Goal: Information Seeking & Learning: Learn about a topic

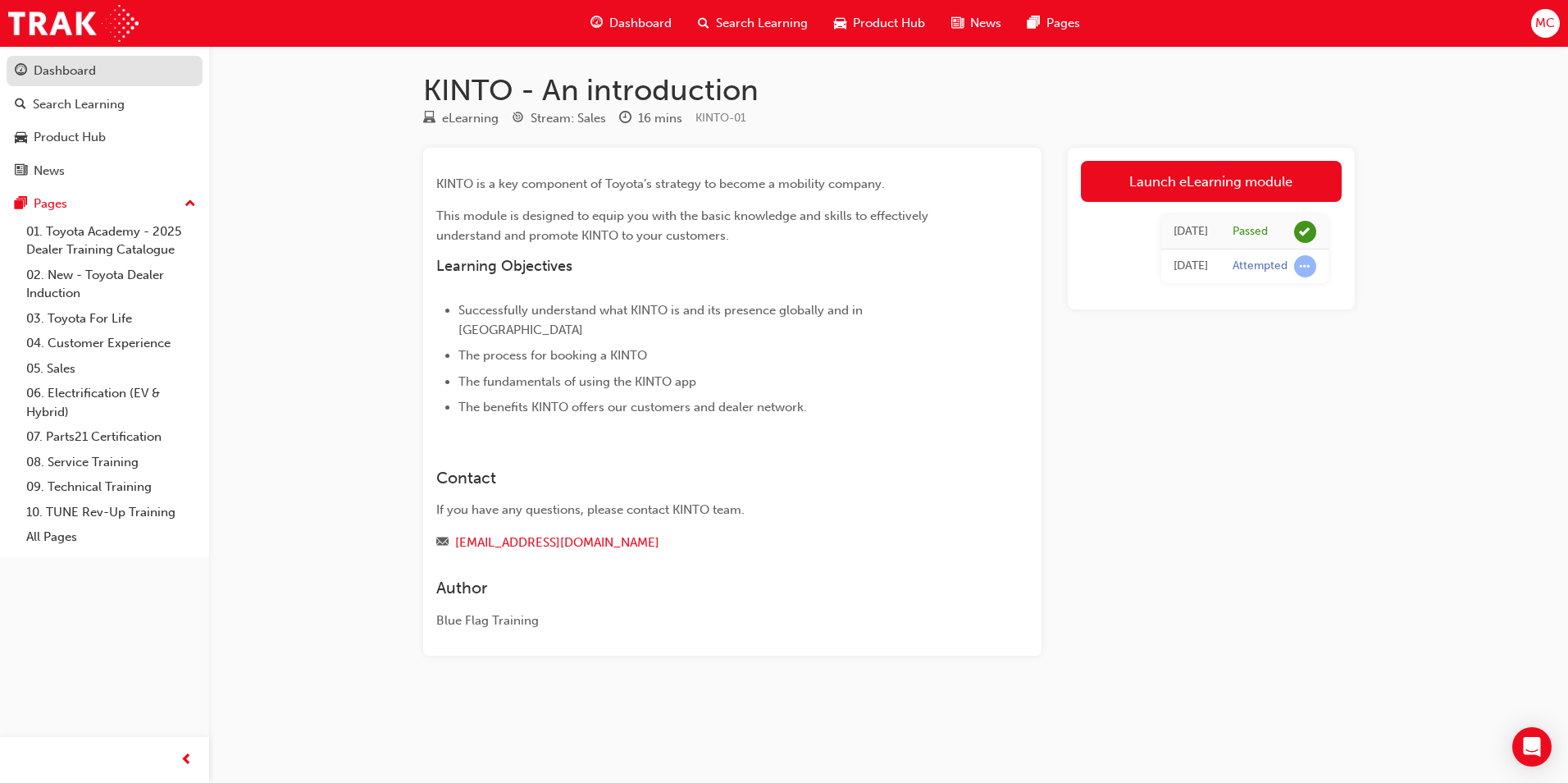
click at [36, 76] on div "Dashboard" at bounding box center [65, 71] width 63 height 18
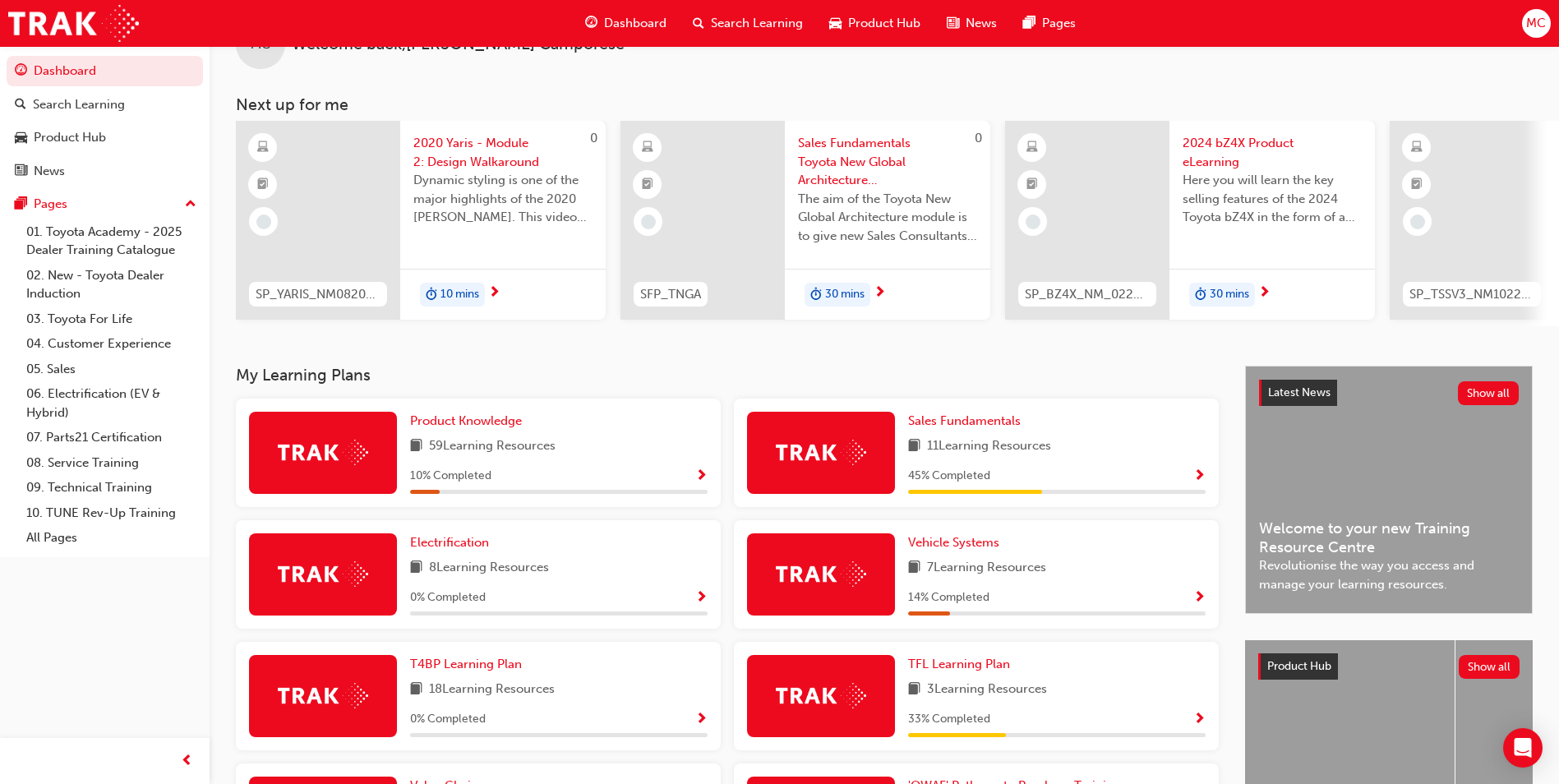
scroll to position [82, 0]
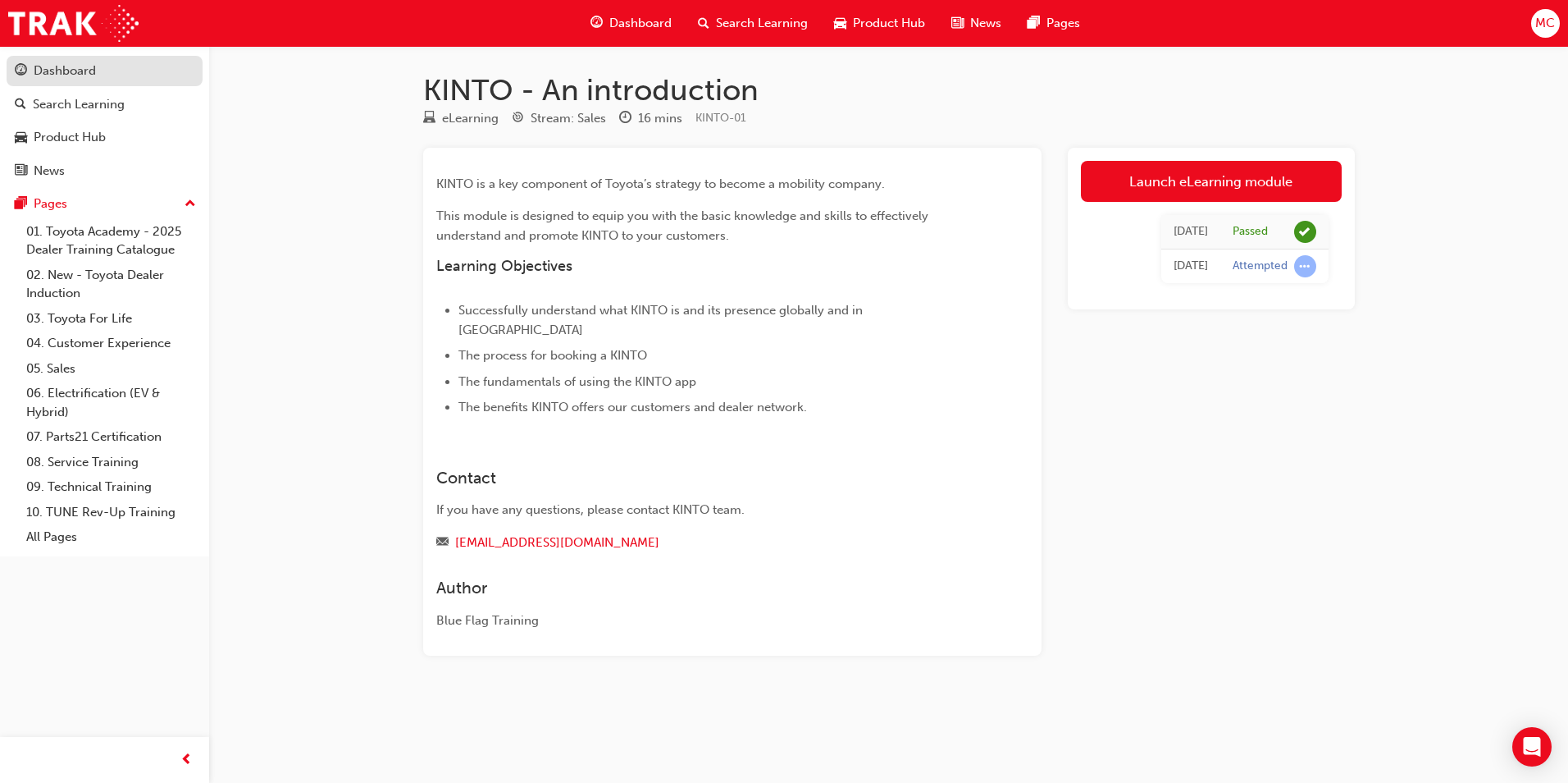
click at [85, 70] on div "Dashboard" at bounding box center [65, 71] width 63 height 18
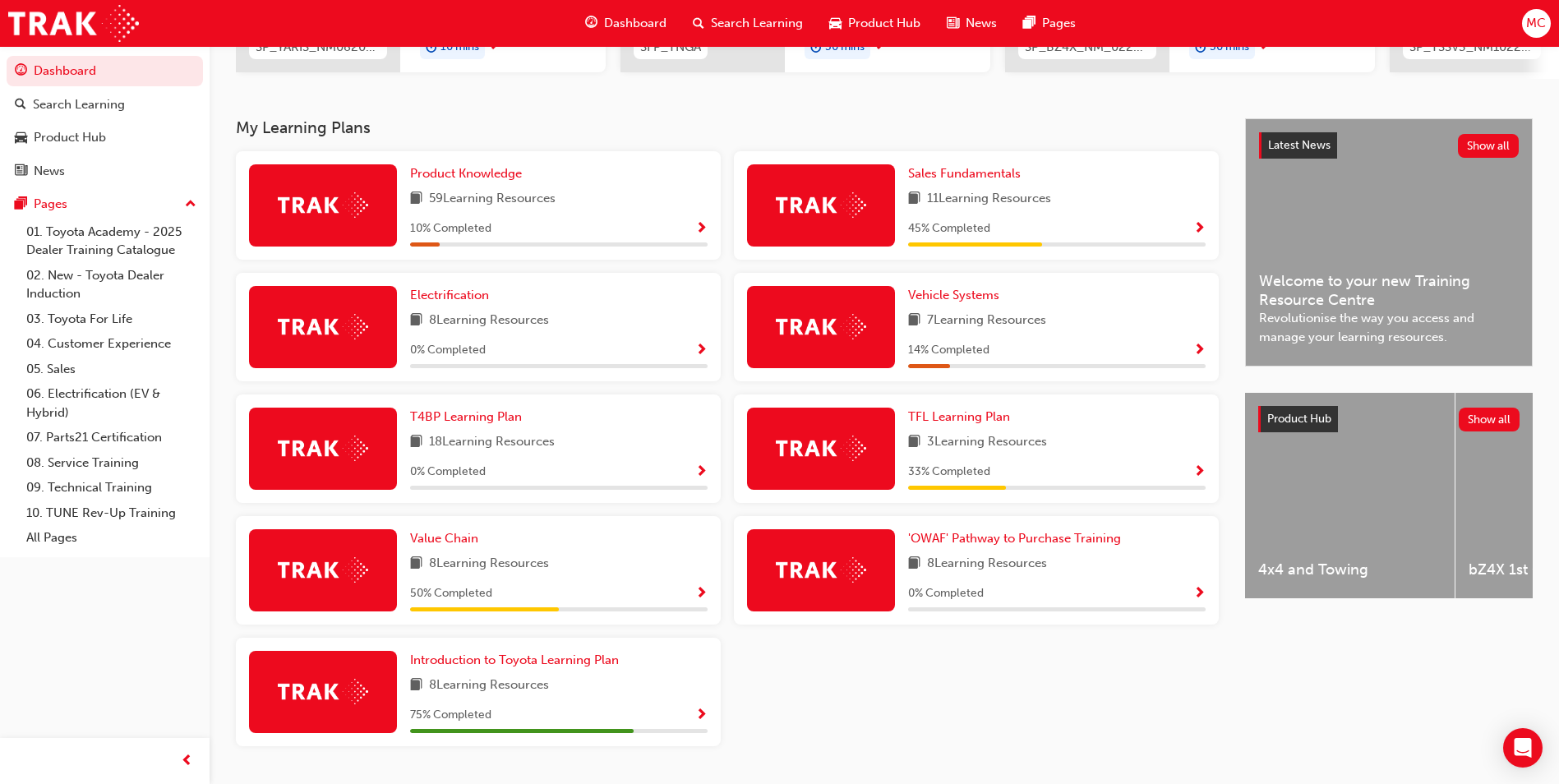
scroll to position [328, 0]
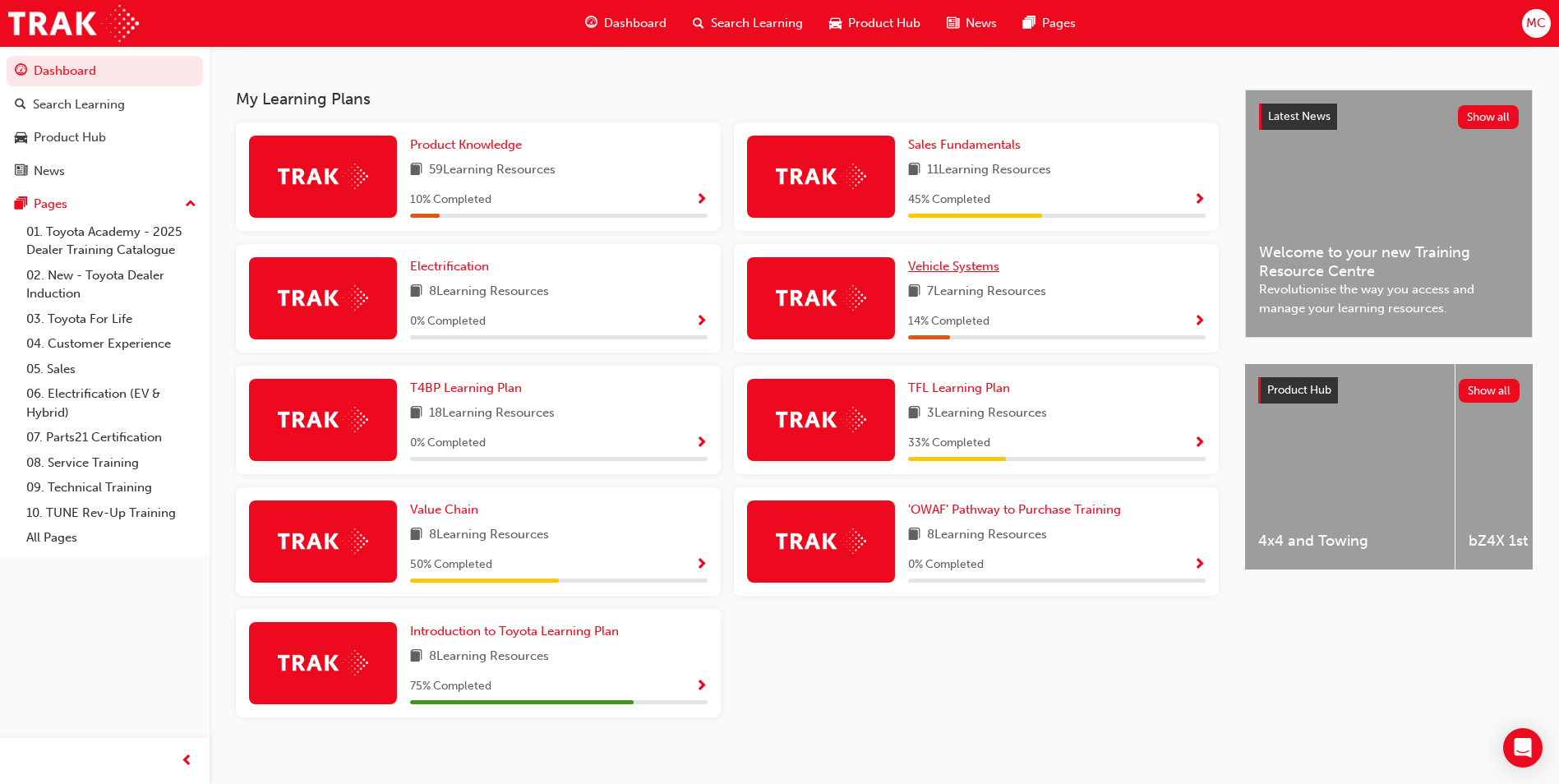
click at [978, 274] on span "Vehicle Systems" at bounding box center [953, 266] width 92 height 15
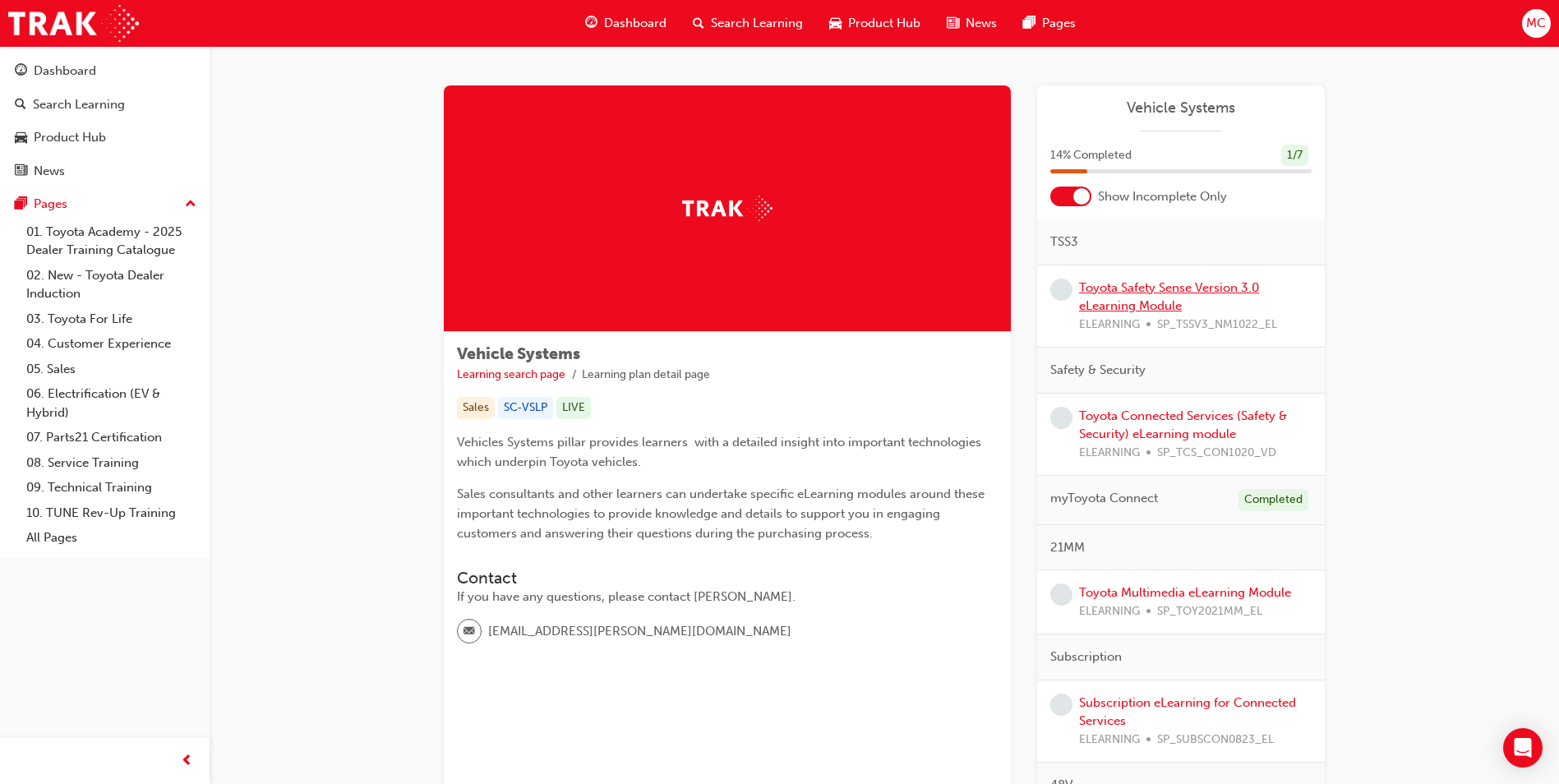
click at [1144, 302] on link "Toyota Safety Sense Version 3.0 eLearning Module" at bounding box center [1169, 297] width 180 height 33
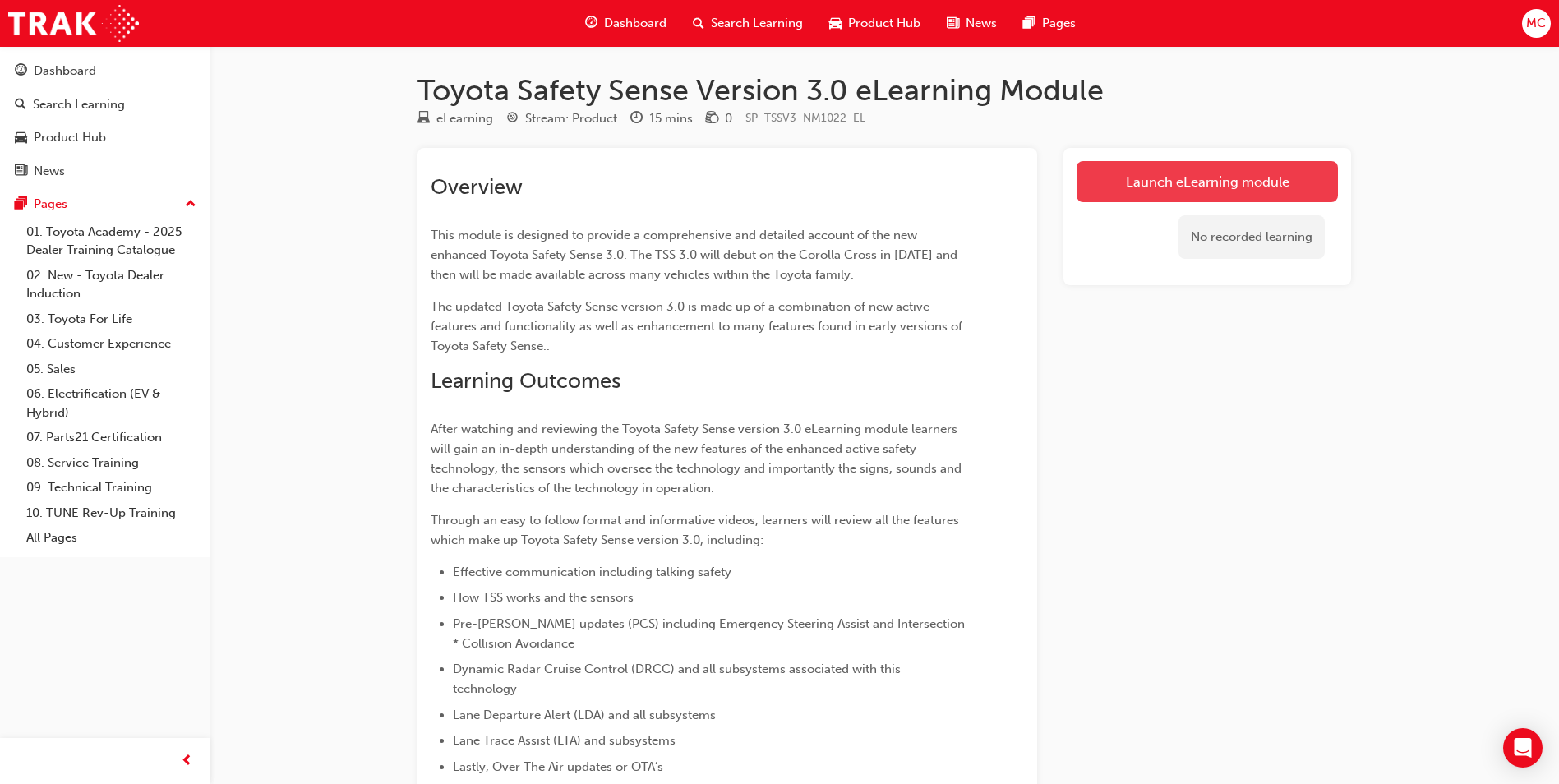
click at [1168, 188] on link "Launch eLearning module" at bounding box center [1207, 181] width 262 height 41
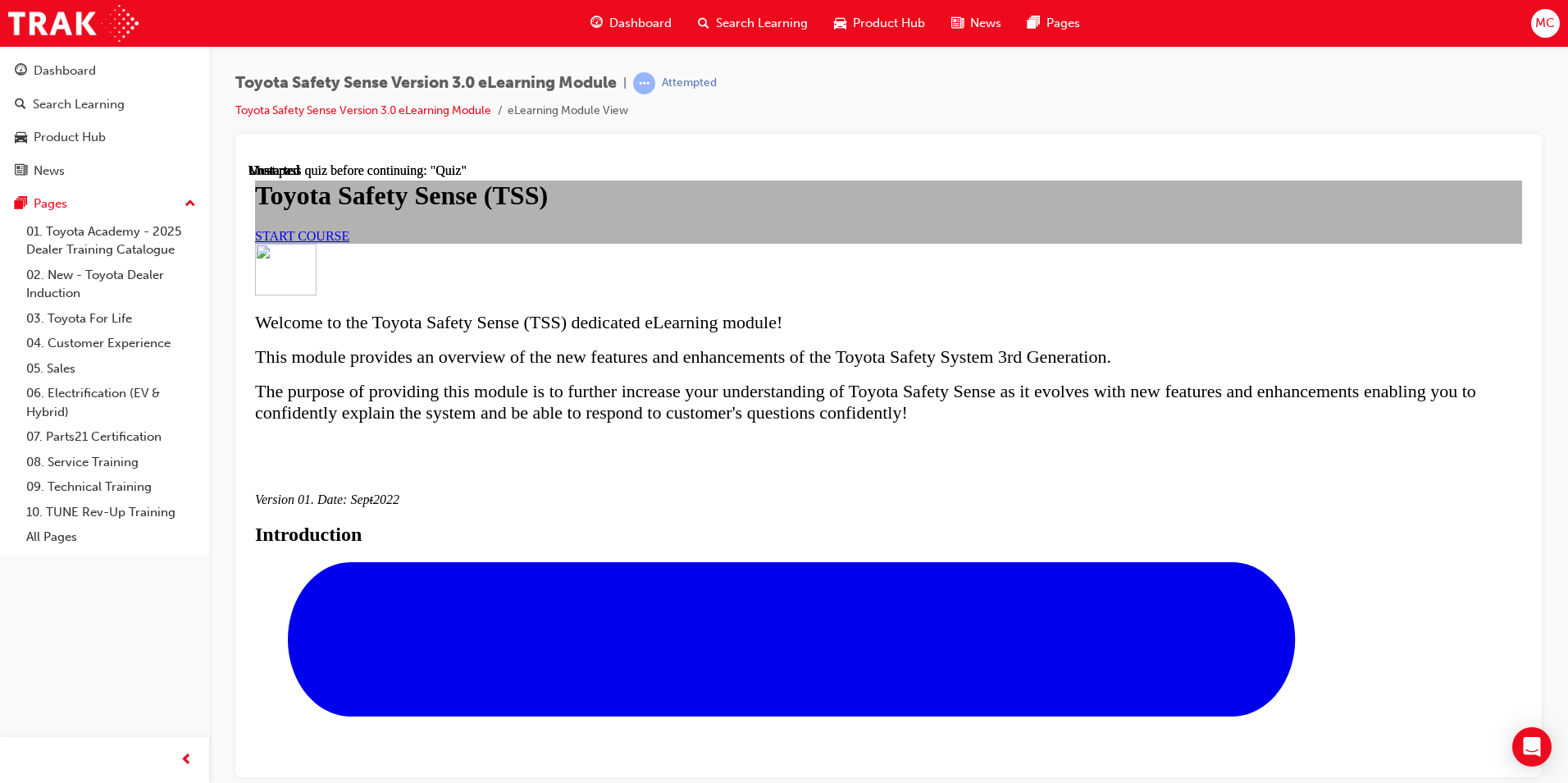
click at [350, 242] on span "START COURSE" at bounding box center [302, 235] width 94 height 14
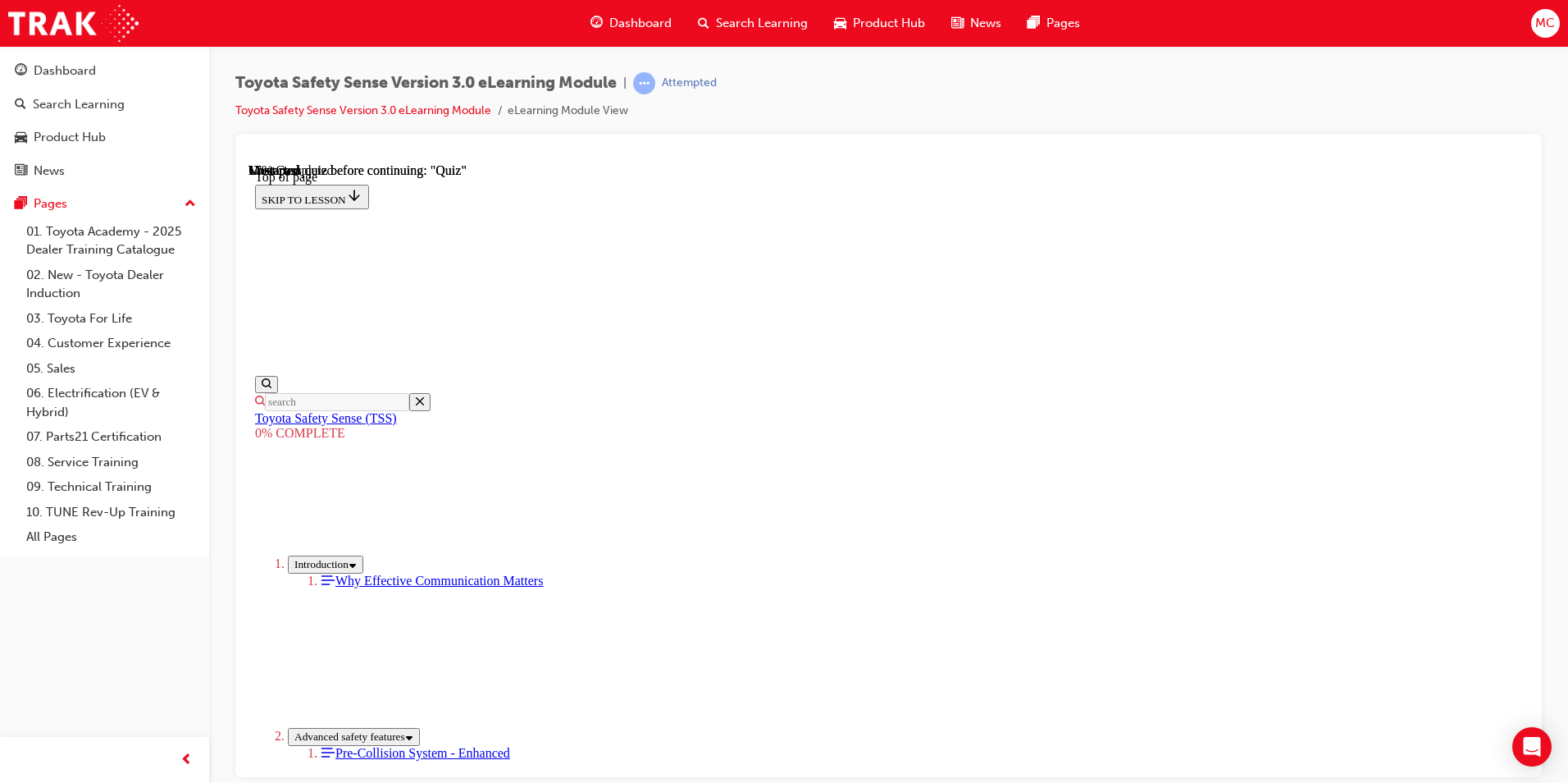
scroll to position [460, 0]
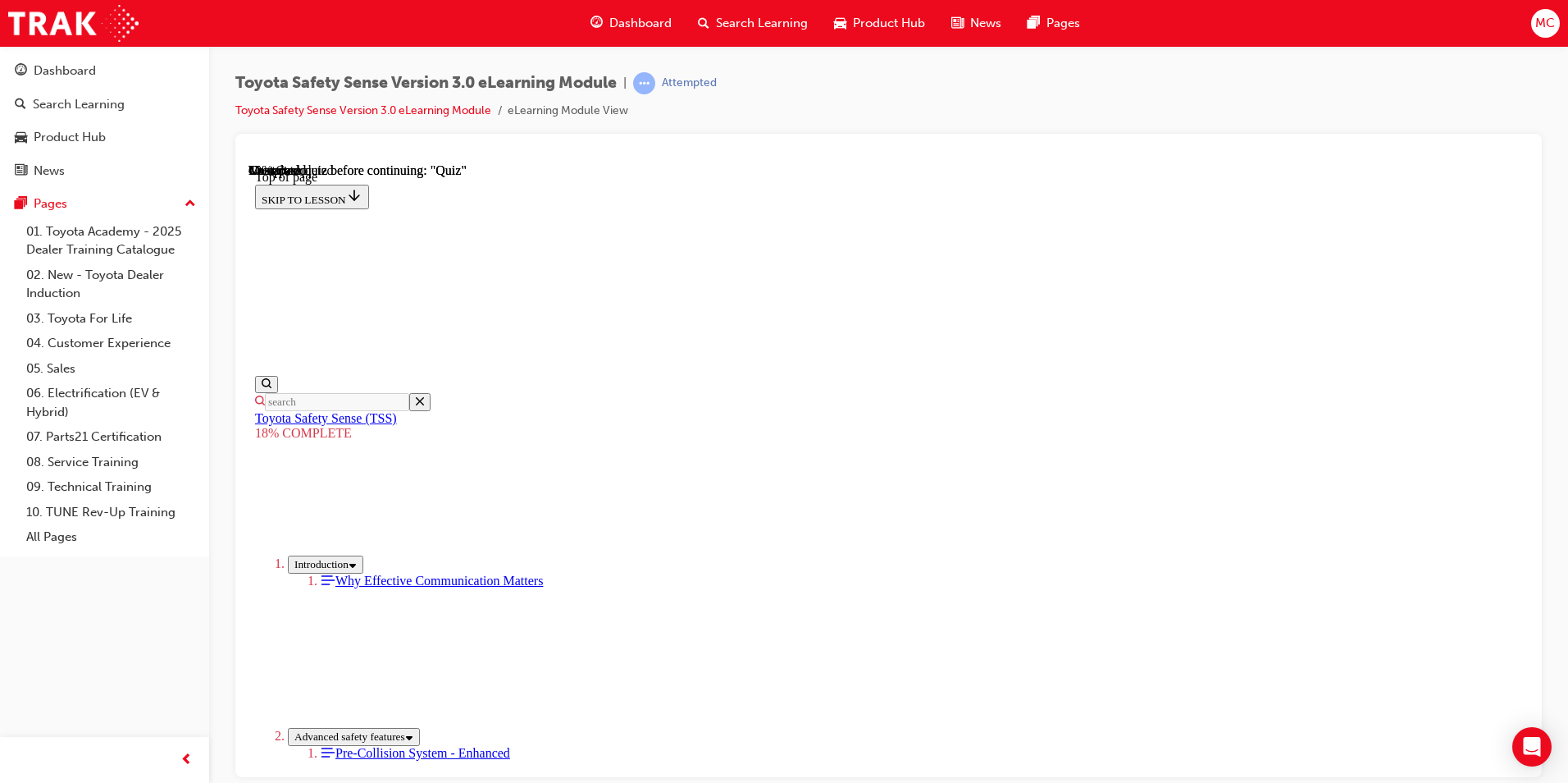
scroll to position [1318, 0]
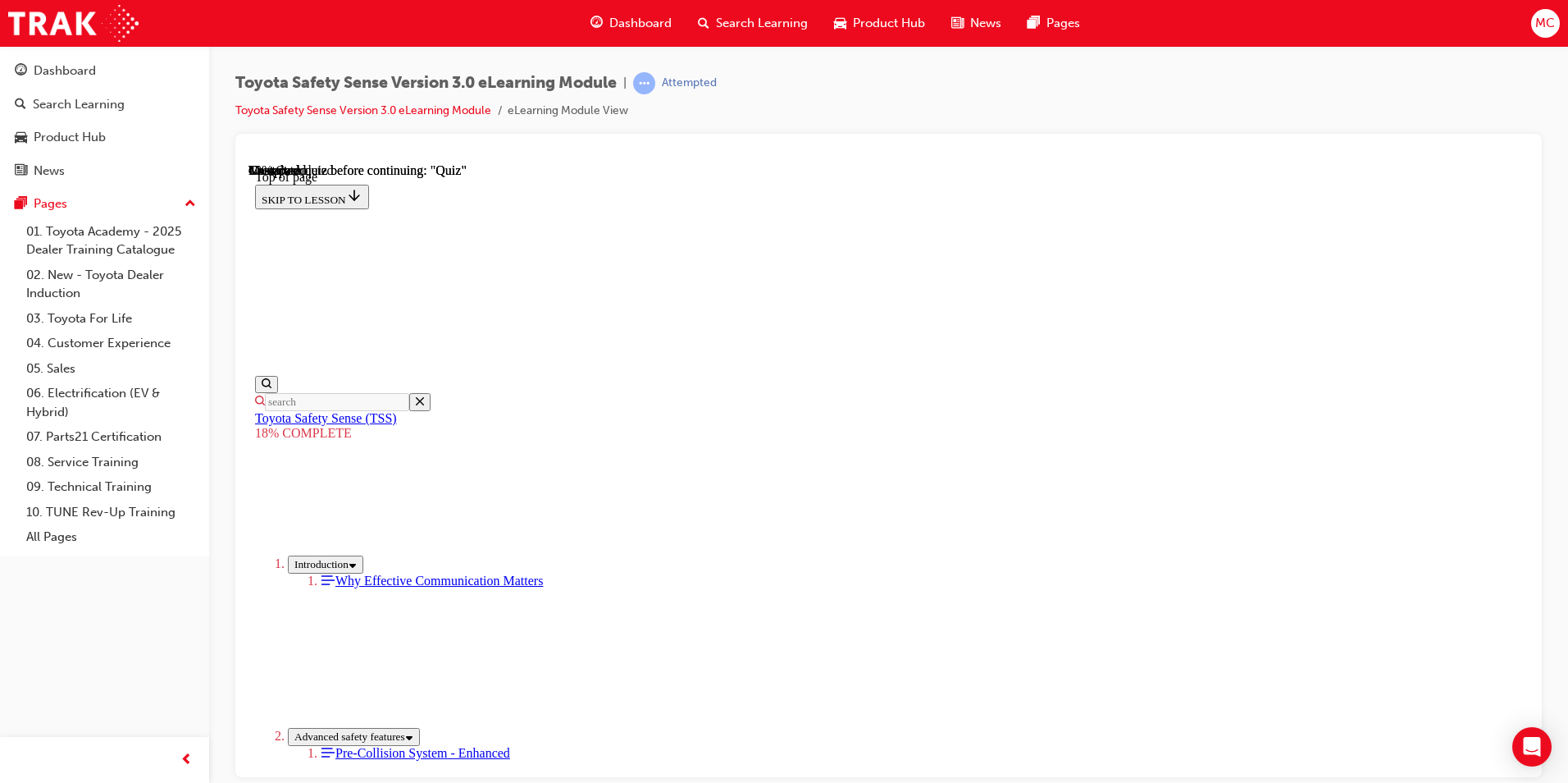
drag, startPoint x: 1014, startPoint y: 404, endPoint x: 808, endPoint y: 600, distance: 284.3
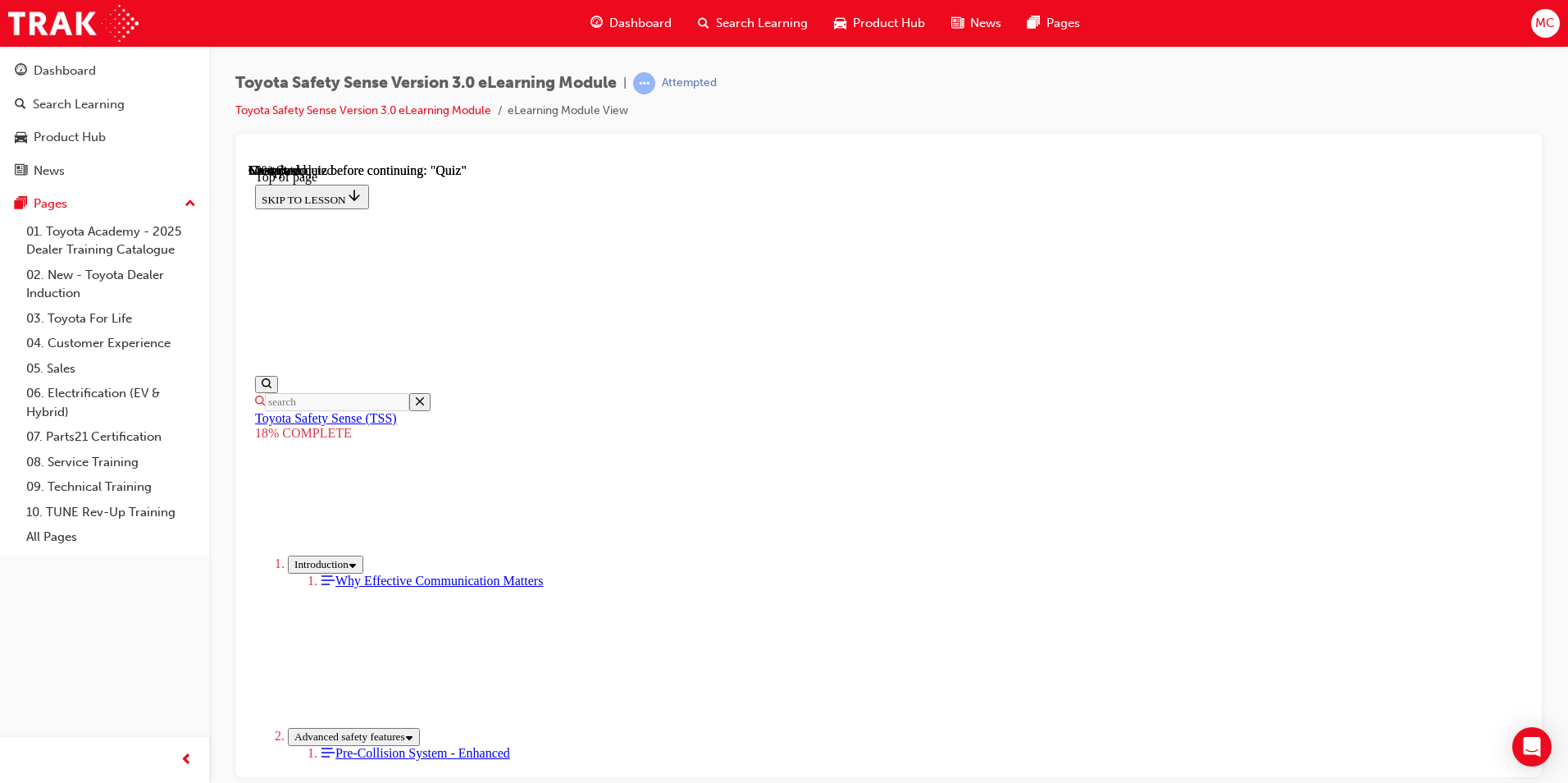
drag, startPoint x: 1006, startPoint y: 397, endPoint x: 768, endPoint y: 650, distance: 347.4
drag, startPoint x: 768, startPoint y: 639, endPoint x: 776, endPoint y: 622, distance: 18.8
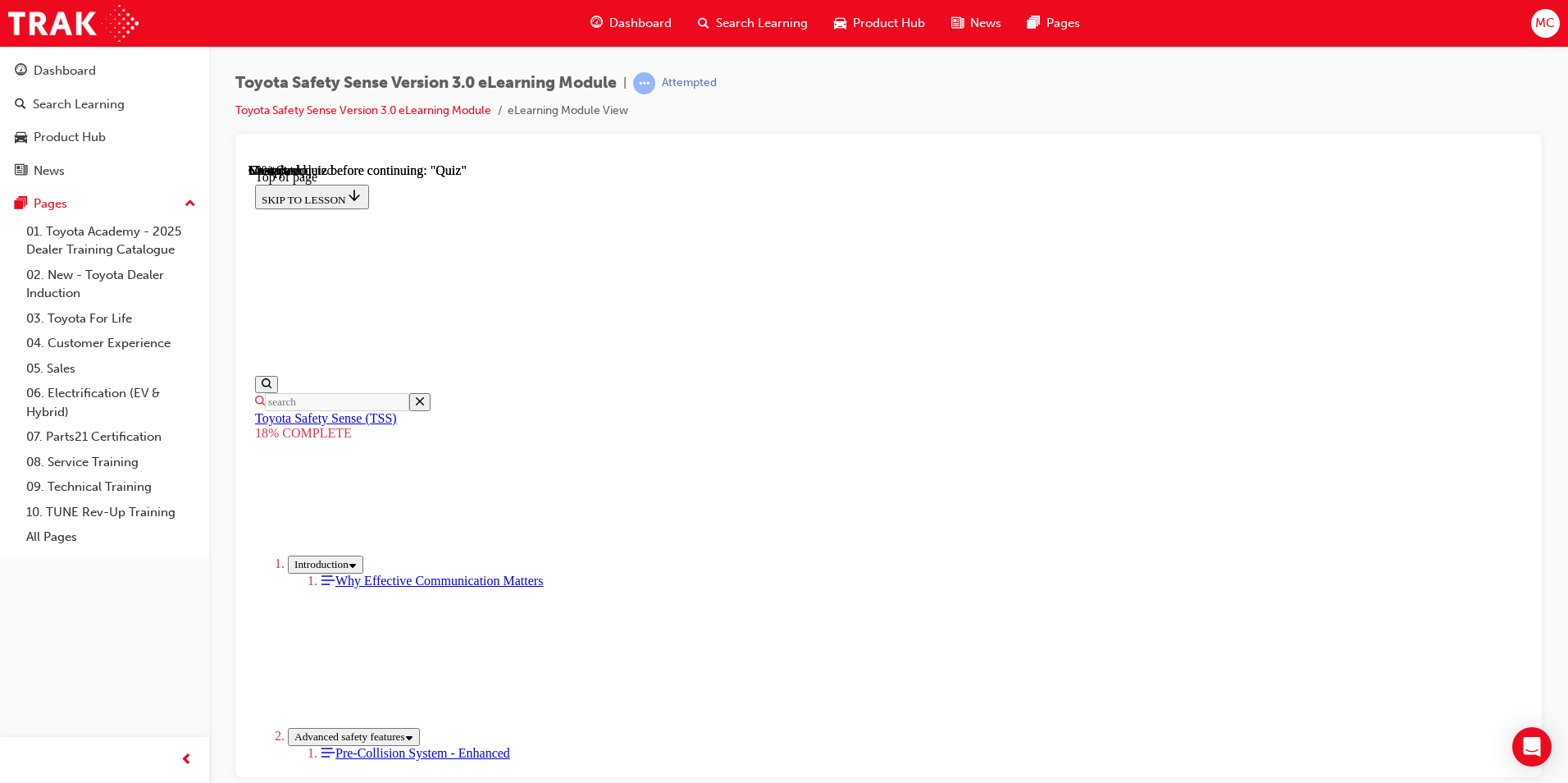
drag, startPoint x: 952, startPoint y: 425, endPoint x: 730, endPoint y: 645, distance: 312.5
drag, startPoint x: 1085, startPoint y: 395, endPoint x: 857, endPoint y: 615, distance: 316.8
drag, startPoint x: 997, startPoint y: 411, endPoint x: 784, endPoint y: 625, distance: 301.9
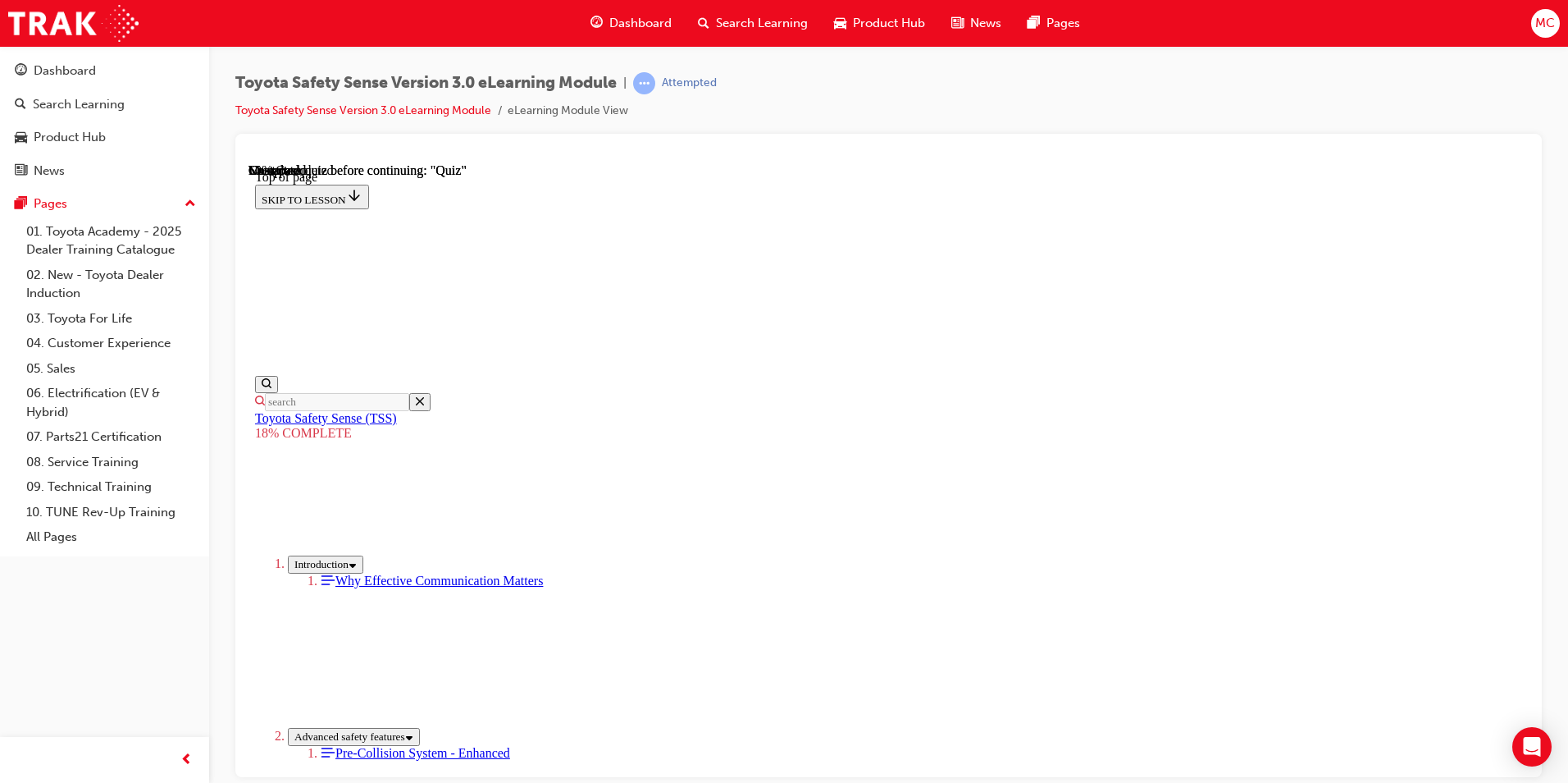
drag, startPoint x: 1013, startPoint y: 388, endPoint x: 796, endPoint y: 606, distance: 307.6
drag, startPoint x: 1059, startPoint y: 392, endPoint x: 813, endPoint y: 613, distance: 330.7
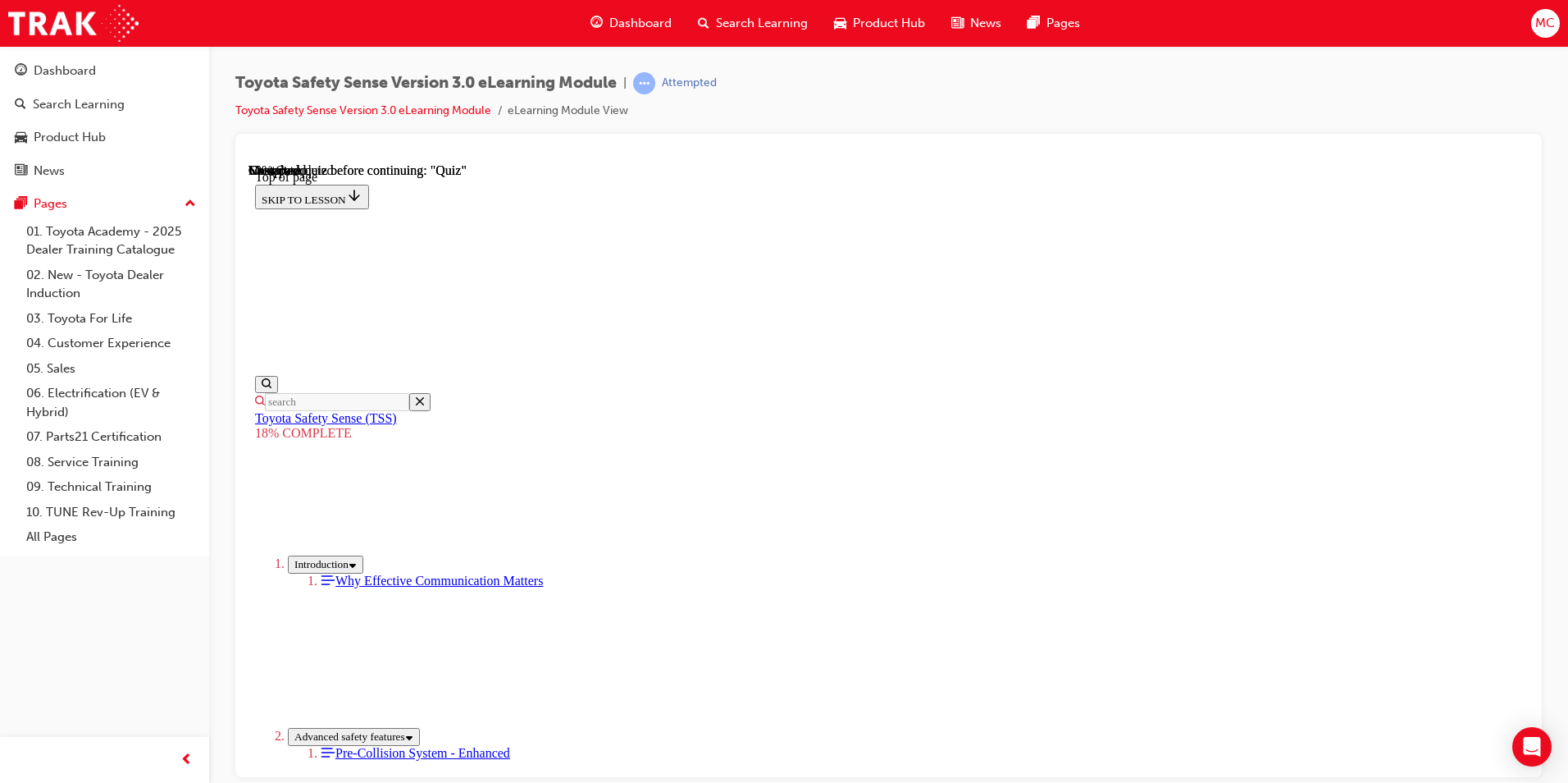
drag, startPoint x: 1054, startPoint y: 397, endPoint x: 838, endPoint y: 613, distance: 305.5
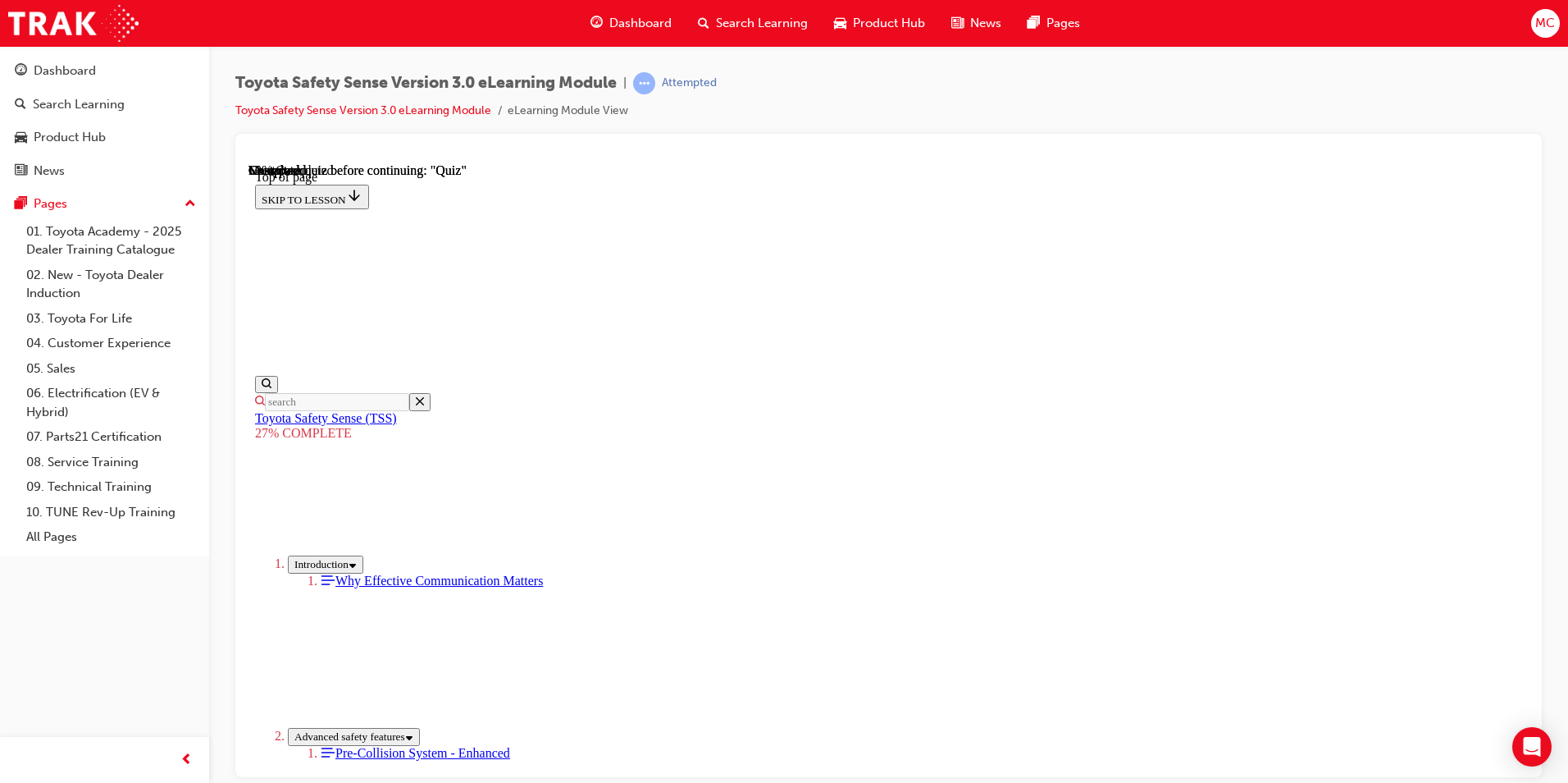
drag, startPoint x: 1413, startPoint y: 718, endPoint x: 1396, endPoint y: 720, distance: 17.1
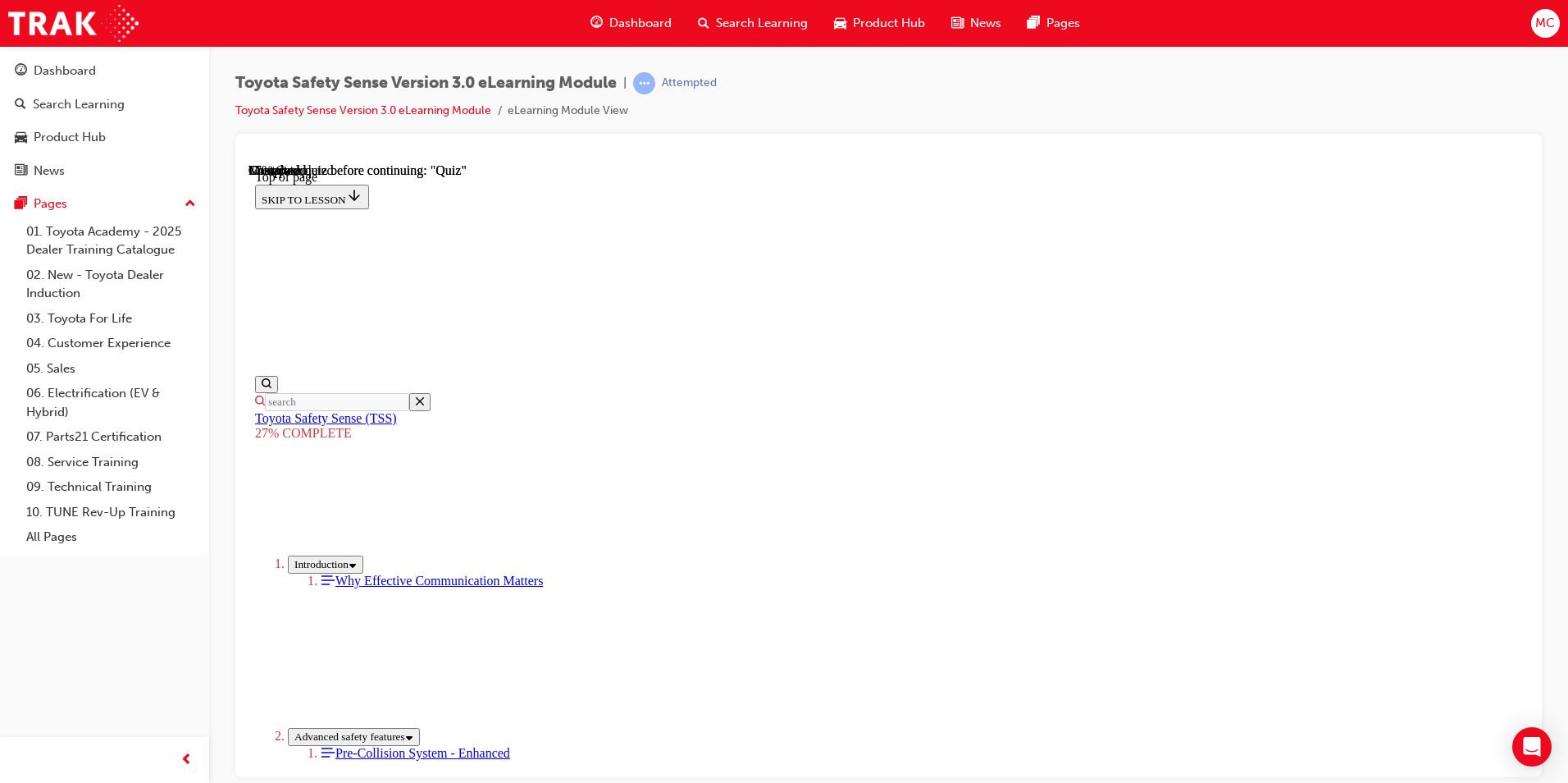
scroll to position [2780, 0]
drag, startPoint x: 1055, startPoint y: 641, endPoint x: 1049, endPoint y: 632, distance: 10.8
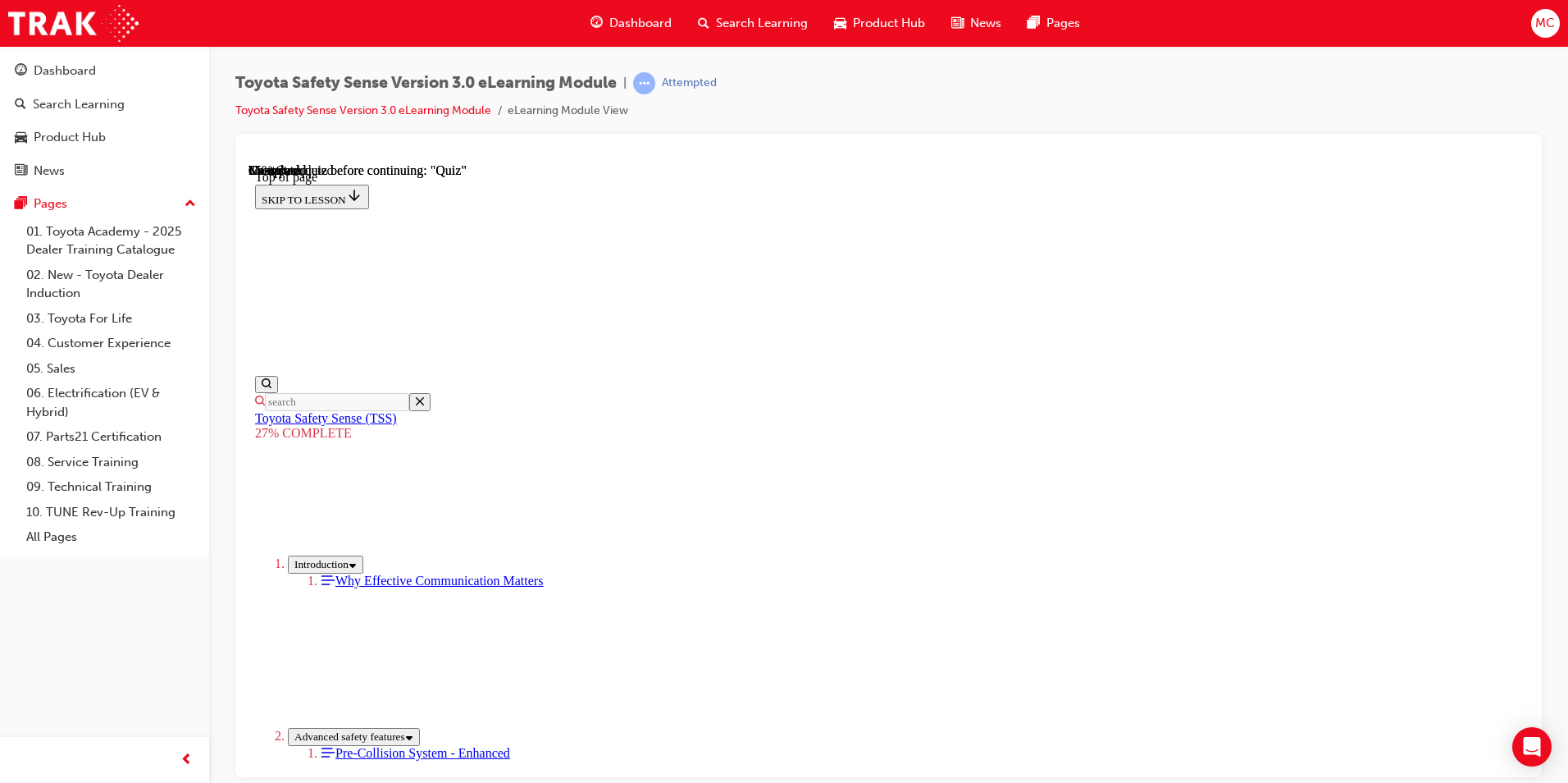
scroll to position [4143, 0]
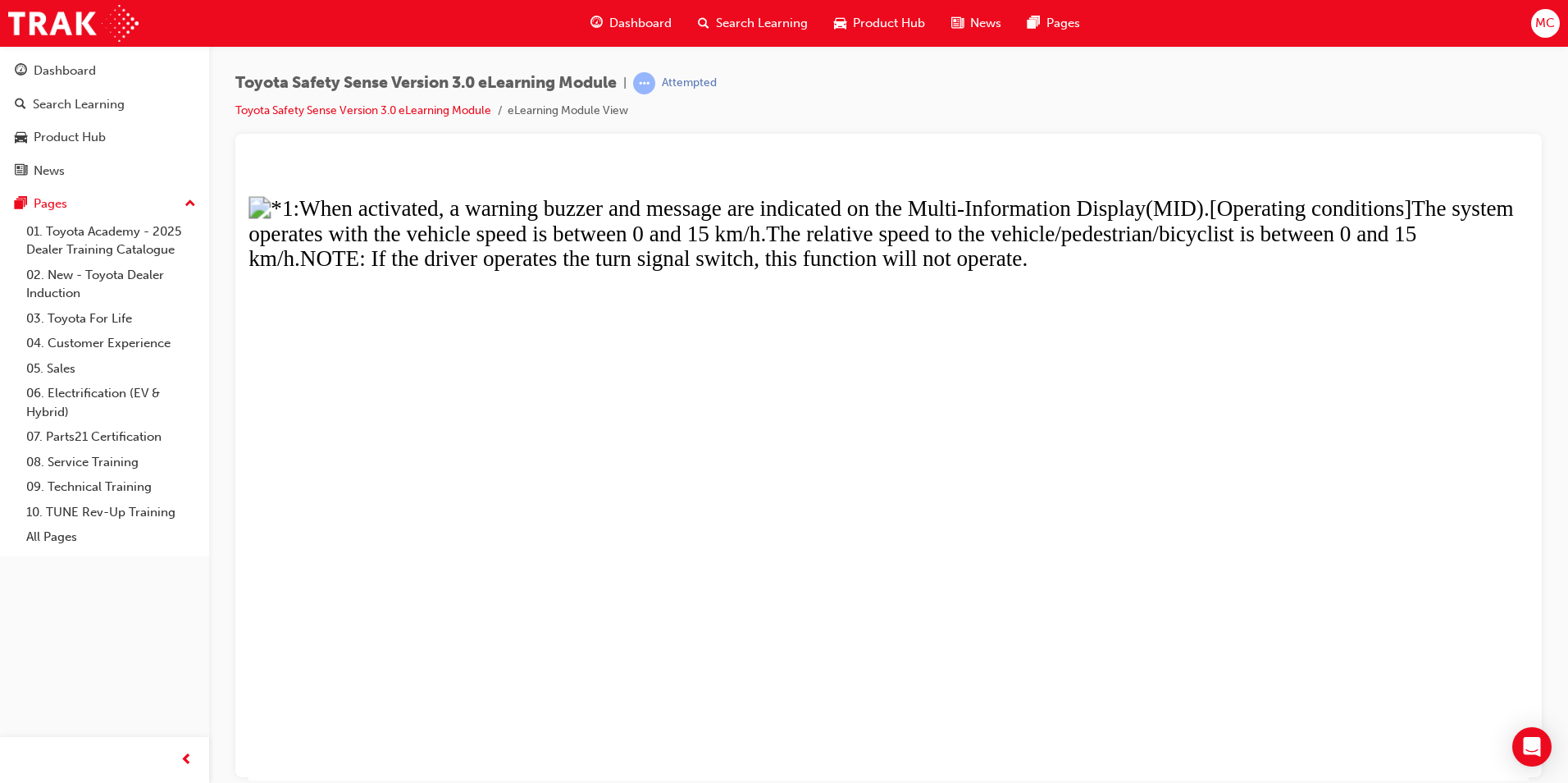
click at [982, 423] on button "Unzoom image" at bounding box center [888, 471] width 1280 height 617
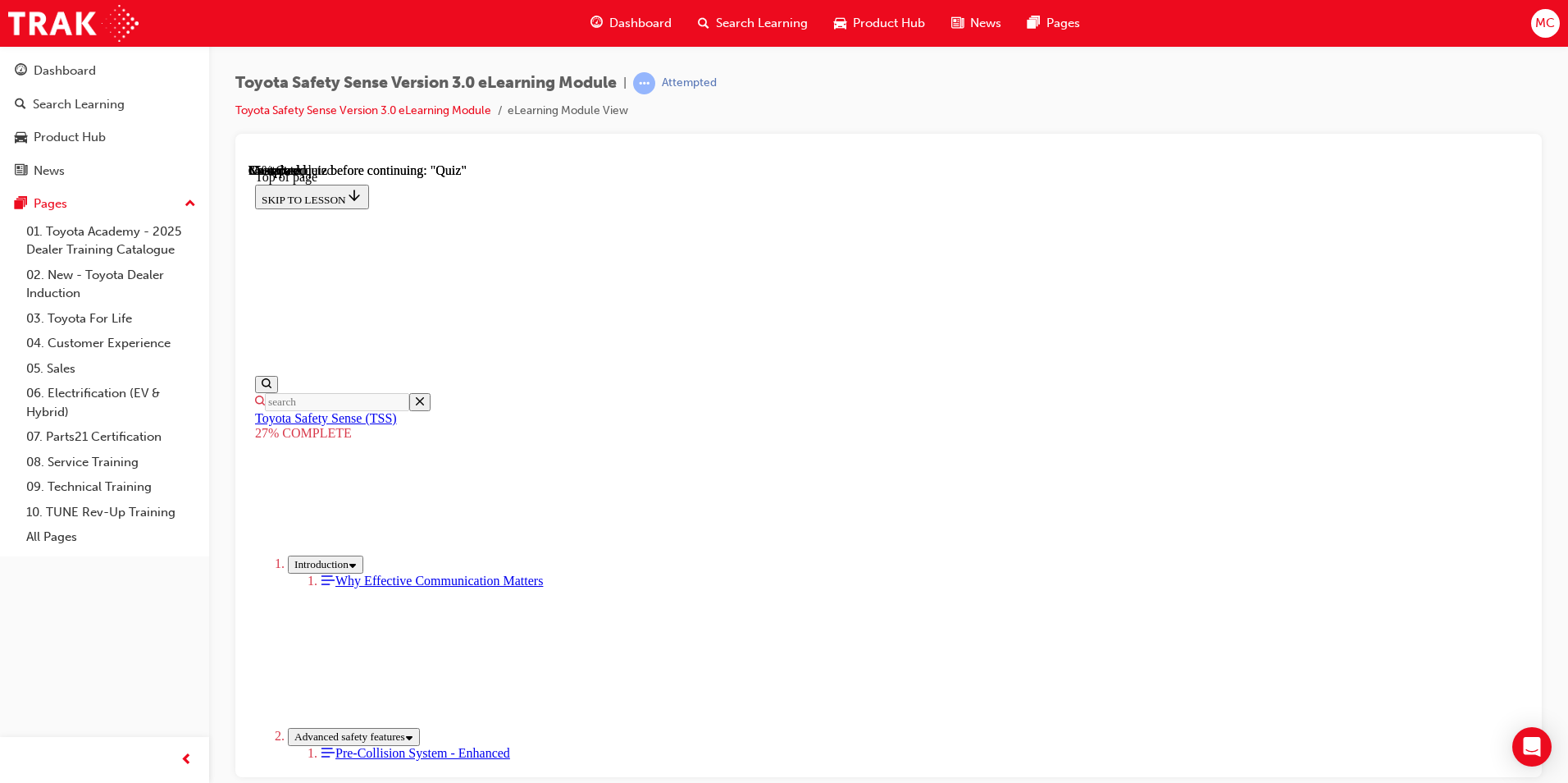
scroll to position [3404, 0]
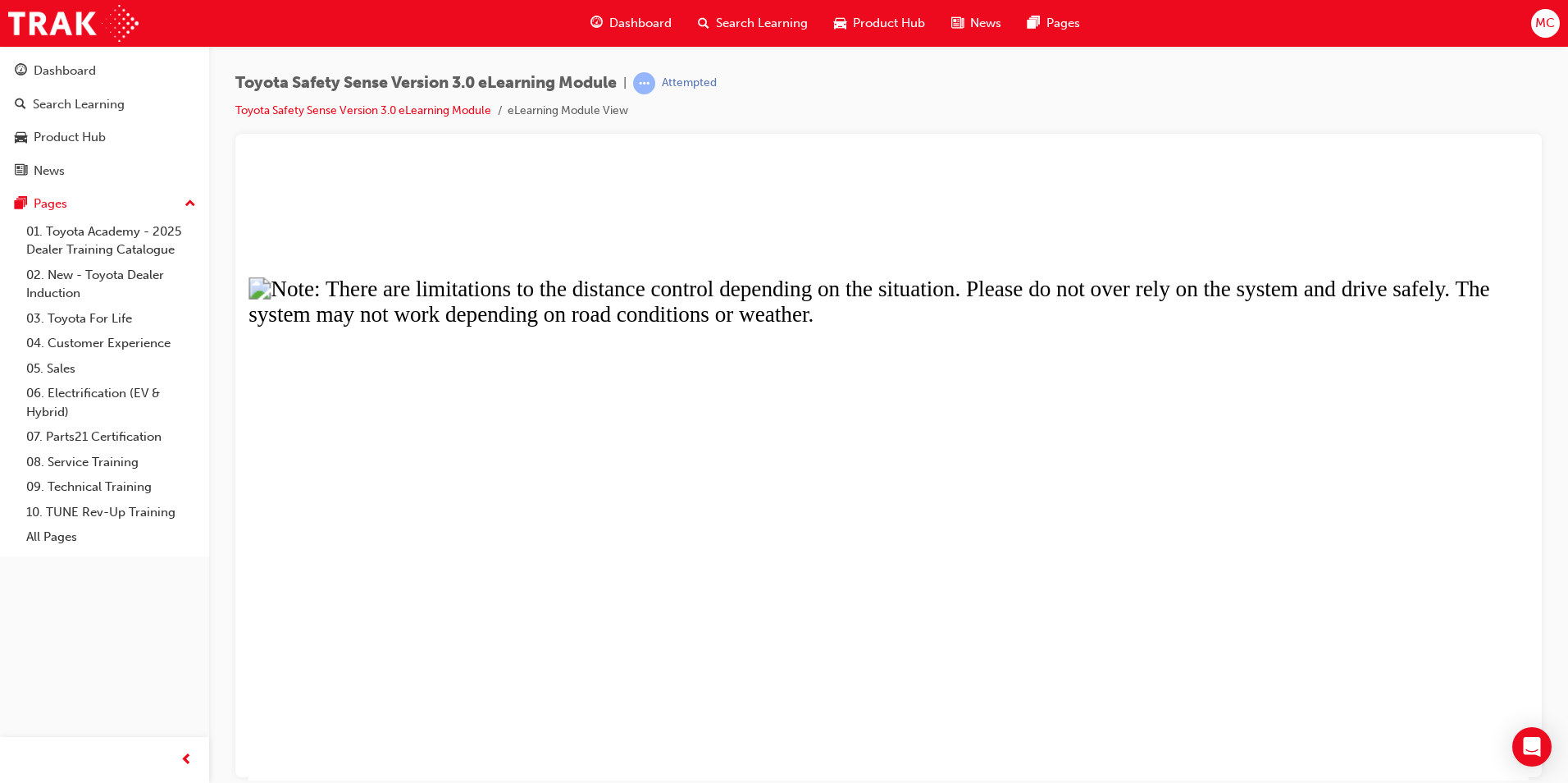
click at [763, 314] on button "Unzoom image" at bounding box center [888, 471] width 1280 height 617
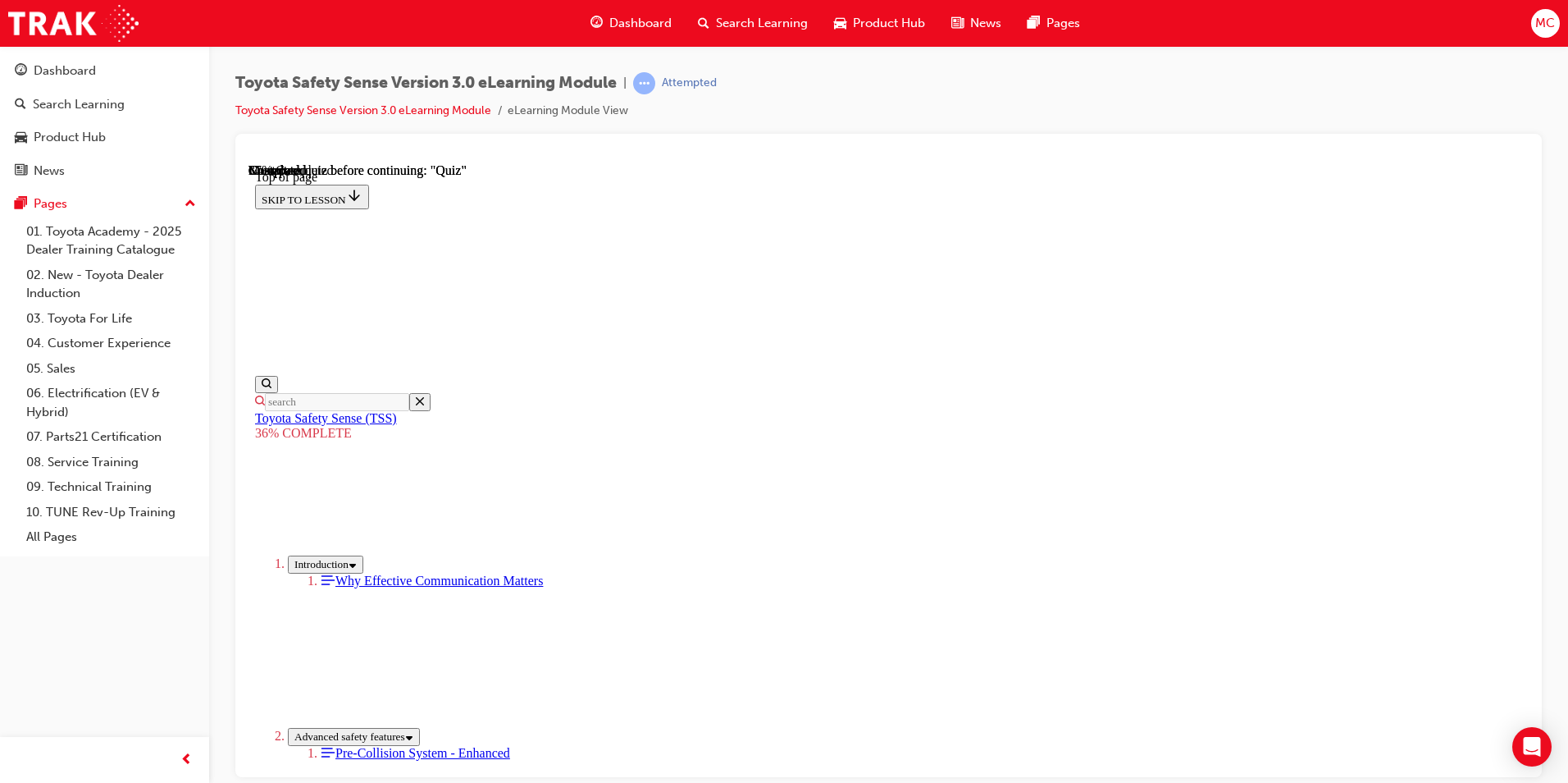
scroll to position [6113, 0]
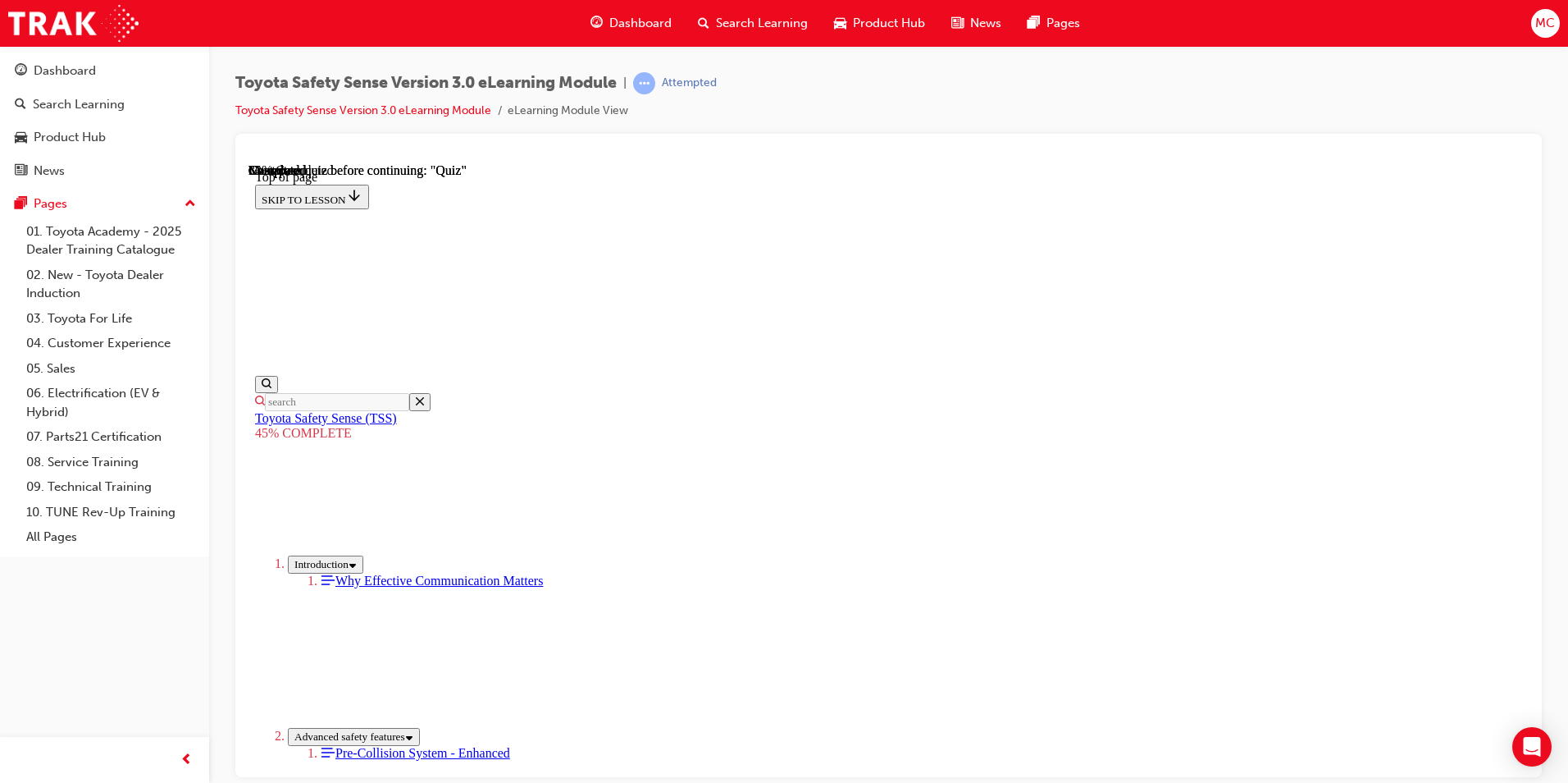
scroll to position [1812, 0]
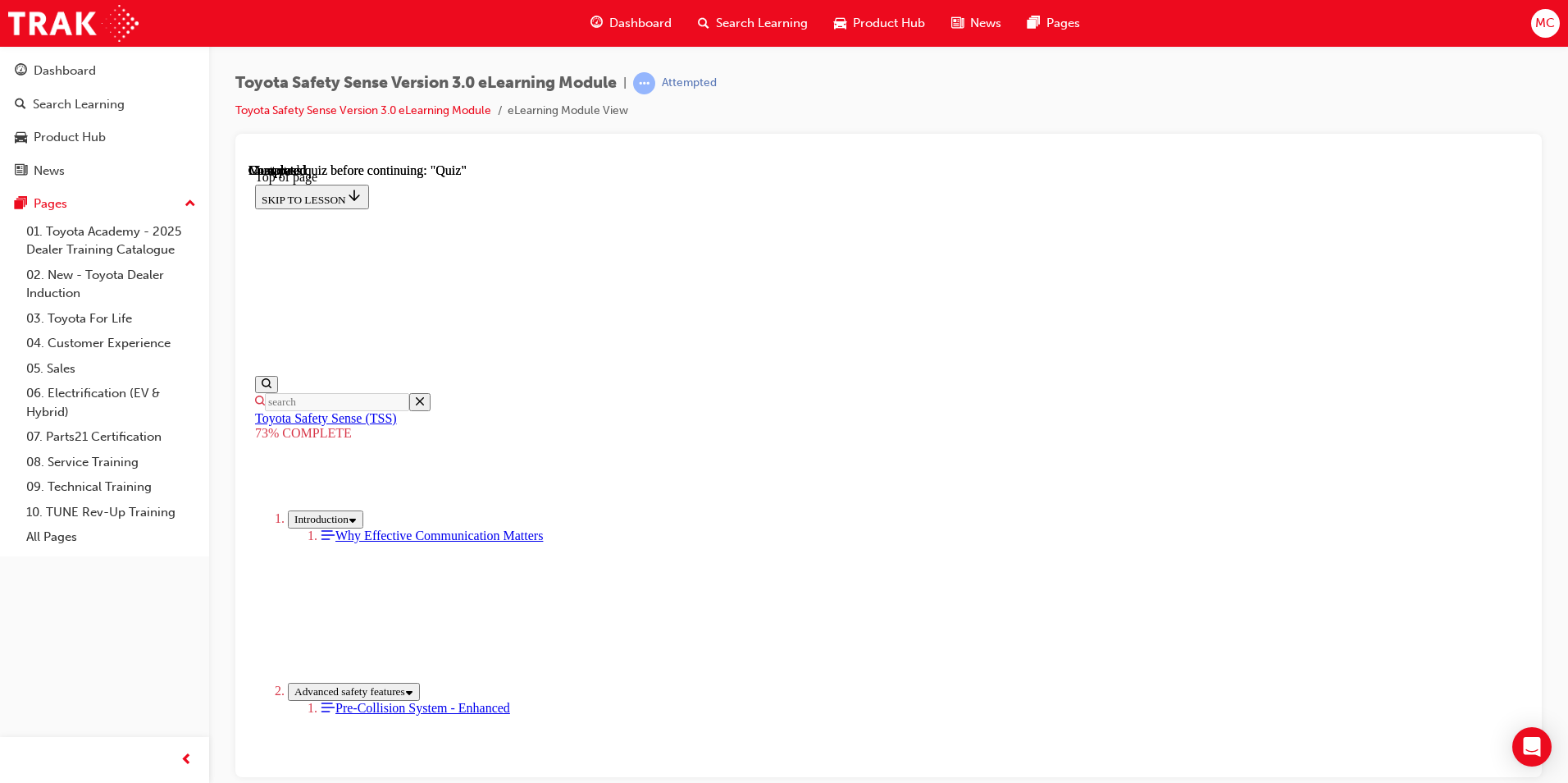
drag, startPoint x: 739, startPoint y: 208, endPoint x: 1303, endPoint y: 249, distance: 565.5
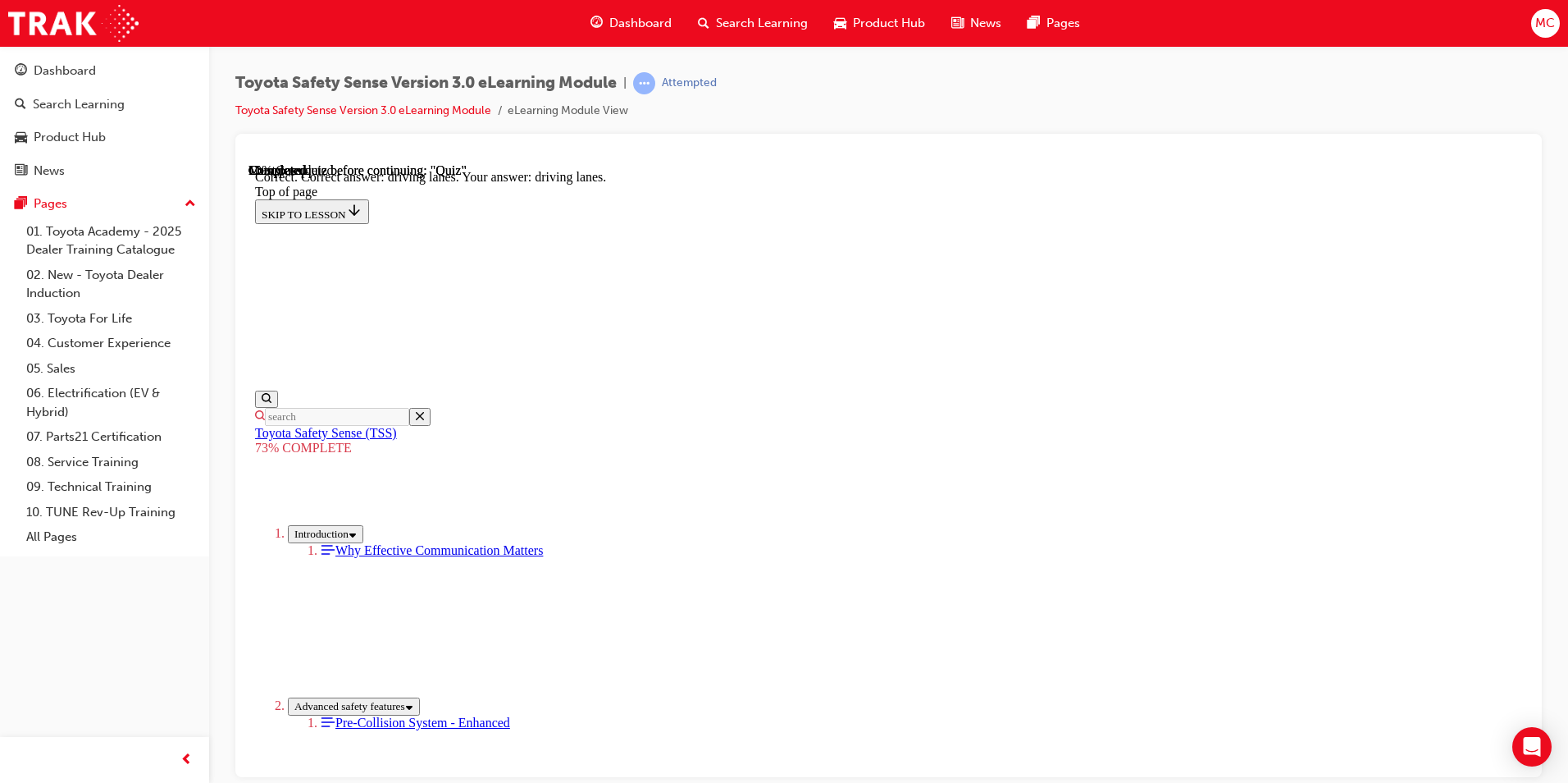
scroll to position [359, 0]
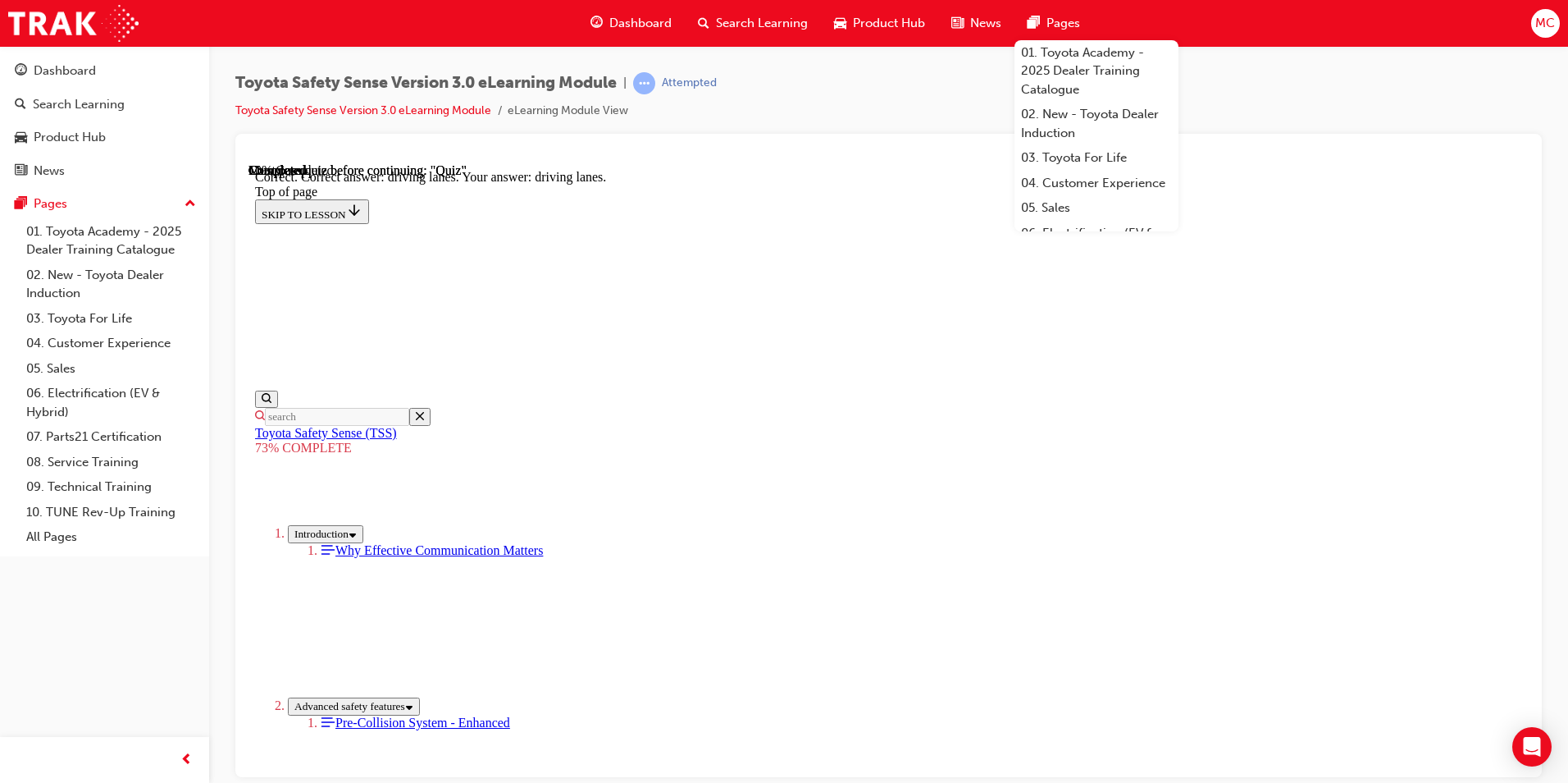
scroll to position [335, 0]
drag, startPoint x: 721, startPoint y: 209, endPoint x: 923, endPoint y: 218, distance: 202.2
drag, startPoint x: 923, startPoint y: 218, endPoint x: 1237, endPoint y: 429, distance: 378.3
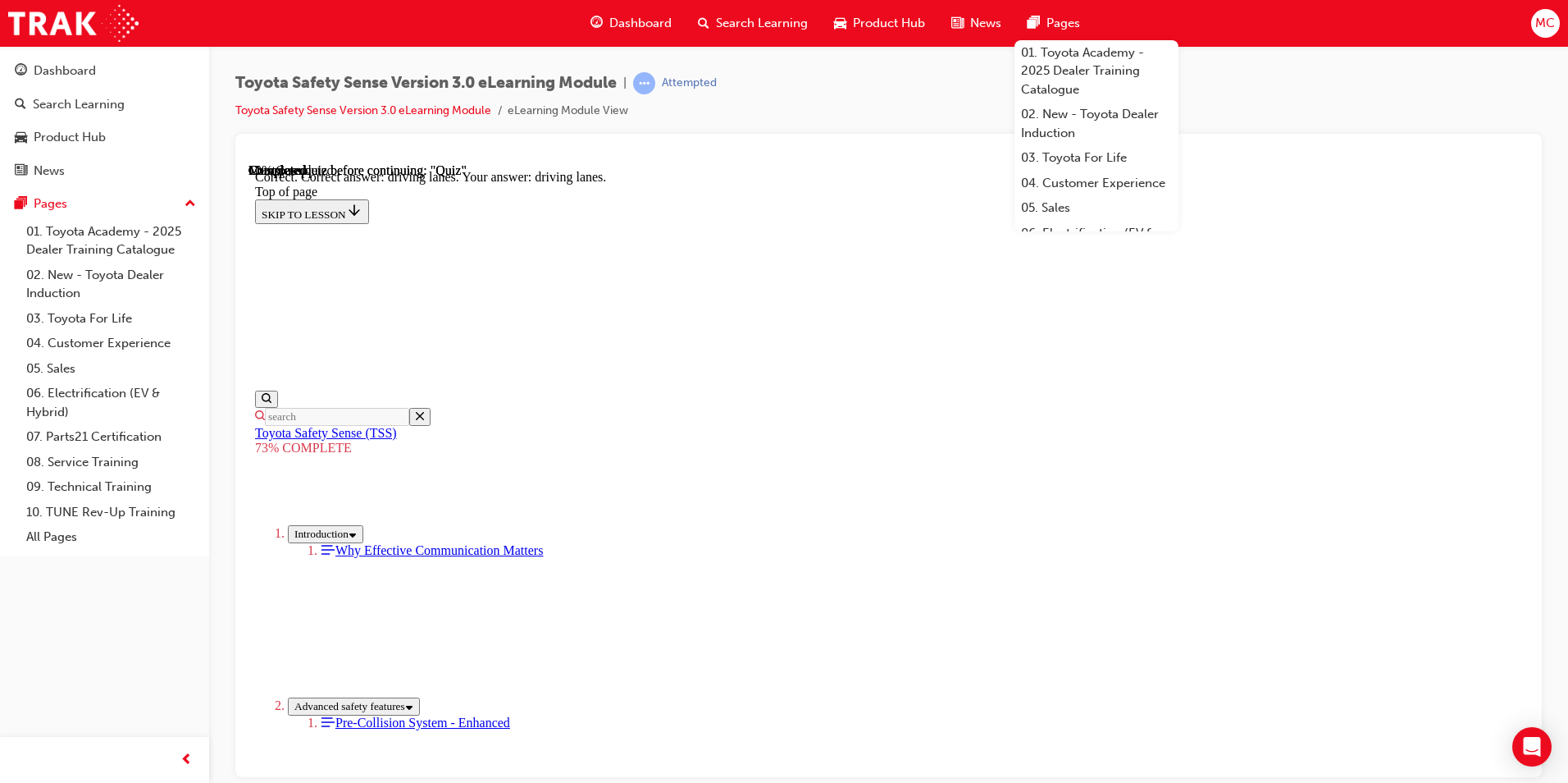
scroll to position [172, 0]
drag, startPoint x: 723, startPoint y: 367, endPoint x: 835, endPoint y: 371, distance: 112.1
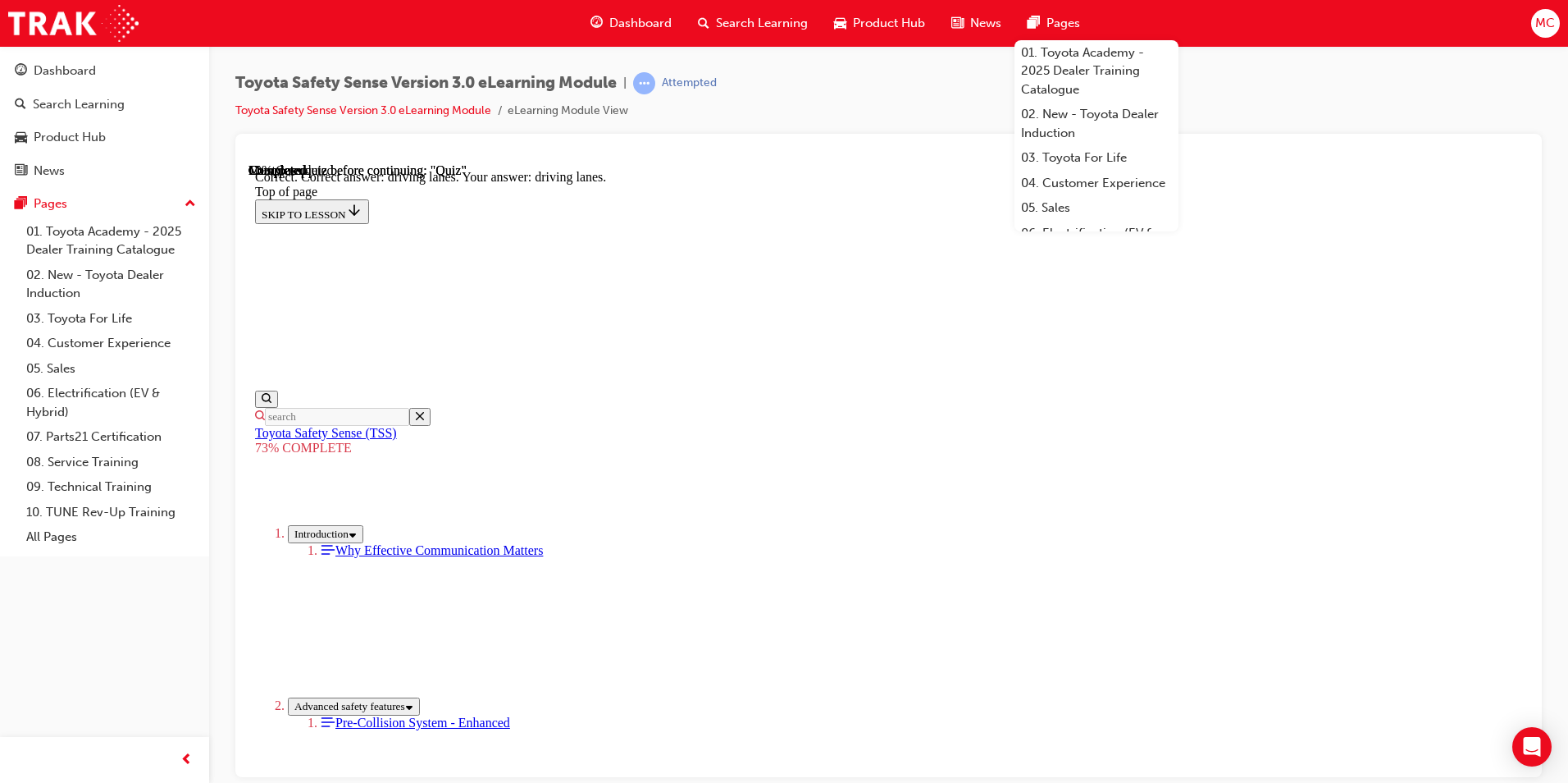
scroll to position [254, 0]
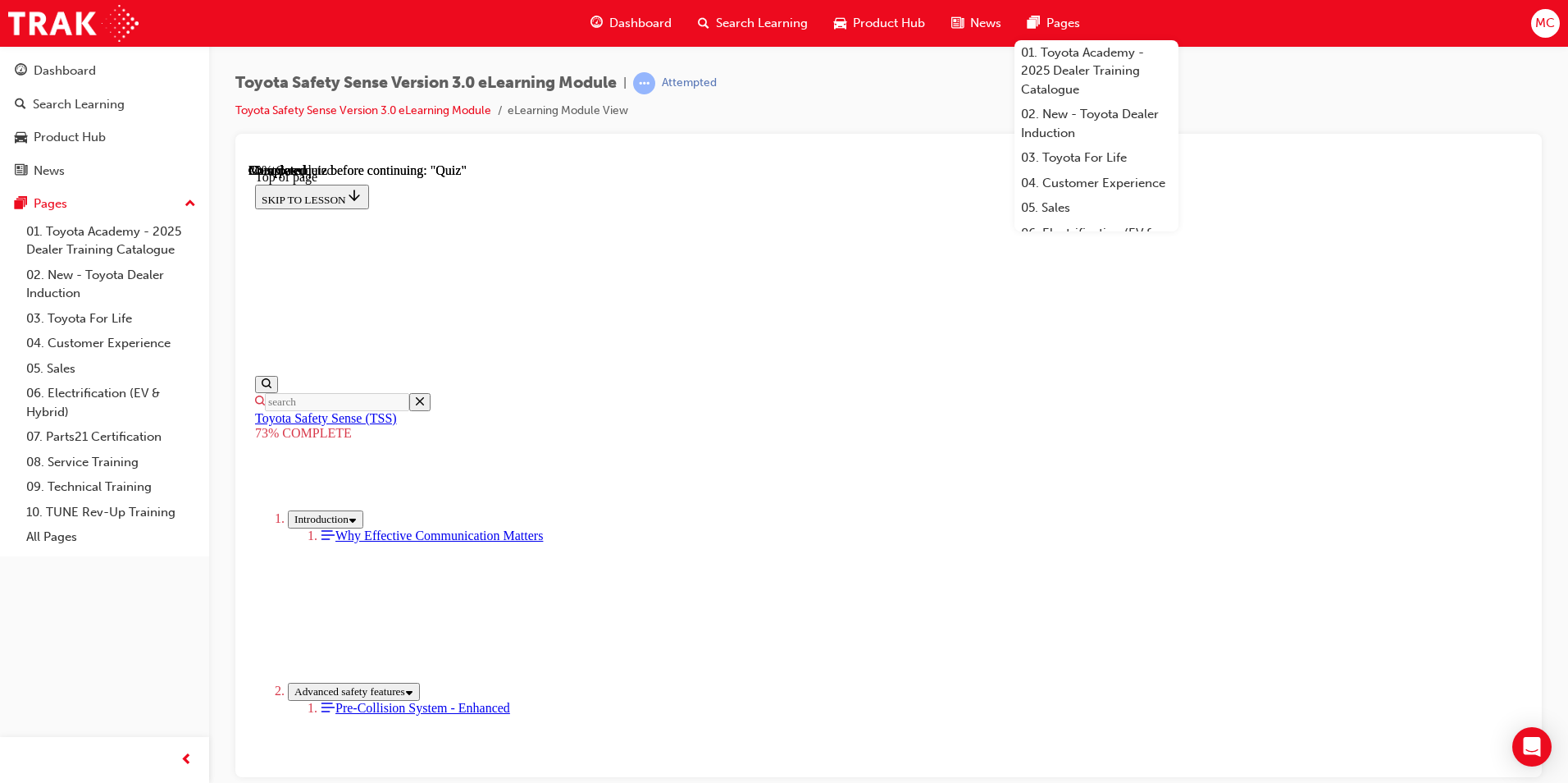
scroll to position [401, 0]
click at [1060, 32] on span "Pages" at bounding box center [1063, 23] width 33 height 18
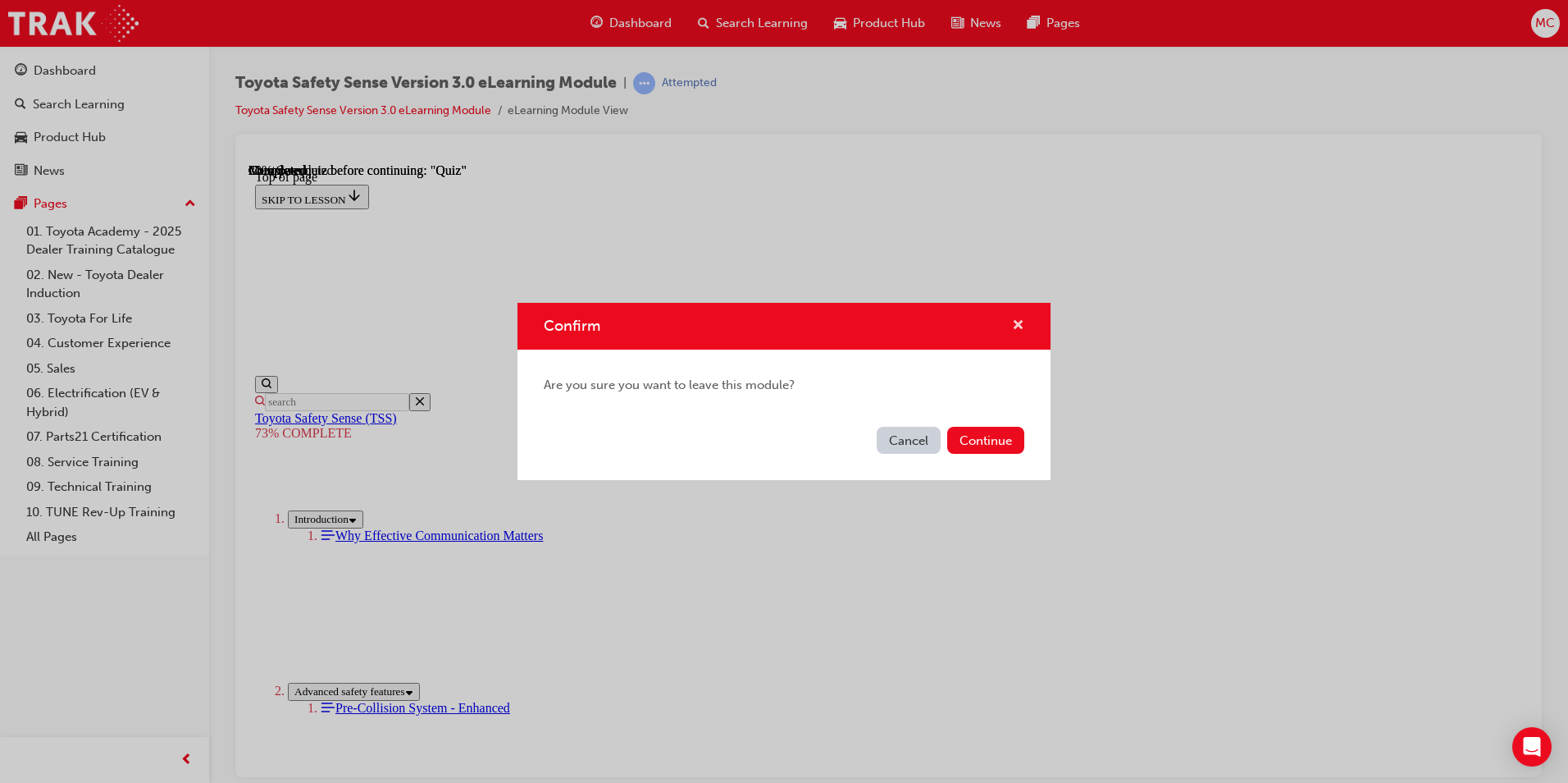
click at [1019, 324] on span "cross-icon" at bounding box center [1017, 327] width 12 height 15
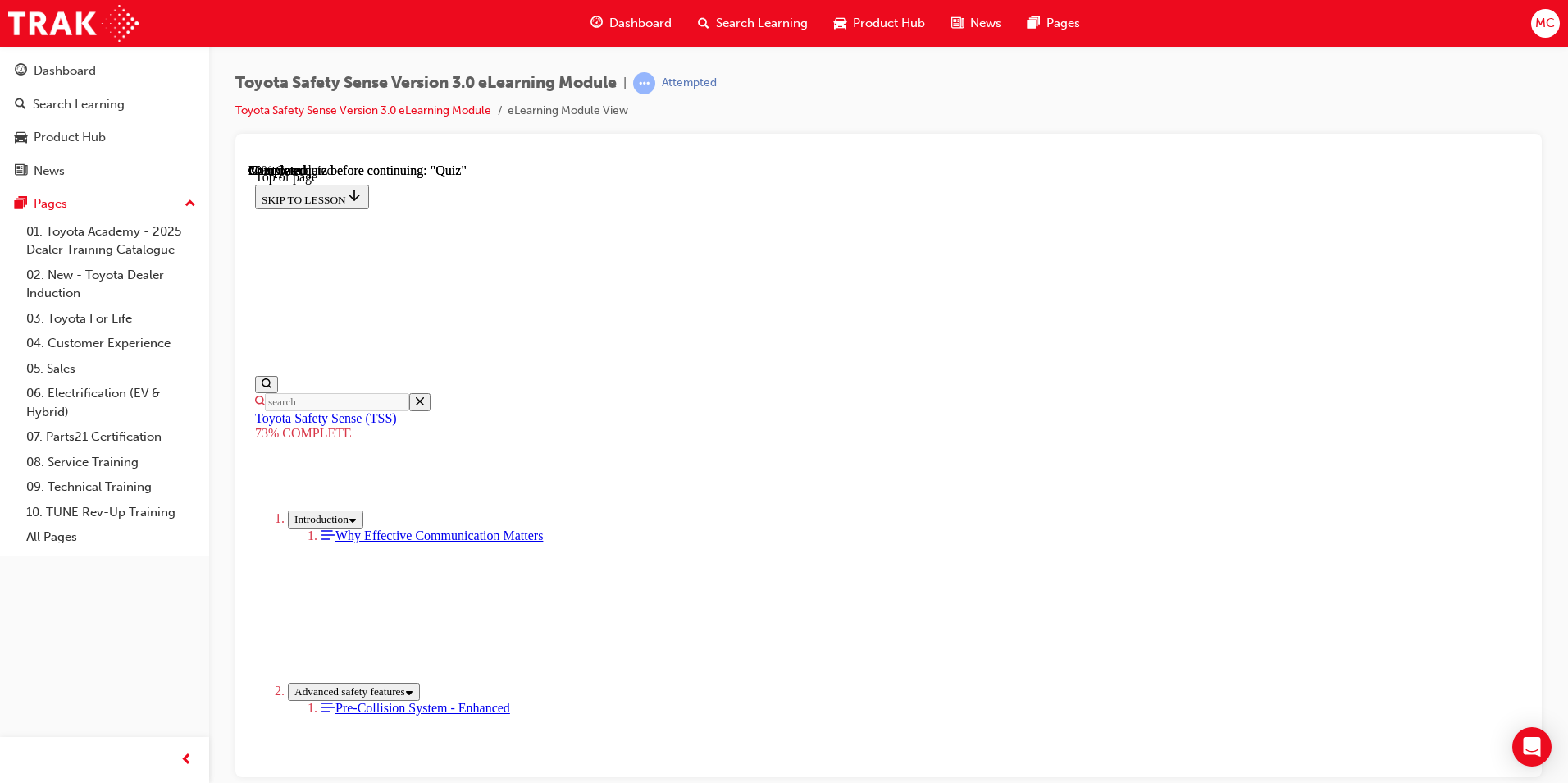
scroll to position [319, 0]
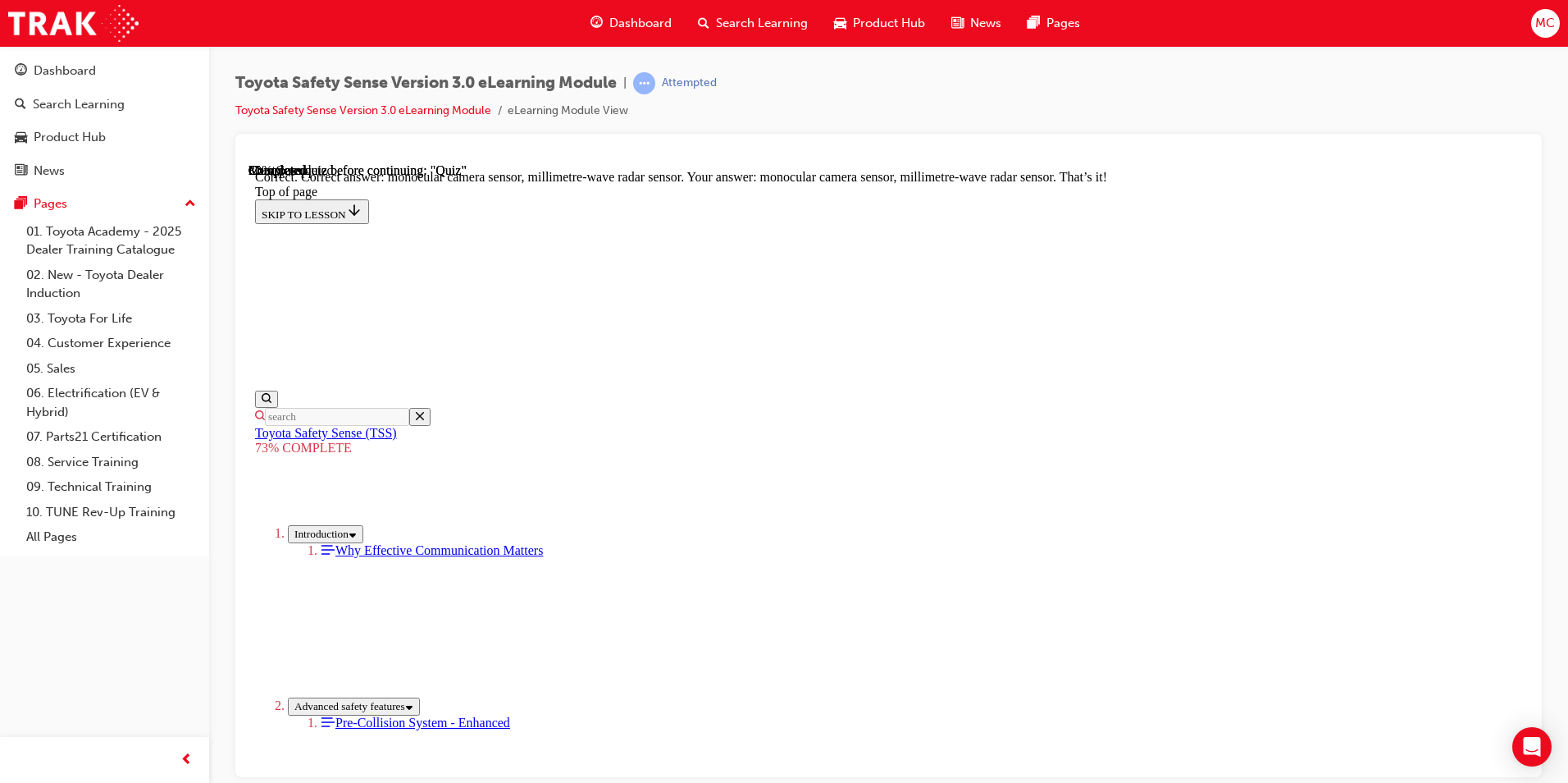
scroll to position [534, 0]
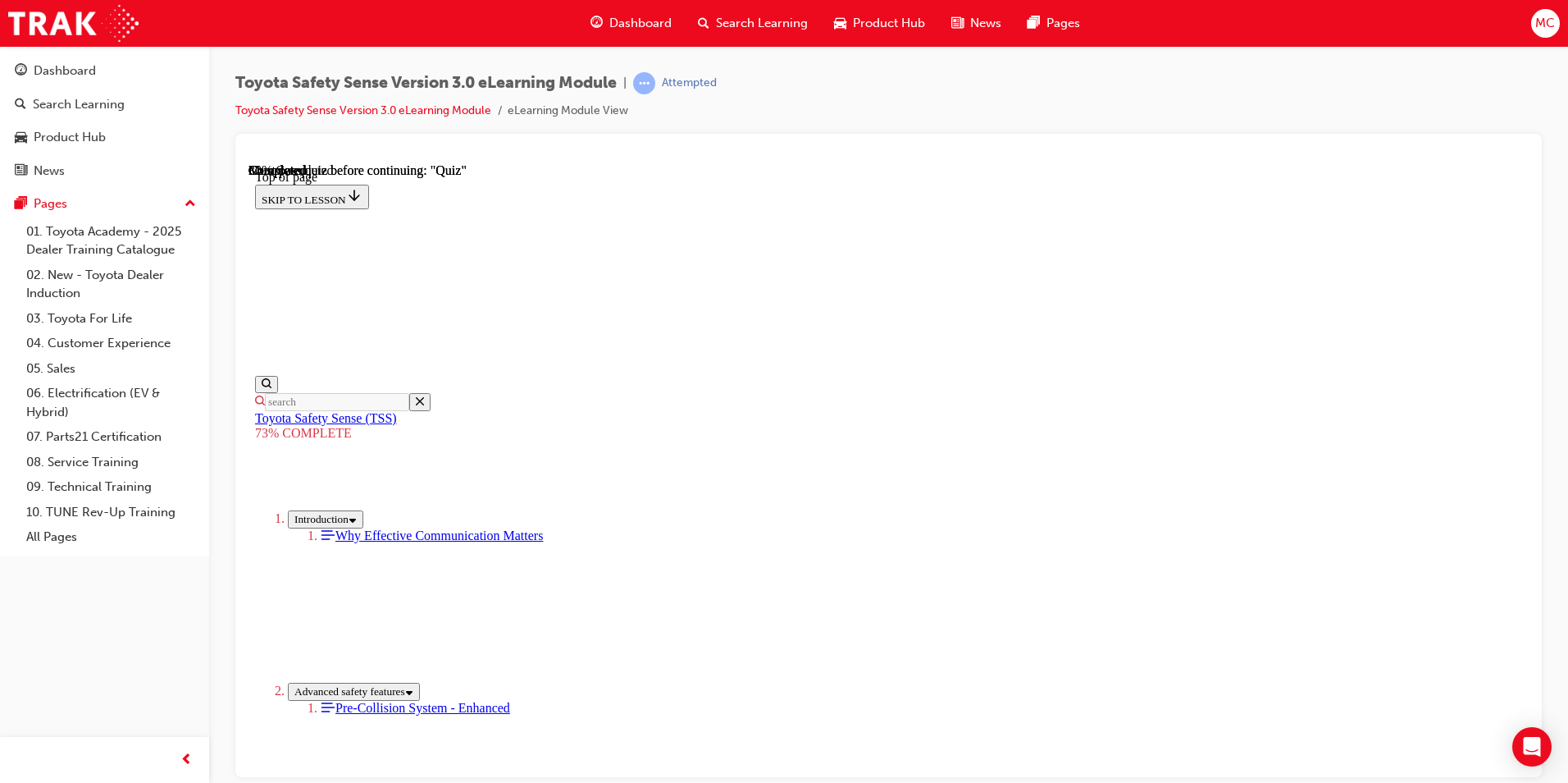
scroll to position [306, 0]
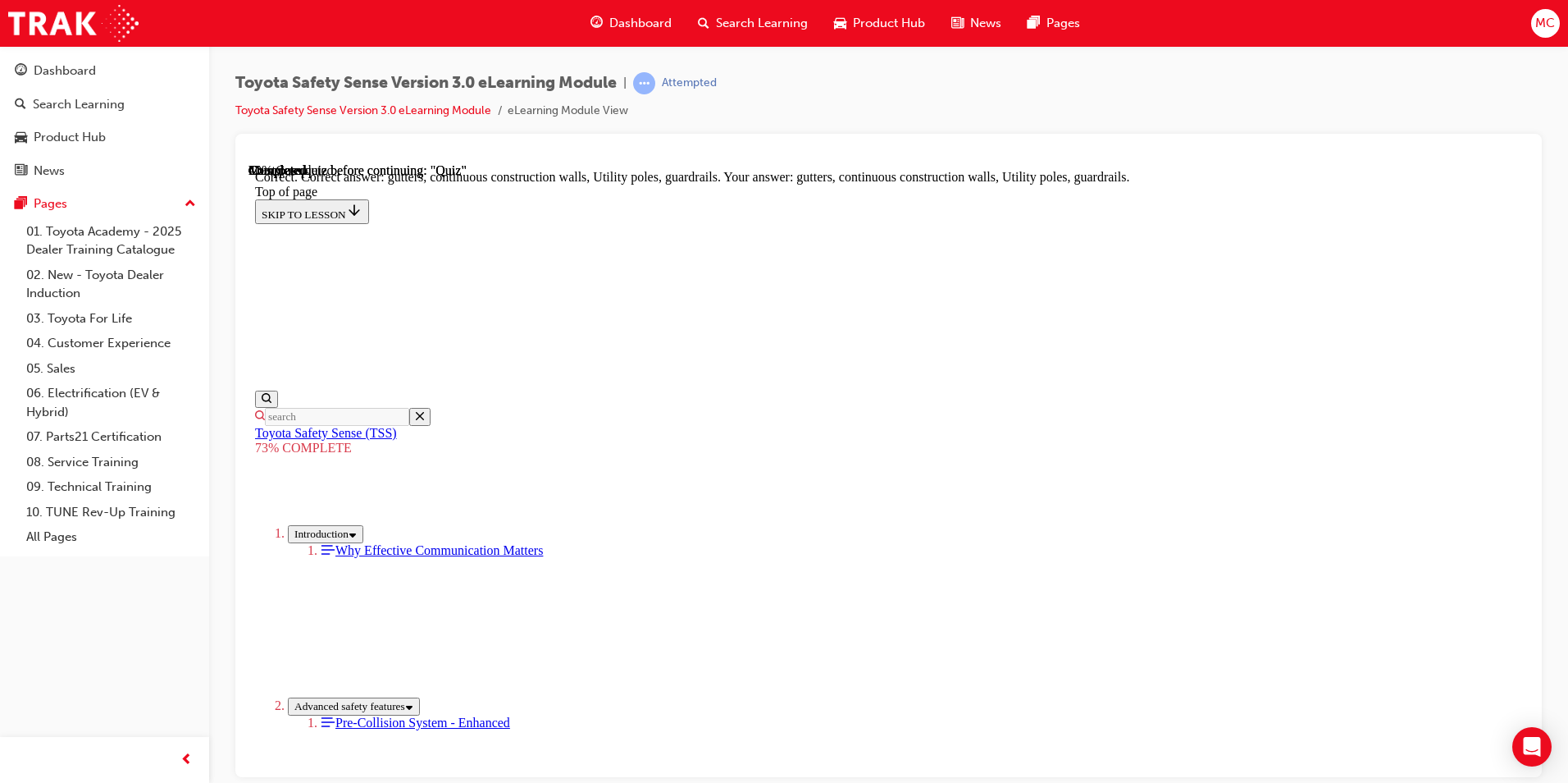
scroll to position [425, 0]
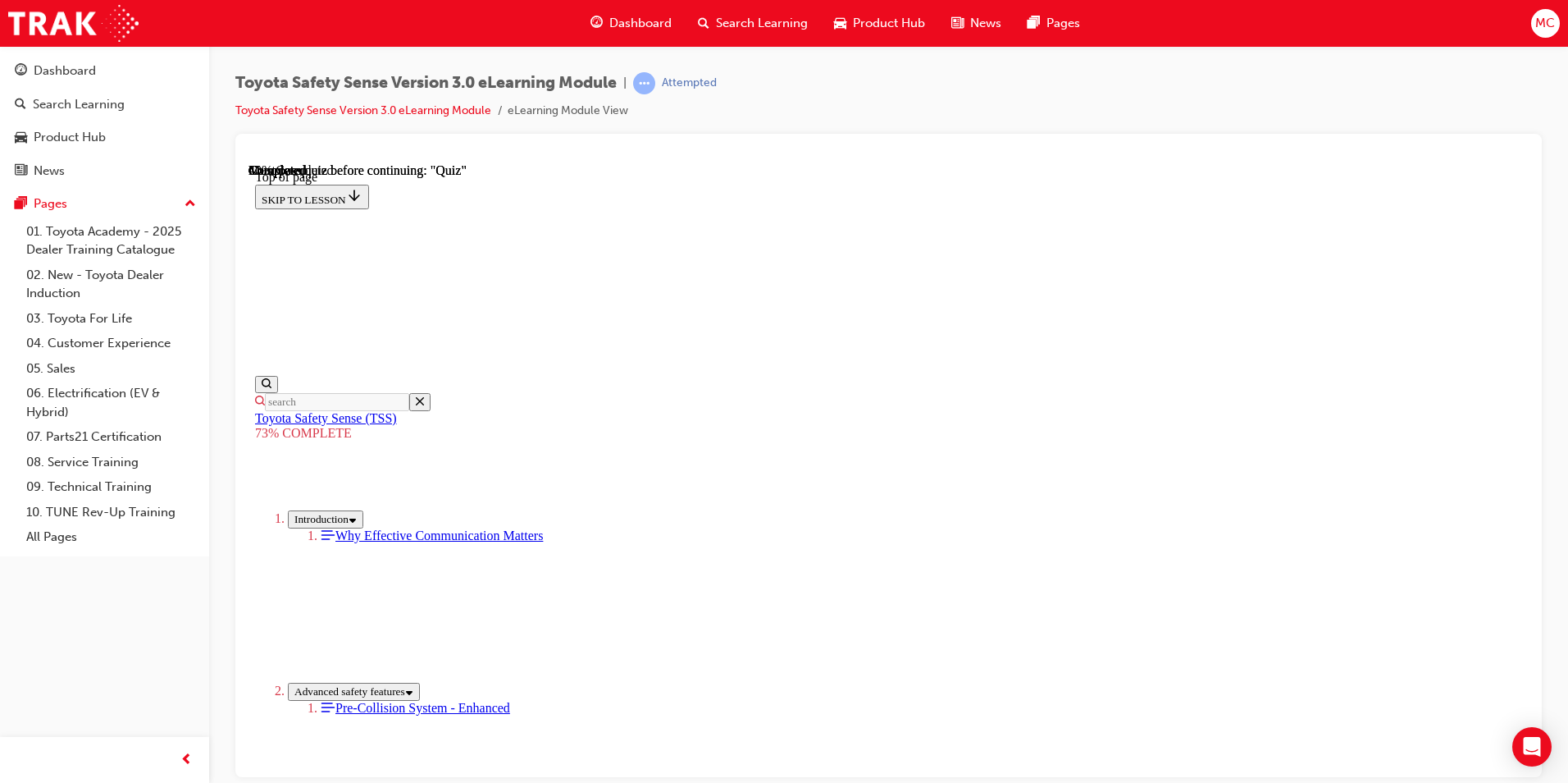
scroll to position [121, 0]
drag, startPoint x: 722, startPoint y: 336, endPoint x: 1204, endPoint y: 381, distance: 484.1
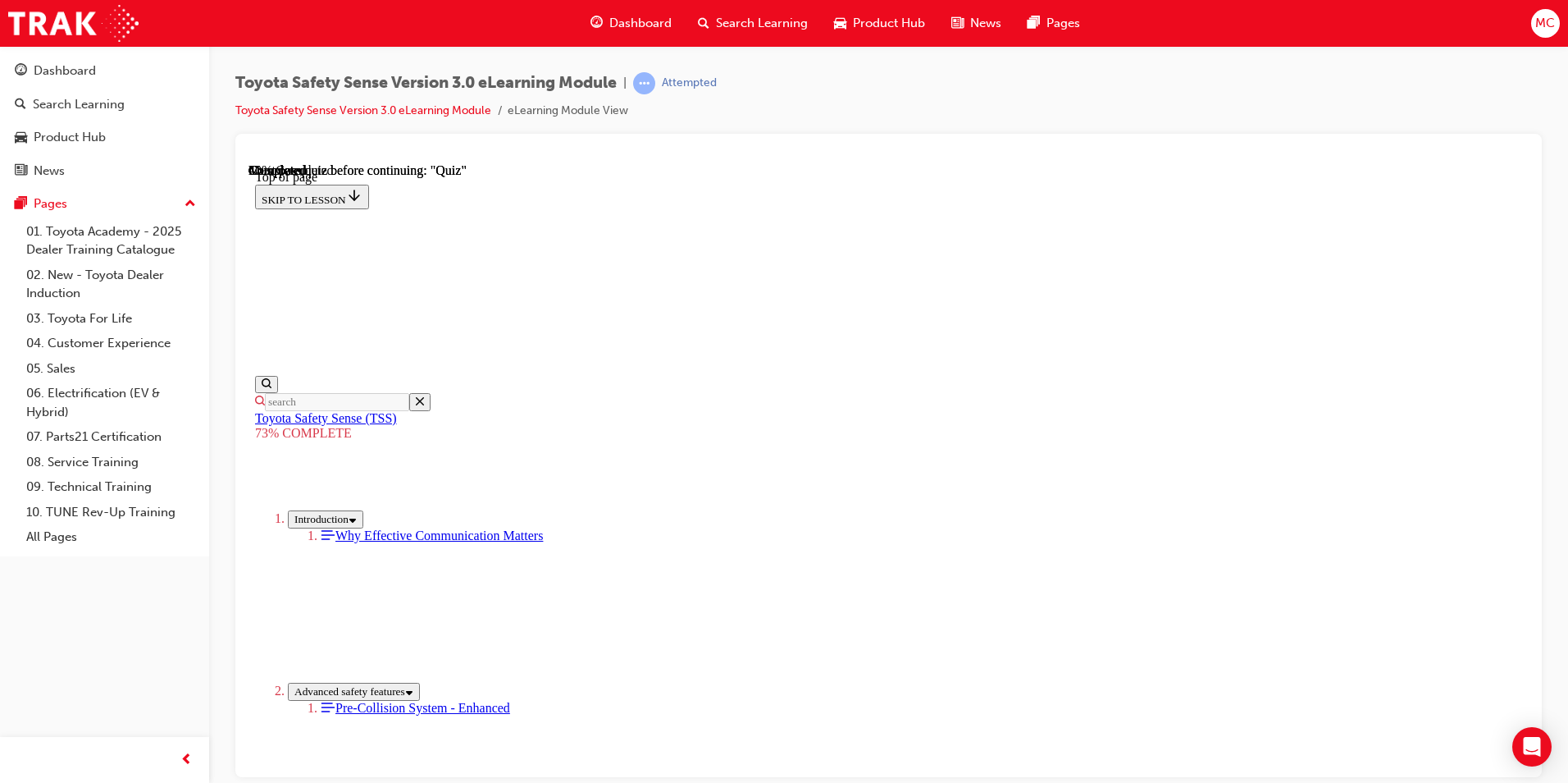
copy div "True or False: The forward recognition camera sensor can receive Over-The-Air u…"
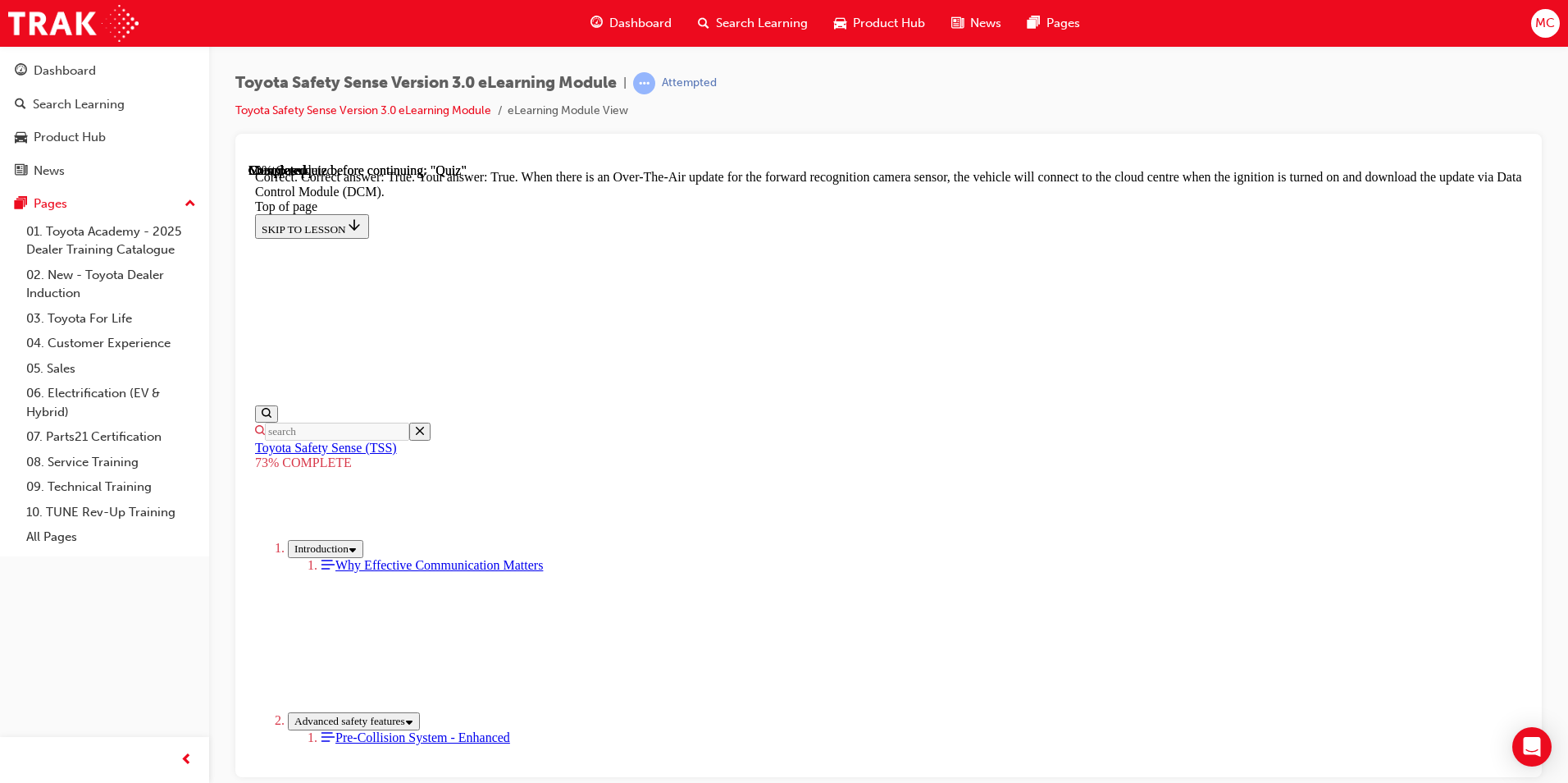
scroll to position [292, 0]
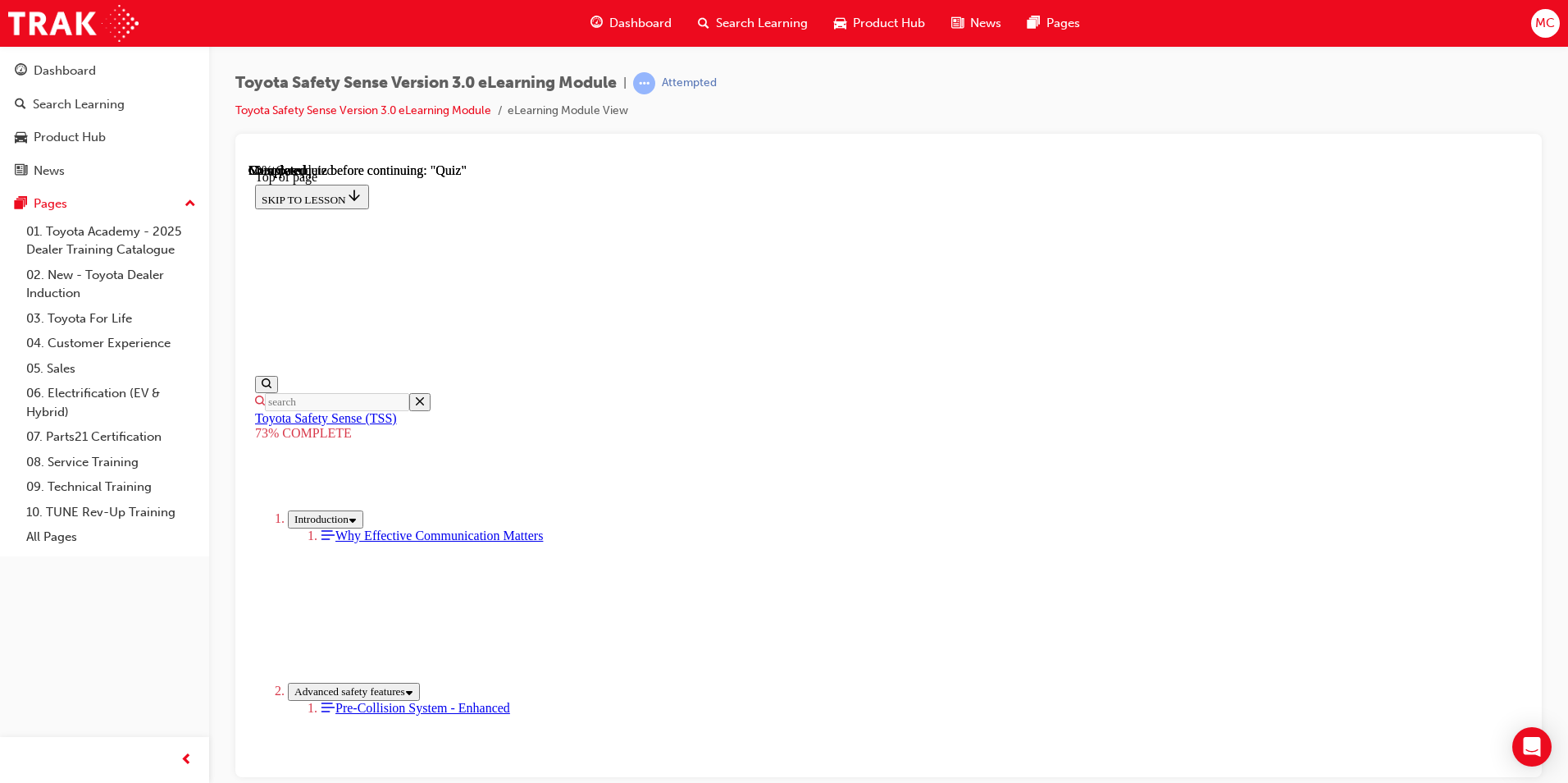
scroll to position [113, 0]
drag, startPoint x: 725, startPoint y: 457, endPoint x: 1151, endPoint y: 459, distance: 426.0
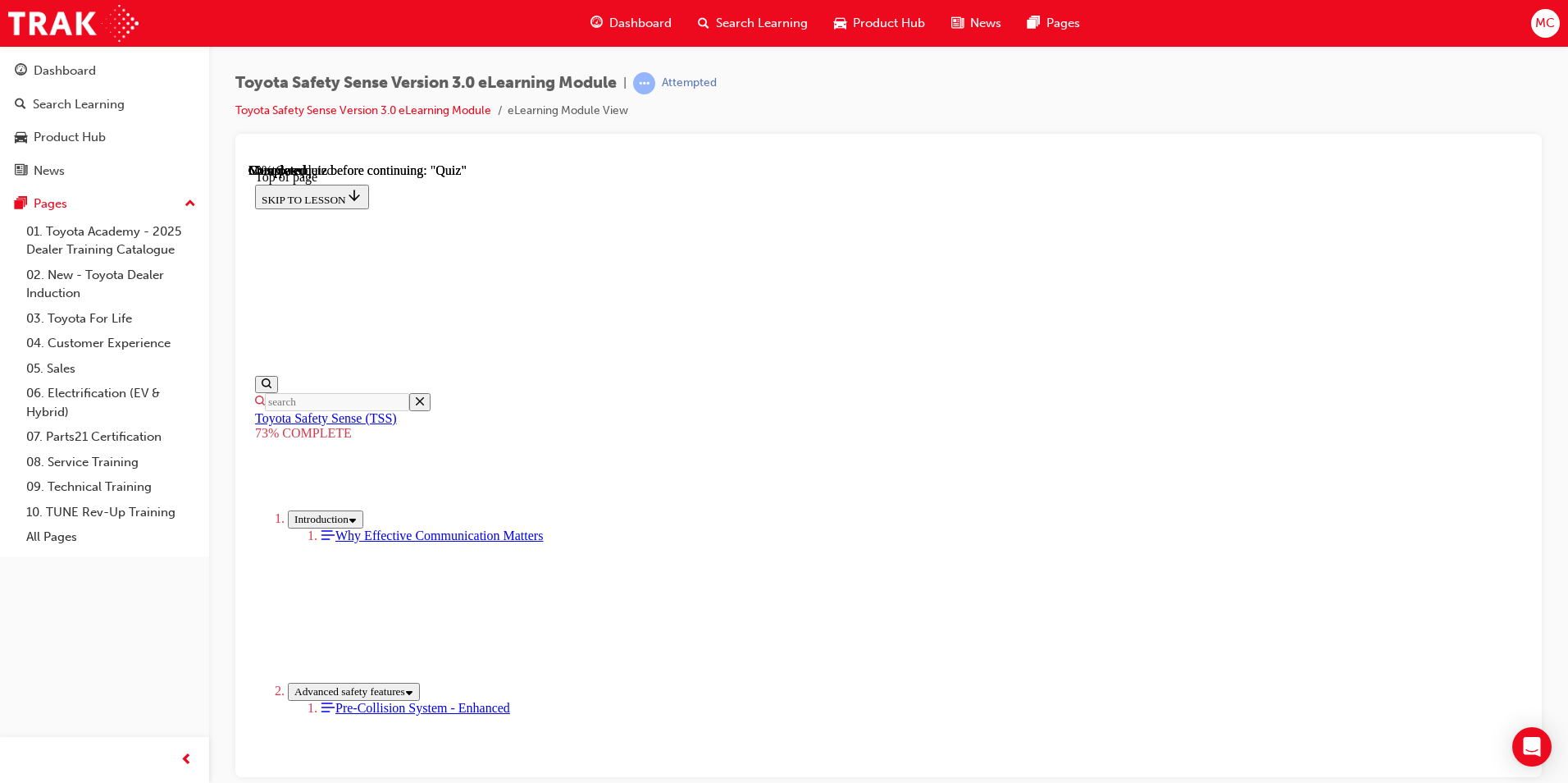
scroll to position [358, 0]
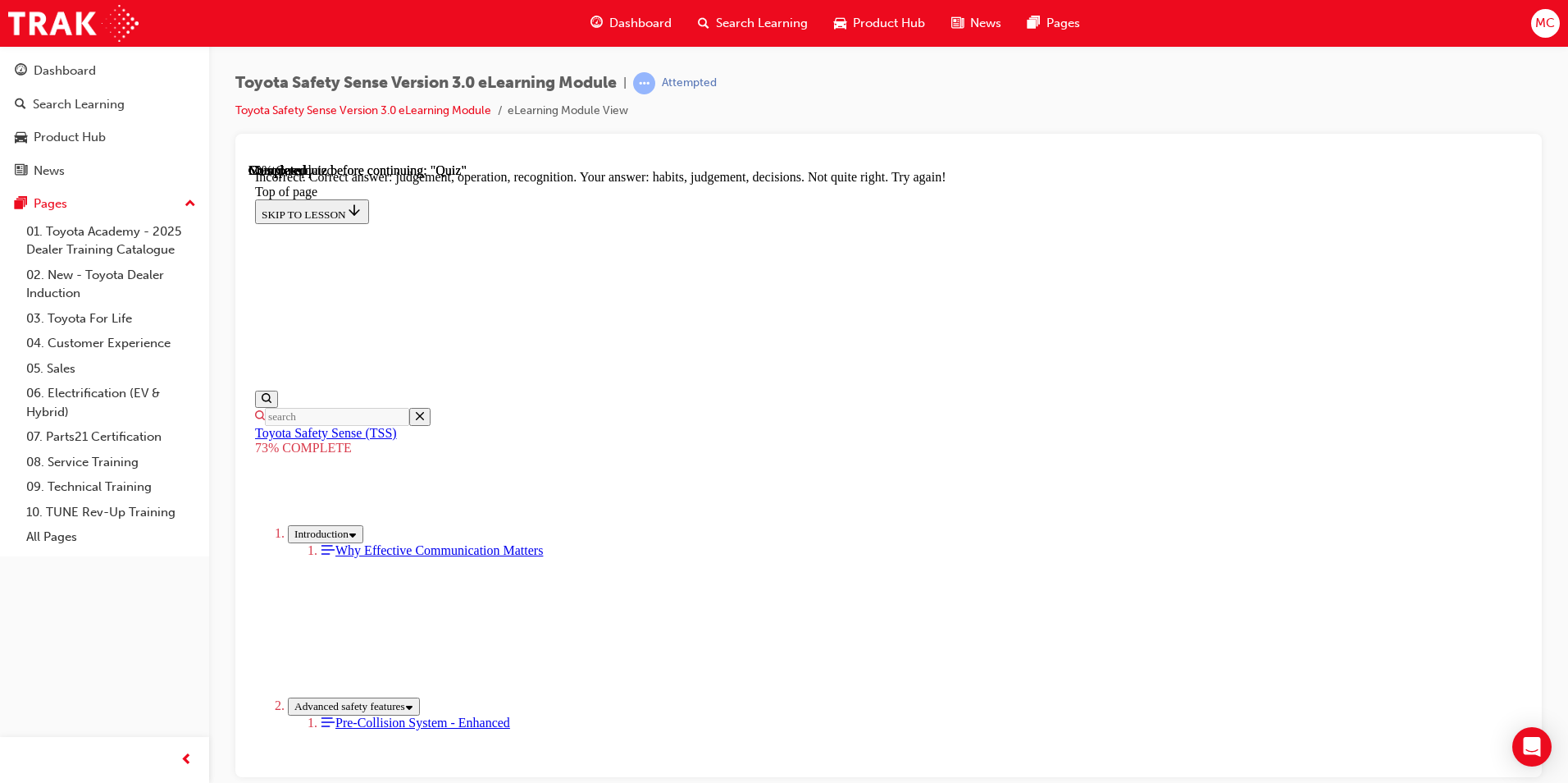
scroll to position [656, 0]
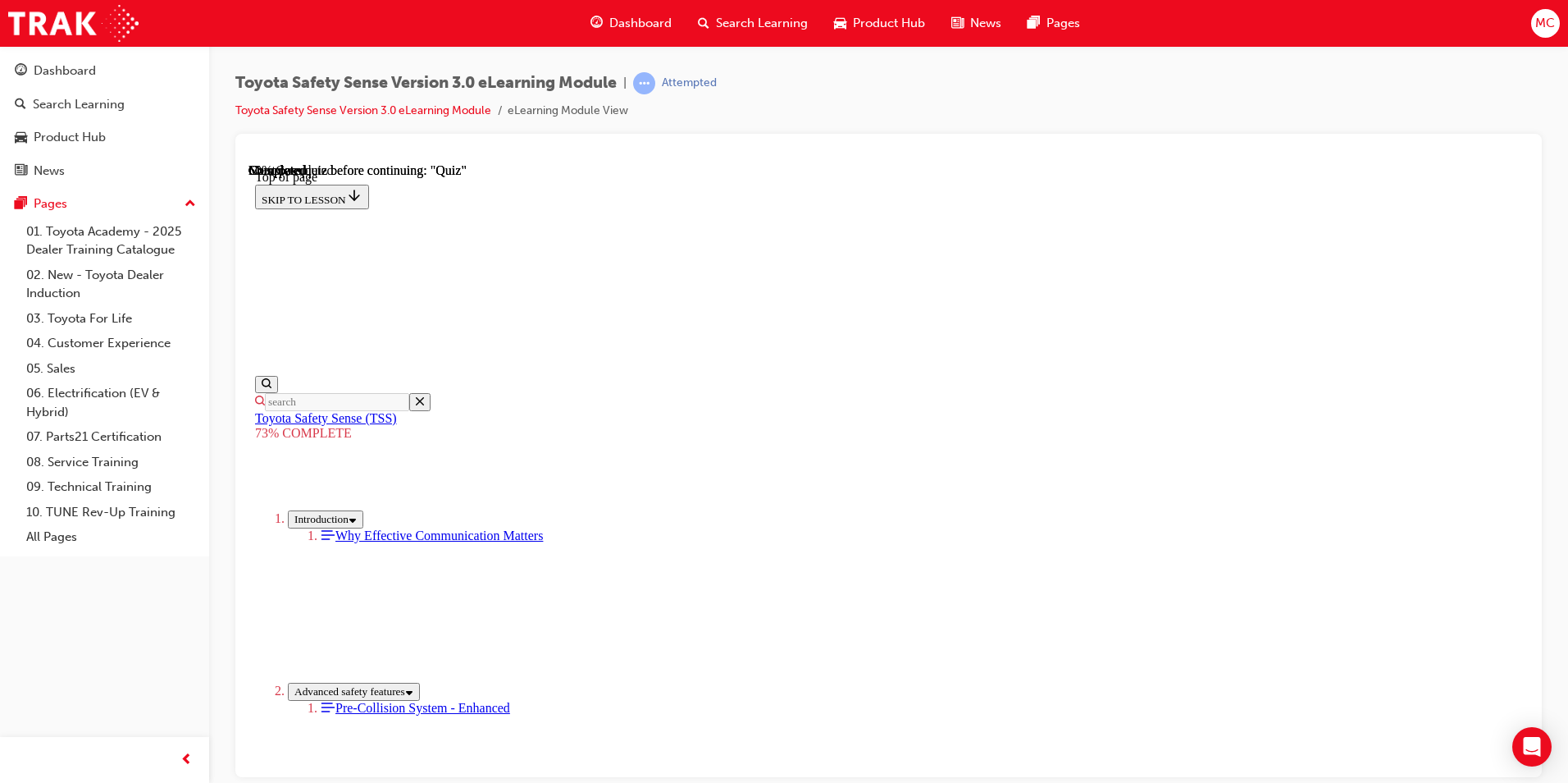
scroll to position [172, 0]
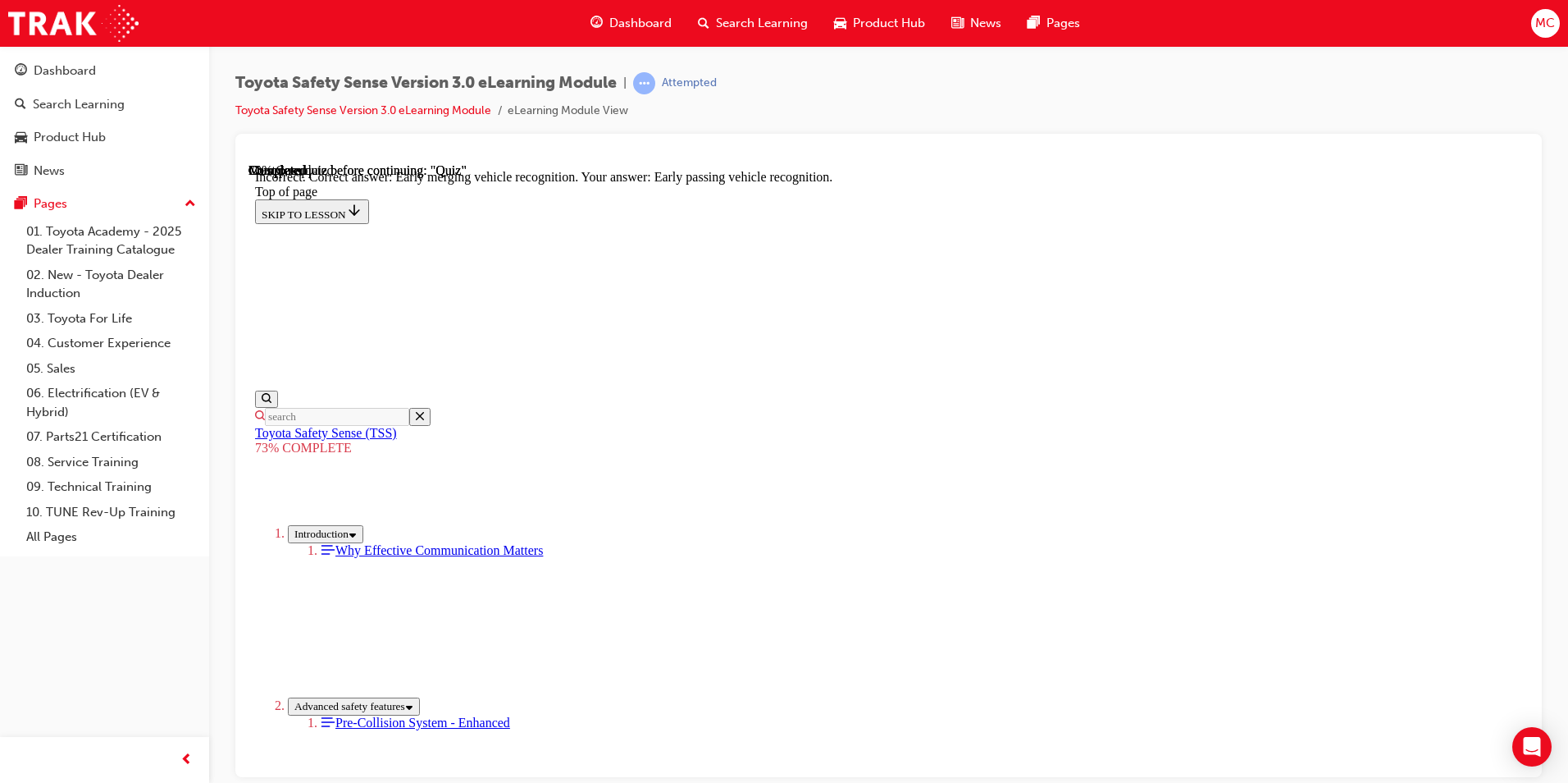
scroll to position [387, 0]
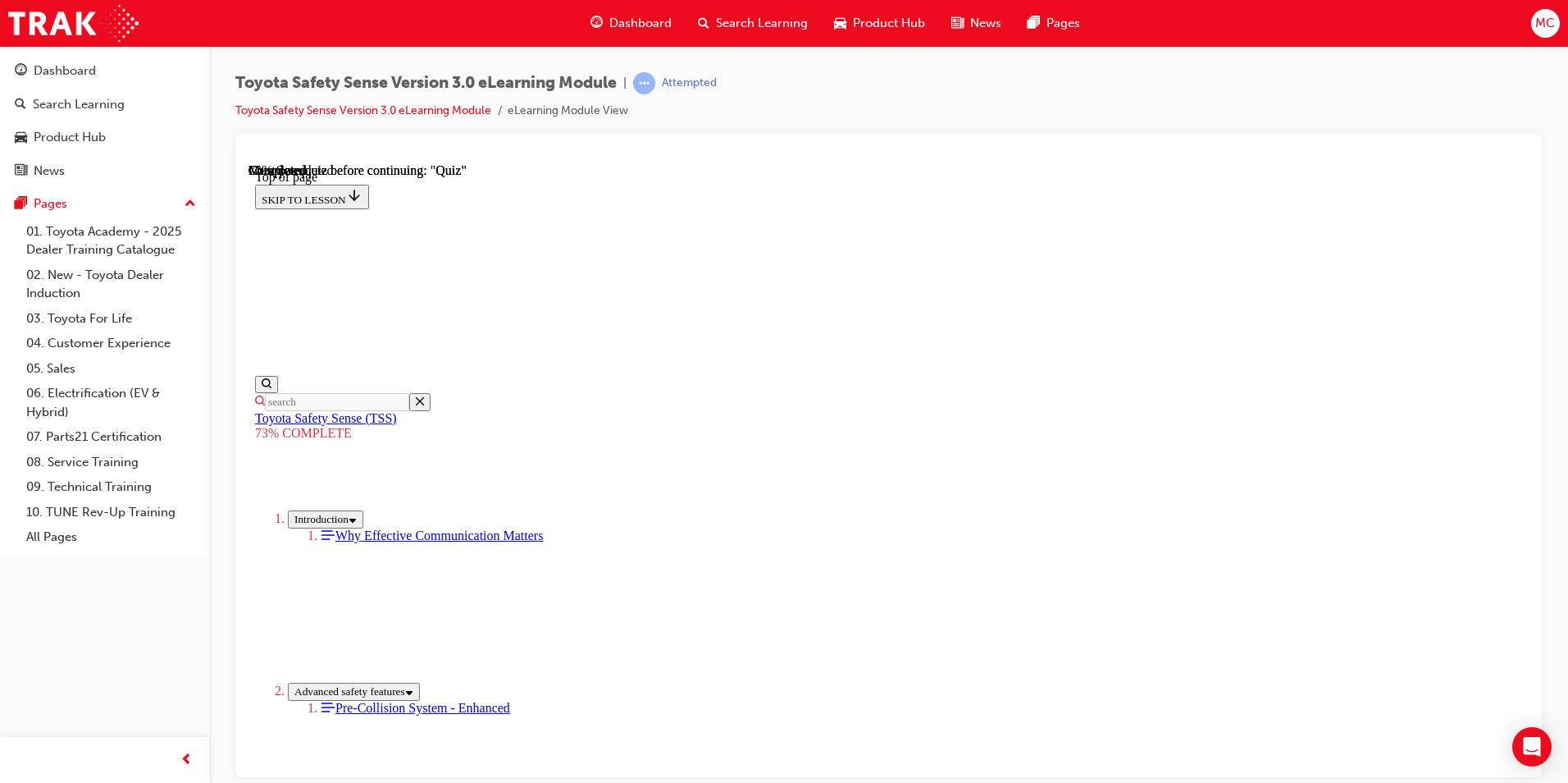
scroll to position [134, 0]
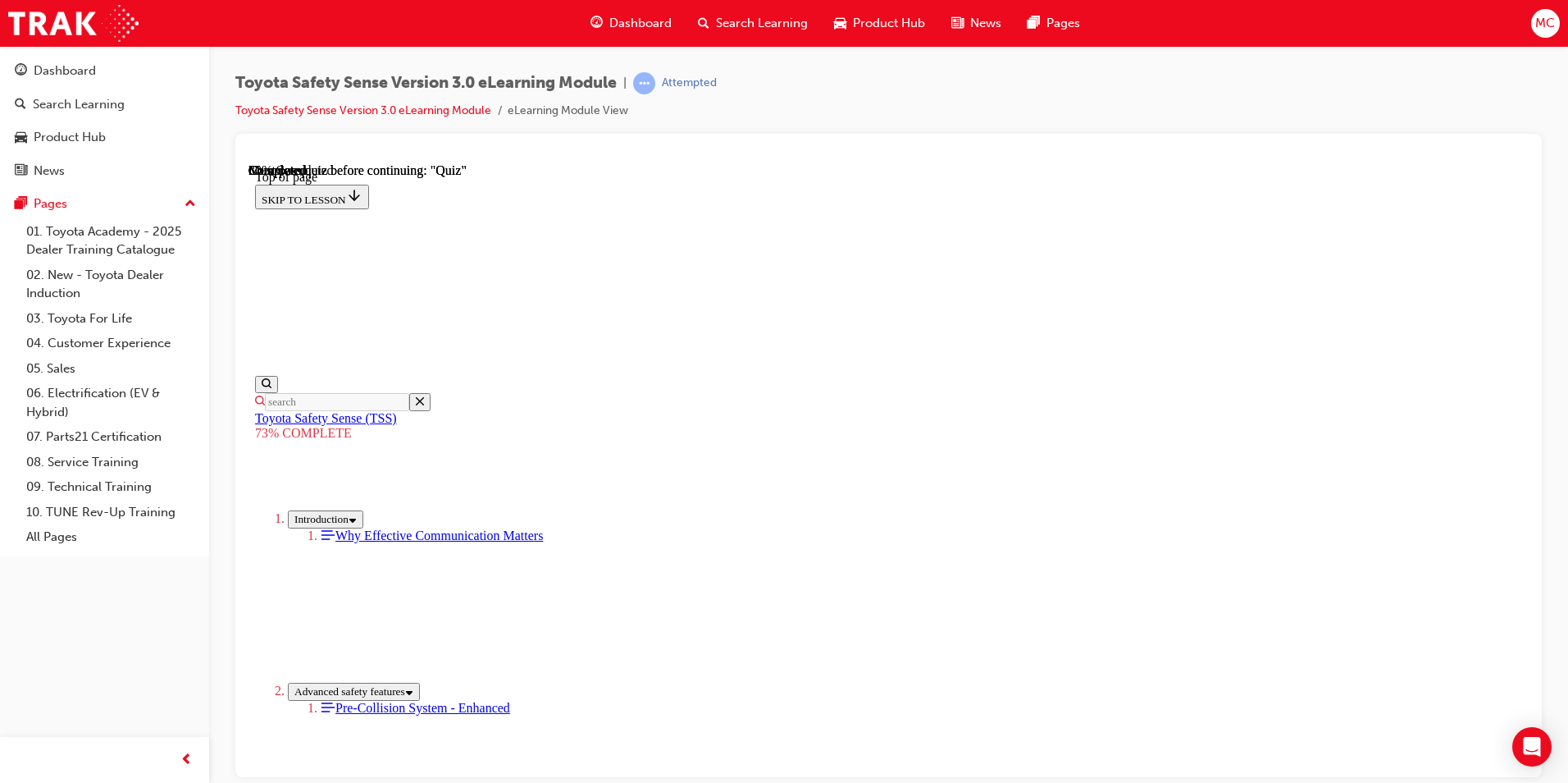
scroll to position [0, 0]
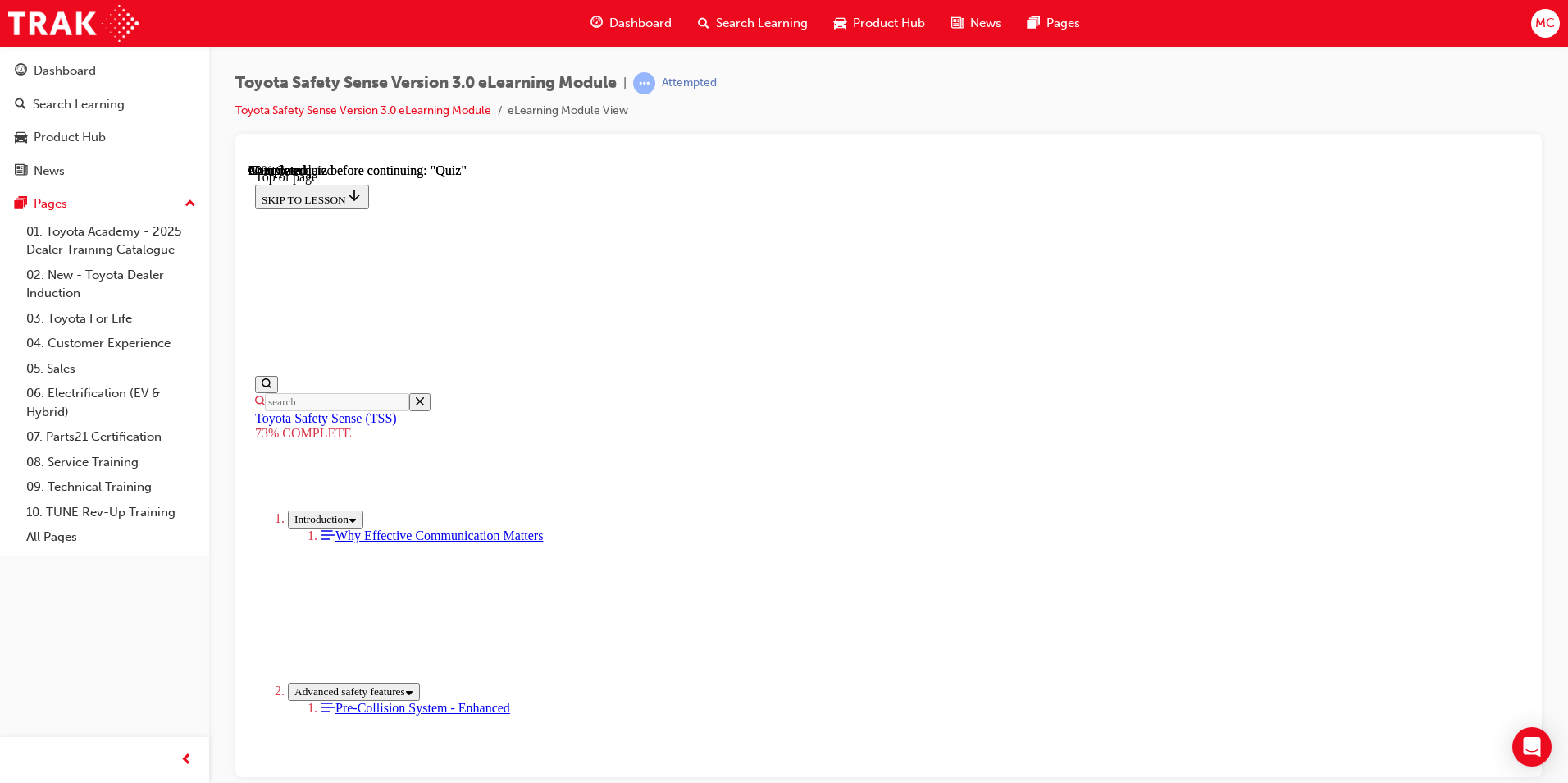
scroll to position [149, 0]
drag, startPoint x: 822, startPoint y: 358, endPoint x: 976, endPoint y: 367, distance: 154.3
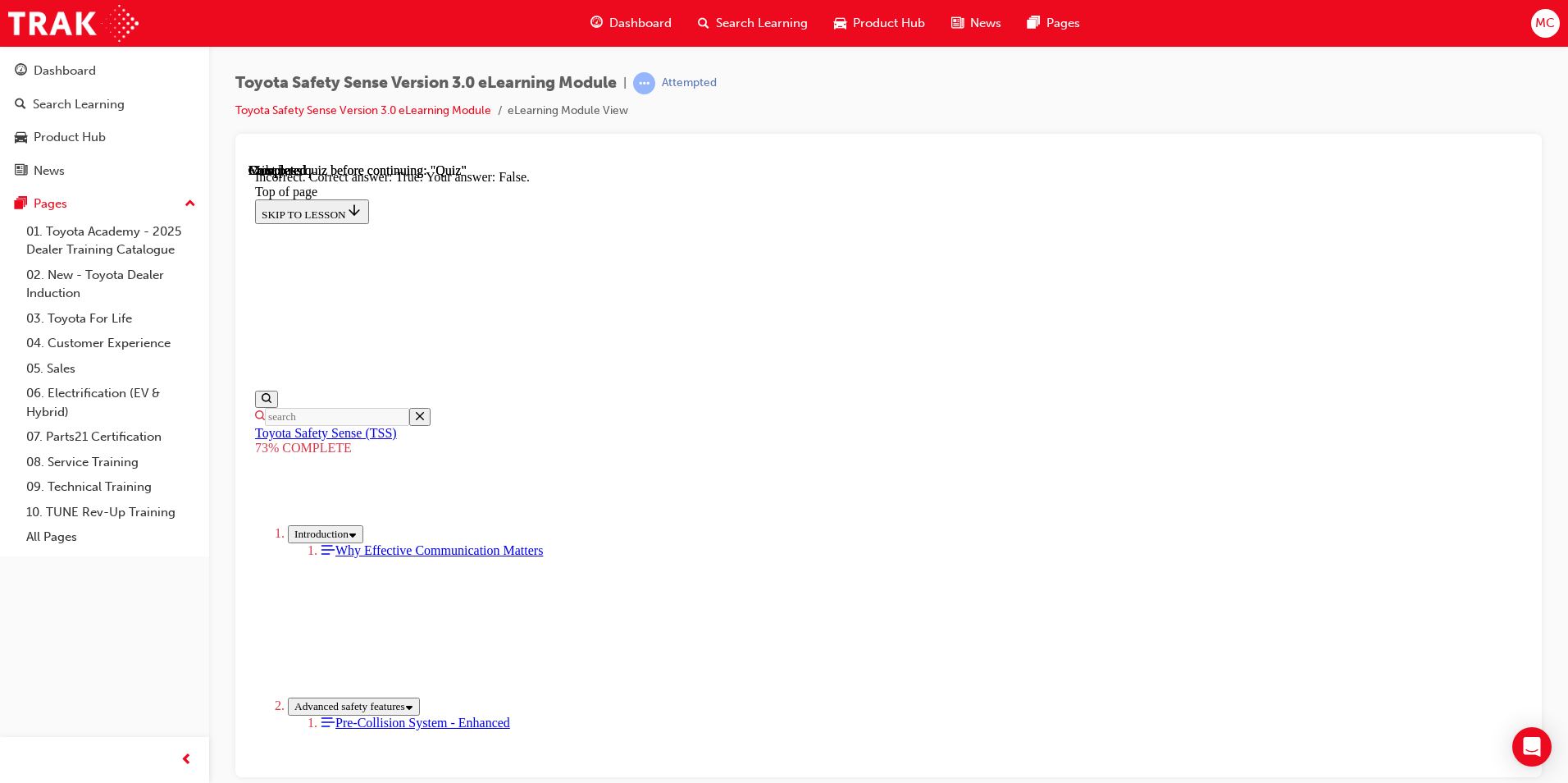
scroll to position [200, 0]
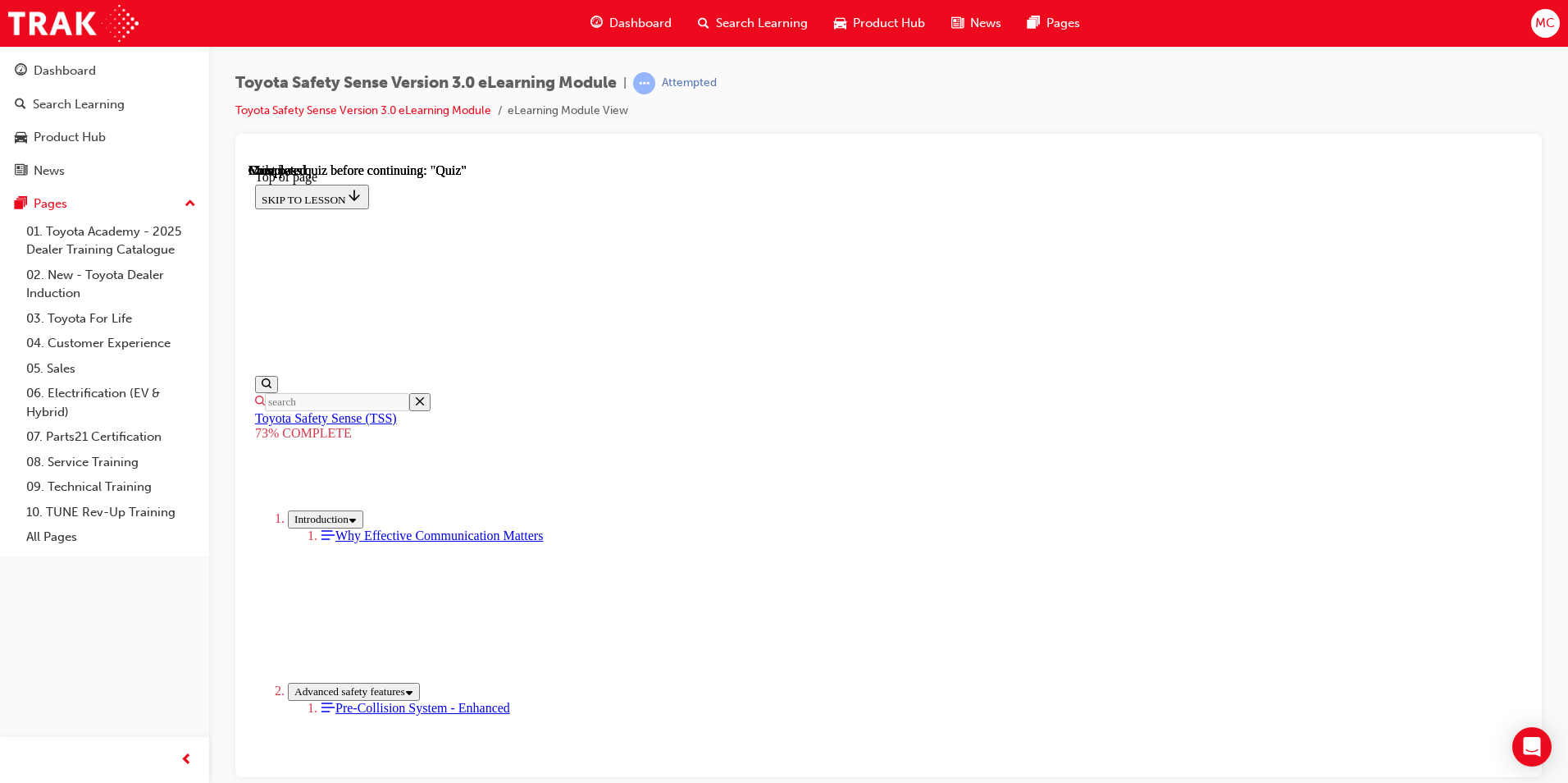
scroll to position [224, 0]
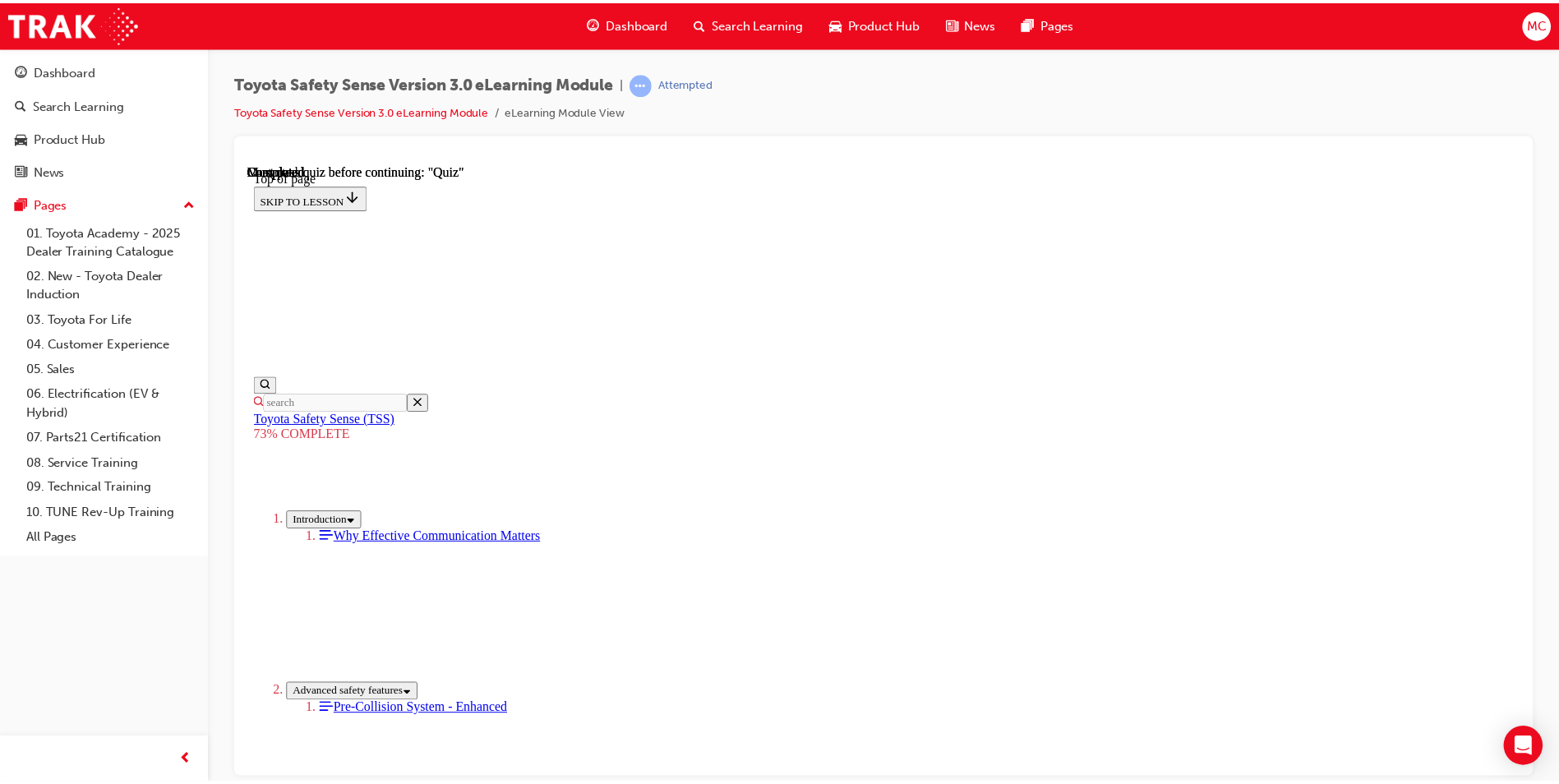
scroll to position [388, 0]
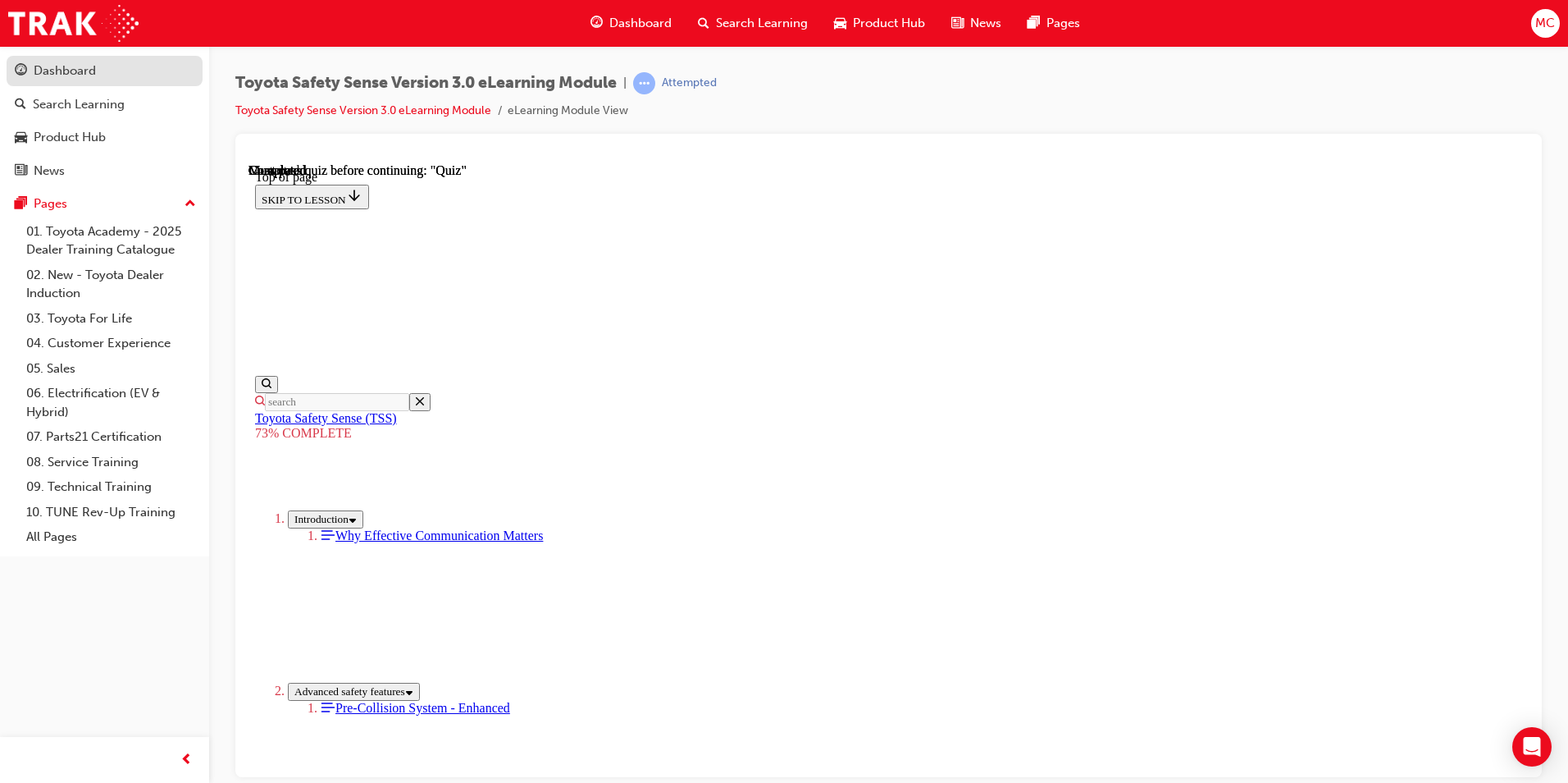
click at [49, 69] on div "Dashboard" at bounding box center [65, 71] width 63 height 18
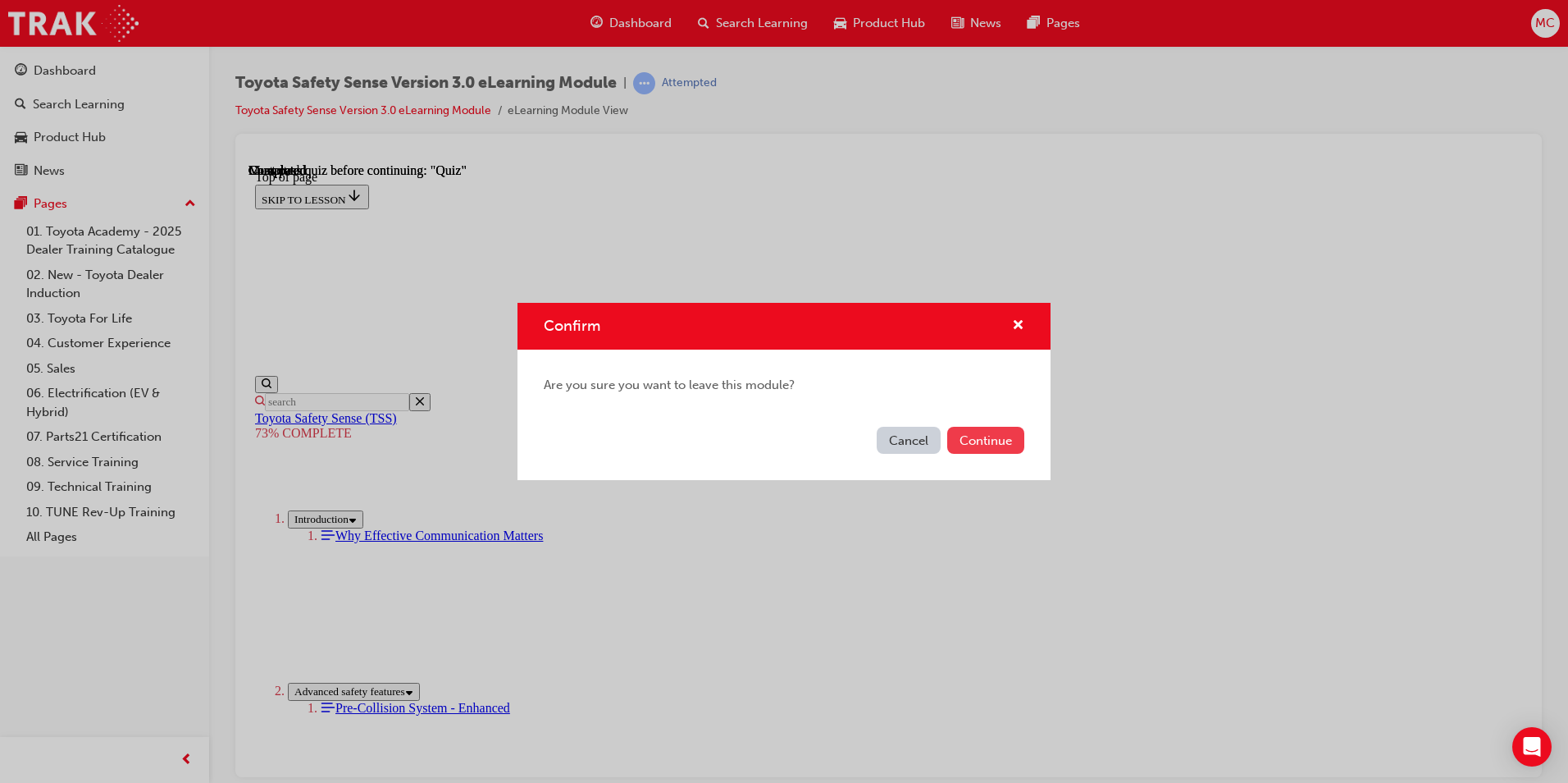
click at [987, 438] on button "Continue" at bounding box center [986, 440] width 78 height 27
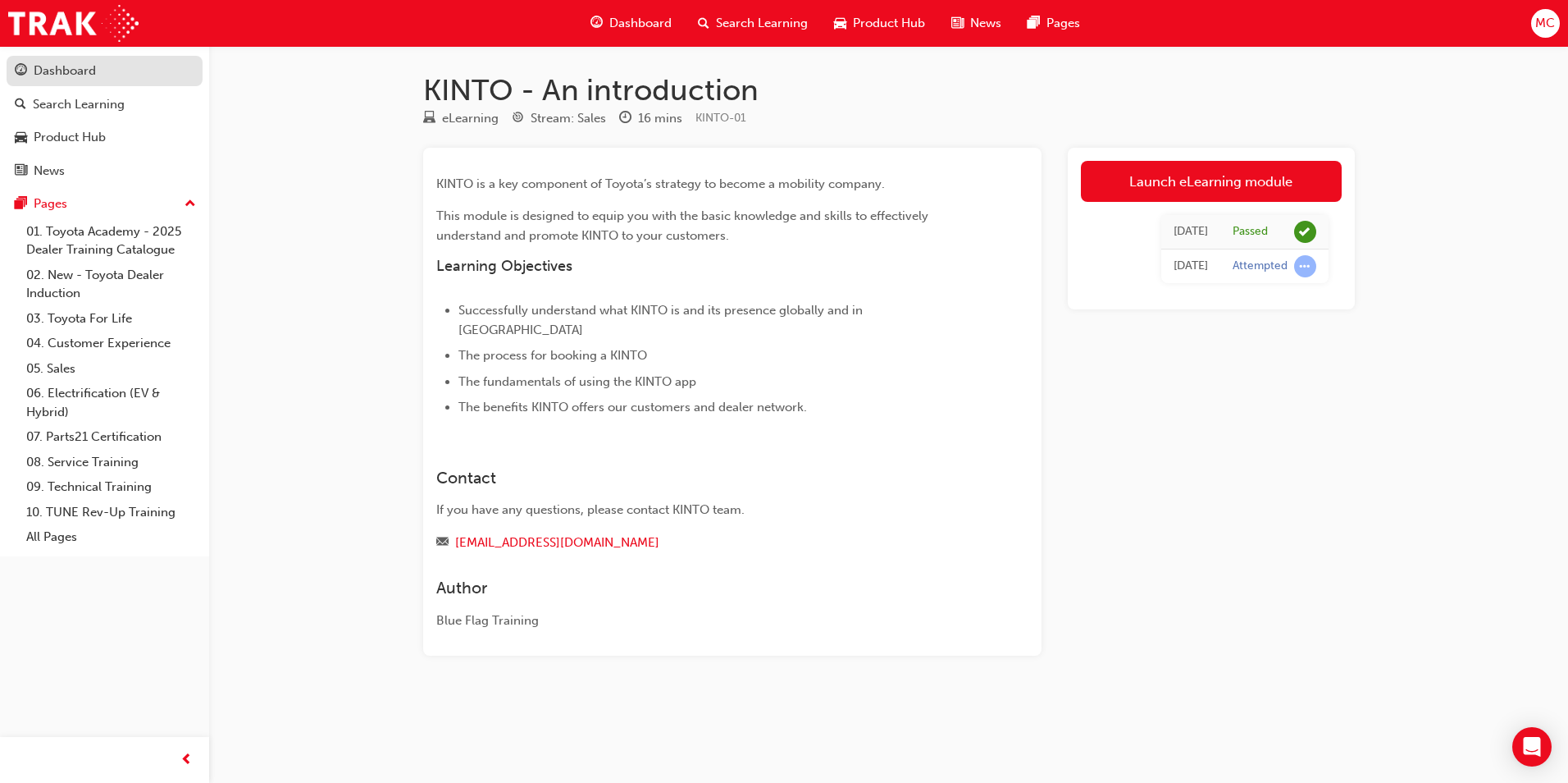
click at [33, 78] on div "Dashboard" at bounding box center [65, 71] width 63 height 18
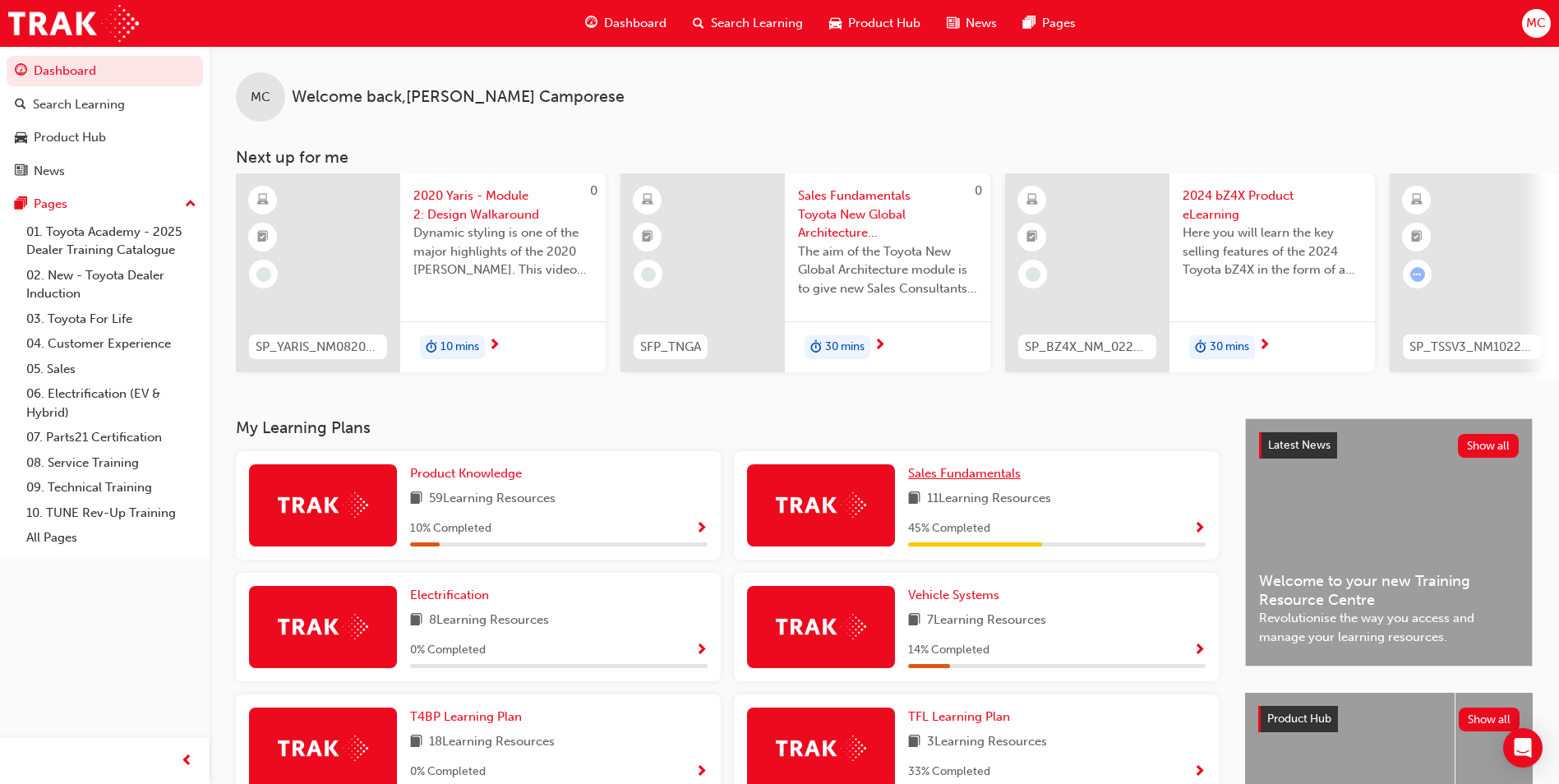
click at [957, 473] on span "Sales Fundamentals" at bounding box center [964, 473] width 113 height 15
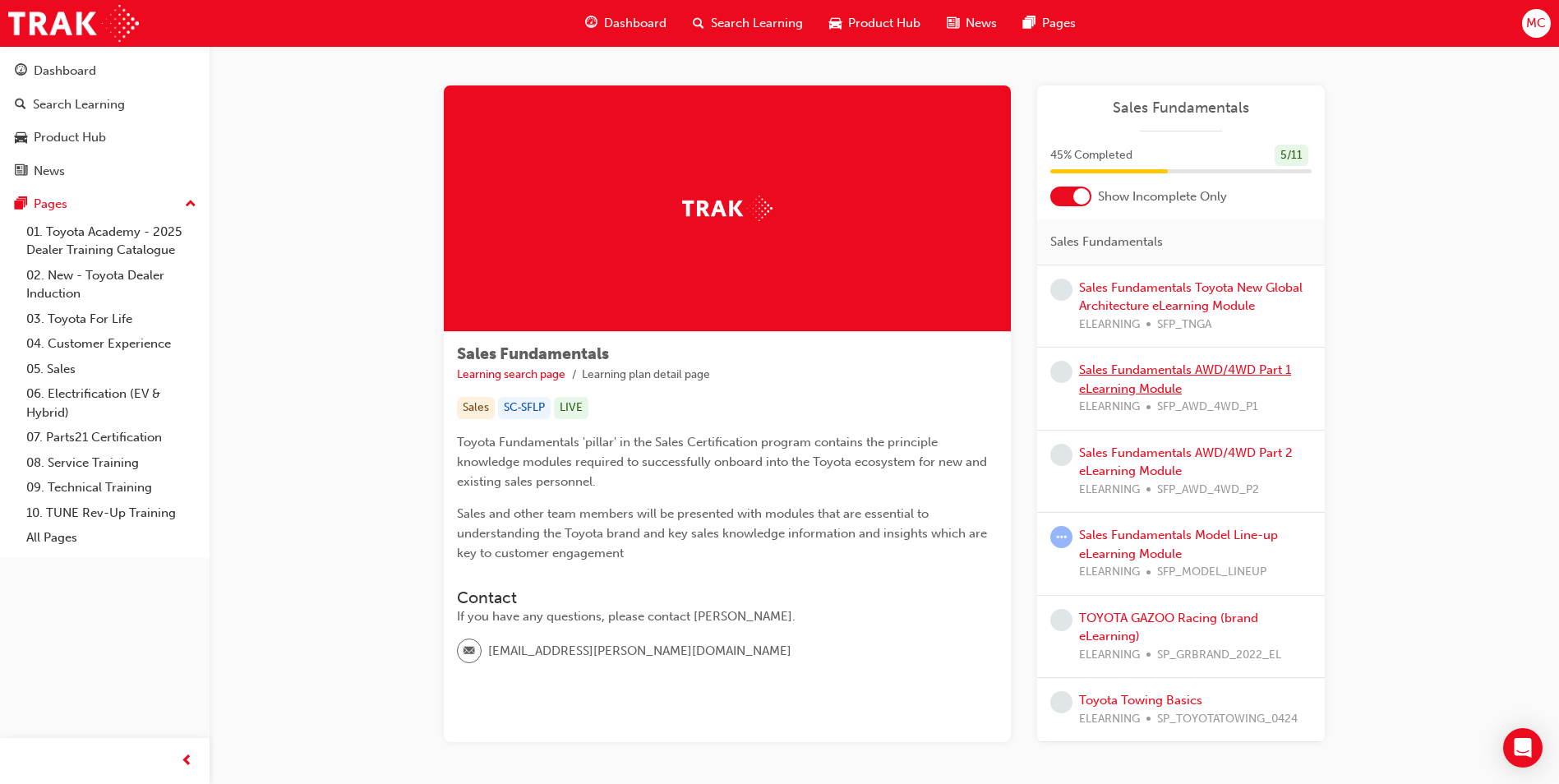
click at [1205, 373] on link "Sales Fundamentals AWD/4WD Part 1 eLearning Module" at bounding box center [1185, 379] width 212 height 33
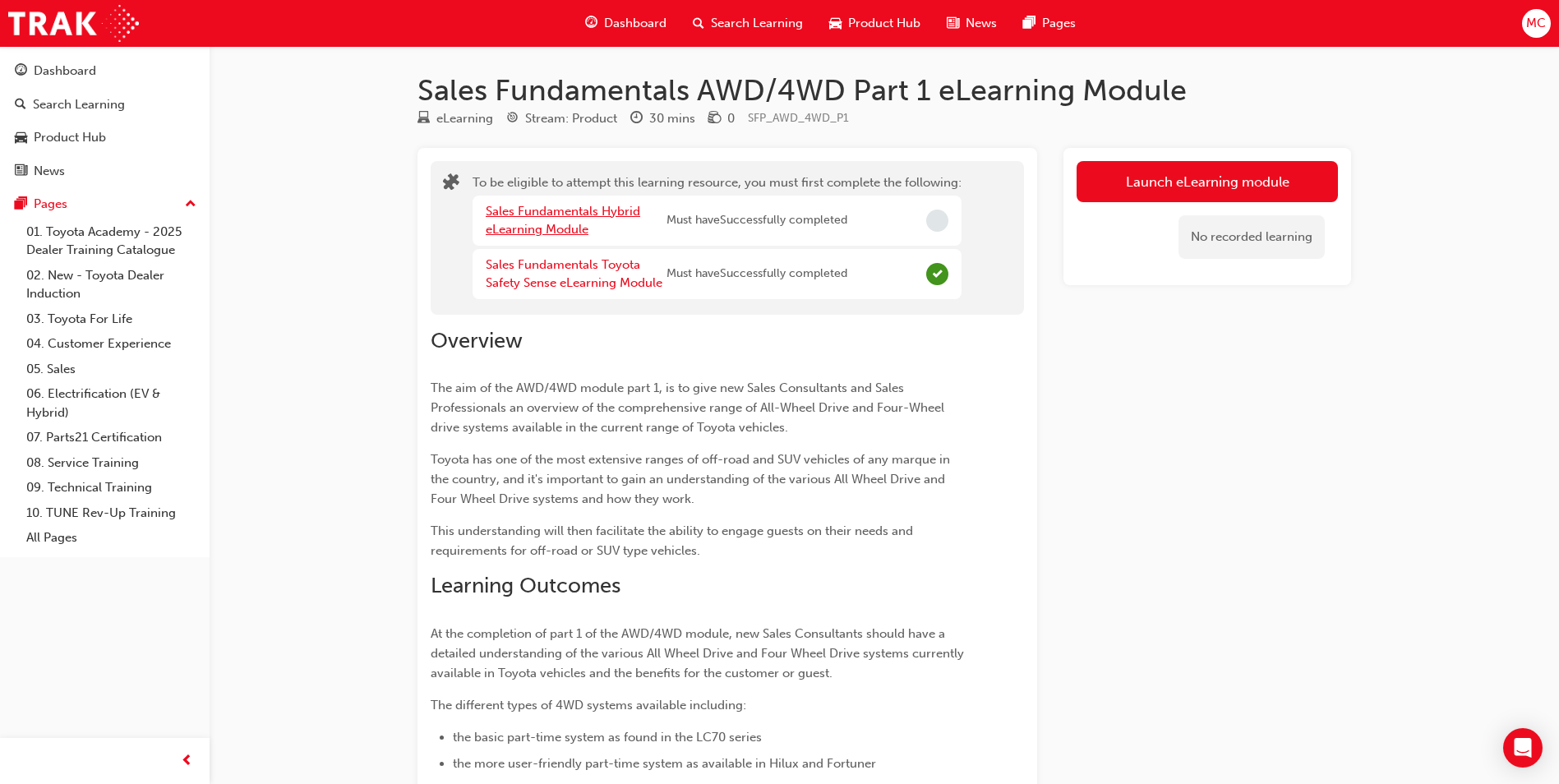
click at [594, 214] on link "Sales Fundamentals Hybrid eLearning Module" at bounding box center [562, 220] width 154 height 33
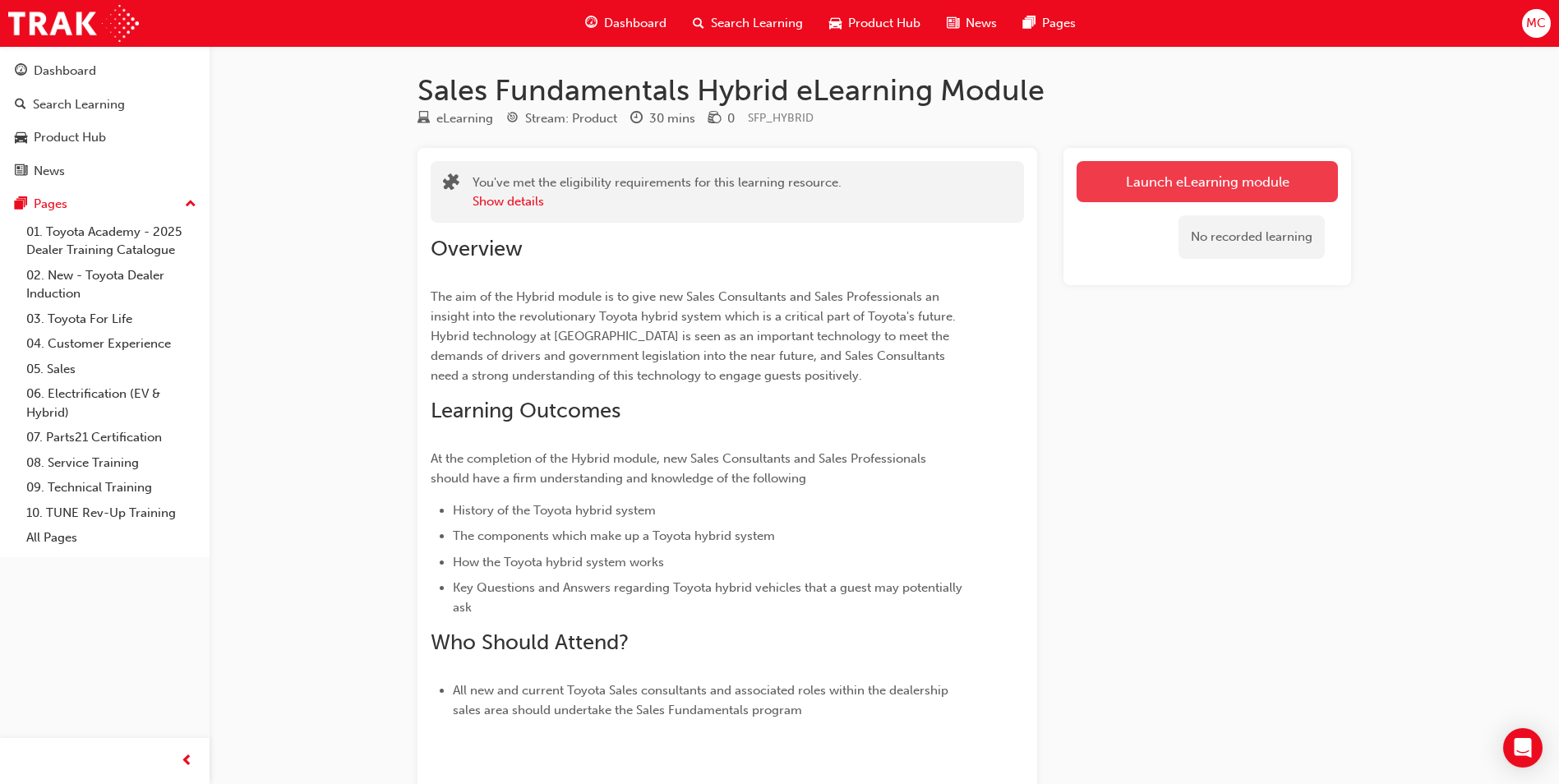
click at [1205, 173] on link "Launch eLearning module" at bounding box center [1207, 181] width 262 height 41
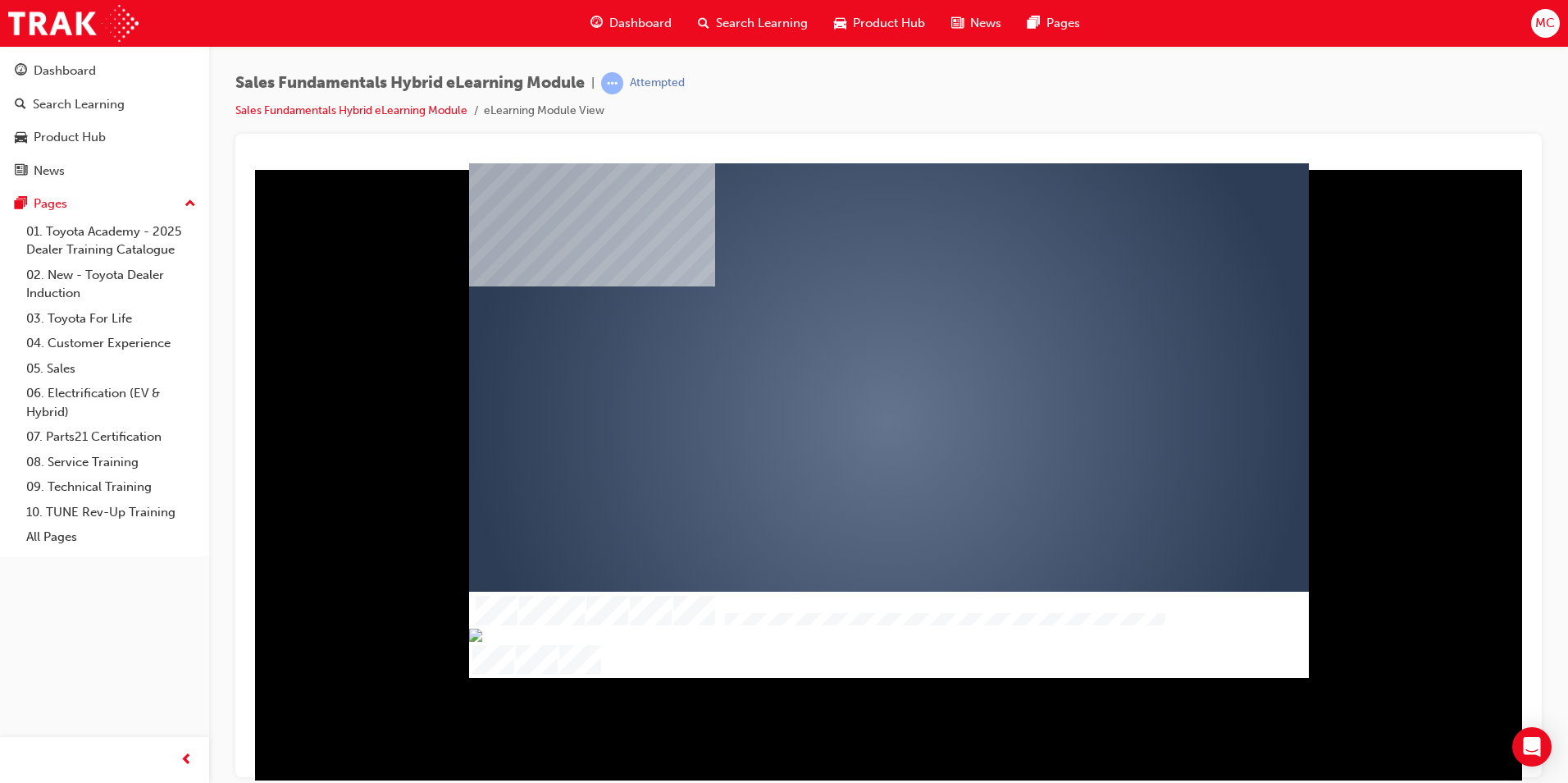
click at [842, 372] on div "play" at bounding box center [842, 372] width 0 height 0
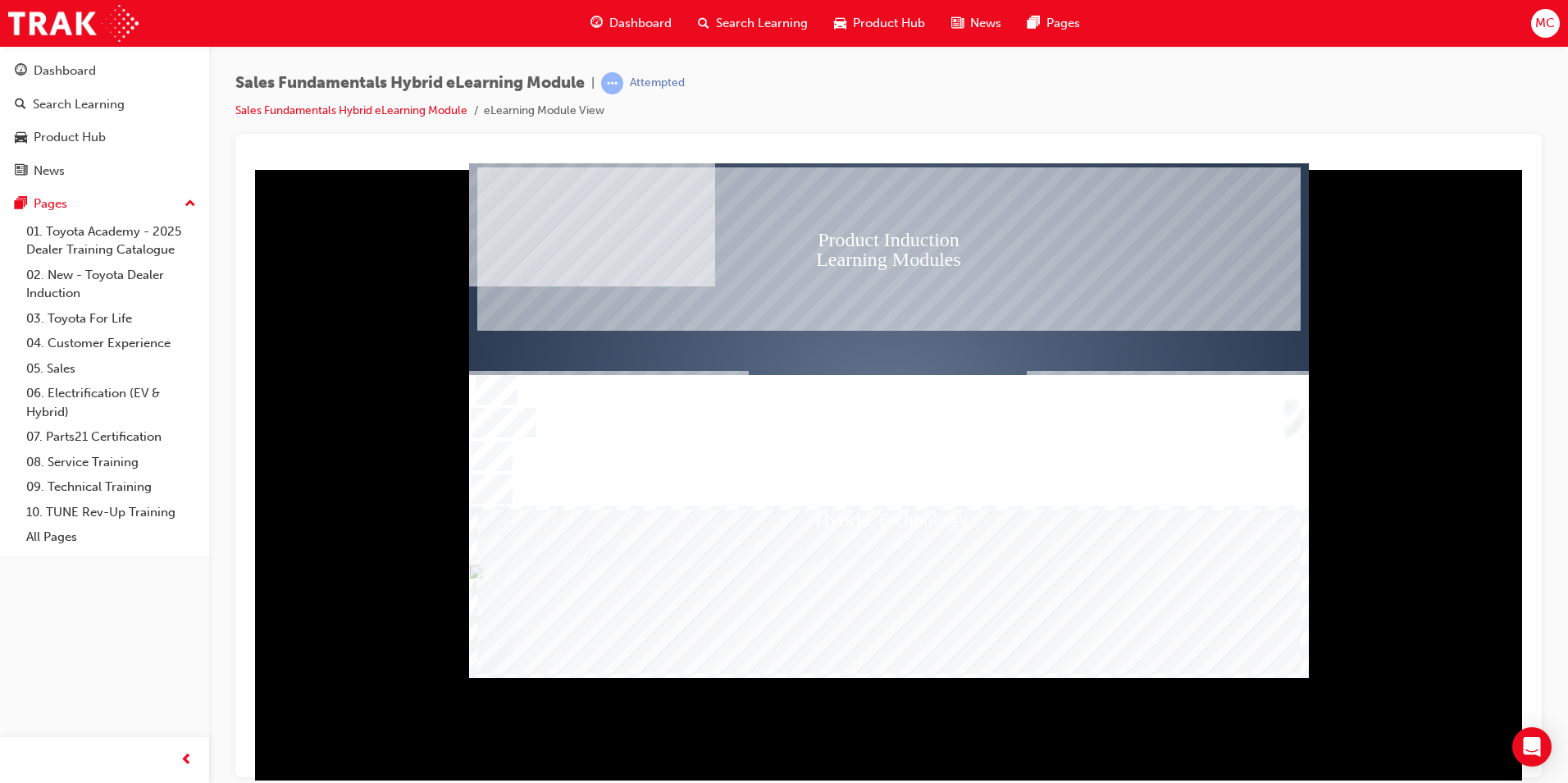
click at [1296, 428] on div "SmartShape" at bounding box center [1293, 419] width 17 height 33
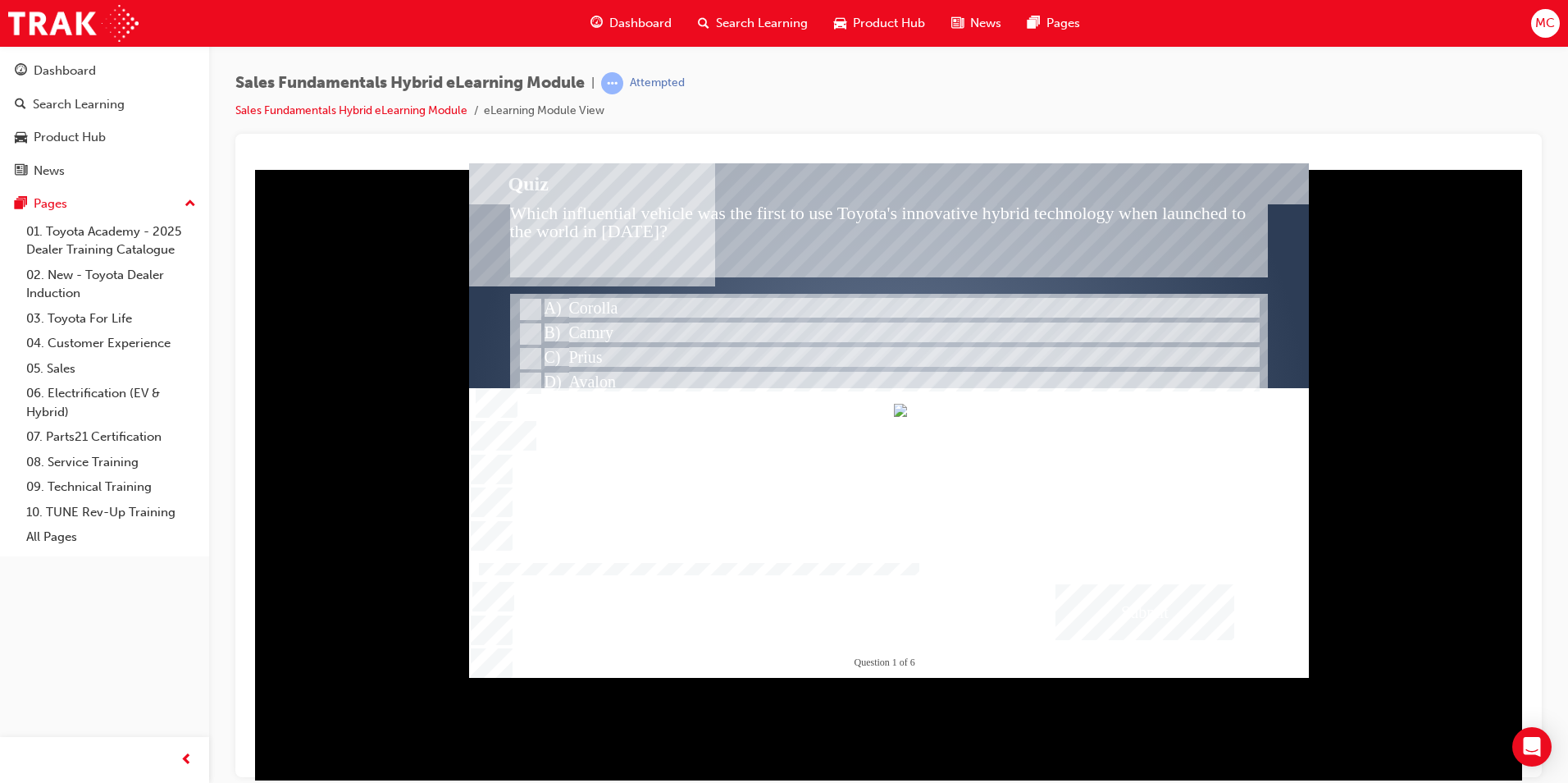
drag, startPoint x: 733, startPoint y: 668, endPoint x: 1157, endPoint y: 670, distance: 424.0
click at [1157, 670] on div at bounding box center [889, 532] width 840 height 291
drag, startPoint x: 1157, startPoint y: 670, endPoint x: 1144, endPoint y: 670, distance: 13.0
click at [1144, 670] on div at bounding box center [889, 532] width 840 height 291
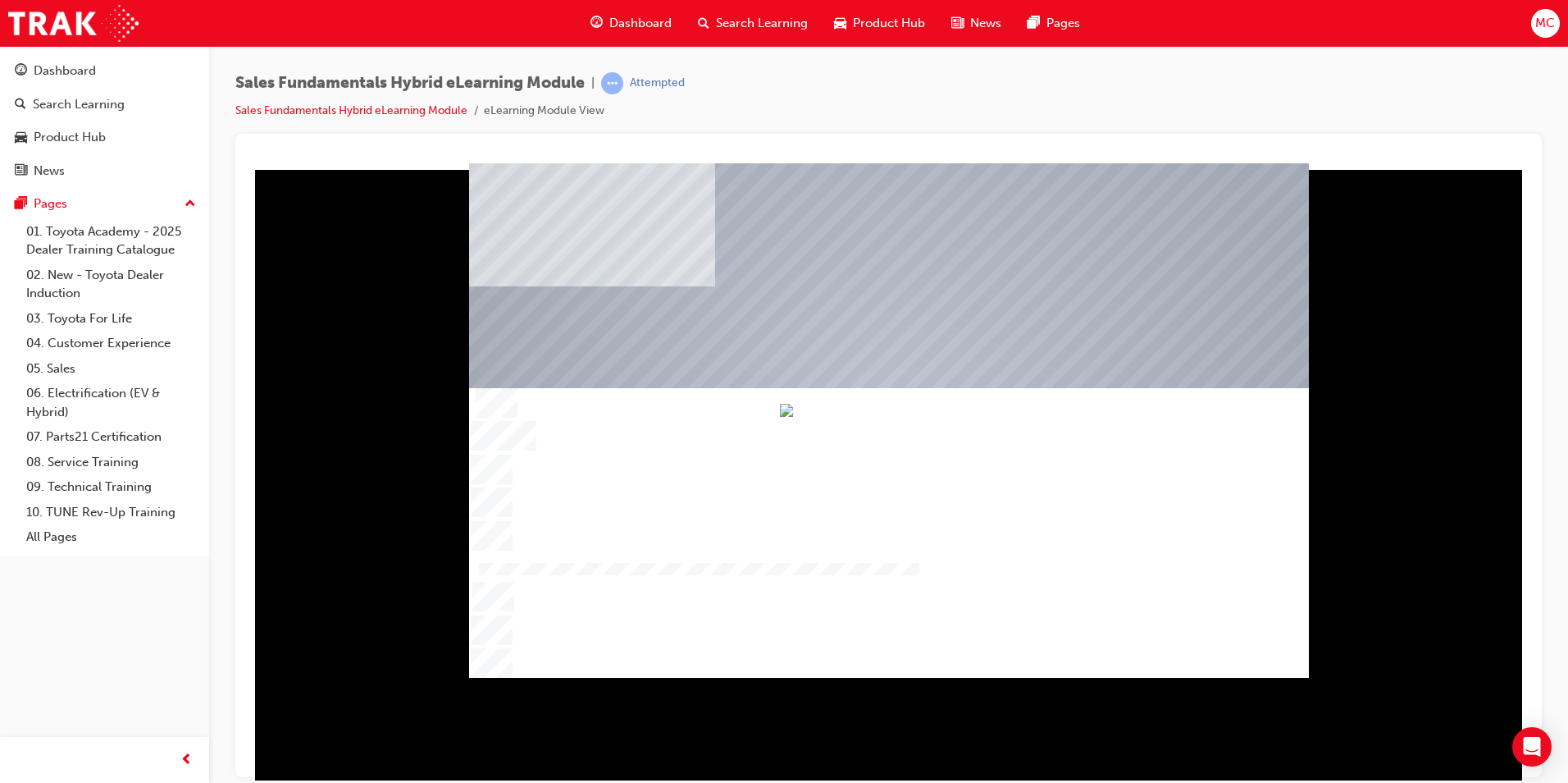
click at [919, 577] on div at bounding box center [697, 570] width 445 height 14
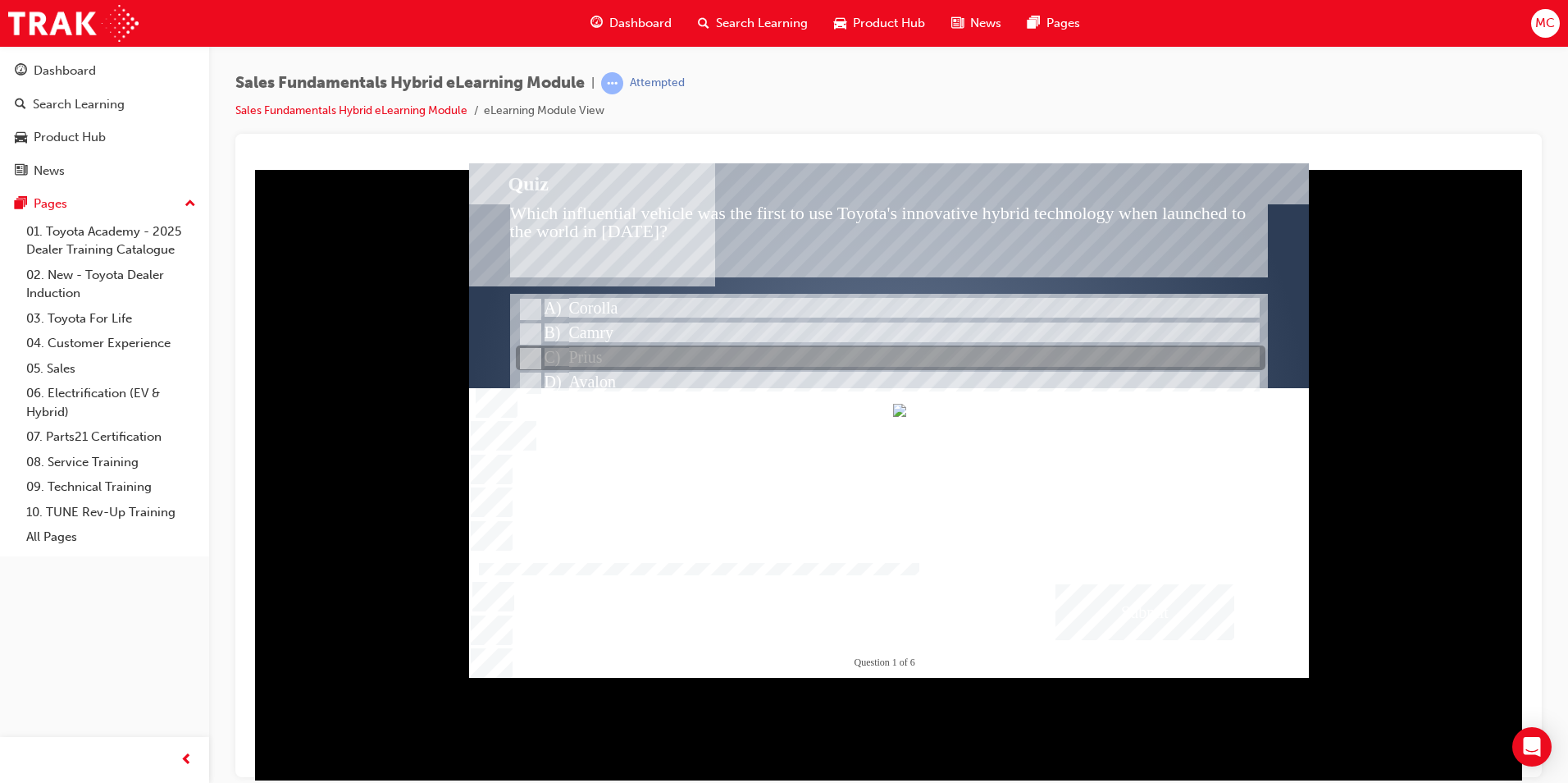
click at [579, 361] on div at bounding box center [891, 358] width 749 height 25
radio input "true"
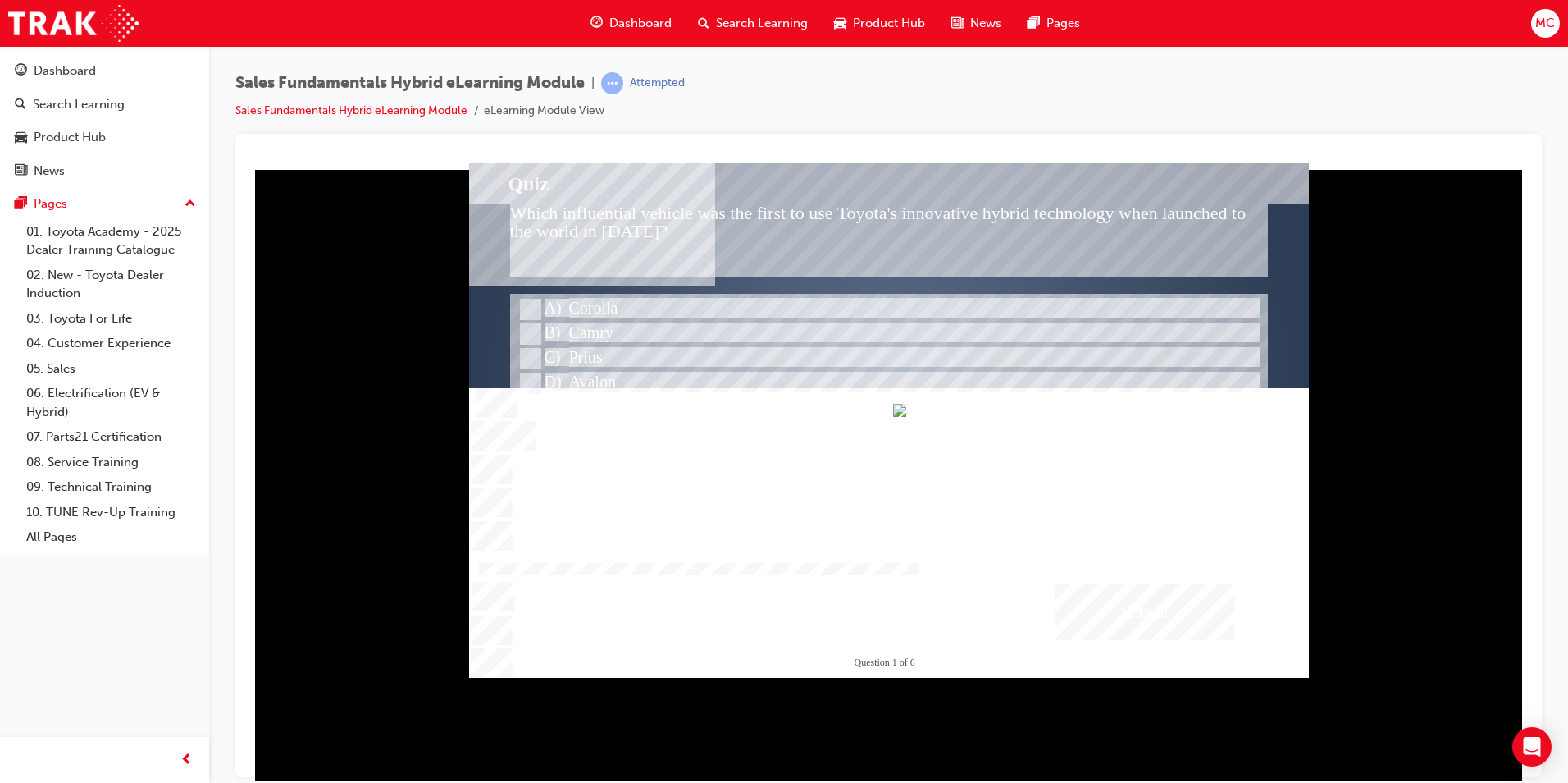
click at [1180, 612] on div "Submit" at bounding box center [1145, 611] width 179 height 55
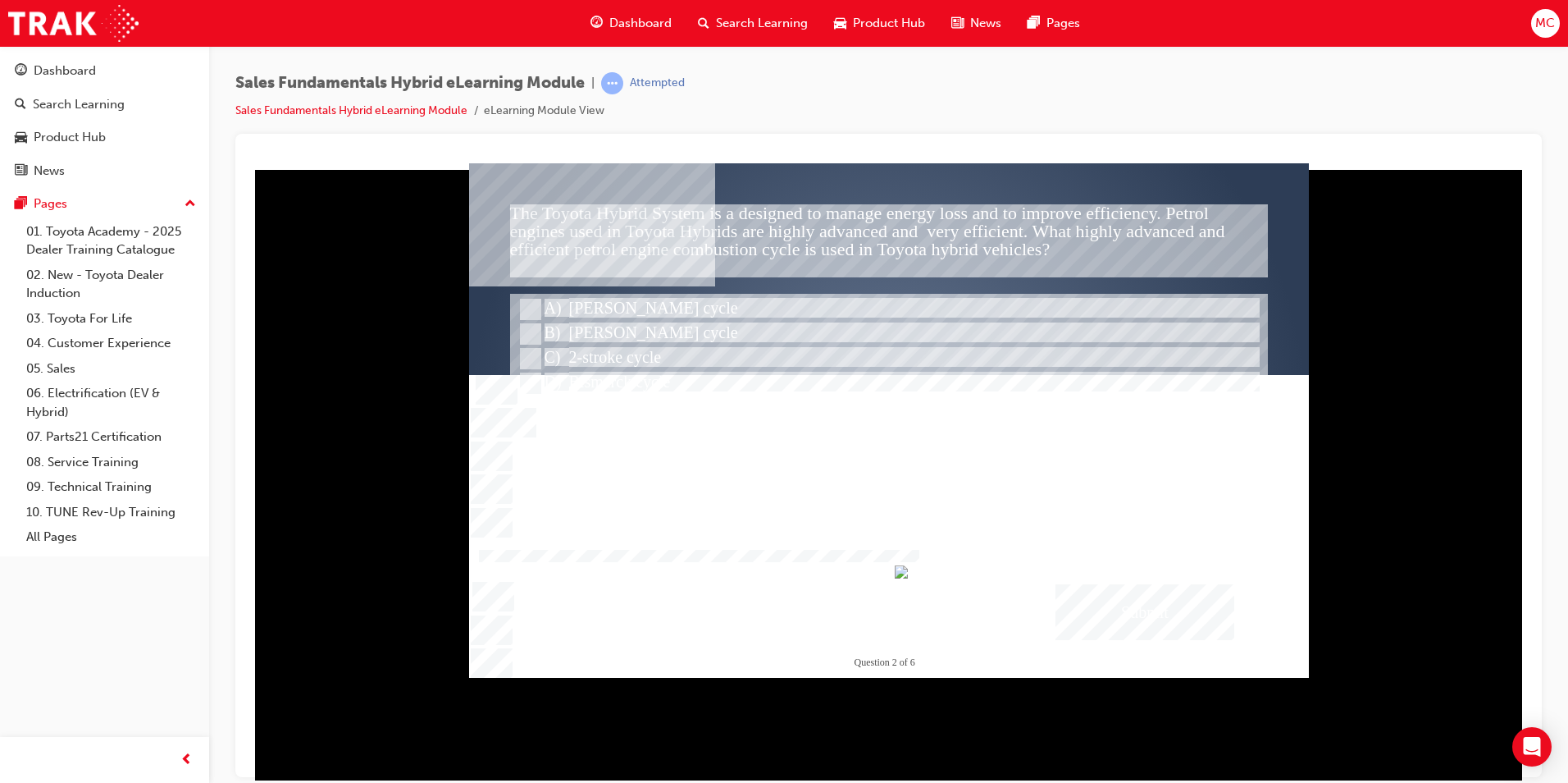
drag, startPoint x: 511, startPoint y: 212, endPoint x: 976, endPoint y: 256, distance: 467.1
click at [901, 265] on div "The Toyota Hybrid System is a designed to manage energy loss and to improve eff…" at bounding box center [889, 239] width 758 height 73
drag, startPoint x: 1047, startPoint y: 250, endPoint x: 666, endPoint y: 262, distance: 381.2
click at [724, 262] on div "The Toyota Hybrid System is a designed to manage energy loss and to improve eff…" at bounding box center [889, 239] width 758 height 73
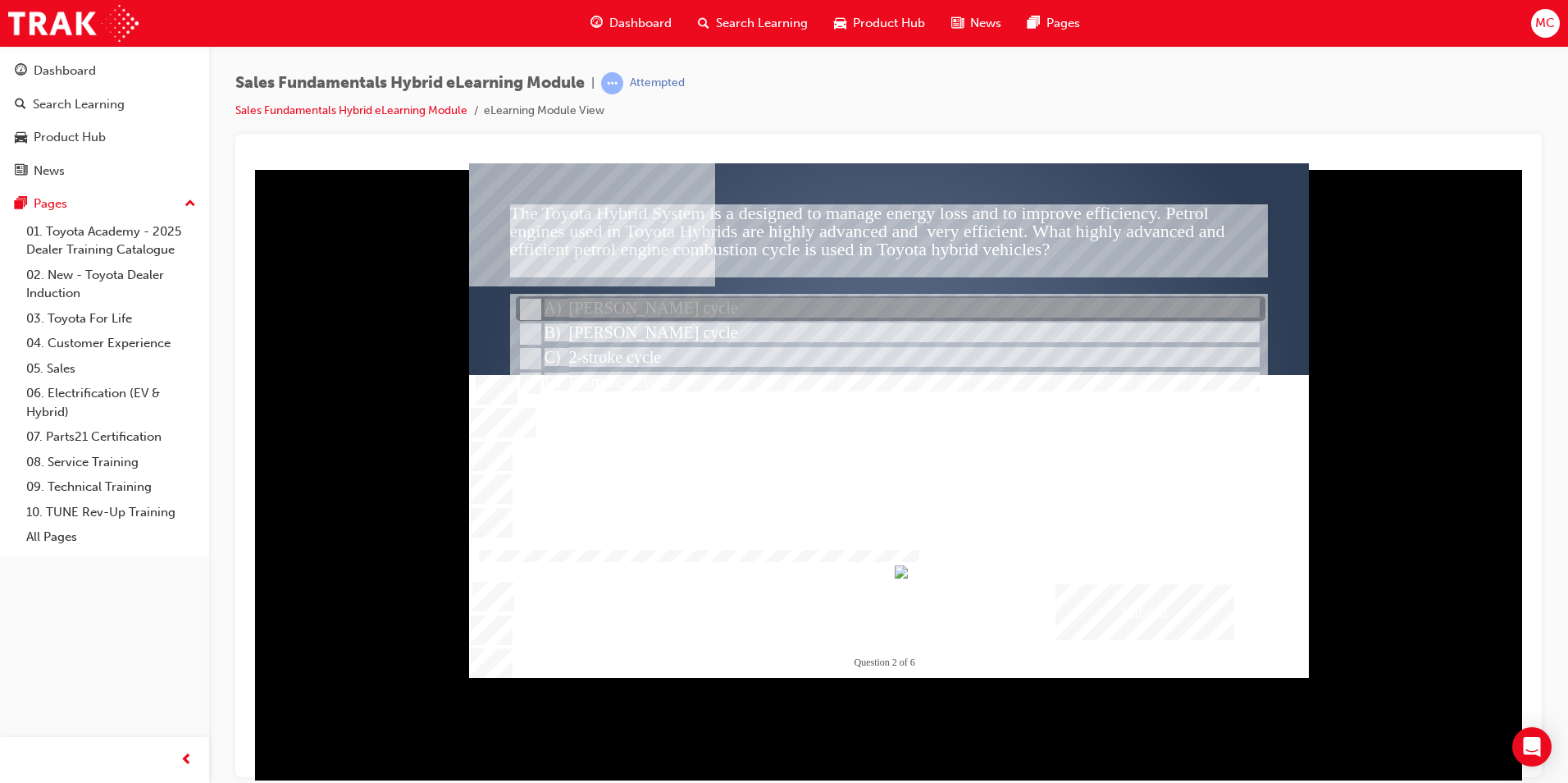
click at [602, 308] on div at bounding box center [891, 309] width 749 height 25
radio input "true"
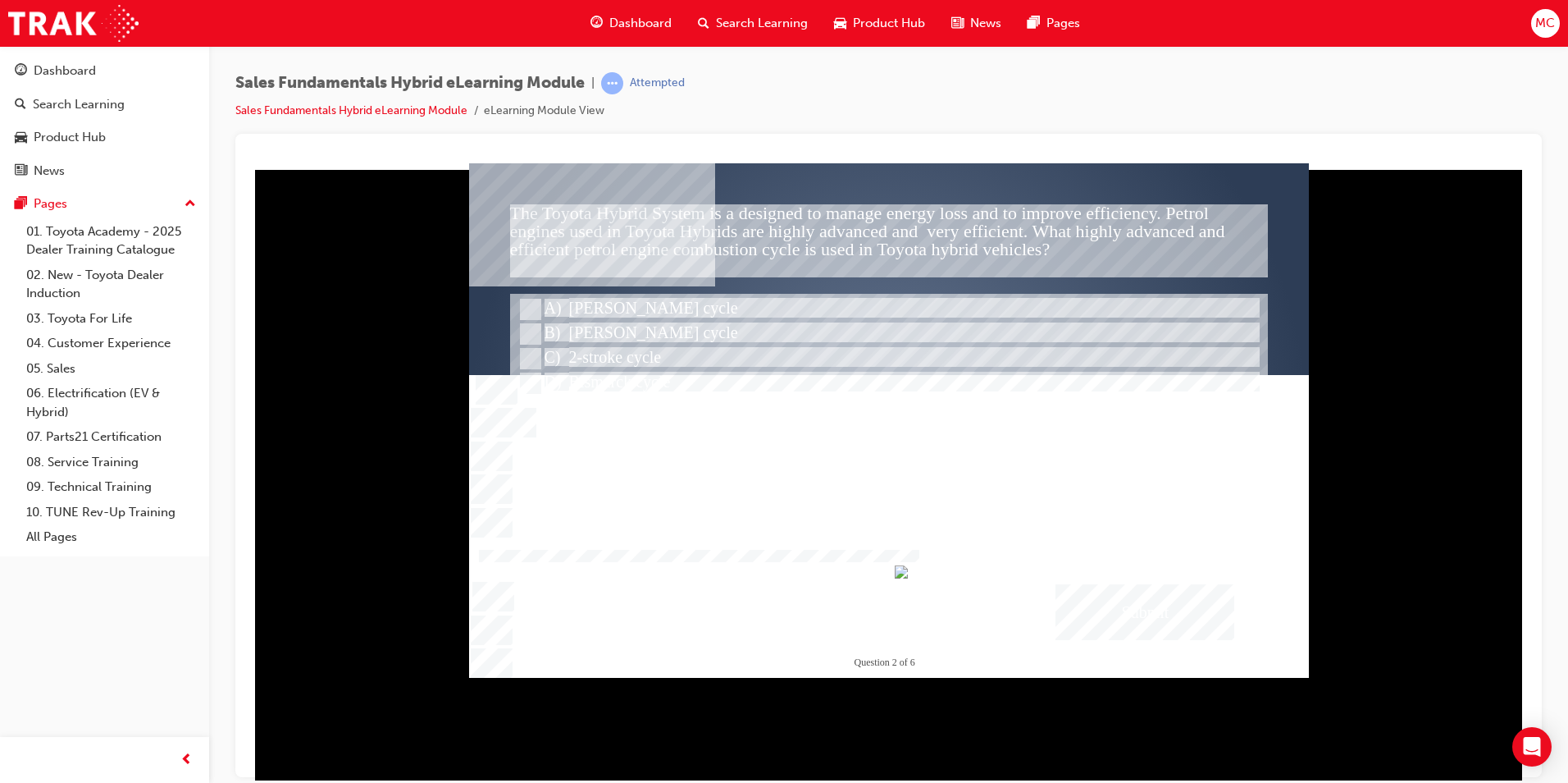
click at [1113, 591] on div "Submit" at bounding box center [1145, 611] width 179 height 55
click at [531, 327] on div at bounding box center [889, 419] width 840 height 514
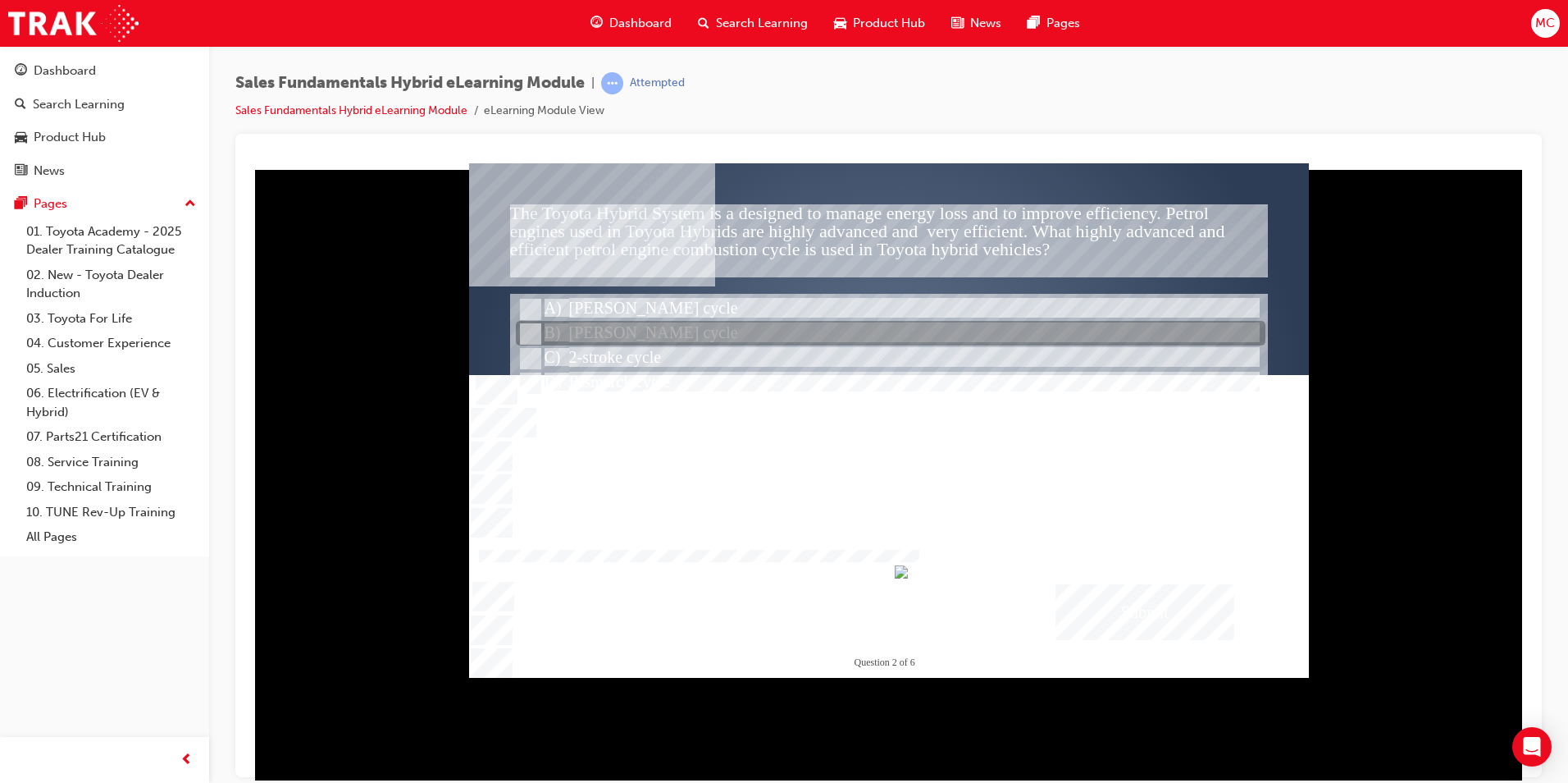
click at [521, 334] on input "Atkinson cycle" at bounding box center [529, 334] width 18 height 18
radio input "true"
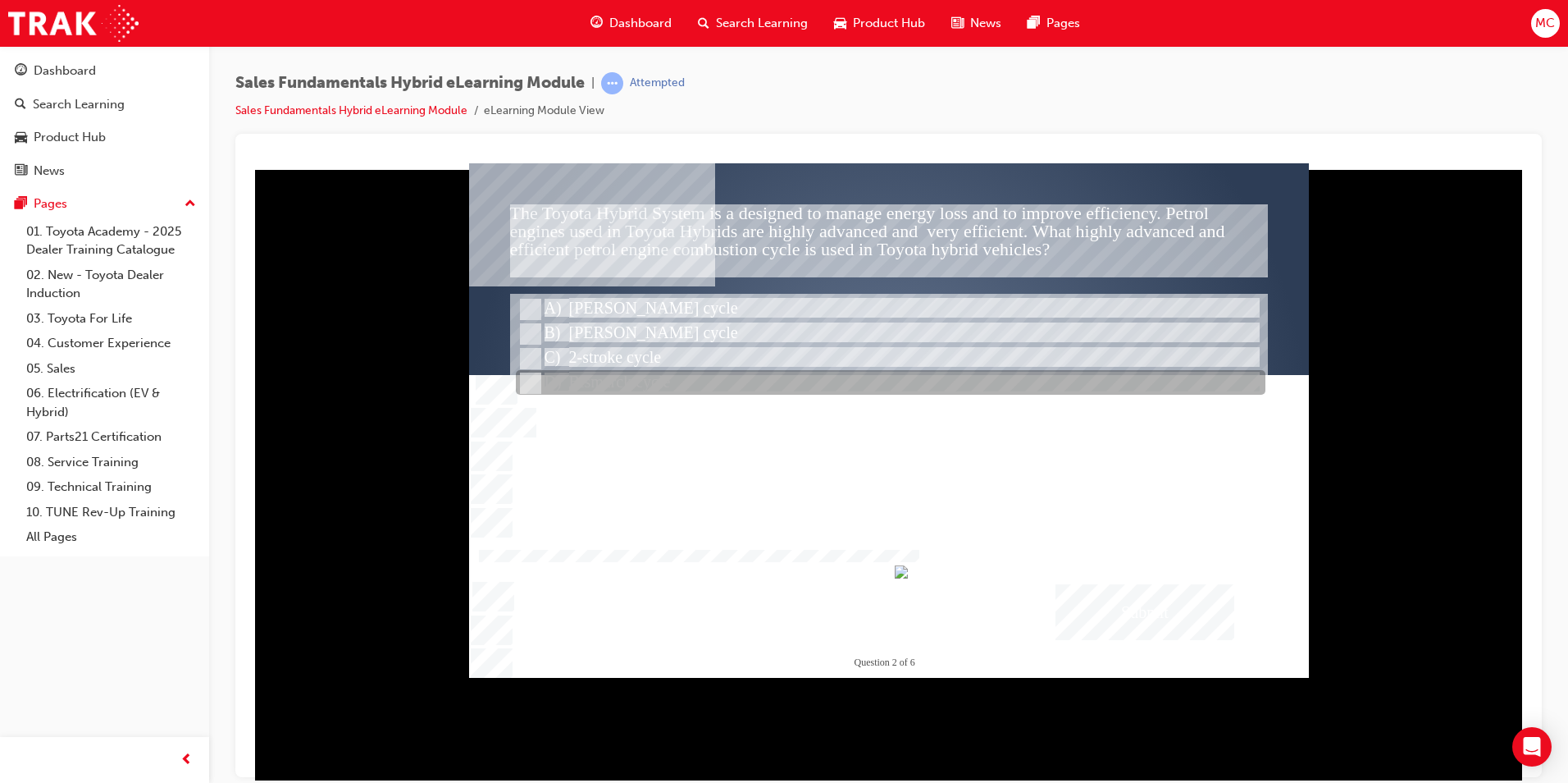
click at [533, 376] on input "Bismarck cycle" at bounding box center [529, 383] width 18 height 18
radio input "true"
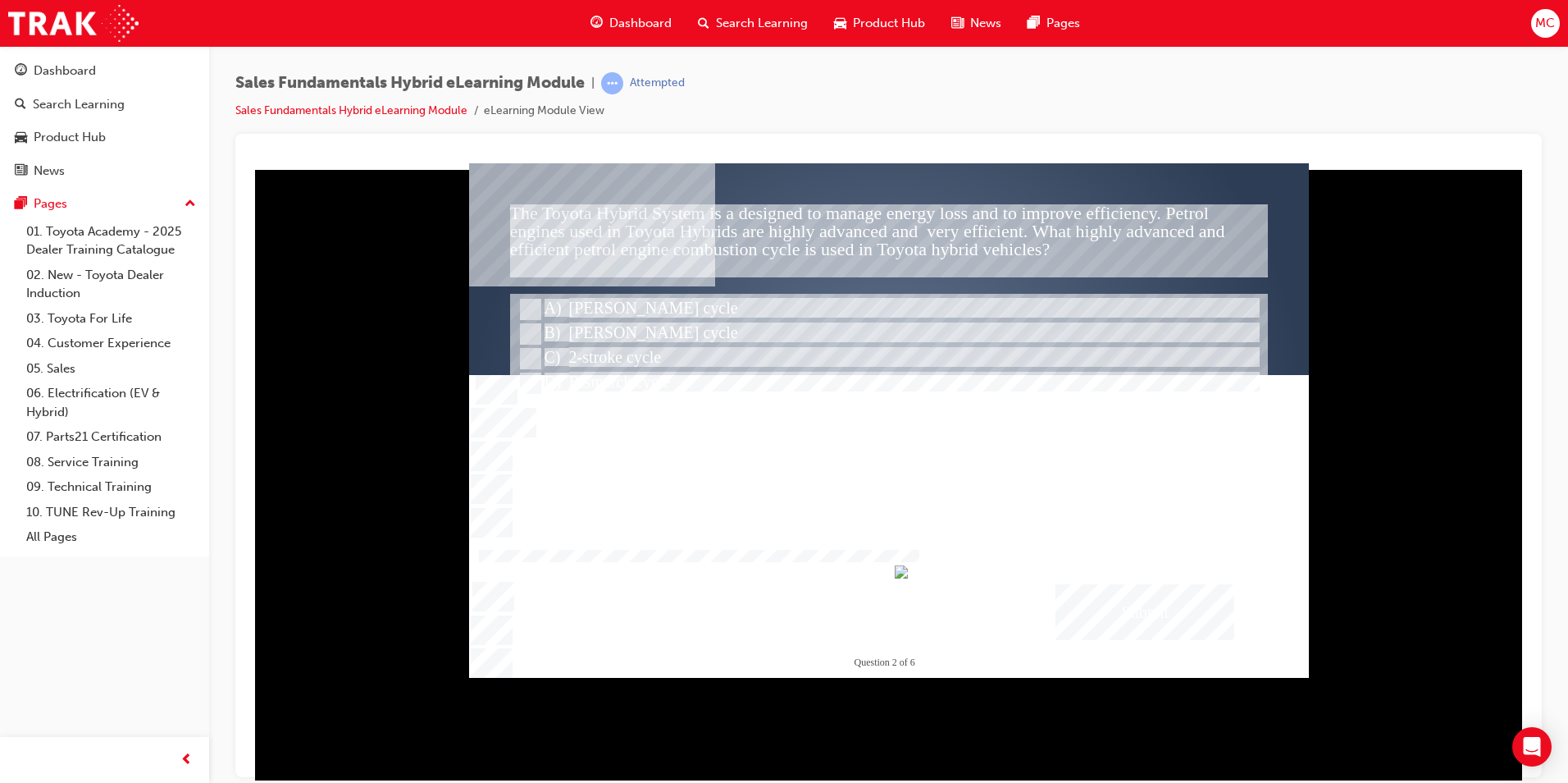
click at [1115, 610] on div "Submit" at bounding box center [1145, 611] width 179 height 55
drag, startPoint x: 513, startPoint y: 323, endPoint x: 523, endPoint y: 325, distance: 10.2
click at [517, 323] on div at bounding box center [889, 419] width 840 height 514
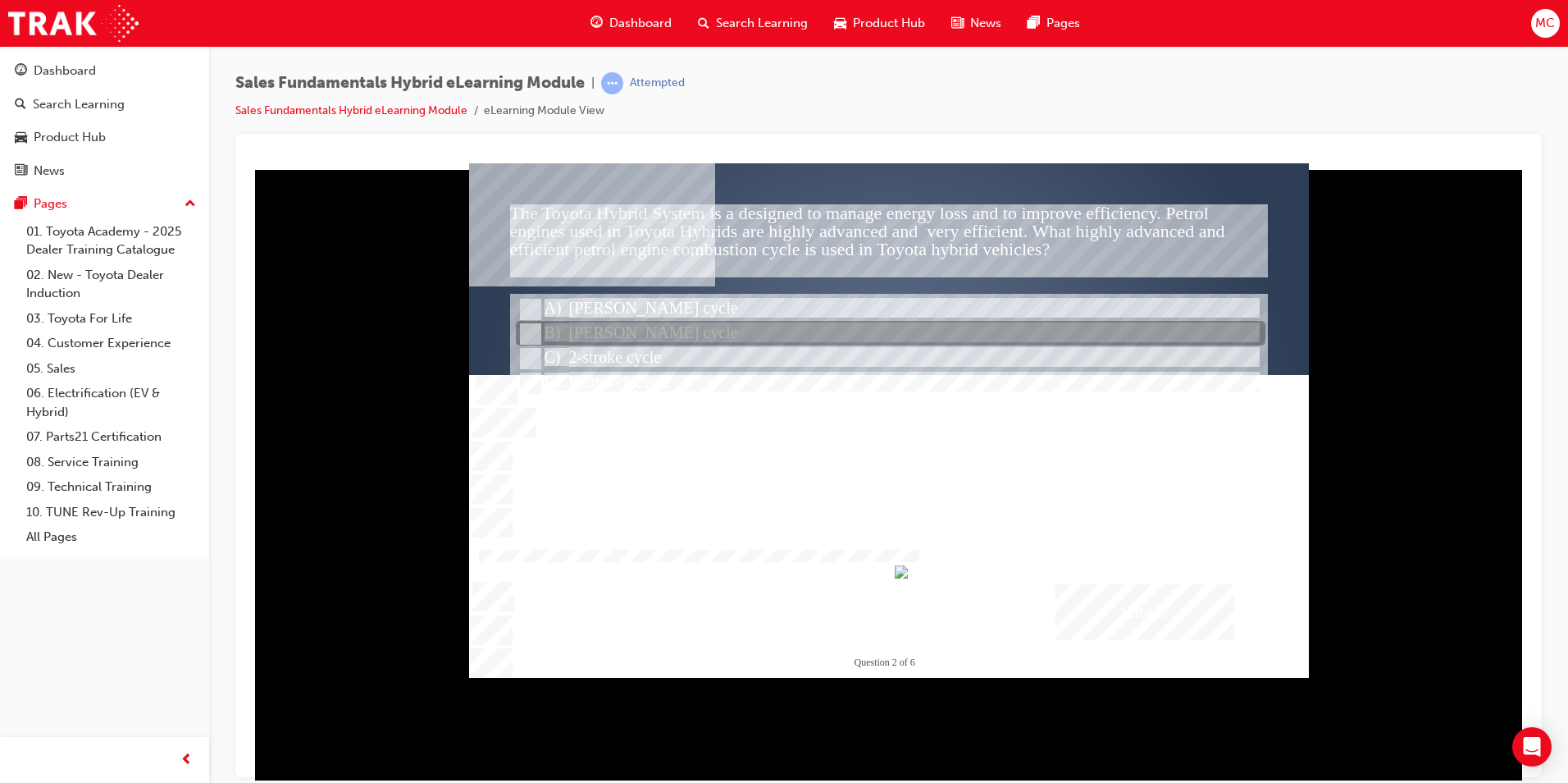
click at [529, 328] on input "Atkinson cycle" at bounding box center [529, 334] width 18 height 18
radio input "true"
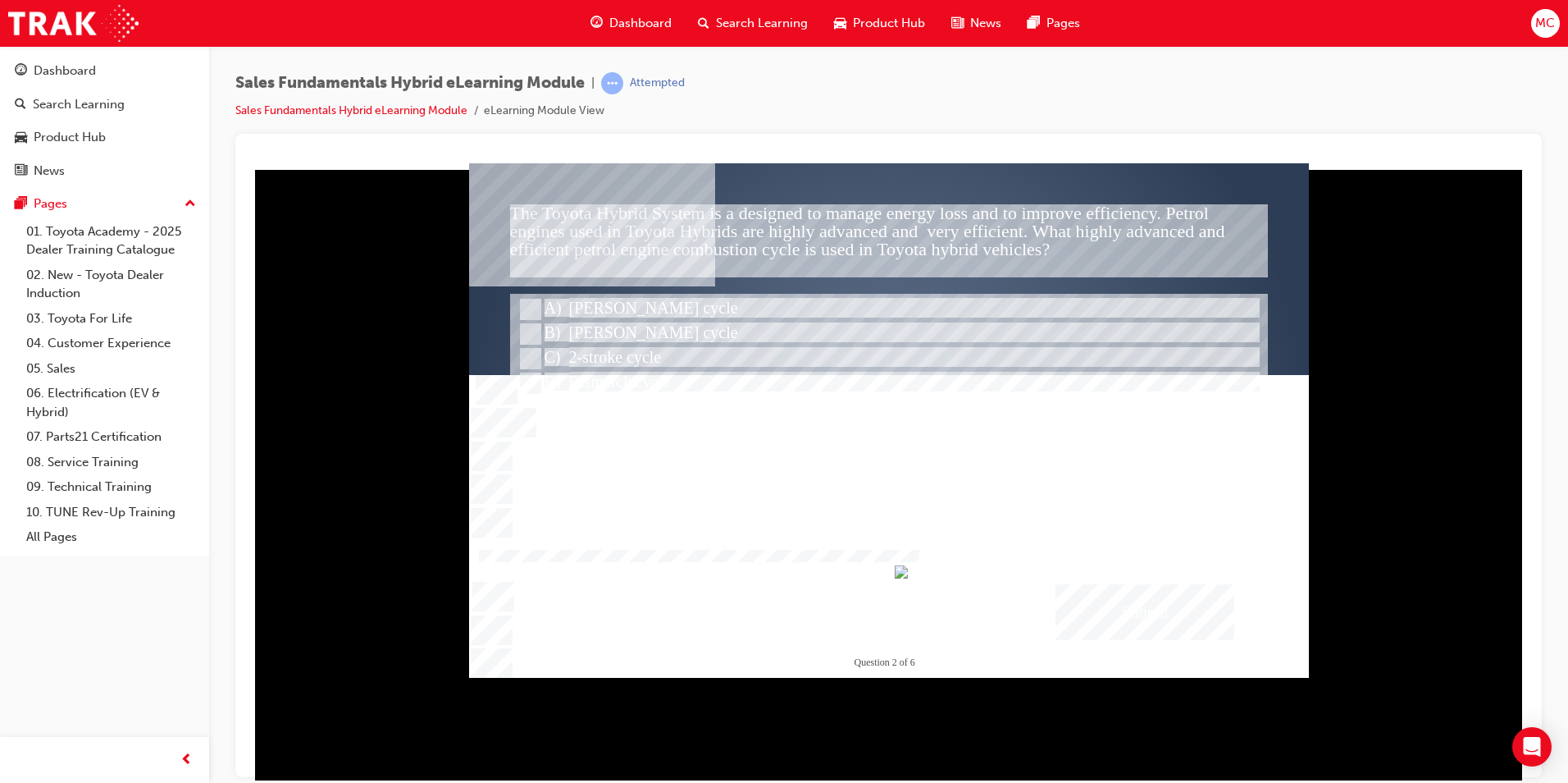
click at [1128, 614] on div "Submit" at bounding box center [1145, 611] width 179 height 55
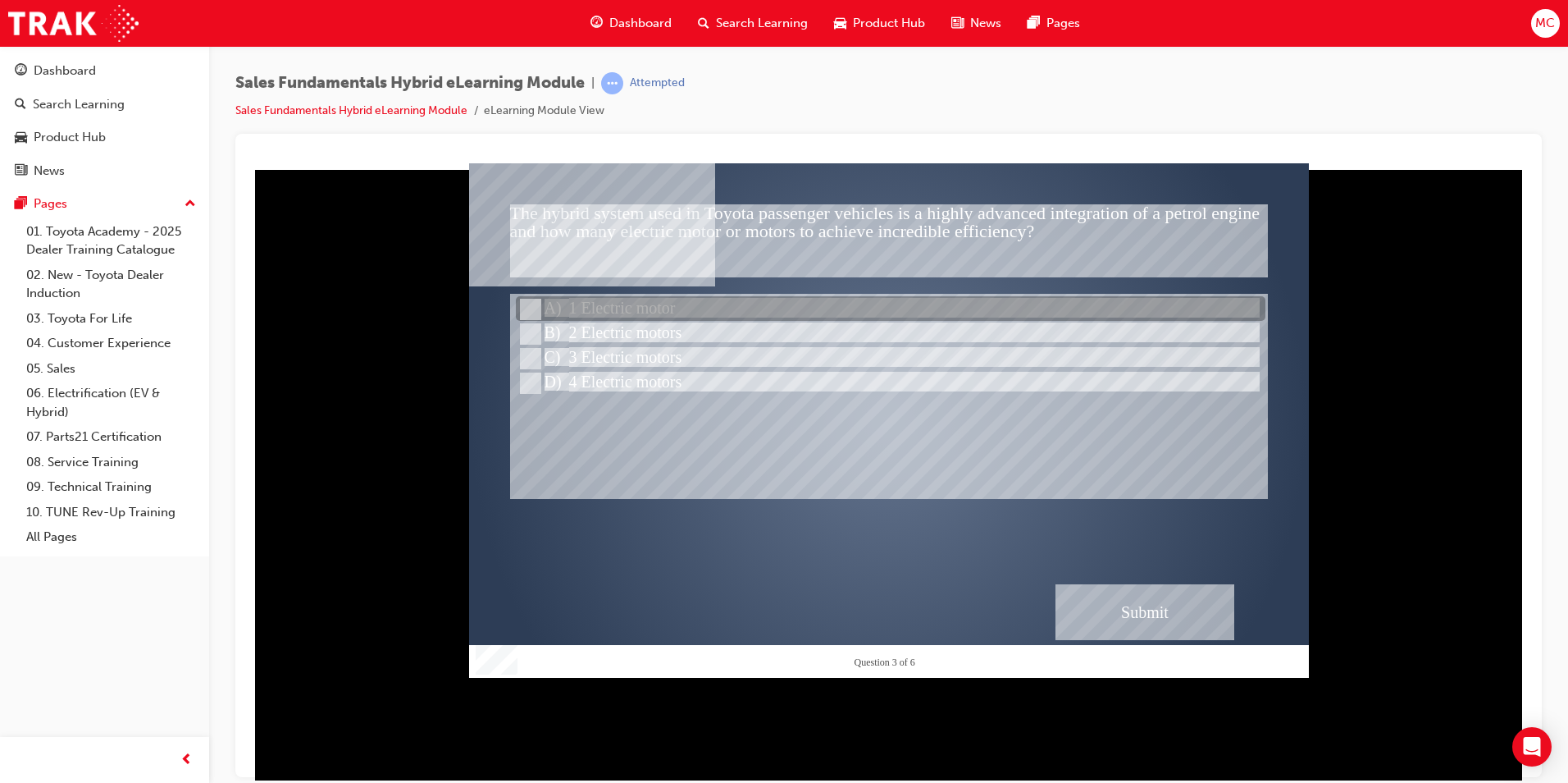
click at [536, 310] on input "1 Electric motor" at bounding box center [529, 309] width 18 height 18
radio input "true"
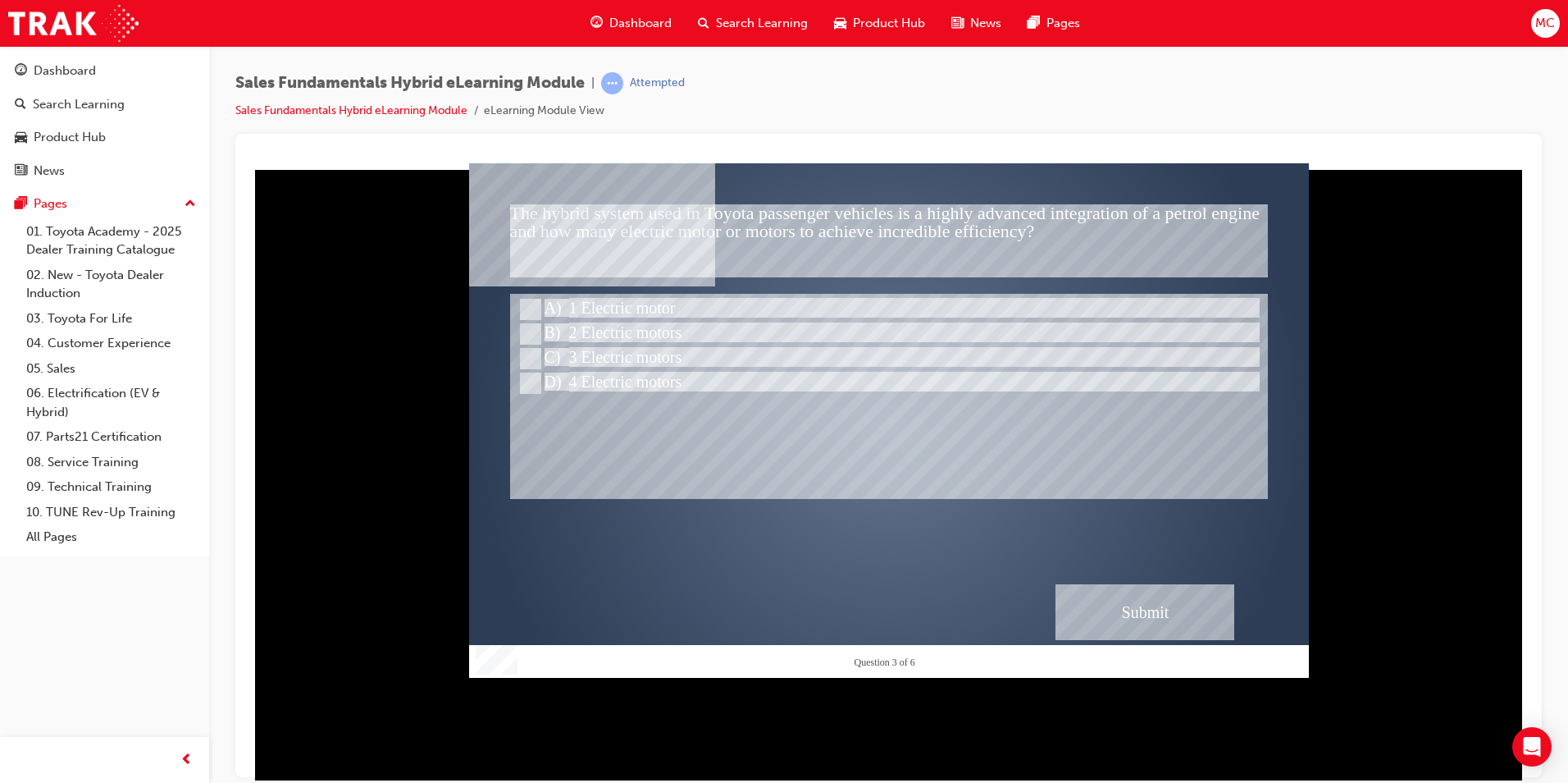
click at [1201, 620] on div "Submit" at bounding box center [1145, 611] width 179 height 55
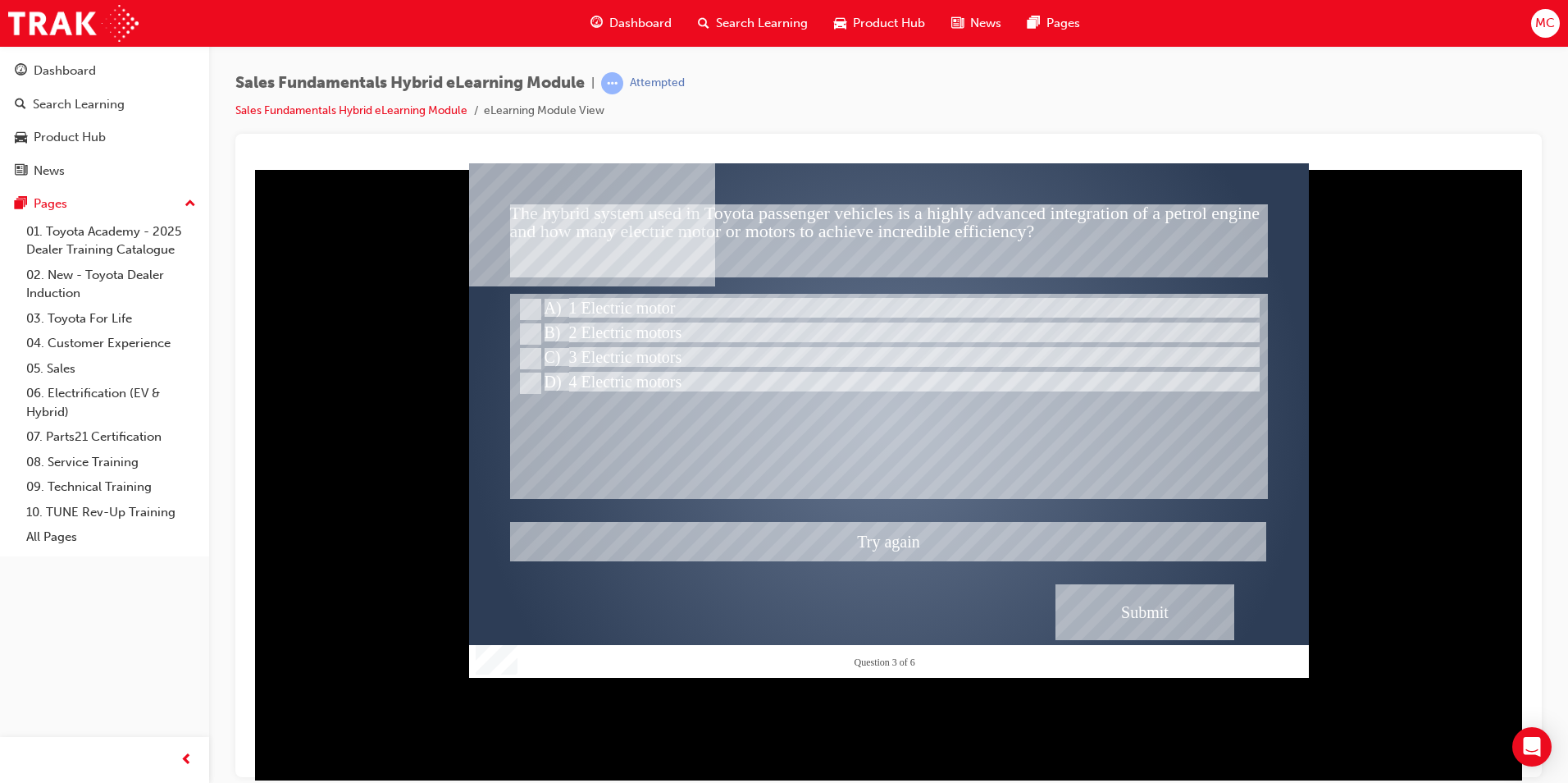
click at [524, 325] on div at bounding box center [889, 419] width 840 height 514
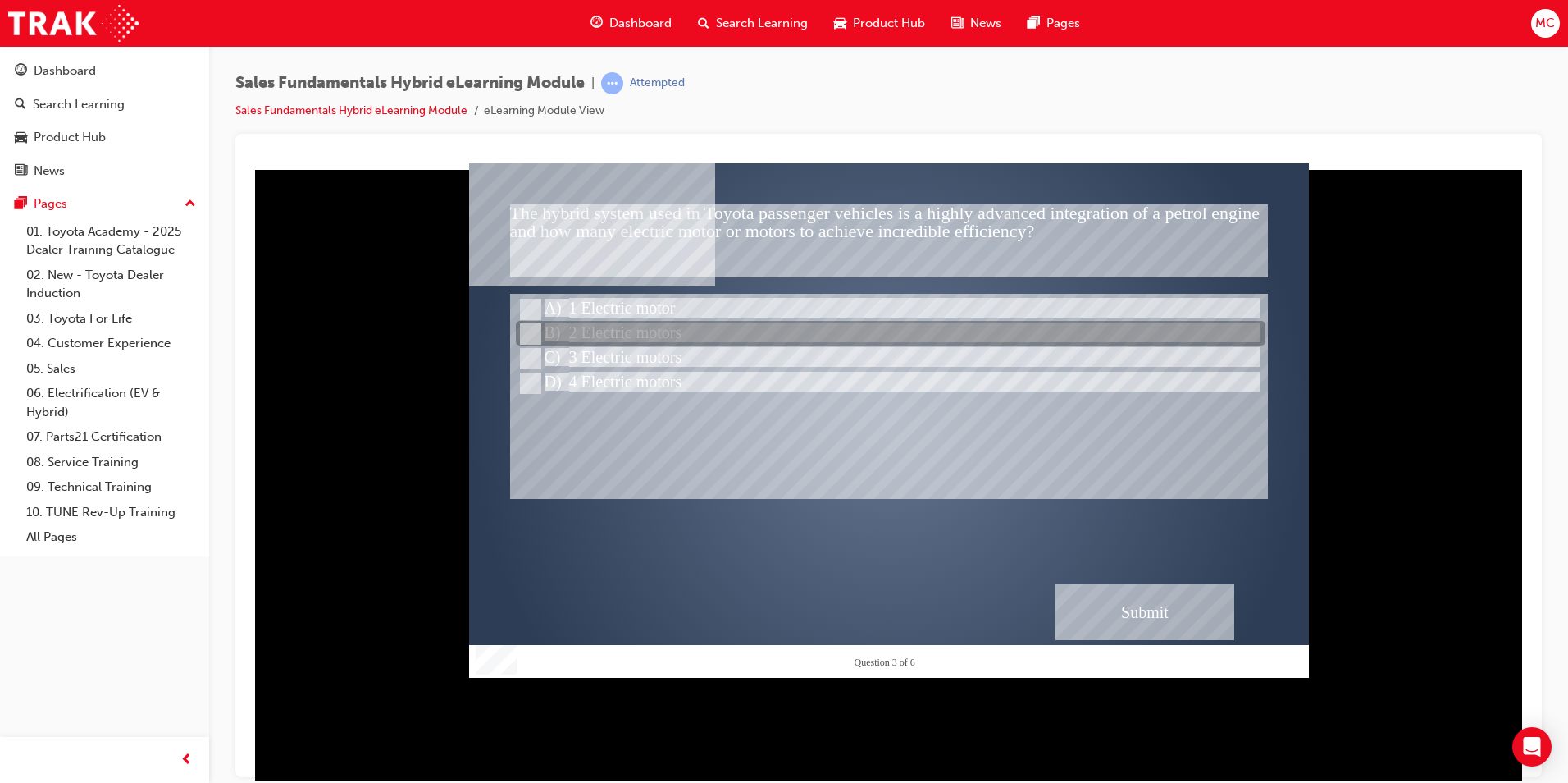
click at [525, 325] on input "2 Electric motors" at bounding box center [529, 334] width 18 height 18
radio input "true"
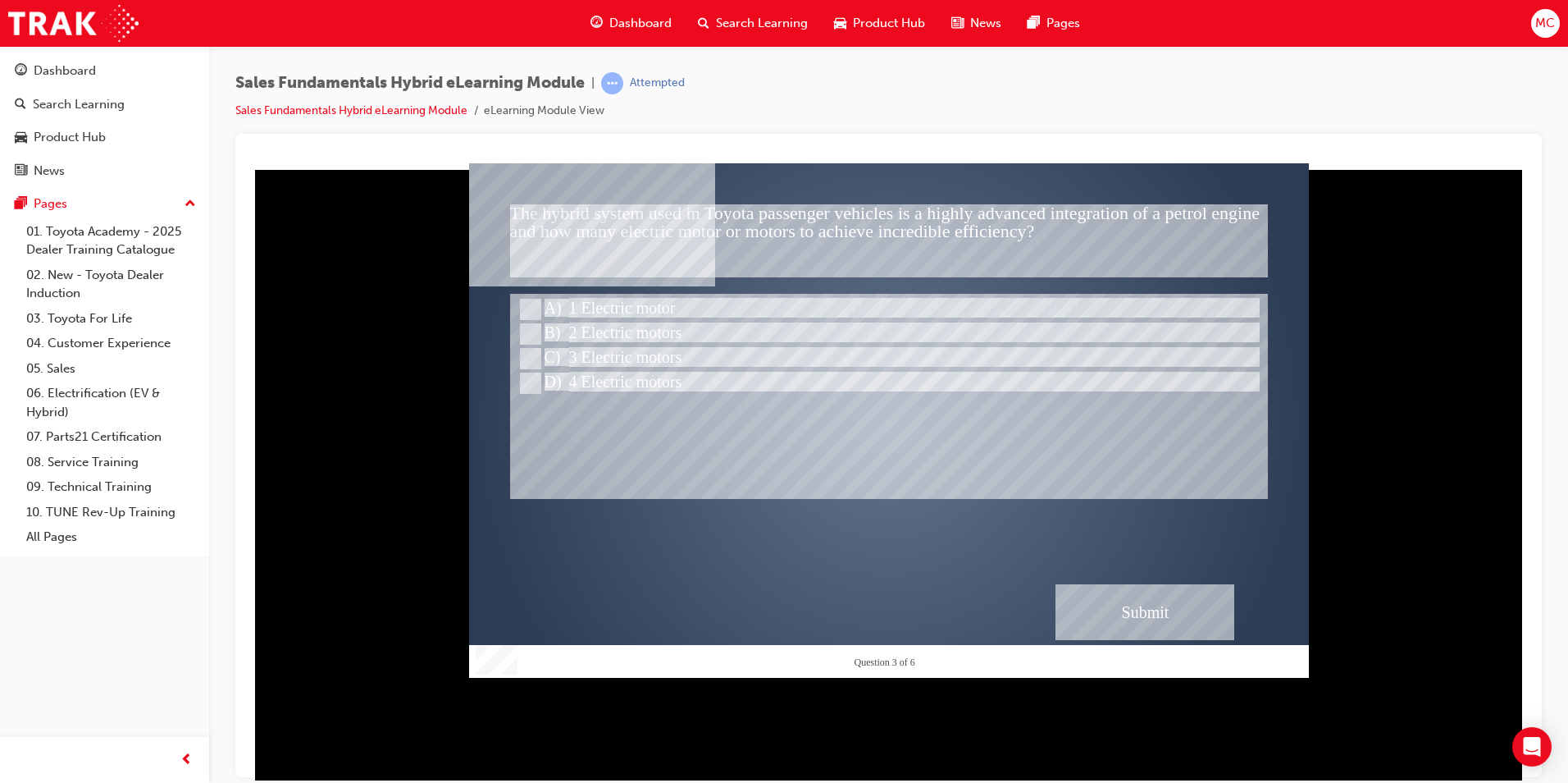
click at [1155, 611] on div "Submit" at bounding box center [1145, 611] width 179 height 55
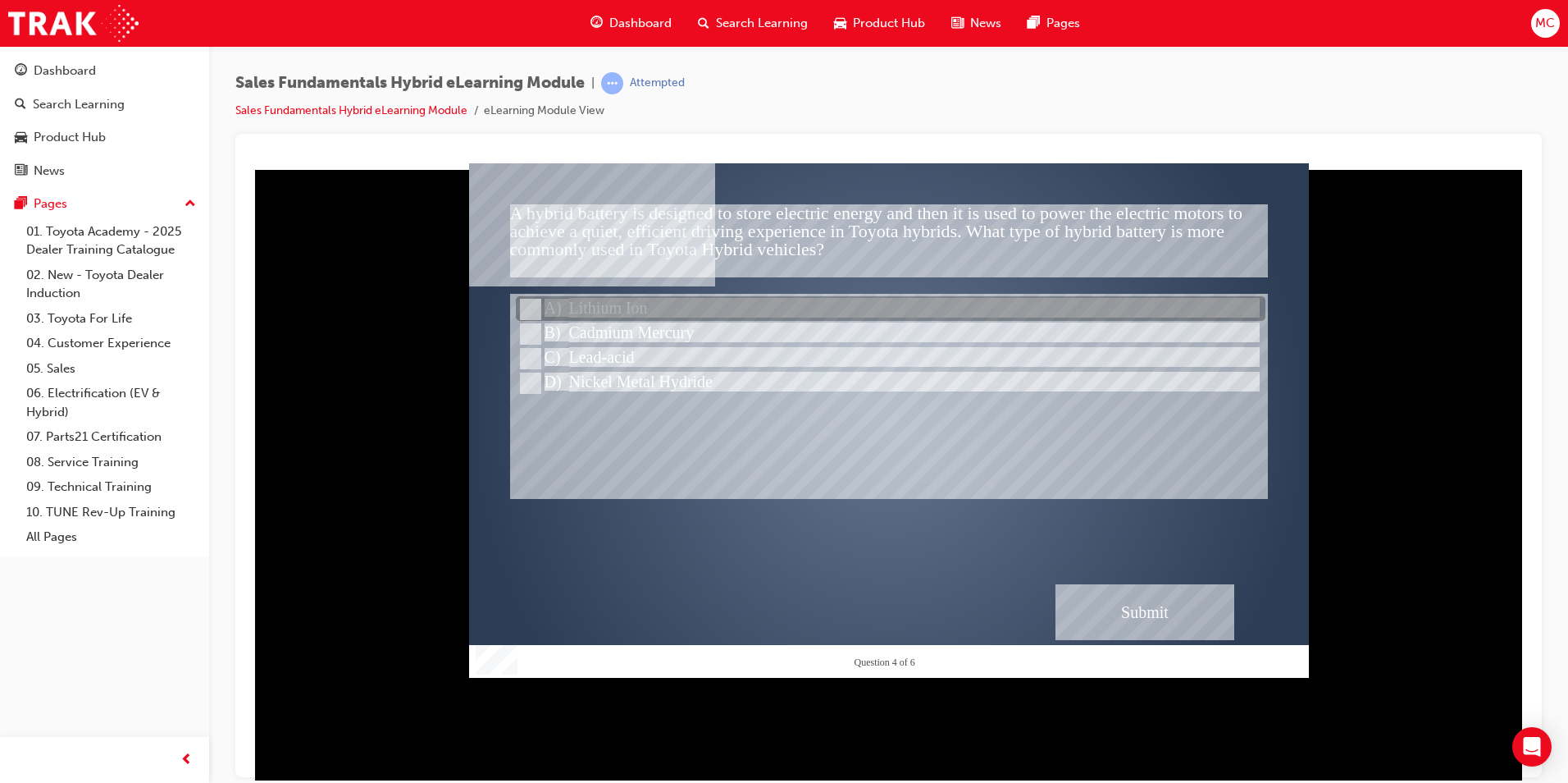
click at [600, 305] on div at bounding box center [891, 309] width 749 height 25
radio input "true"
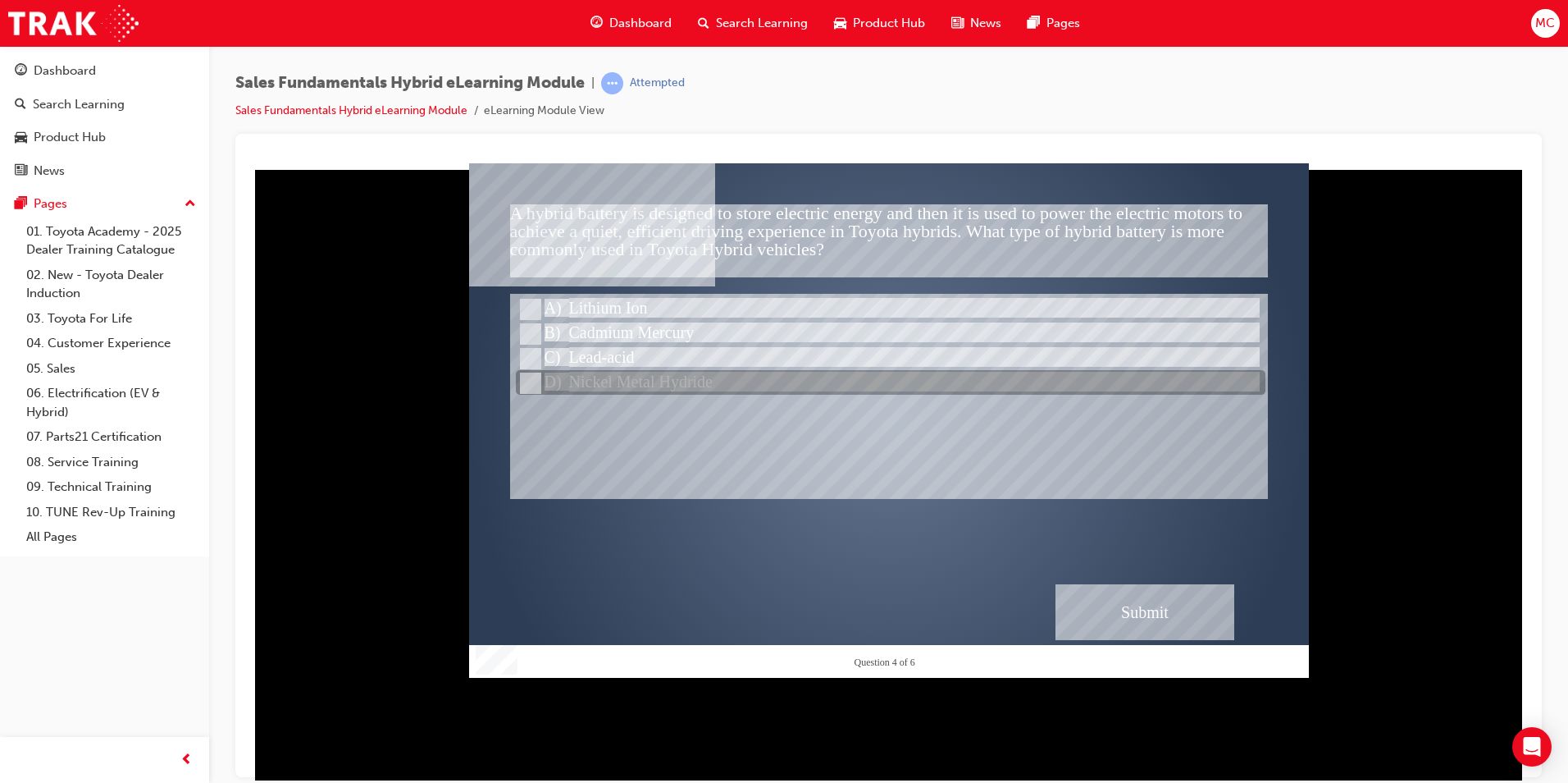
click at [530, 384] on input "Nickel Metal Hydride" at bounding box center [529, 383] width 18 height 18
radio input "true"
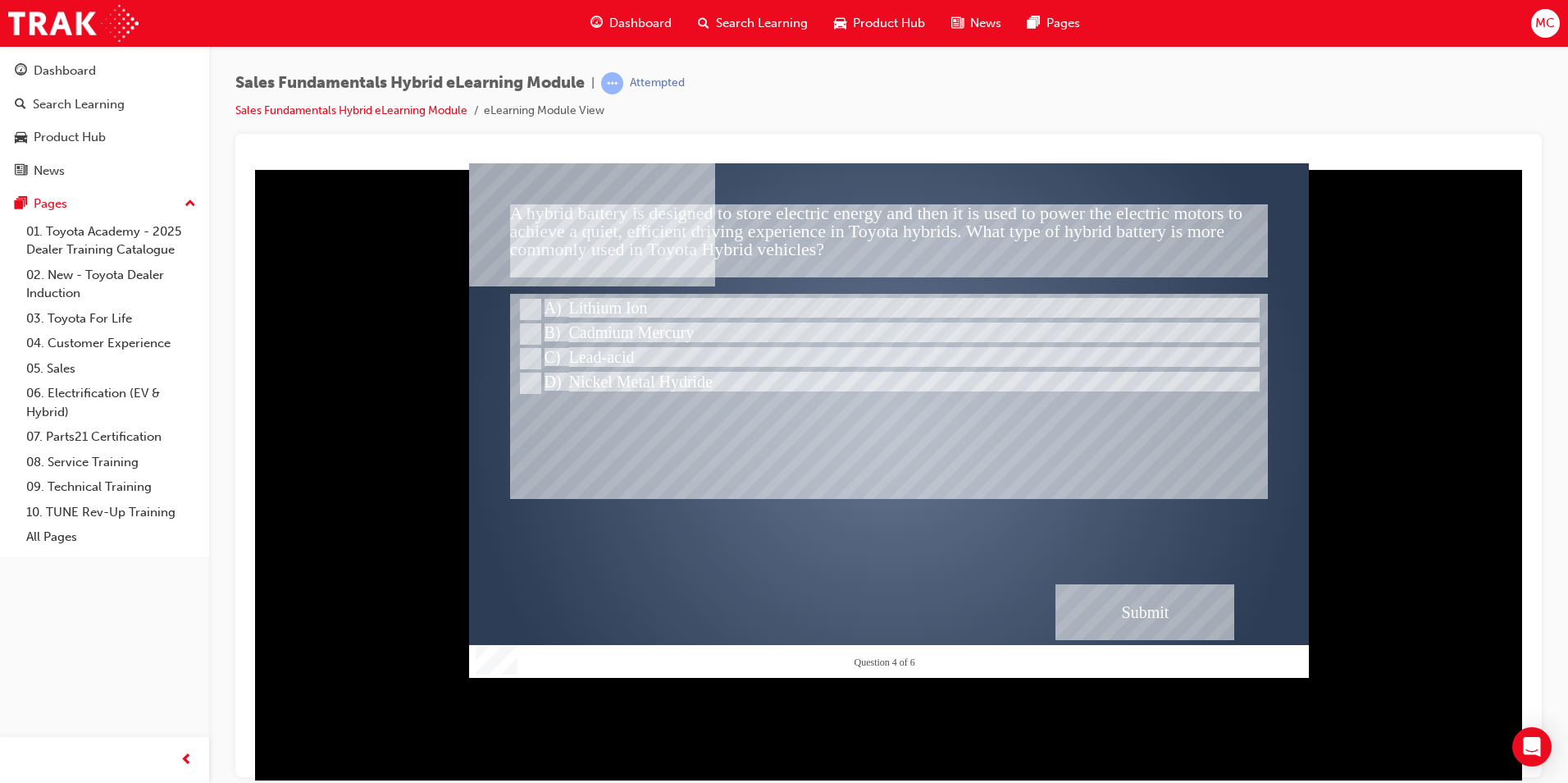
click at [1173, 604] on div "Submit" at bounding box center [1145, 611] width 179 height 55
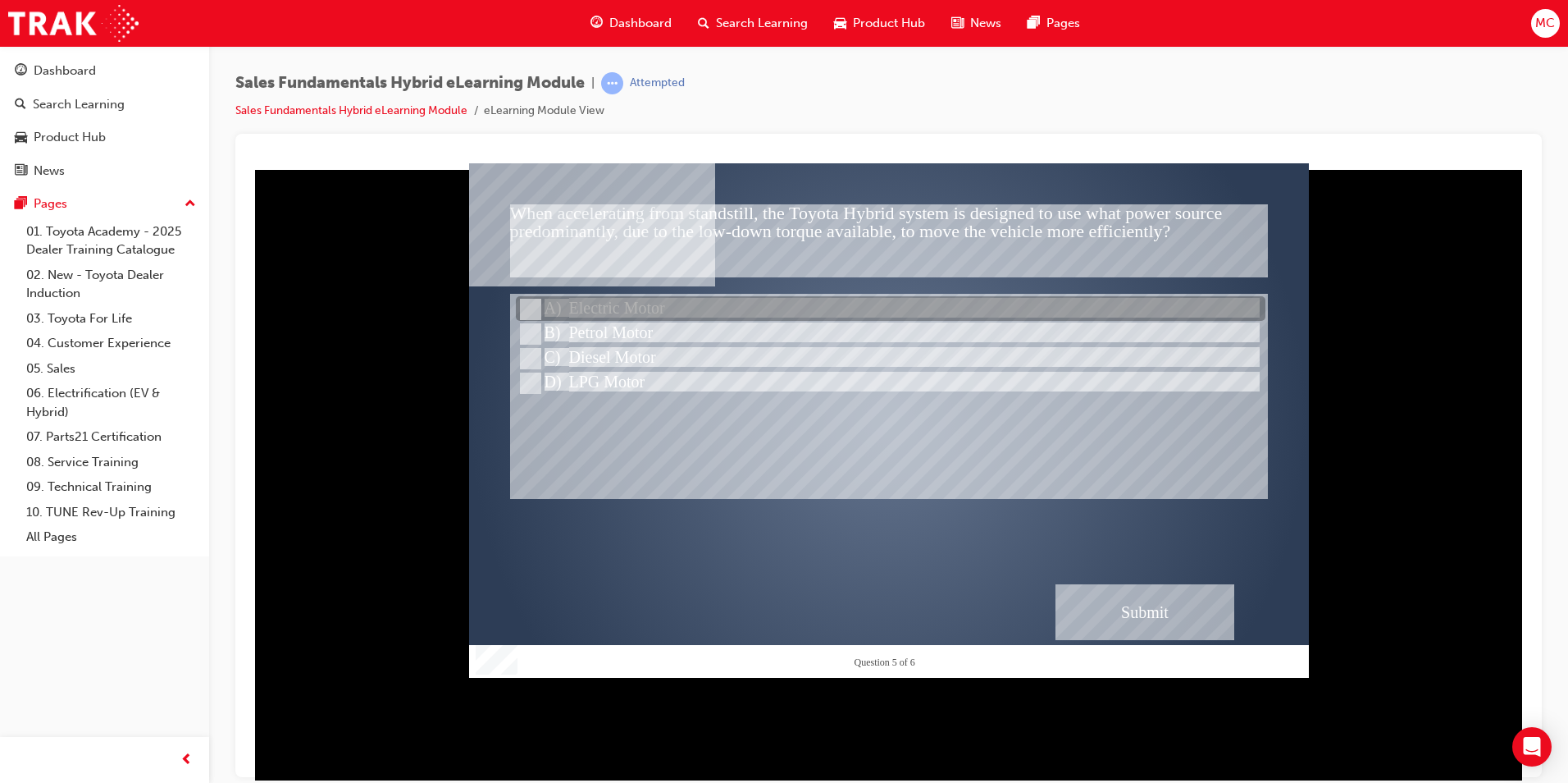
click at [529, 306] on input "Electric Motor" at bounding box center [529, 309] width 18 height 18
radio input "true"
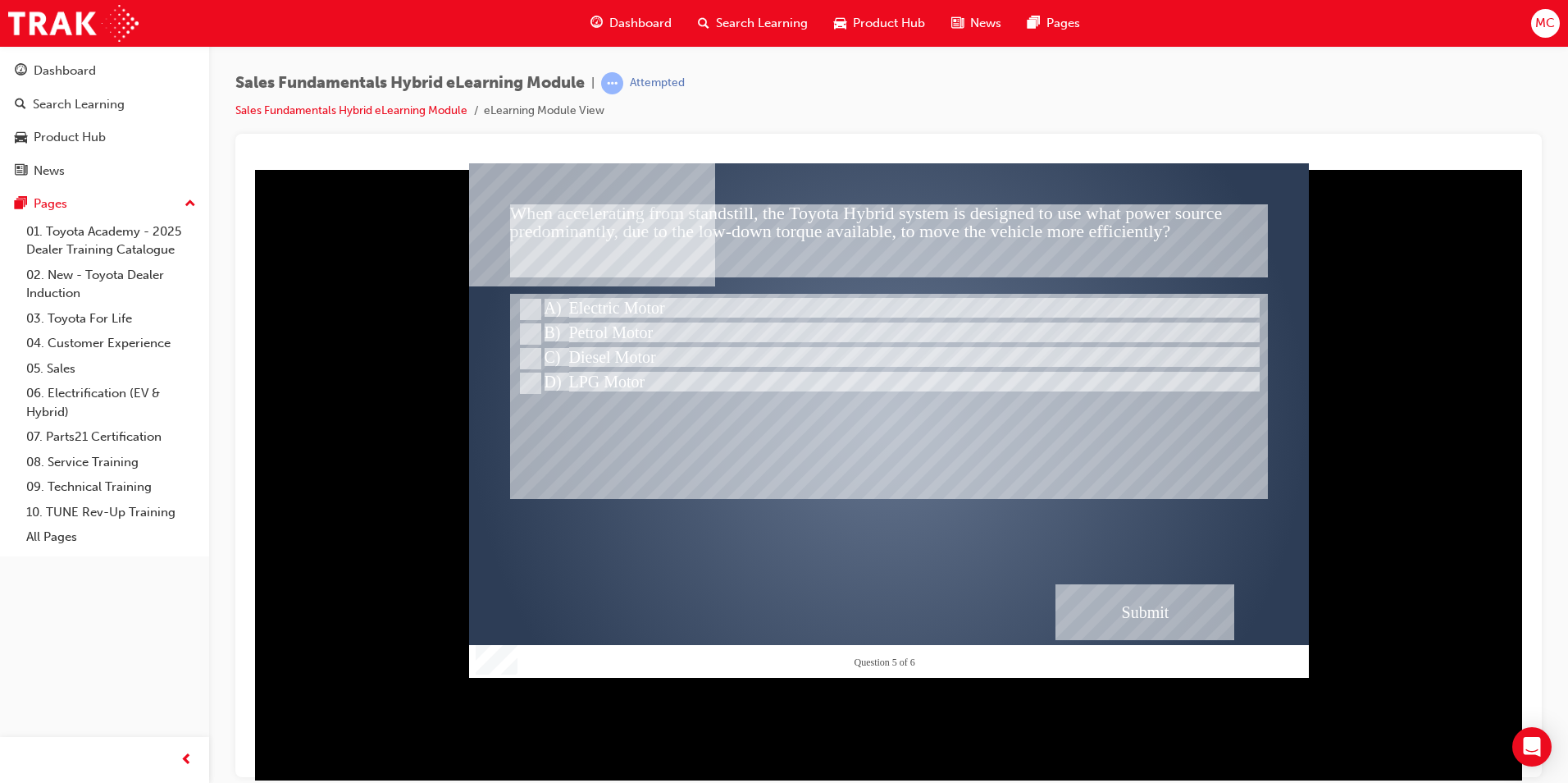
click at [1108, 584] on div "Submit" at bounding box center [1145, 611] width 179 height 55
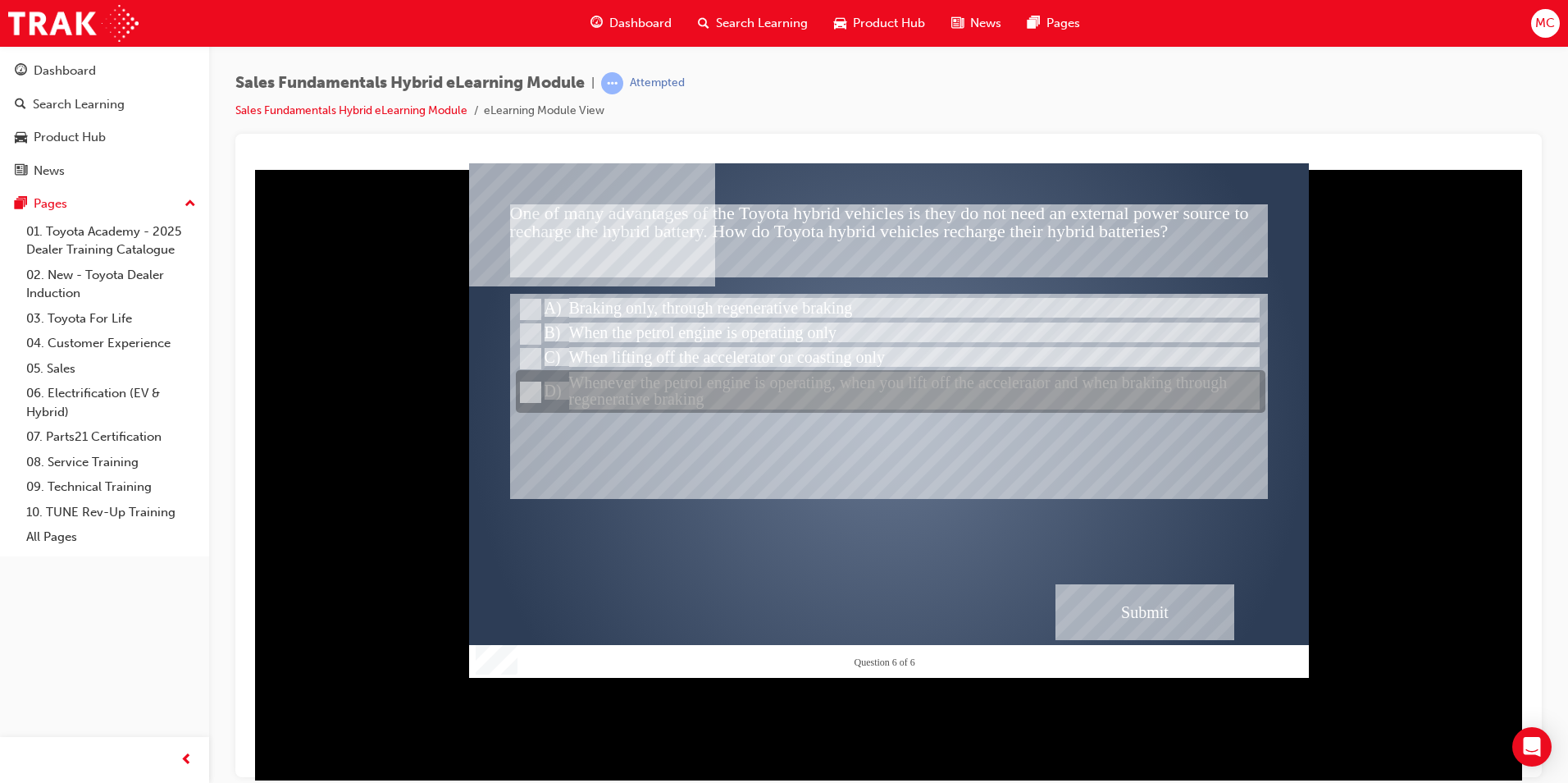
click at [535, 379] on div at bounding box center [891, 392] width 749 height 42
radio input "true"
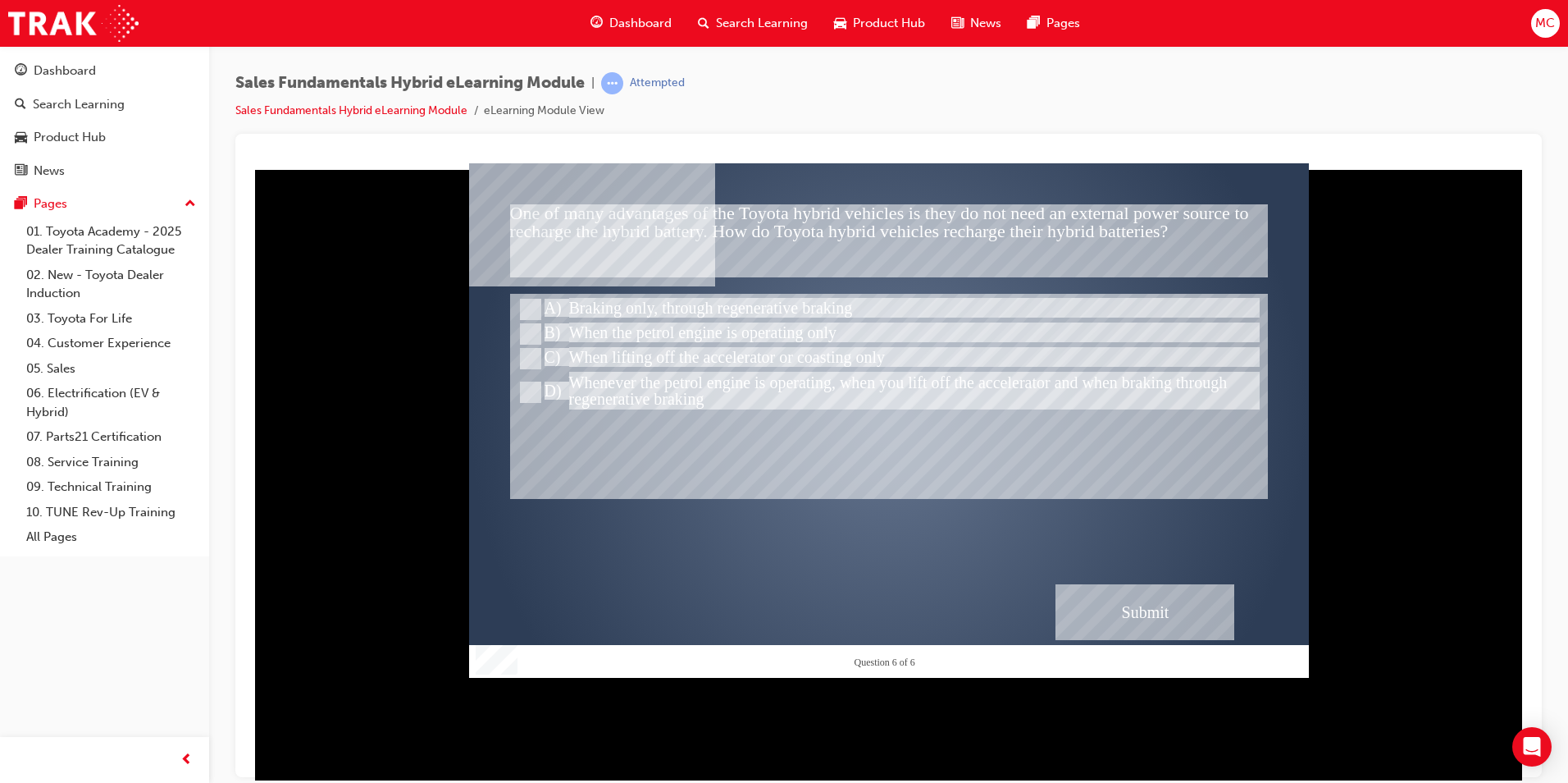
click at [1171, 616] on div "Submit" at bounding box center [1145, 611] width 179 height 55
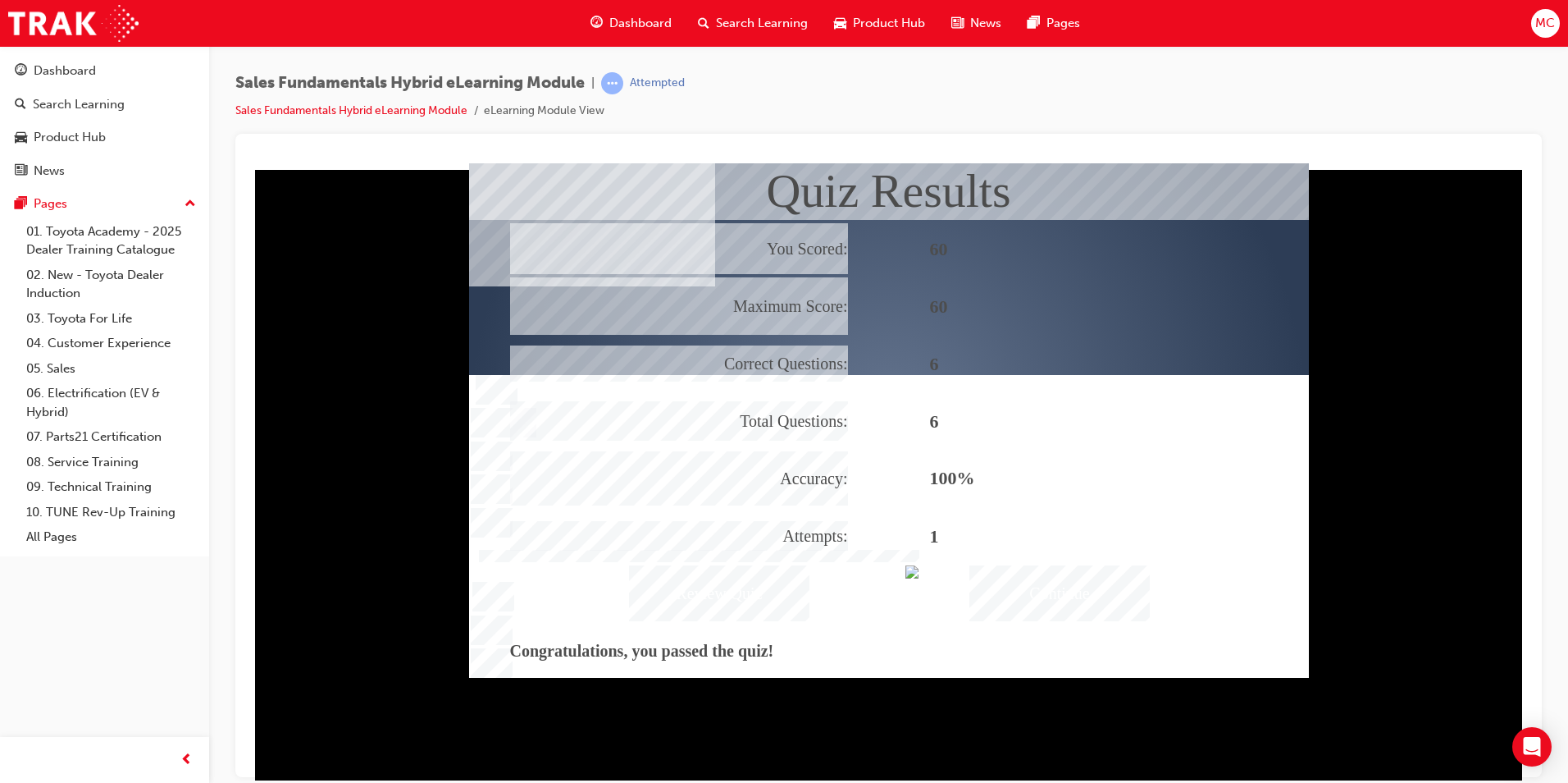
click at [1078, 578] on div "Continue" at bounding box center [1059, 592] width 180 height 55
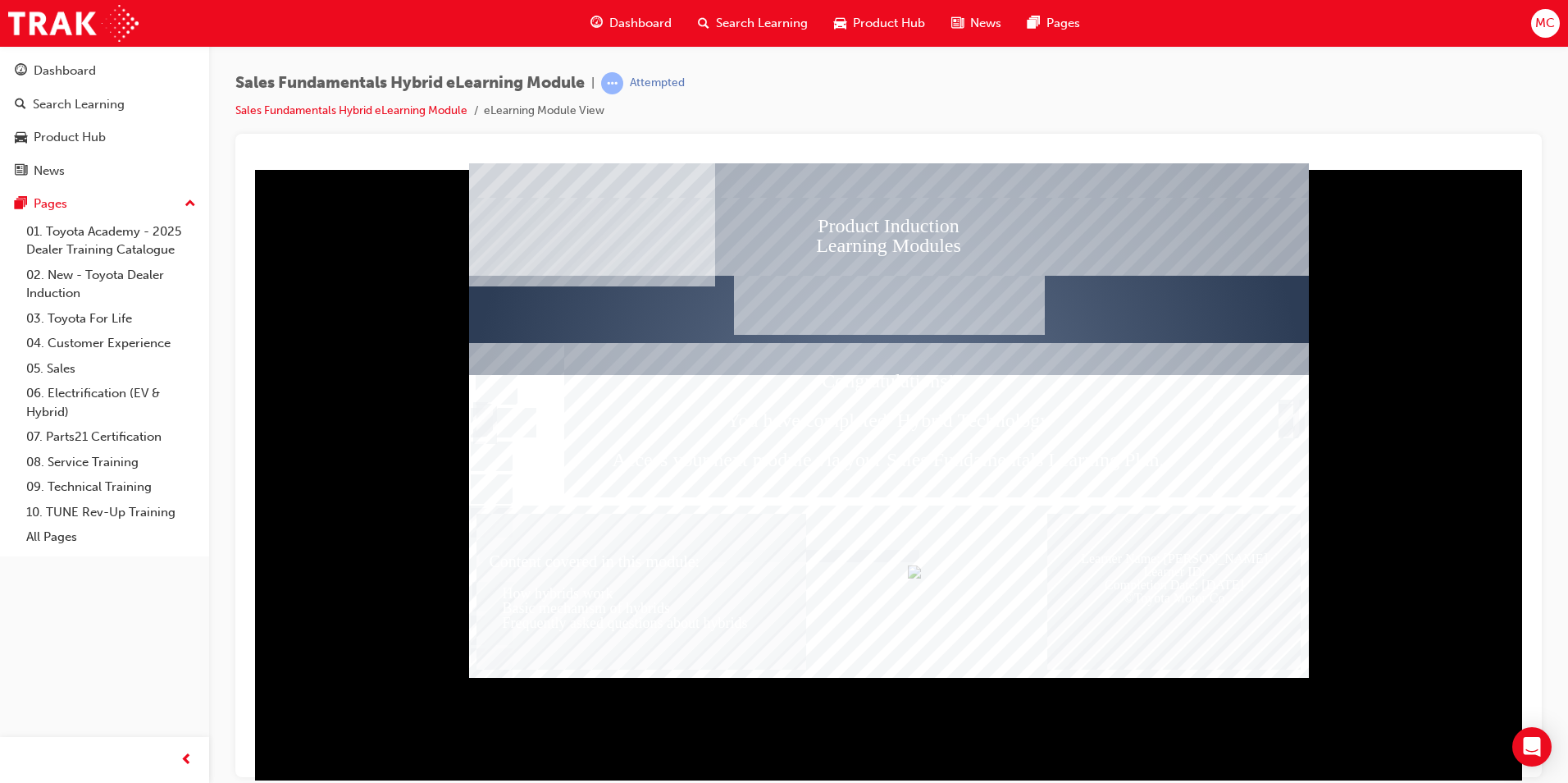
click at [1301, 403] on div "Text" at bounding box center [1261, 419] width 96 height 154
click at [1299, 416] on div "Product Induction Learning Modules Congratulations! You have completed Hybrid T…" at bounding box center [889, 419] width 840 height 514
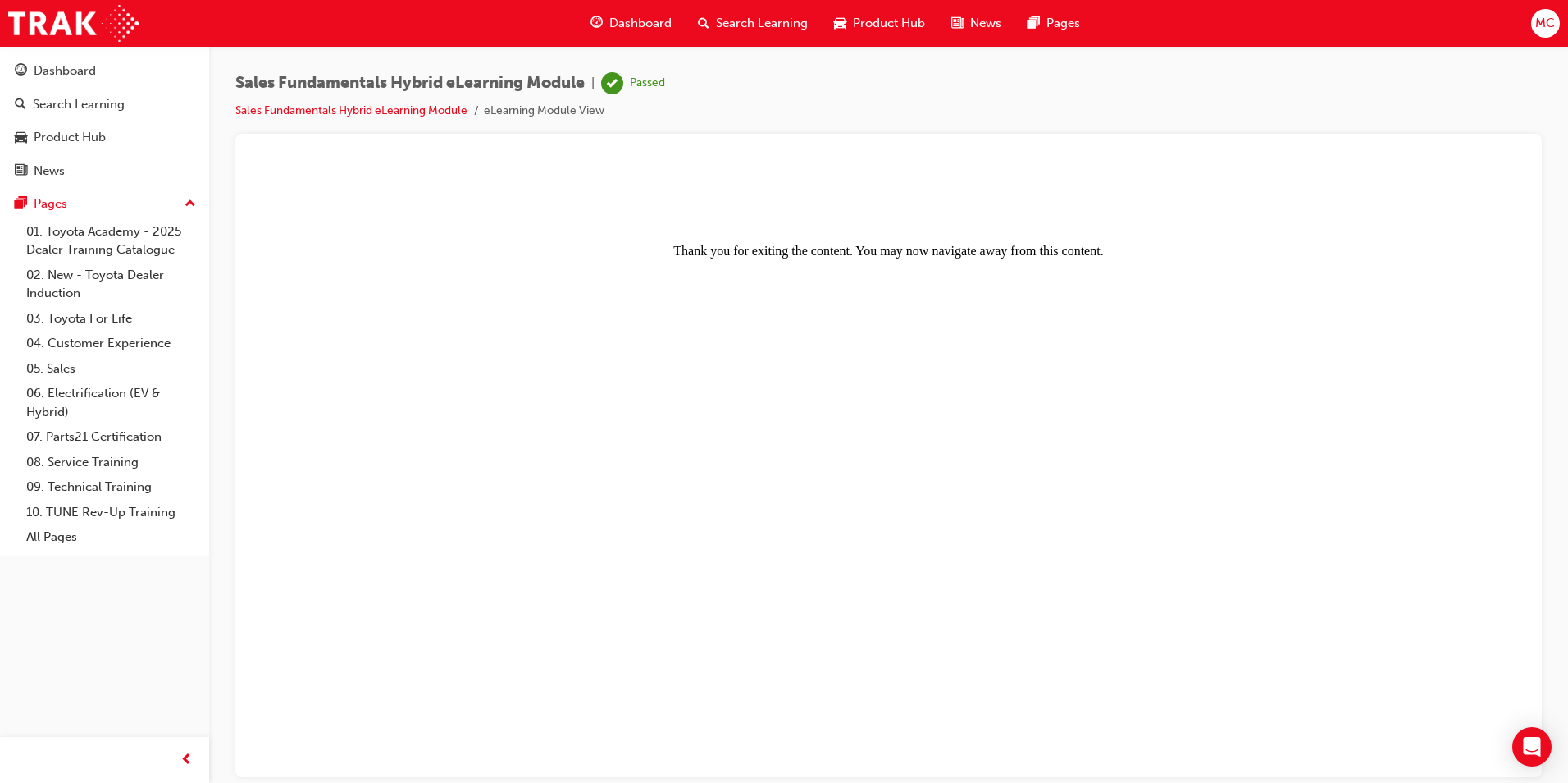
click at [1294, 416] on body "Thank you for exiting the content. You may now navigate away from this content." at bounding box center [888, 471] width 1267 height 604
click at [416, 124] on div "Sales Fundamentals Hybrid eLearning Module | Passed Sales Fundamentals Hybrid e…" at bounding box center [888, 102] width 1306 height 62
click at [407, 114] on link "Sales Fundamentals Hybrid eLearning Module" at bounding box center [351, 110] width 232 height 14
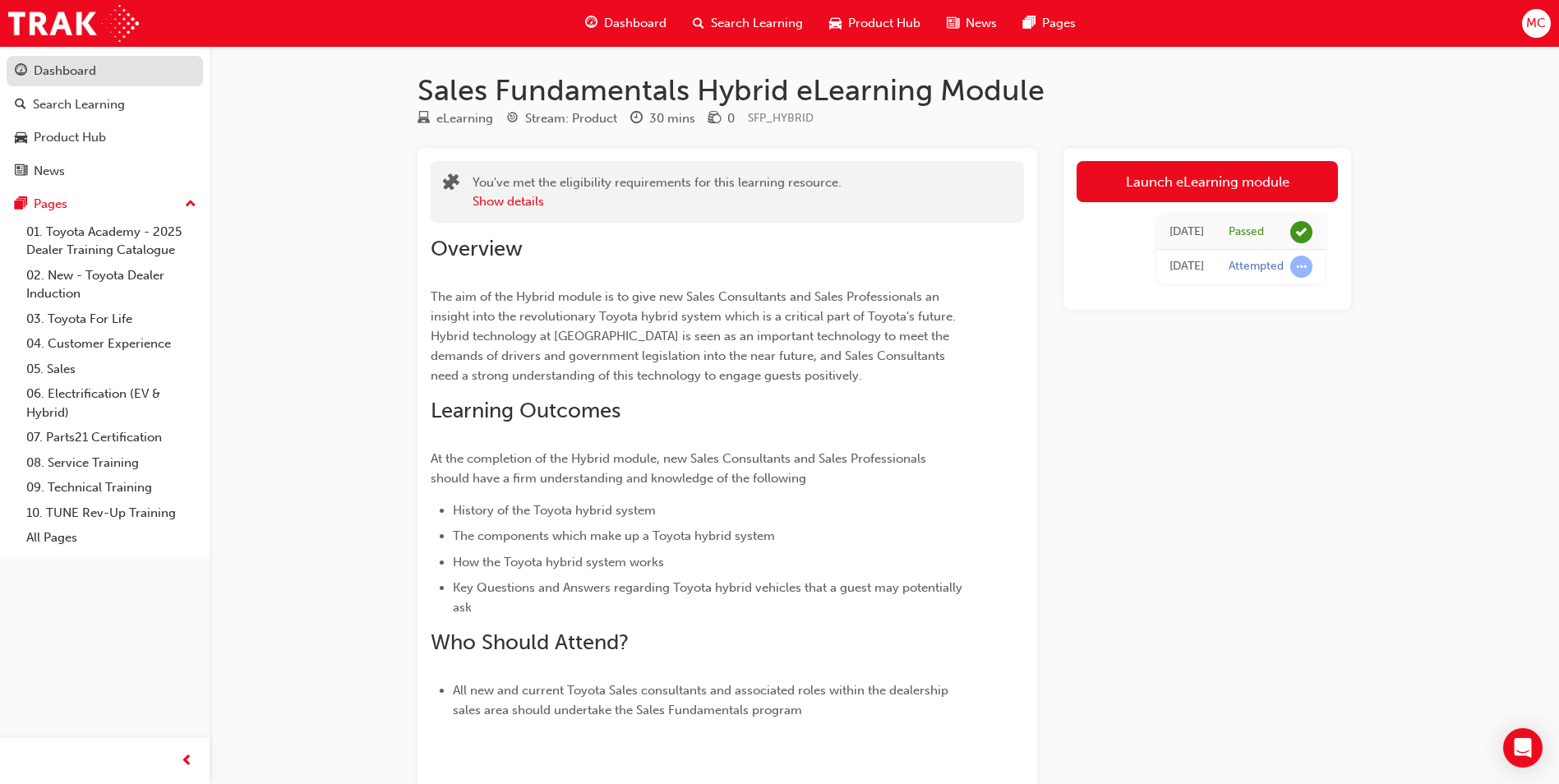
click at [111, 63] on div "Dashboard" at bounding box center [104, 71] width 180 height 20
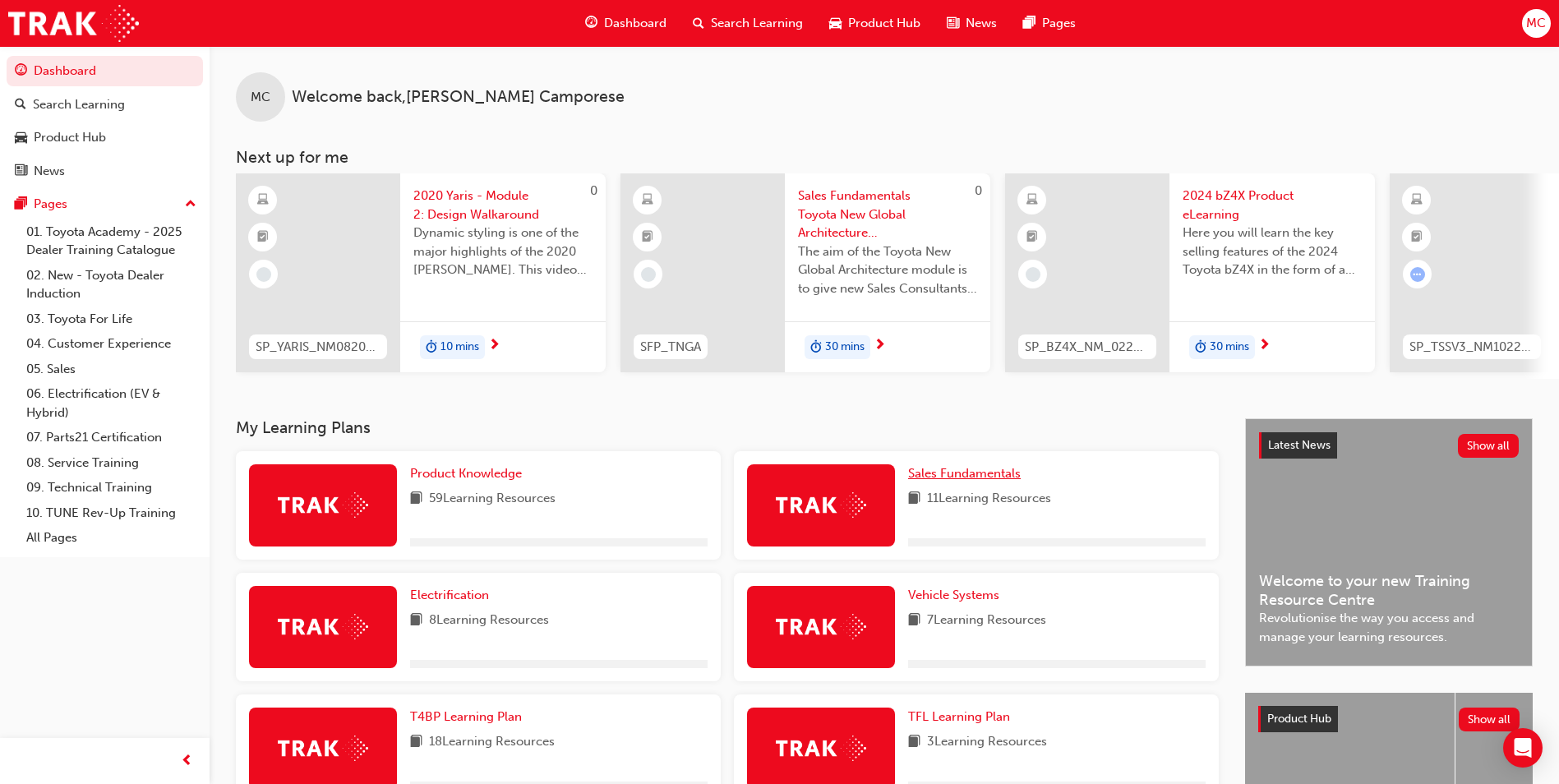
click at [991, 481] on span "Sales Fundamentals" at bounding box center [964, 473] width 113 height 15
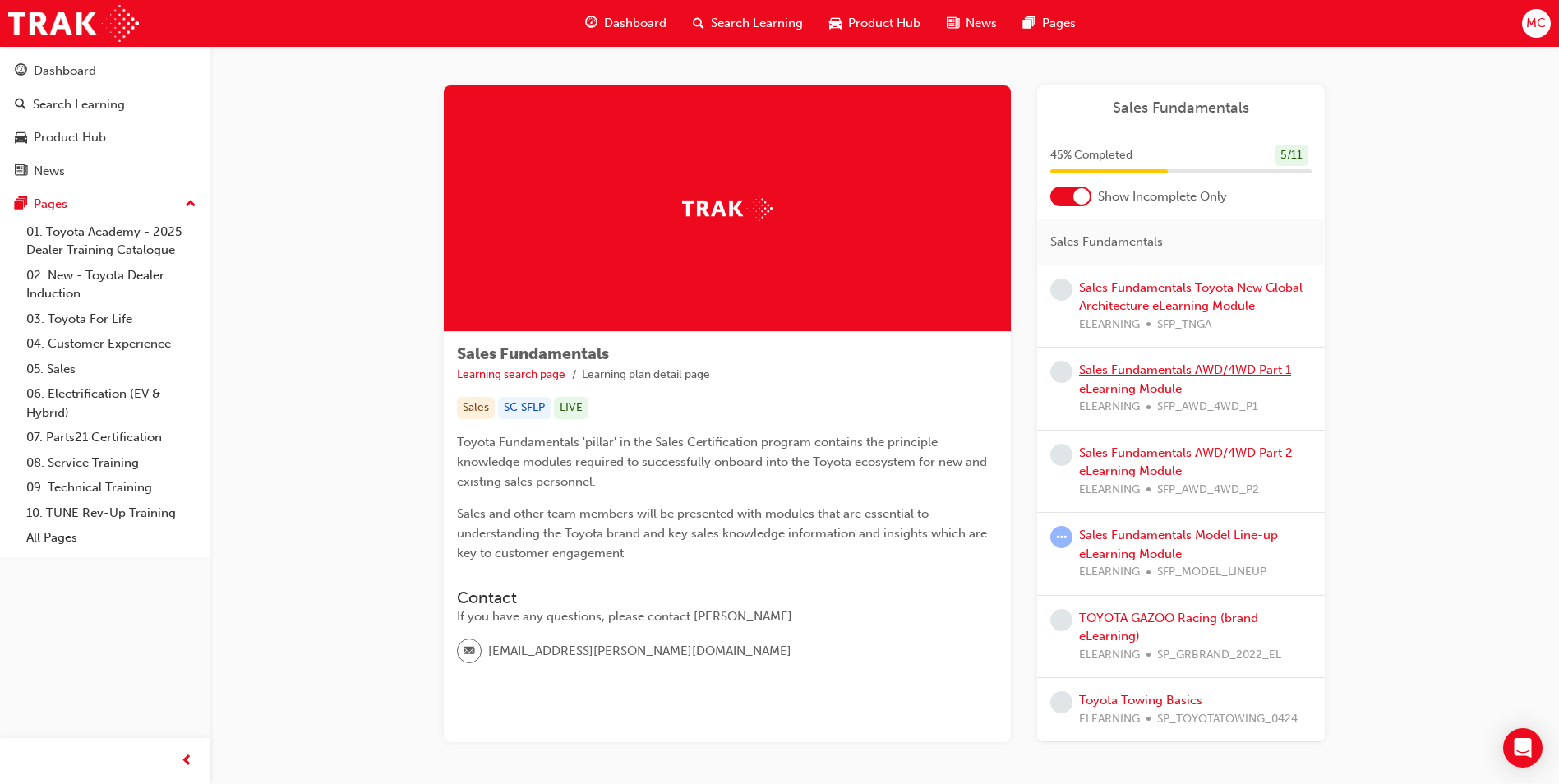
click at [1164, 391] on link "Sales Fundamentals AWD/4WD Part 1 eLearning Module" at bounding box center [1185, 379] width 212 height 33
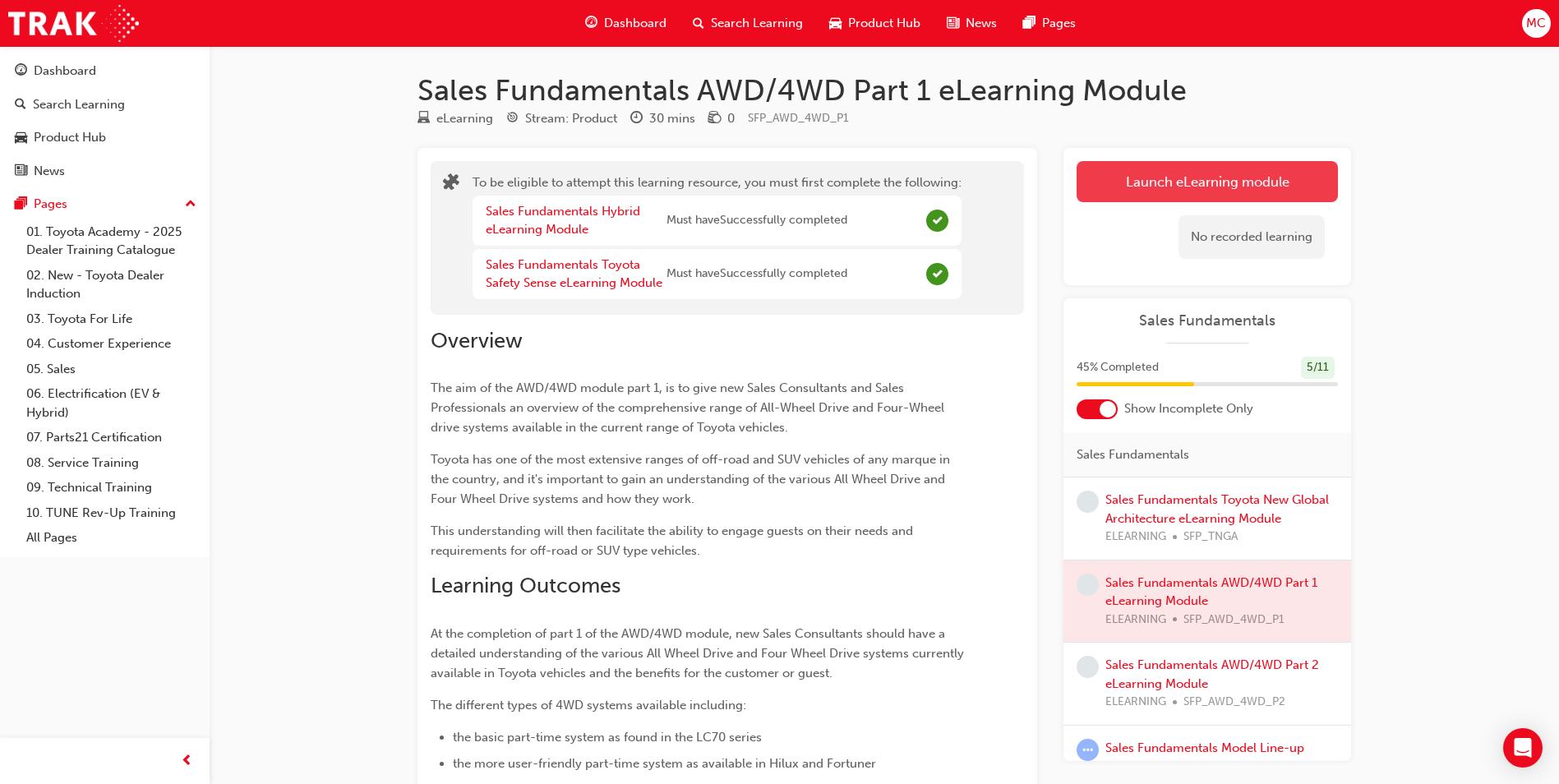
click at [1185, 195] on button "Launch eLearning module" at bounding box center [1207, 181] width 262 height 41
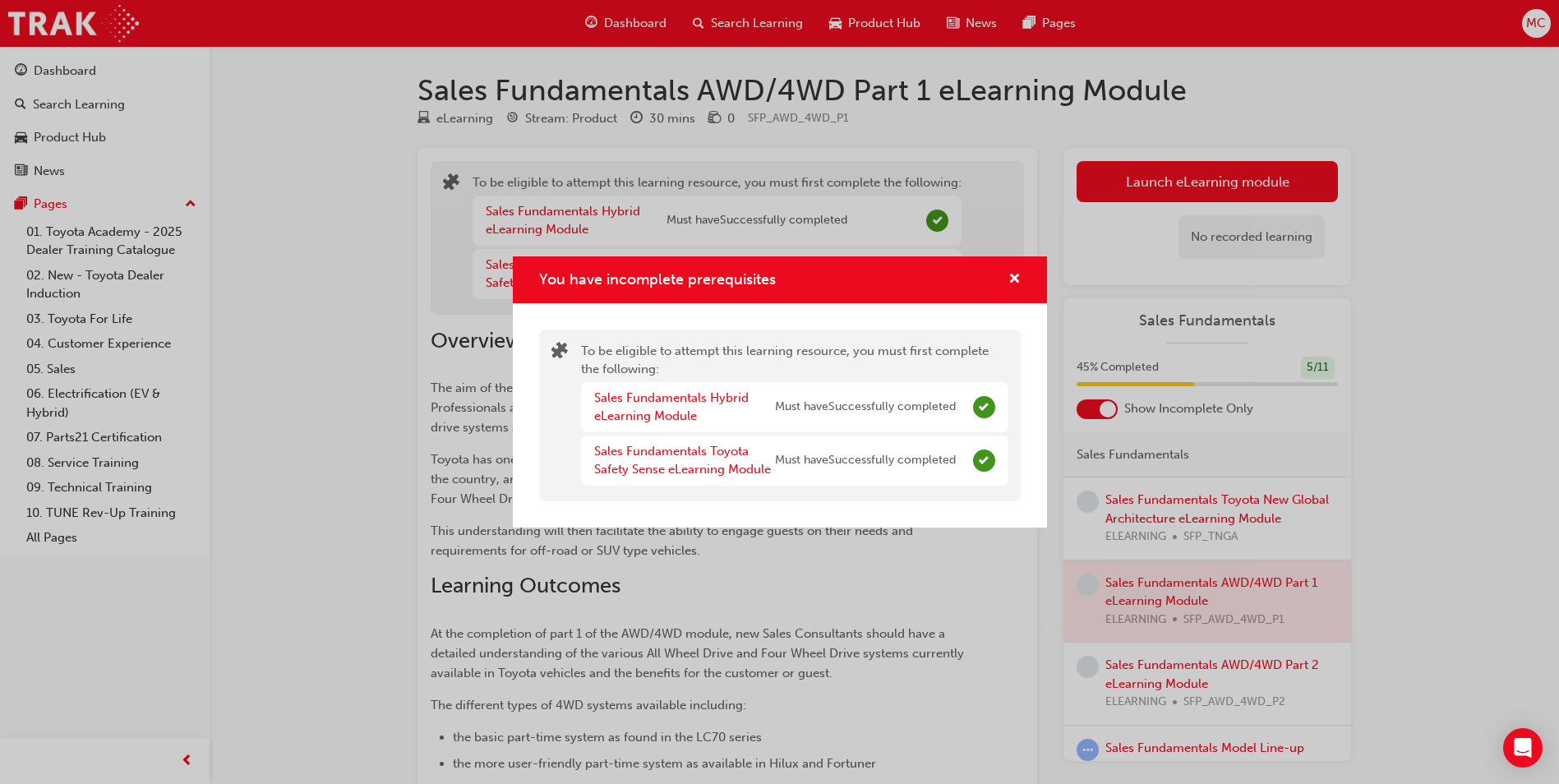
click at [703, 361] on div "To be eligible to attempt this learning resource, you must first complete the f…" at bounding box center [794, 415] width 427 height 147
click at [981, 420] on div "Sales Fundamentals Hybrid eLearning Module Must have Successfully completed" at bounding box center [794, 407] width 427 height 50
click at [1012, 284] on span "cross-icon" at bounding box center [1013, 280] width 12 height 15
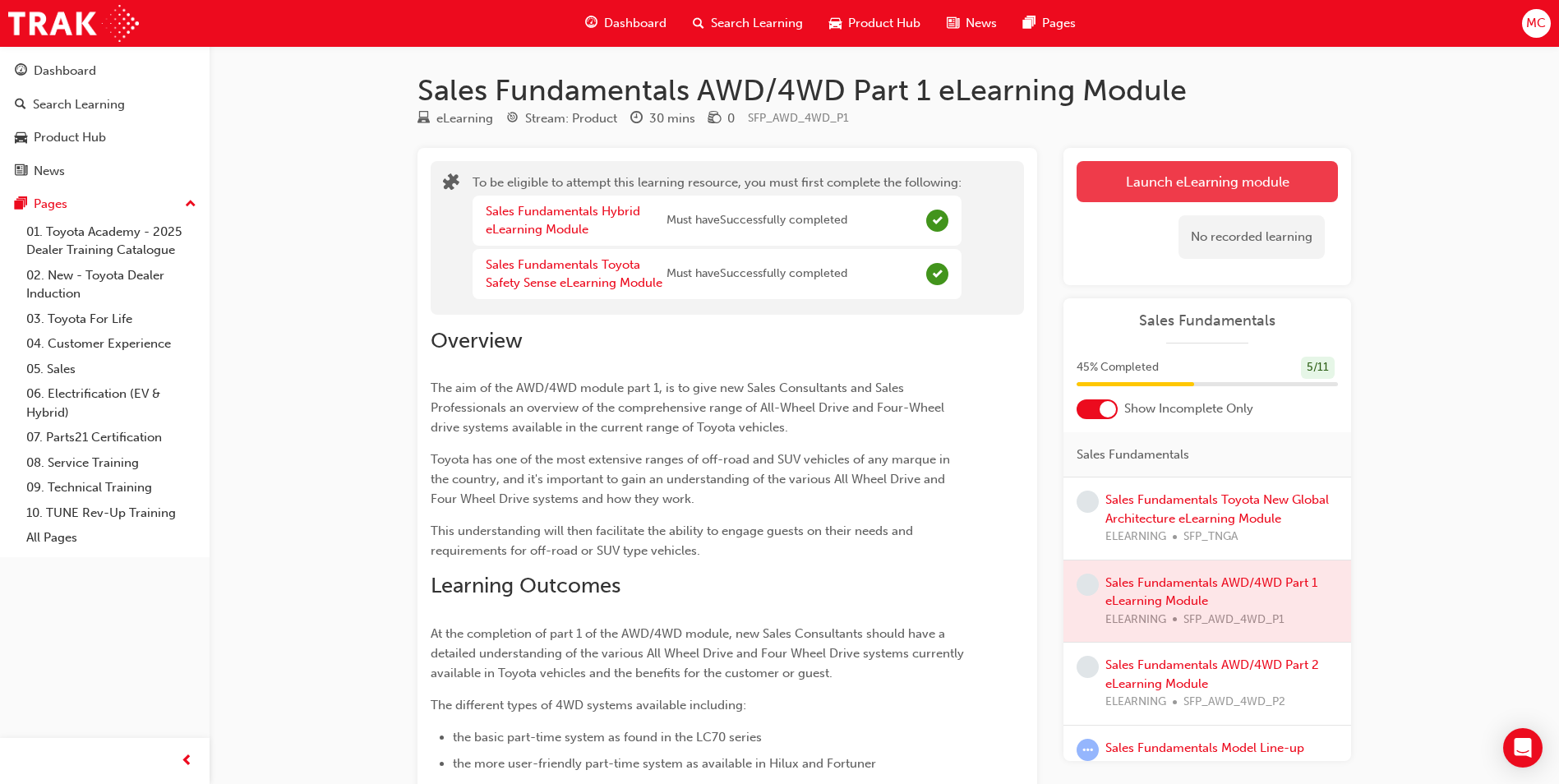
click at [1246, 182] on button "Launch eLearning module" at bounding box center [1207, 181] width 262 height 41
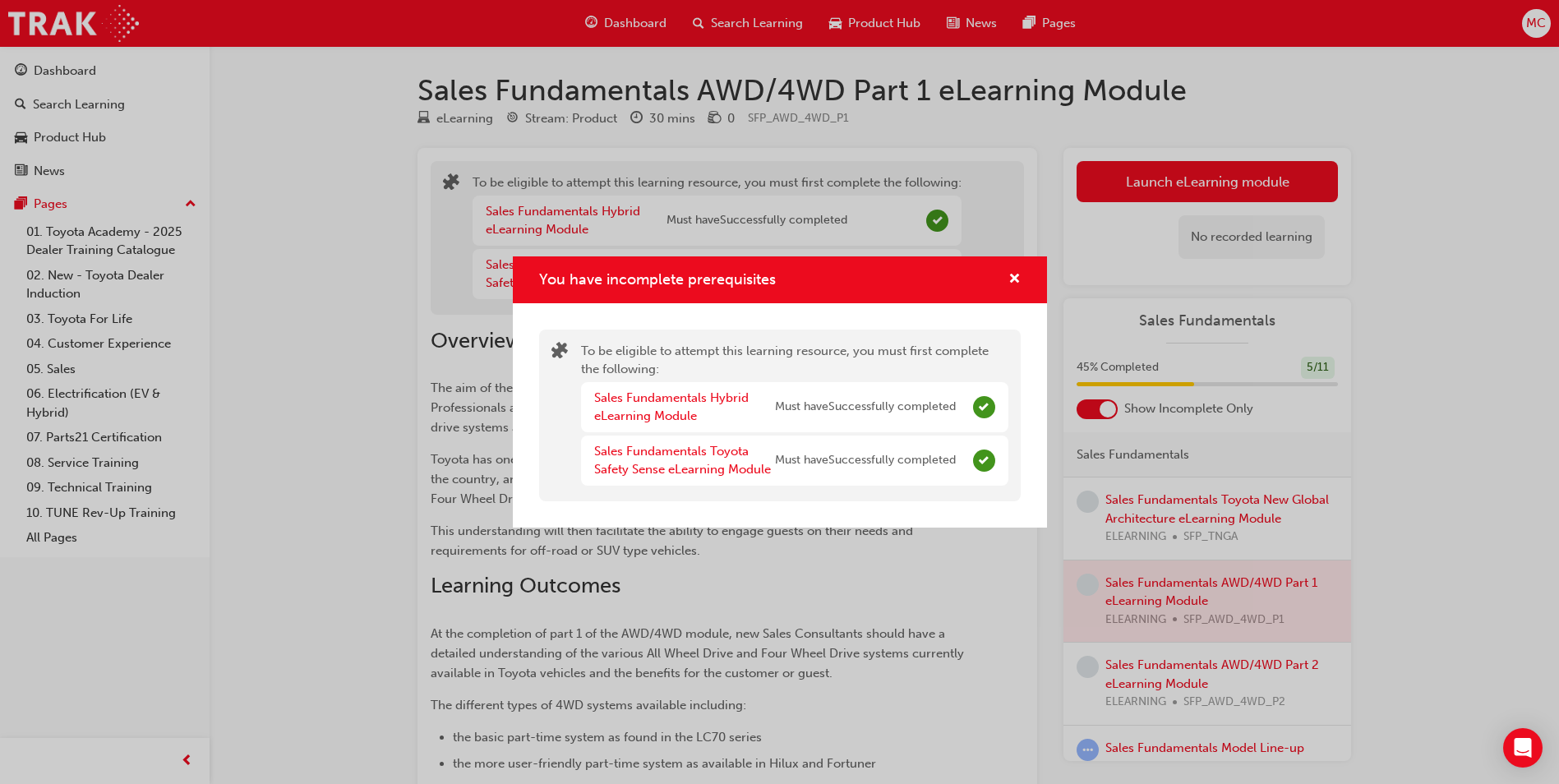
click at [1033, 270] on div "You have incomplete prerequisites" at bounding box center [780, 279] width 534 height 47
click at [1016, 273] on span "cross-icon" at bounding box center [1013, 280] width 12 height 15
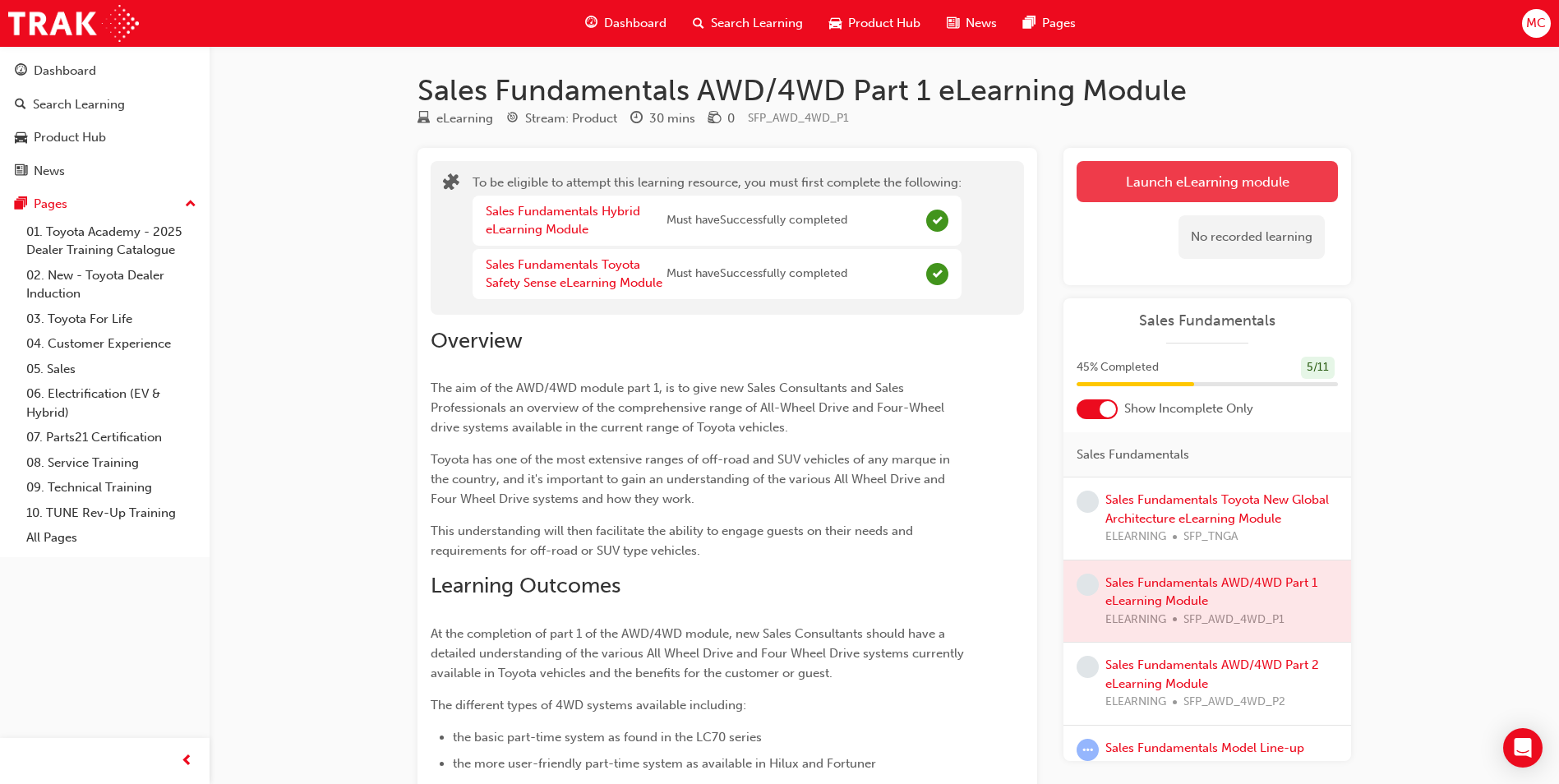
click at [1257, 178] on button "Launch eLearning module" at bounding box center [1207, 181] width 262 height 41
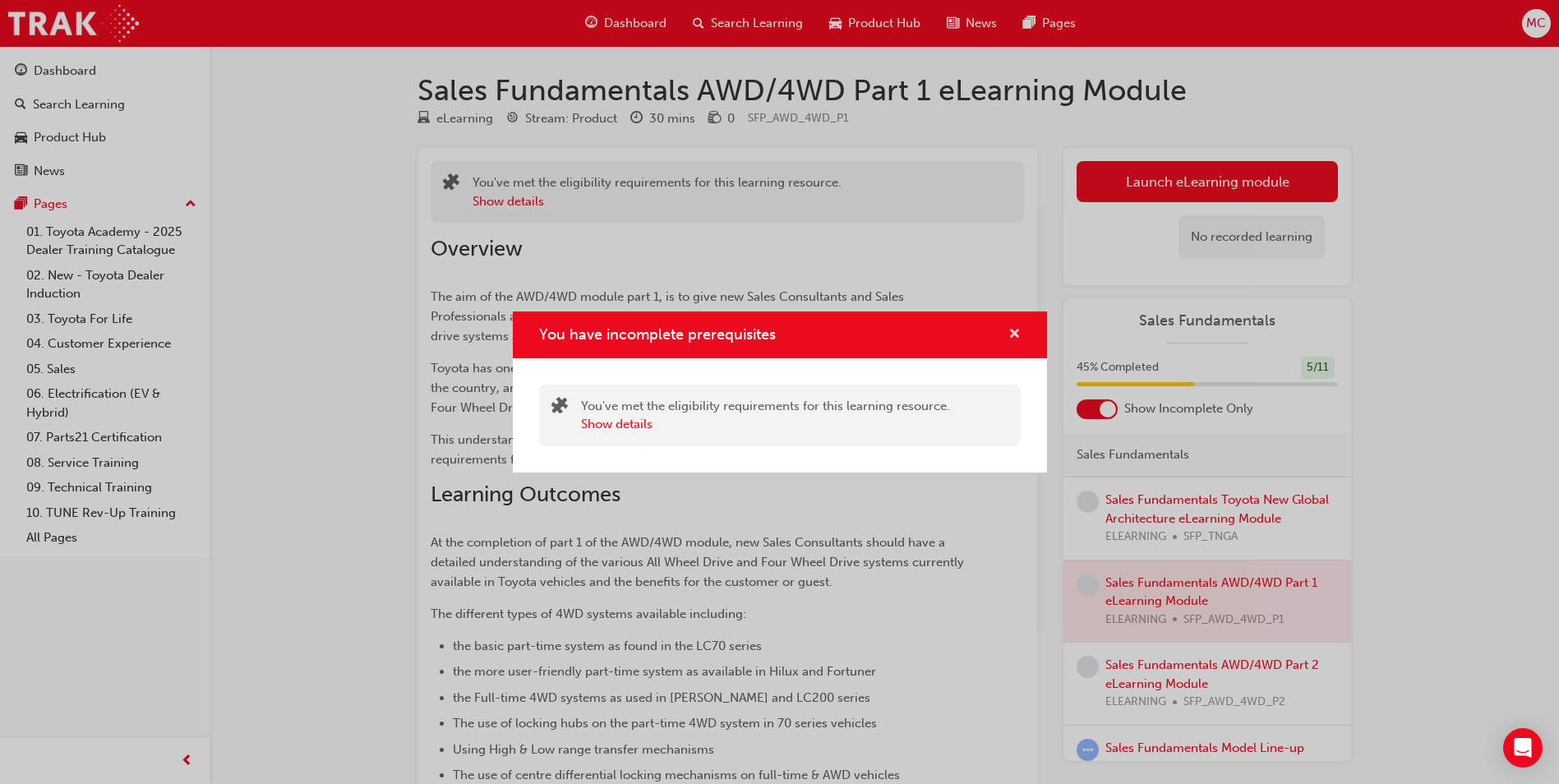
click at [1017, 339] on span "cross-icon" at bounding box center [1013, 336] width 12 height 15
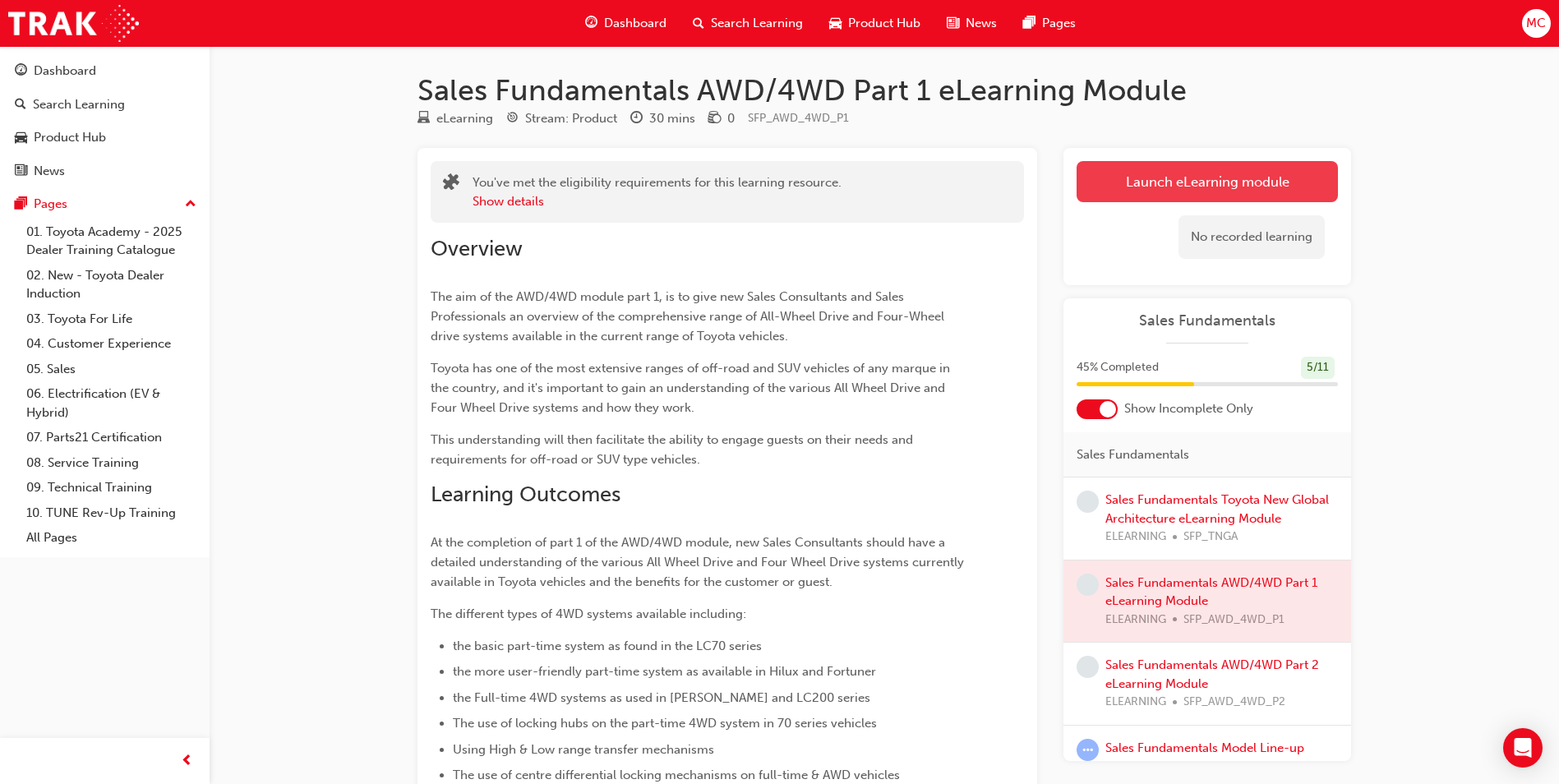
click at [1271, 184] on button "Launch eLearning module" at bounding box center [1207, 181] width 262 height 41
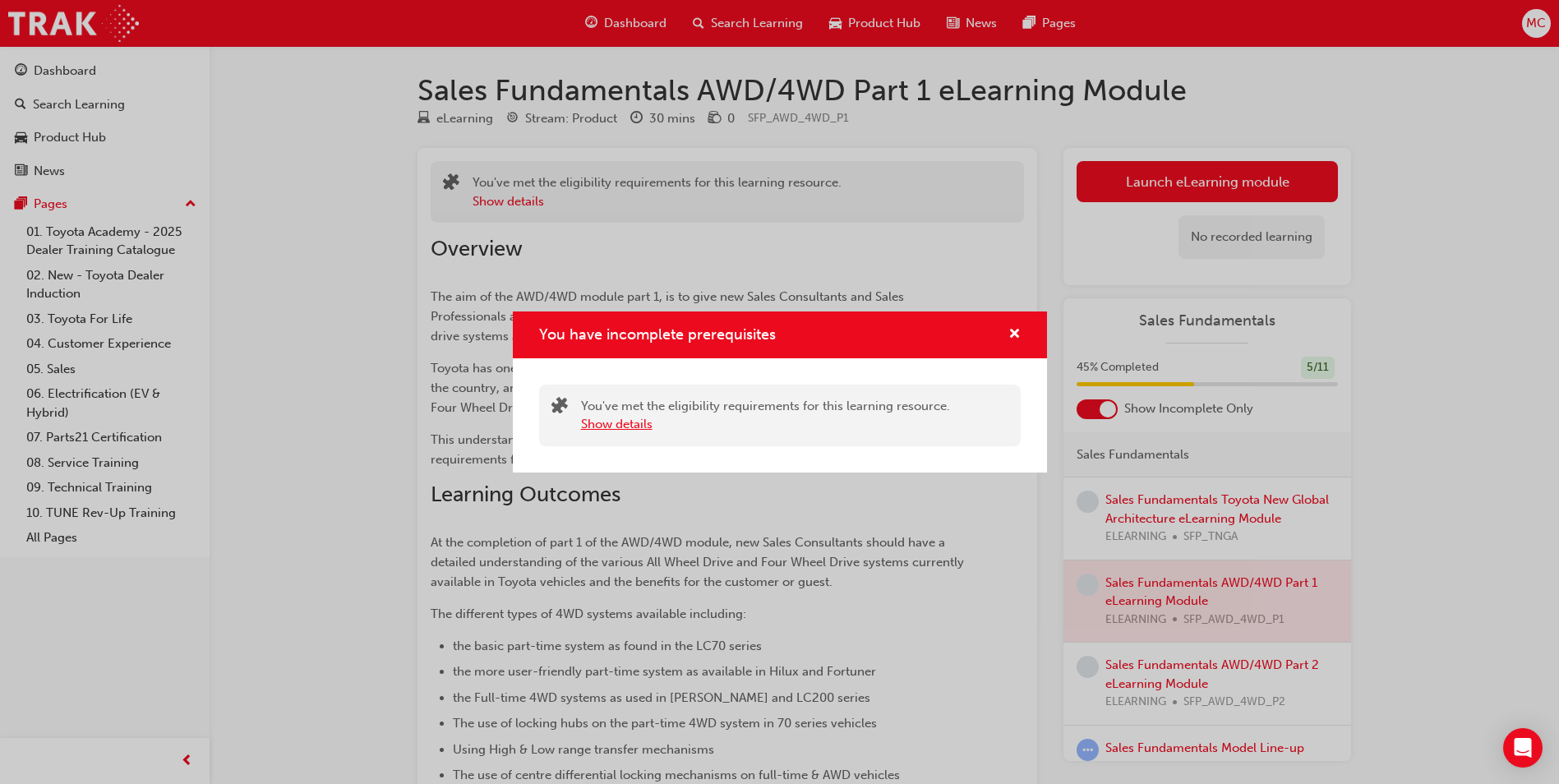
click at [620, 430] on button "Show details" at bounding box center [616, 424] width 71 height 18
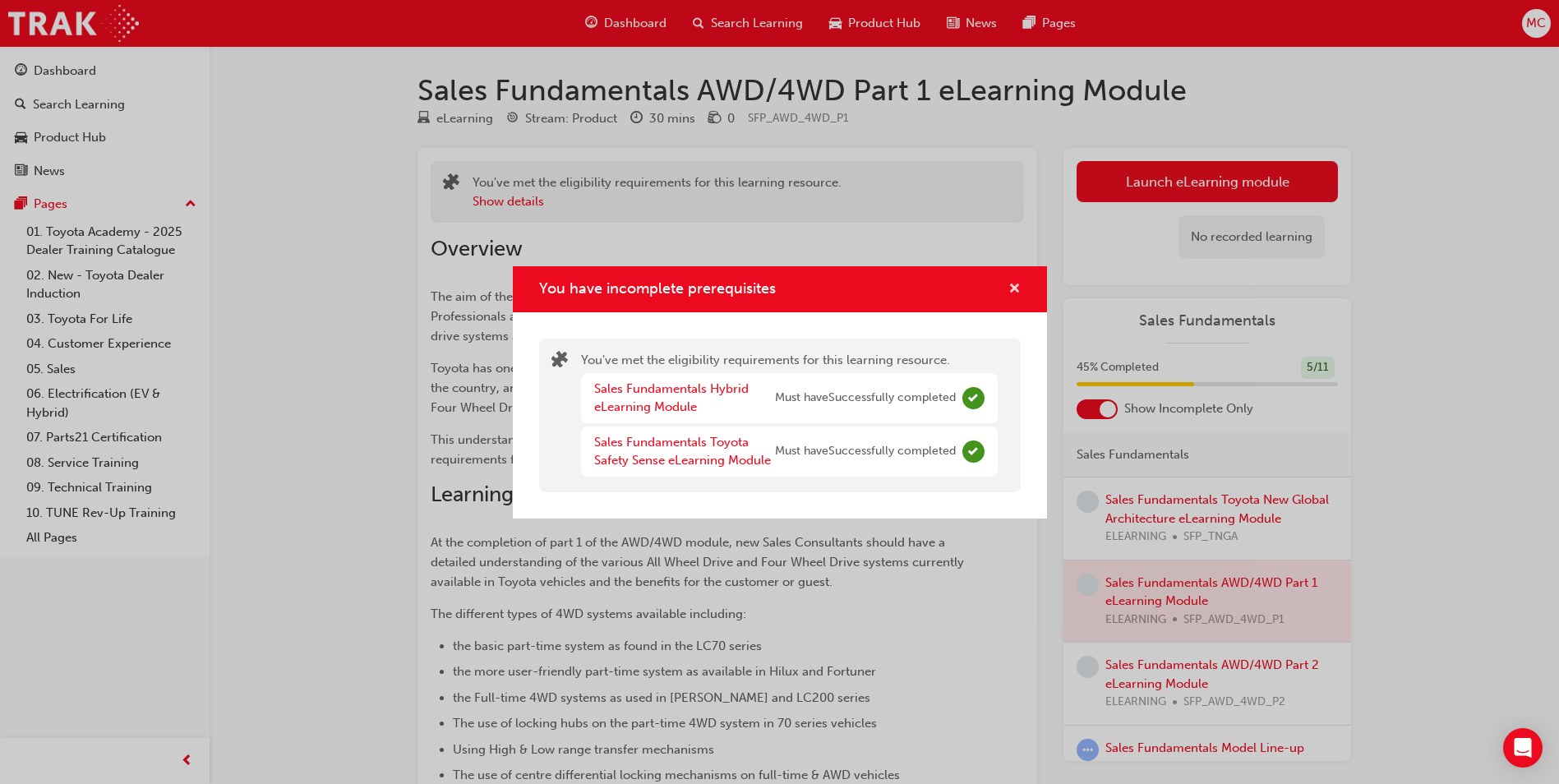
click at [1015, 288] on span "cross-icon" at bounding box center [1013, 290] width 12 height 15
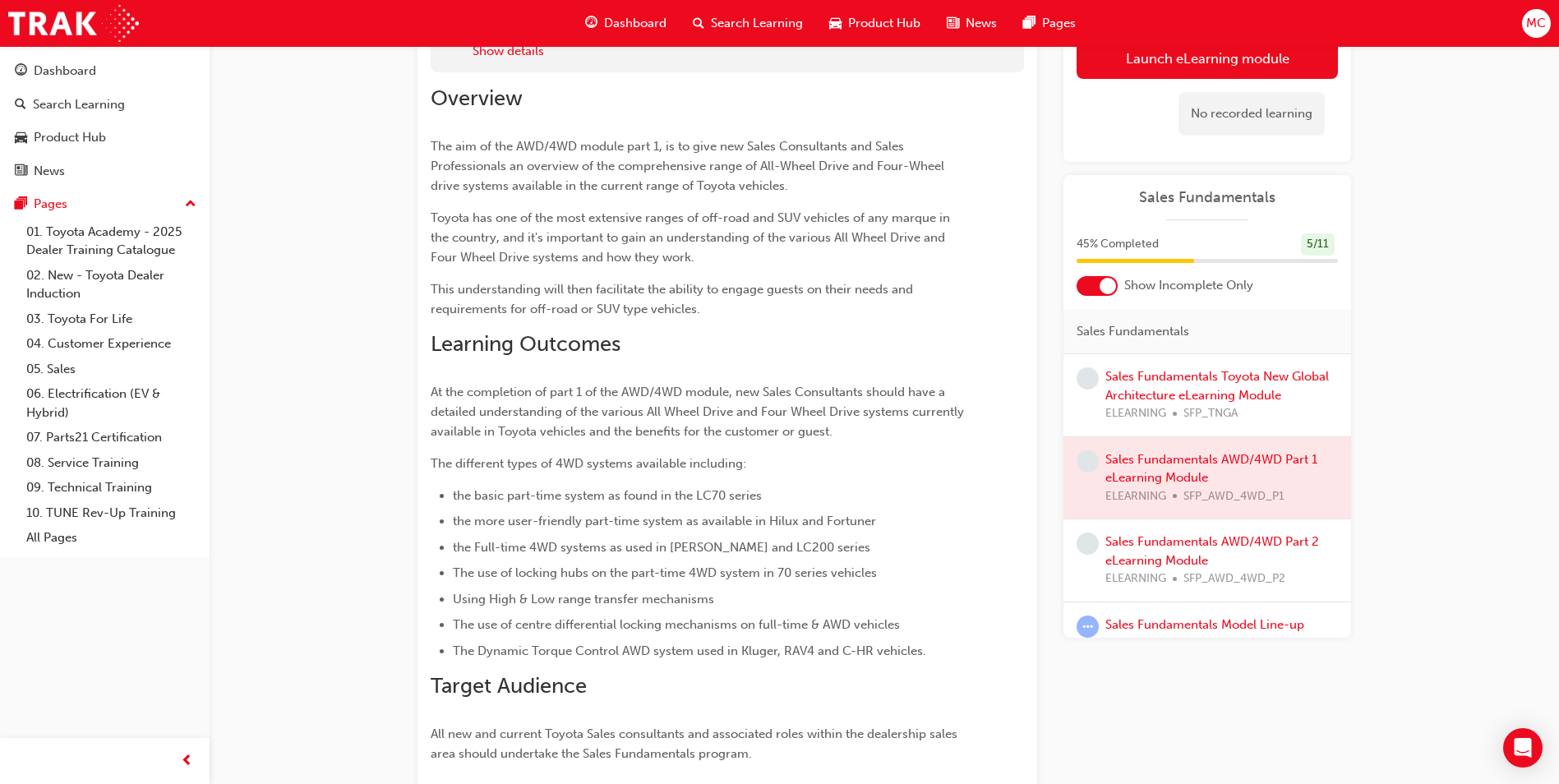
scroll to position [365, 0]
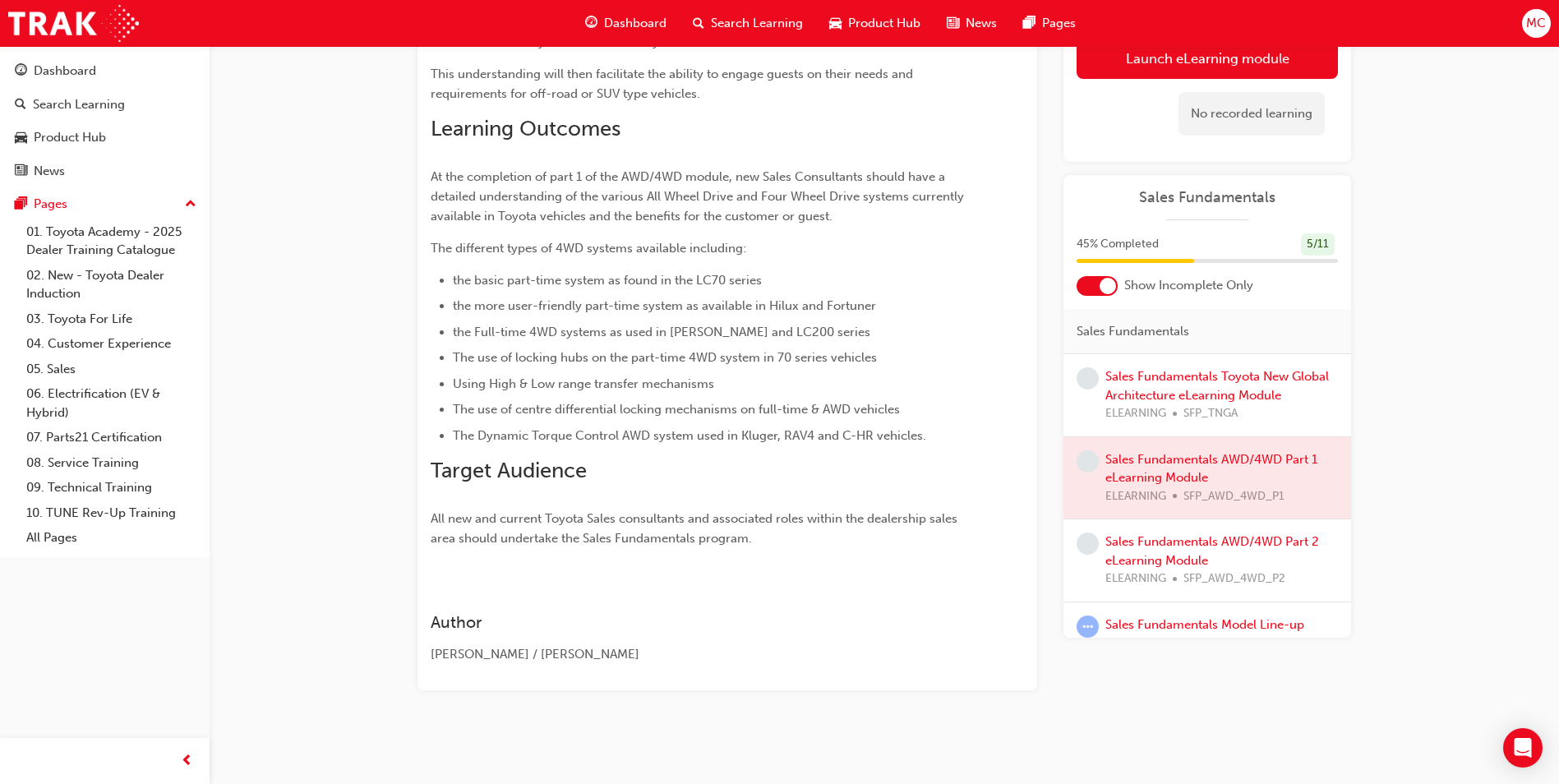
click at [1208, 728] on div "Sales Fundamentals AWD/4WD Part 1 eLearning Module eLearning Stream: Product 30…" at bounding box center [884, 225] width 986 height 1035
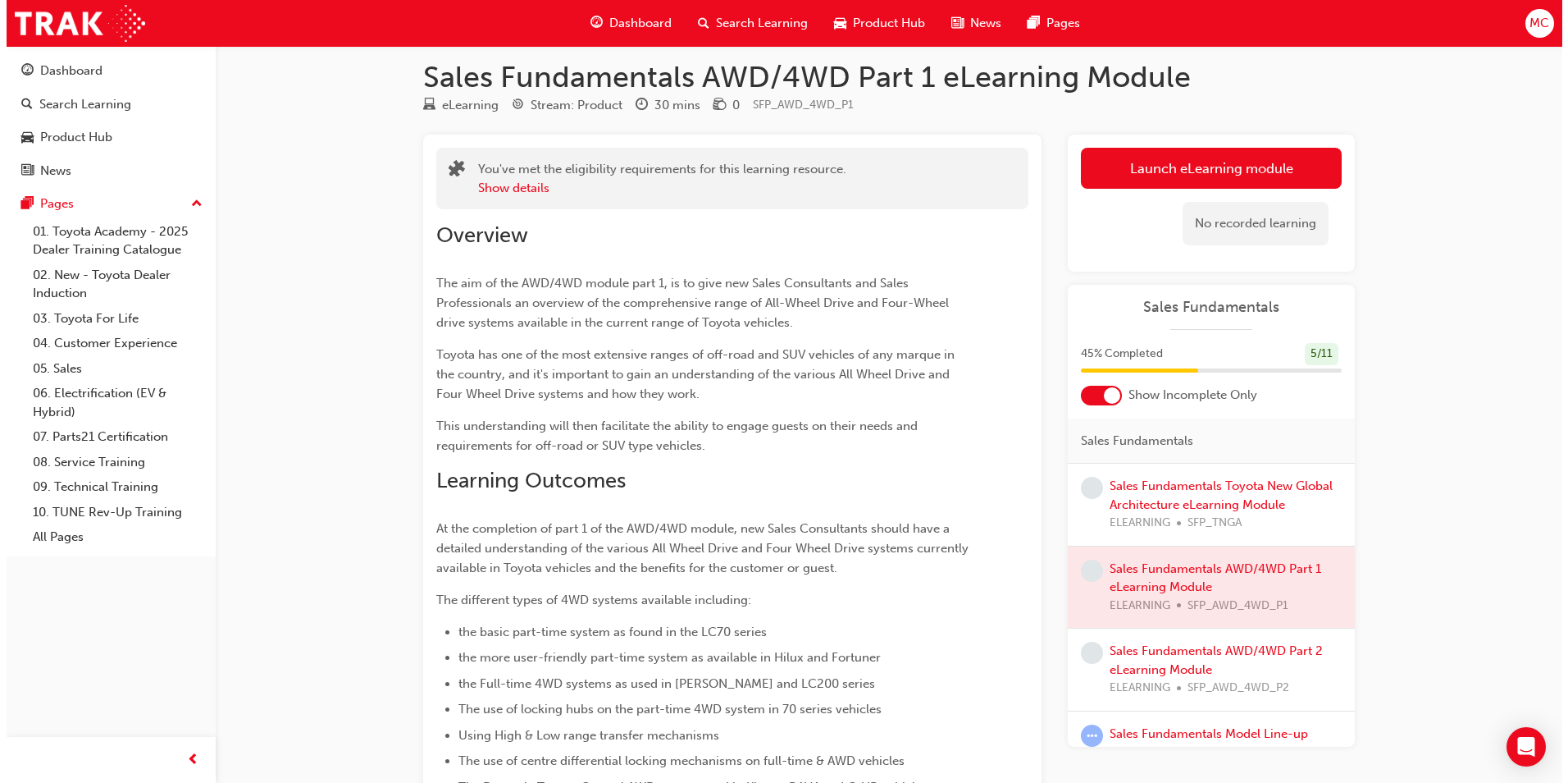
scroll to position [0, 0]
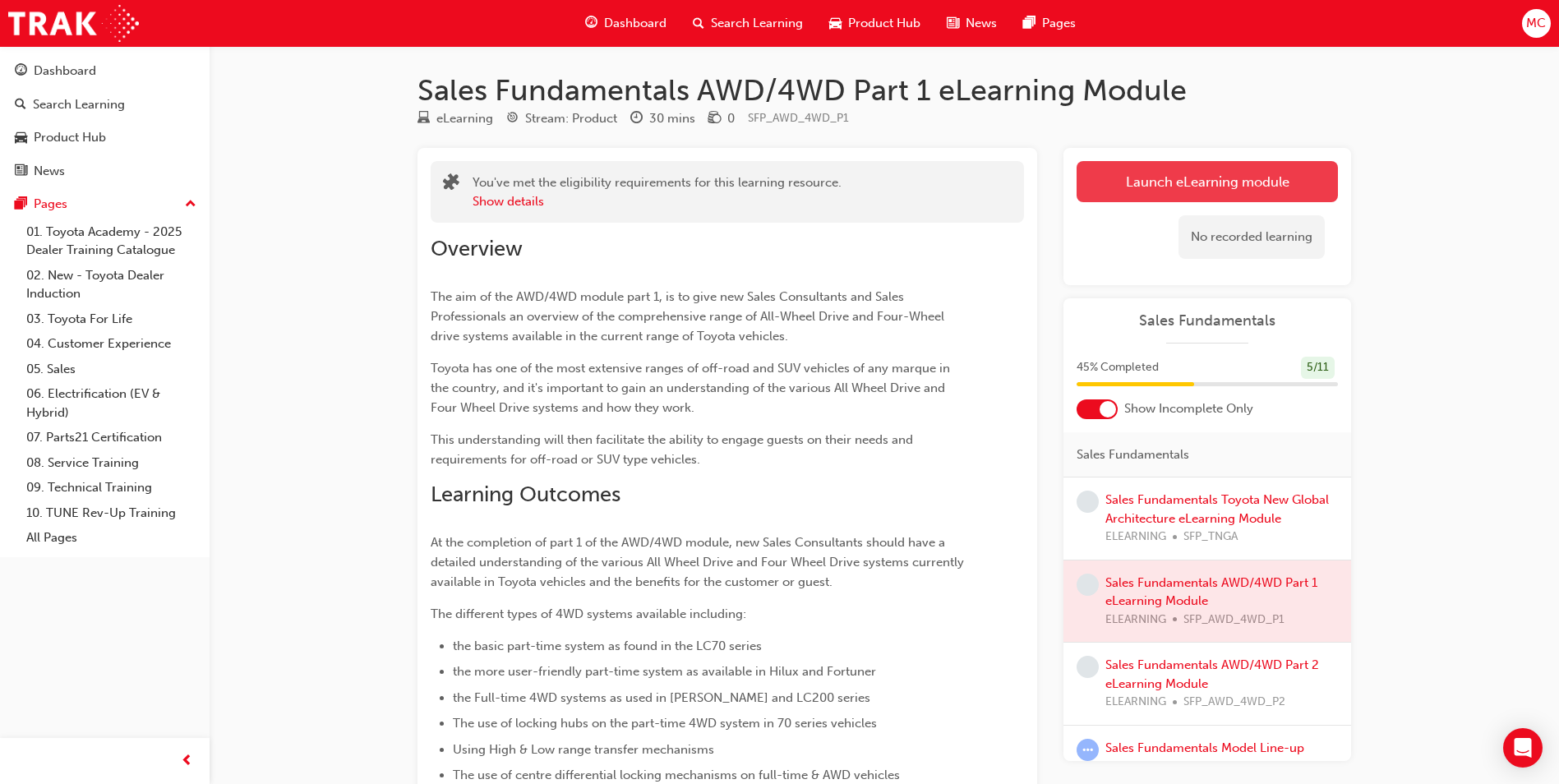
click at [1143, 189] on button "Launch eLearning module" at bounding box center [1207, 181] width 262 height 41
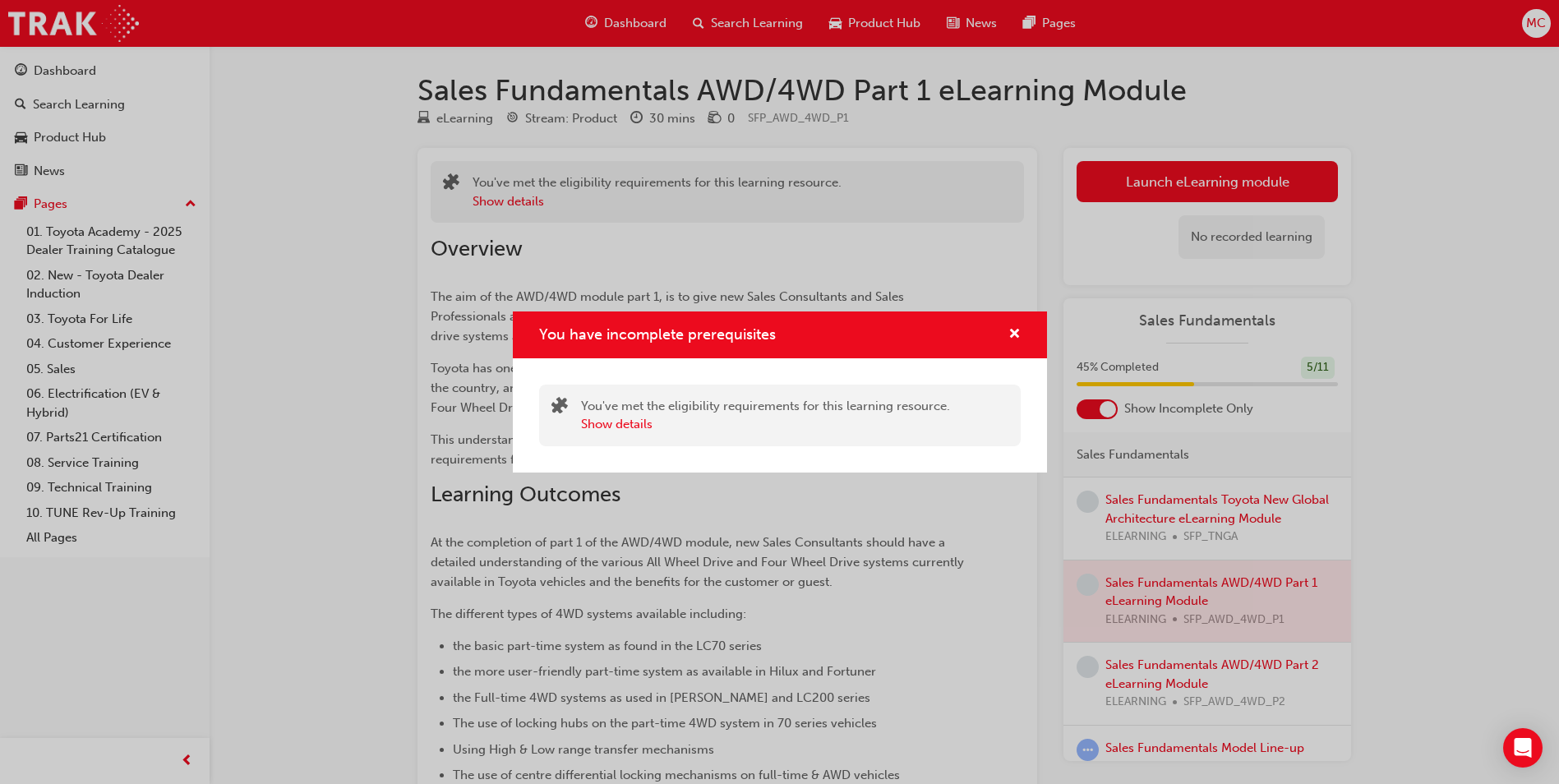
click at [586, 380] on div "You've met the eligibility requirements for this learning resource. Show details" at bounding box center [780, 415] width 534 height 115
click at [951, 342] on div "You have incomplete prerequisites" at bounding box center [780, 335] width 482 height 20
click at [1013, 328] on span "cross-icon" at bounding box center [1013, 336] width 12 height 15
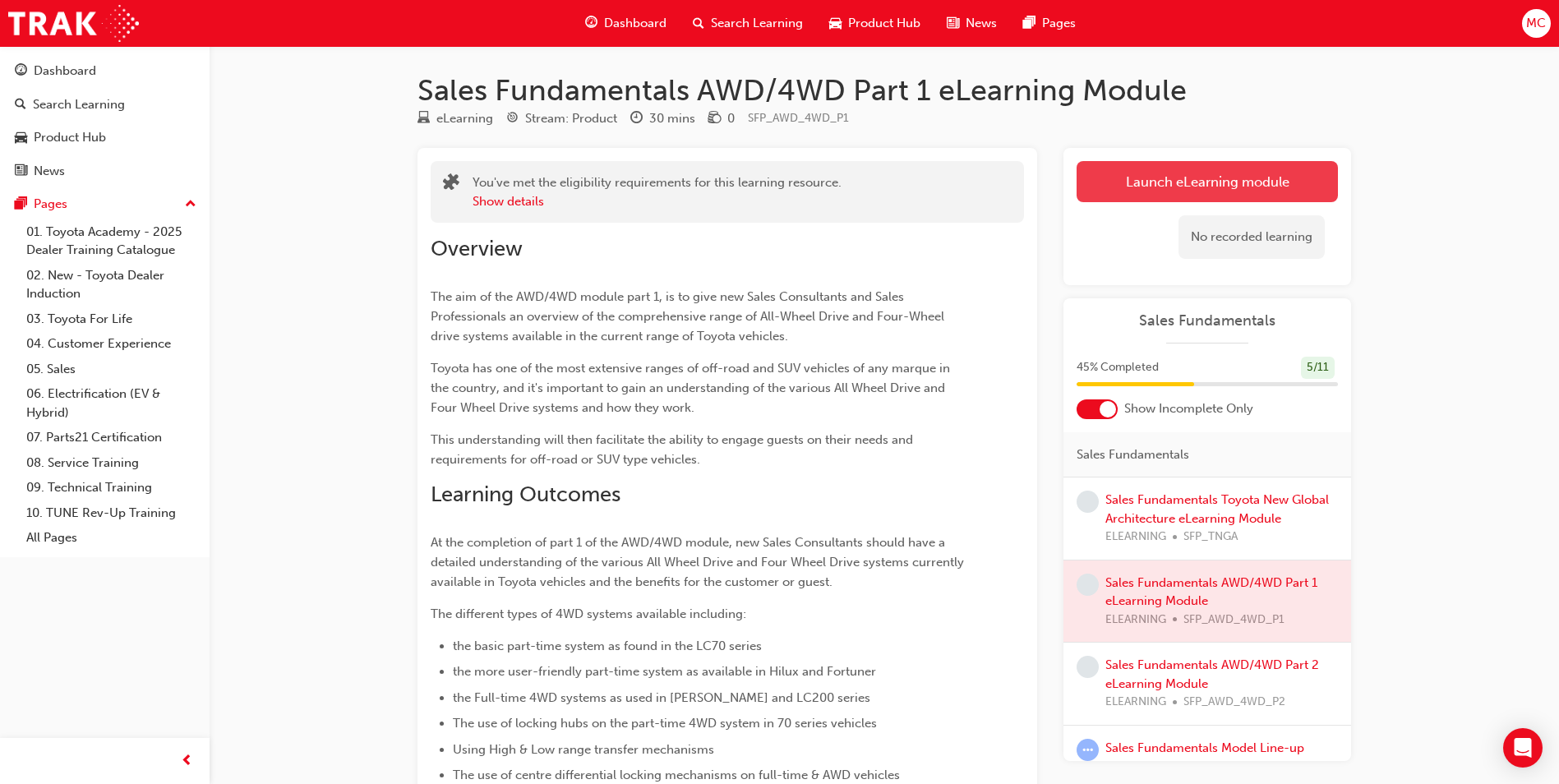
click at [1221, 198] on button "Launch eLearning module" at bounding box center [1207, 181] width 262 height 41
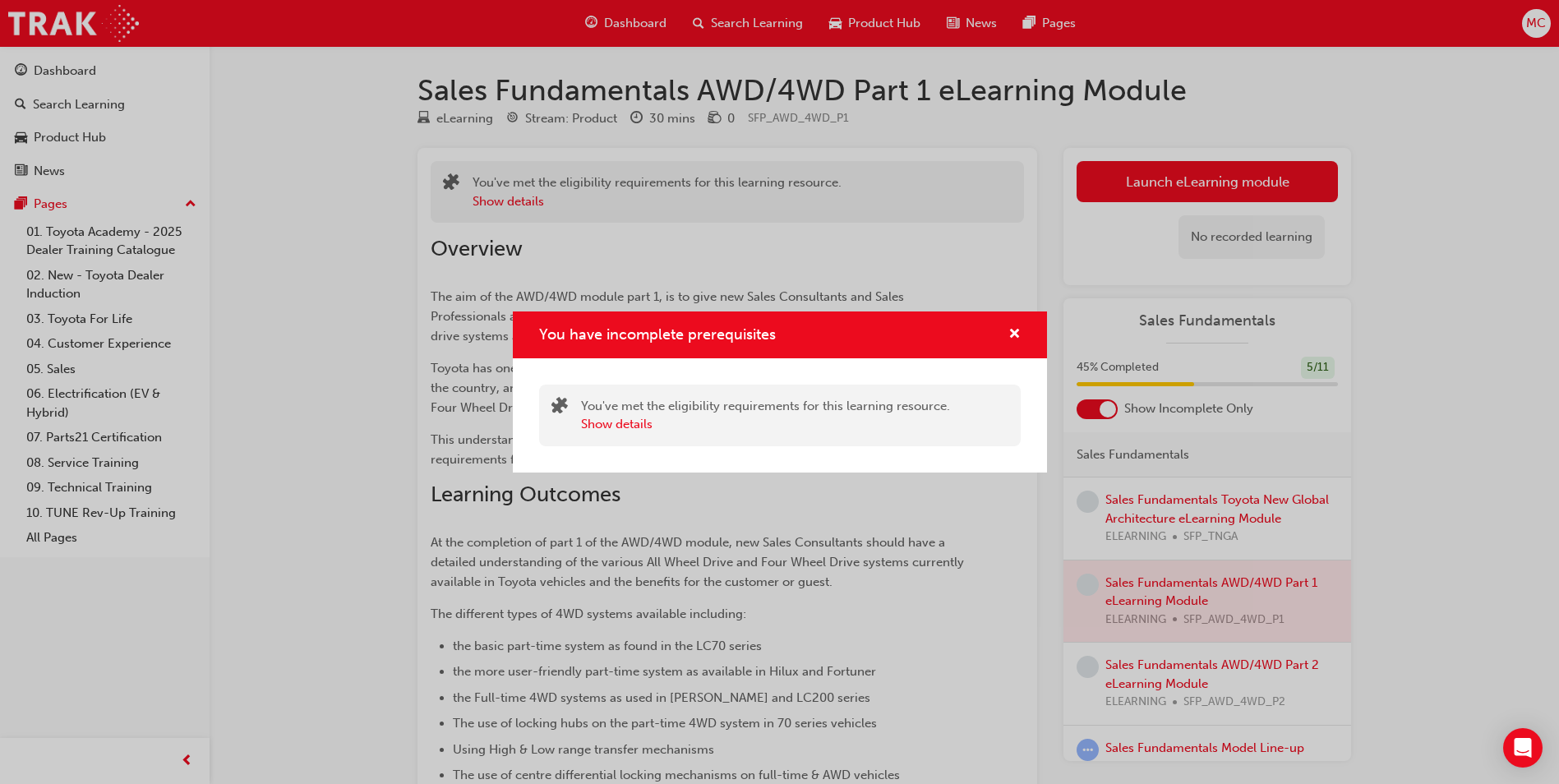
click at [777, 390] on div "You've met the eligibility requirements for this learning resource. Show details" at bounding box center [780, 415] width 482 height 62
drag, startPoint x: 1013, startPoint y: 352, endPoint x: 1013, endPoint y: 312, distance: 40.0
click at [1013, 351] on div "You have incomplete prerequisites" at bounding box center [780, 335] width 534 height 47
click at [1013, 312] on div "You have incomplete prerequisites" at bounding box center [780, 335] width 534 height 47
click at [1013, 314] on div "You have incomplete prerequisites" at bounding box center [780, 335] width 534 height 47
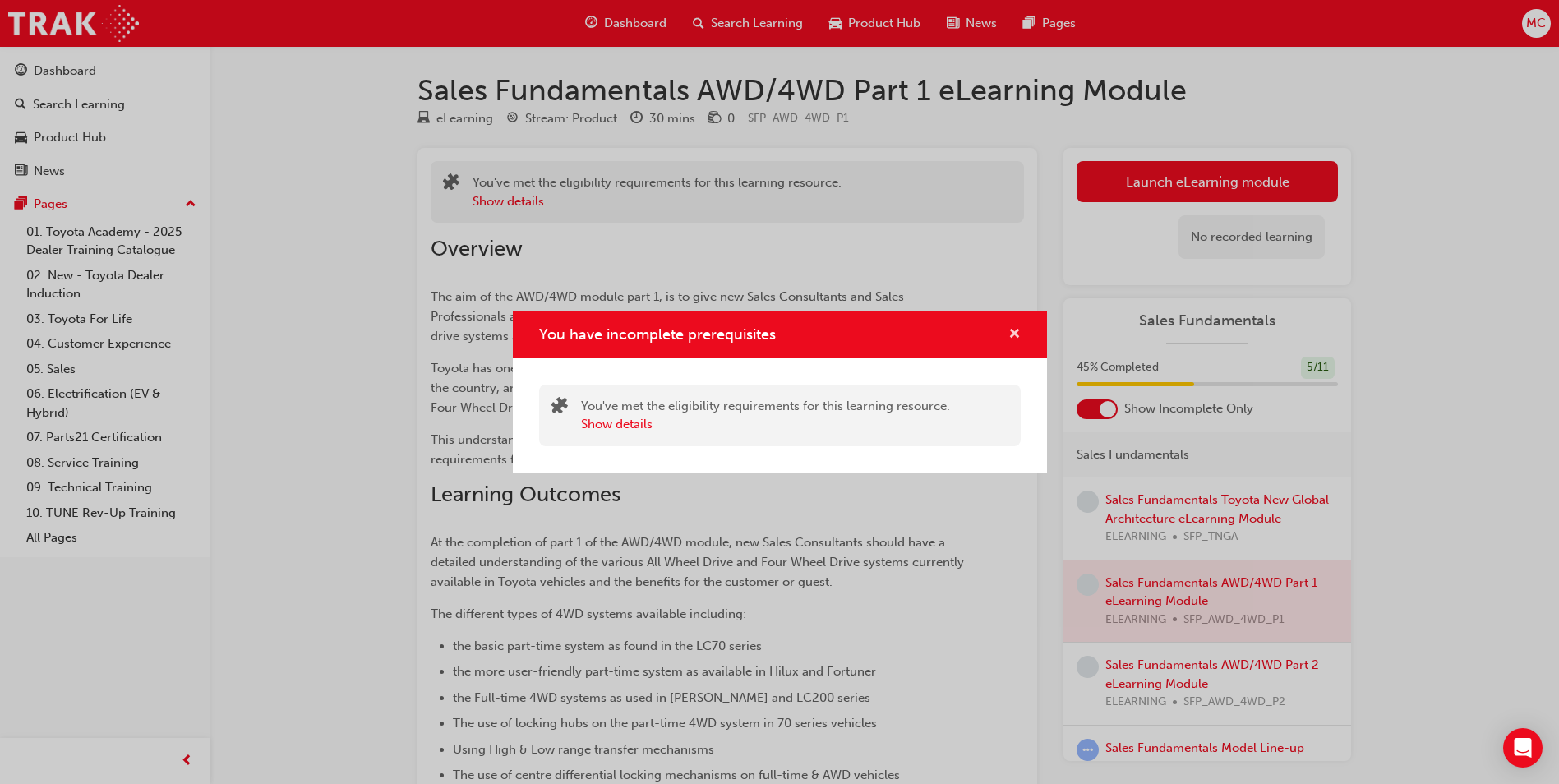
click at [1012, 328] on span "cross-icon" at bounding box center [1013, 336] width 12 height 15
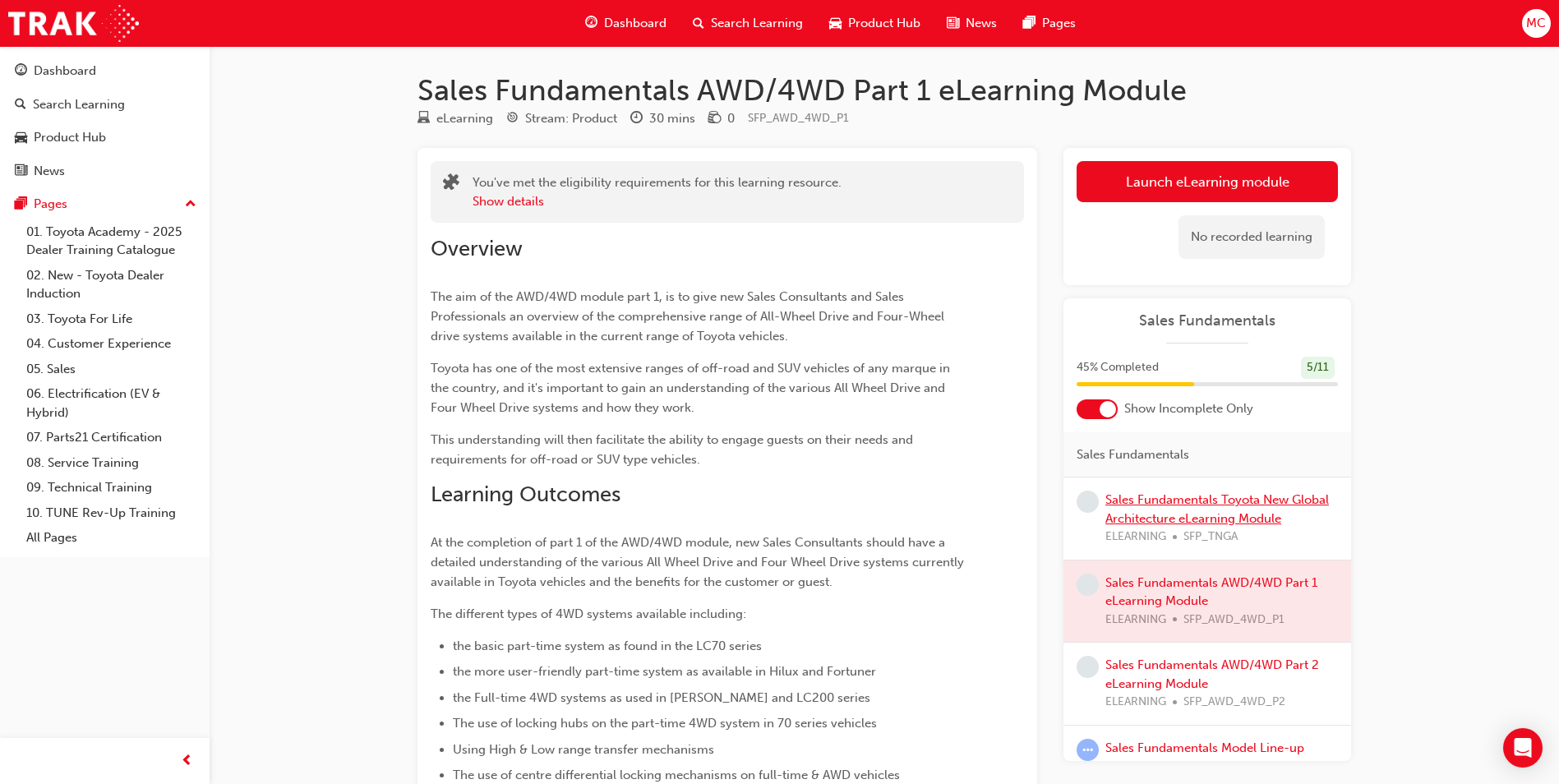
click at [1261, 524] on link "Sales Fundamentals Toyota New Global Architecture eLearning Module" at bounding box center [1217, 508] width 224 height 33
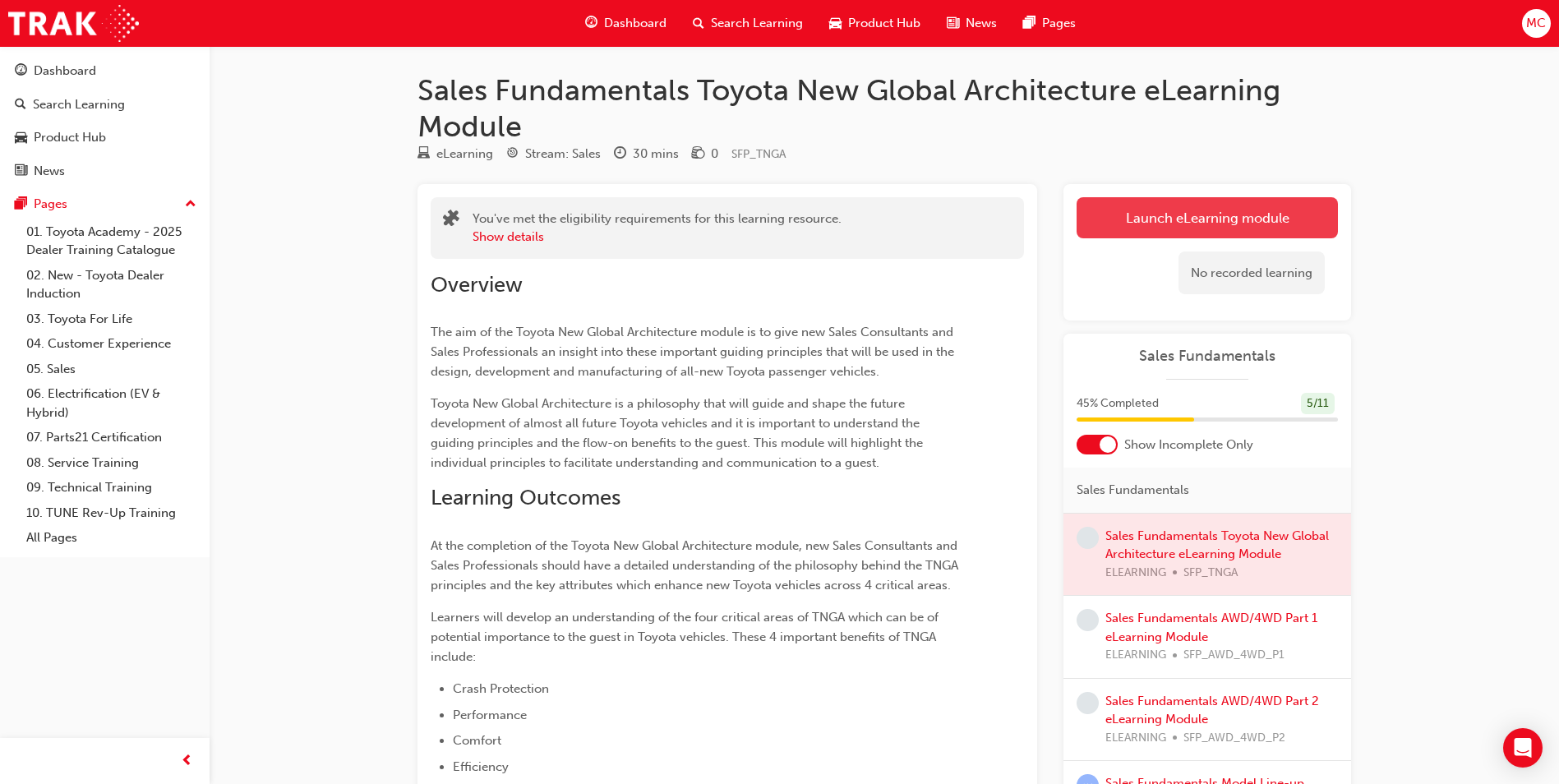
click at [1210, 217] on link "Launch eLearning module" at bounding box center [1207, 217] width 262 height 41
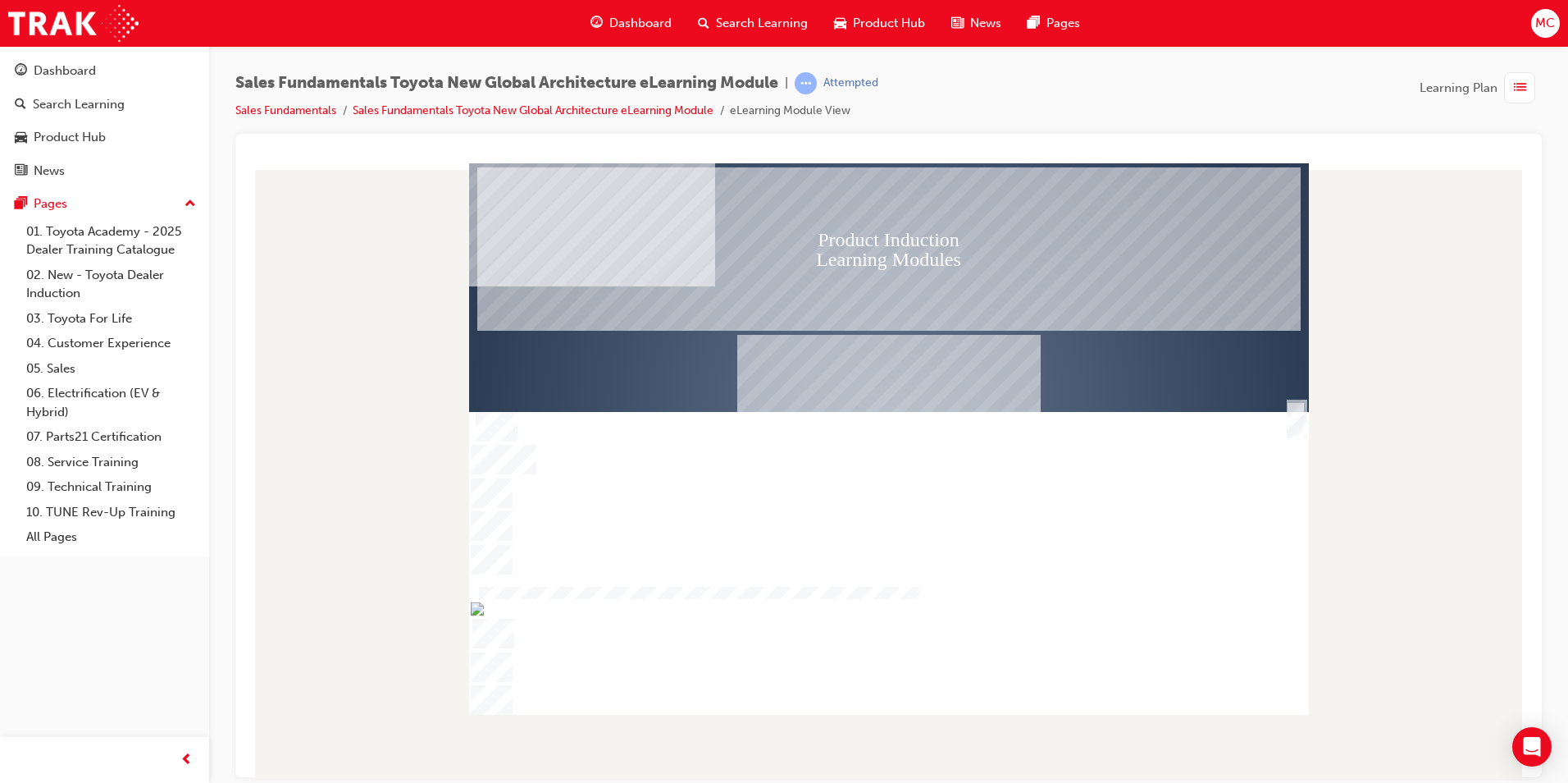
click at [1302, 419] on div "SmartShape" at bounding box center [1296, 437] width 17 height 35
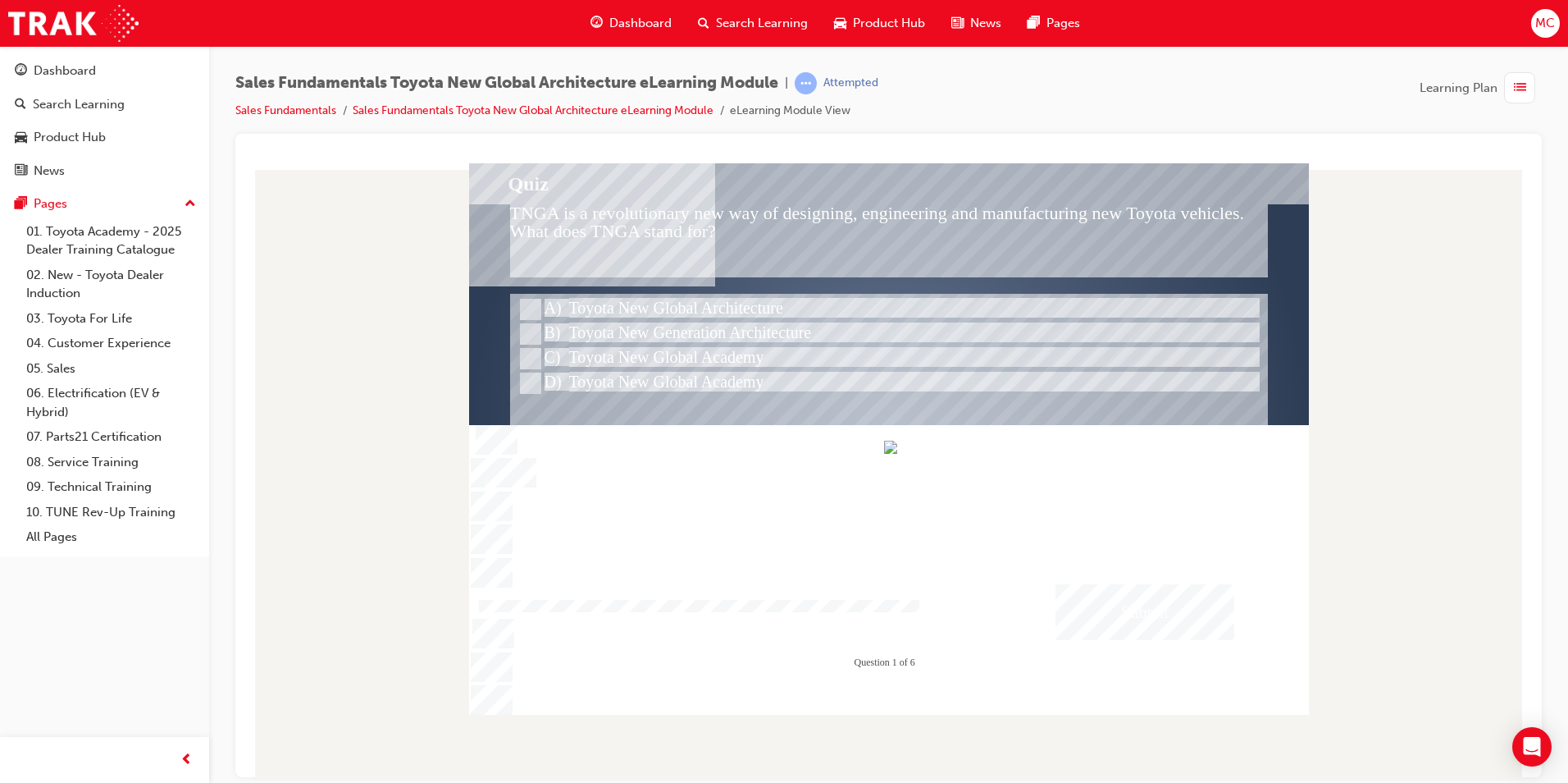
drag, startPoint x: 768, startPoint y: 703, endPoint x: 1139, endPoint y: 718, distance: 371.3
click at [1139, 718] on div "Quiz TNGA is a revolutionary new way of designing, engineering and manufacturin…" at bounding box center [888, 471] width 1280 height 617
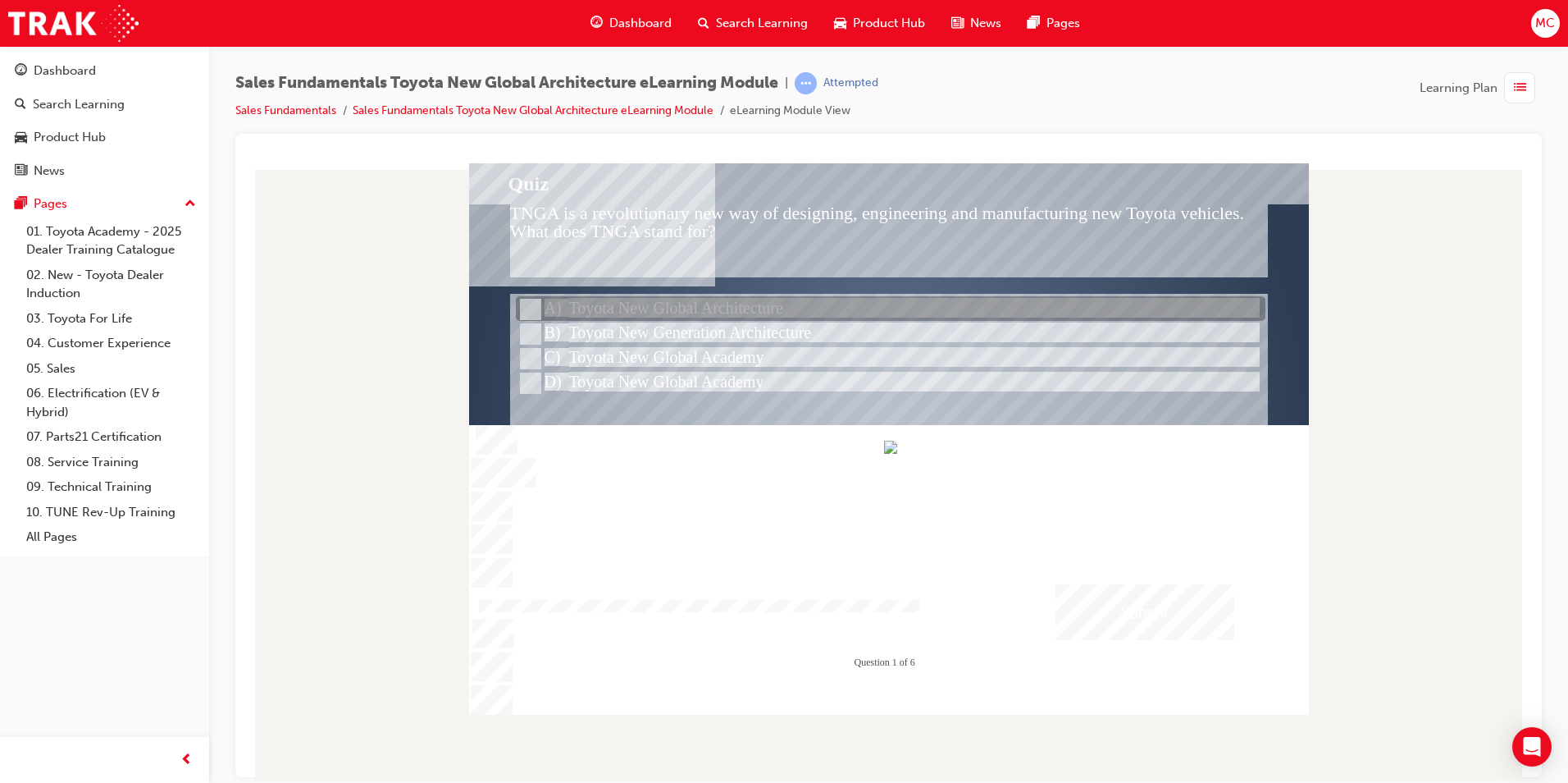
click at [524, 307] on input "Toyota New Global Architecture" at bounding box center [529, 309] width 18 height 18
radio input "true"
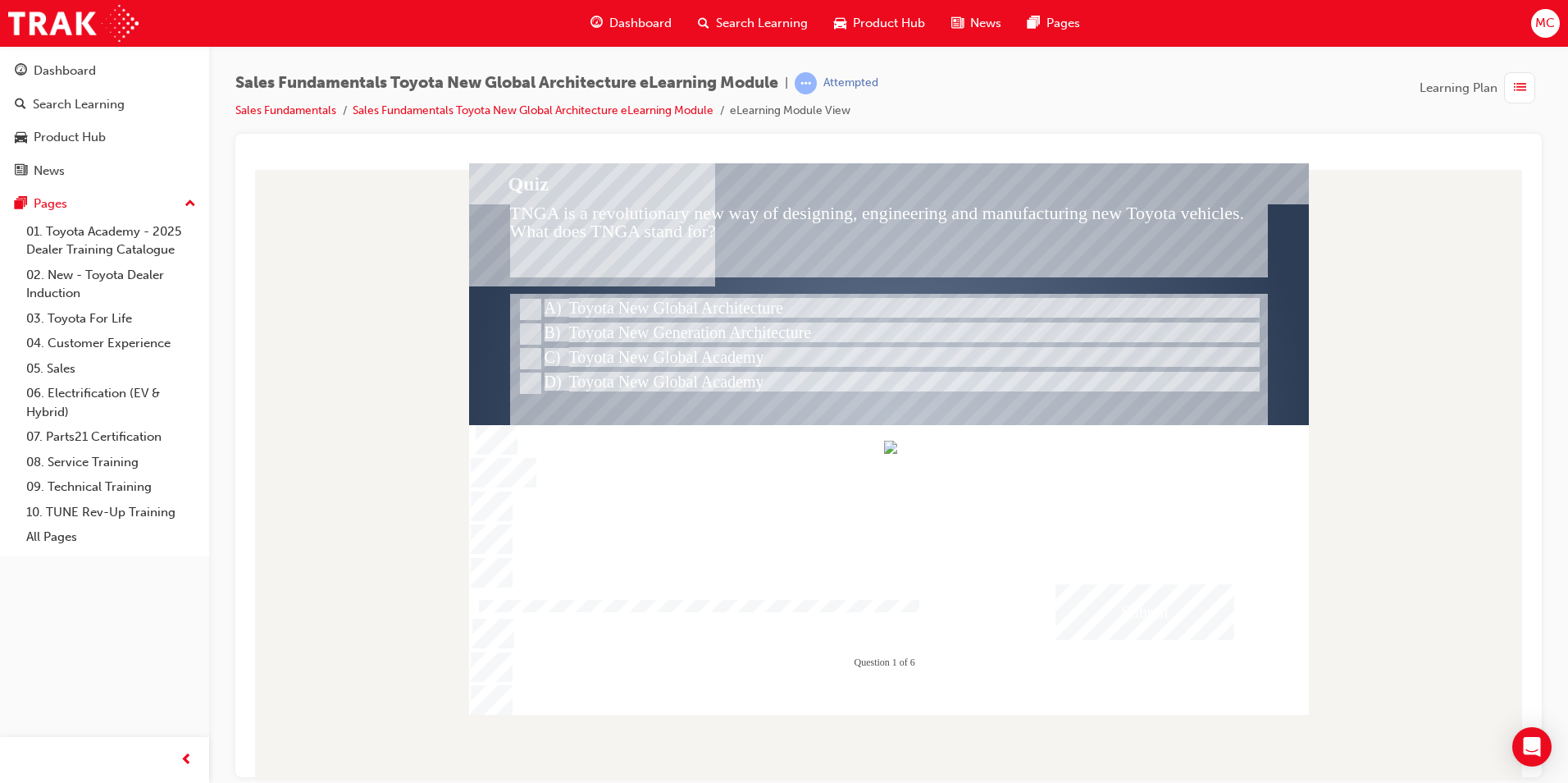
click at [1144, 622] on div "Submit" at bounding box center [1145, 611] width 179 height 55
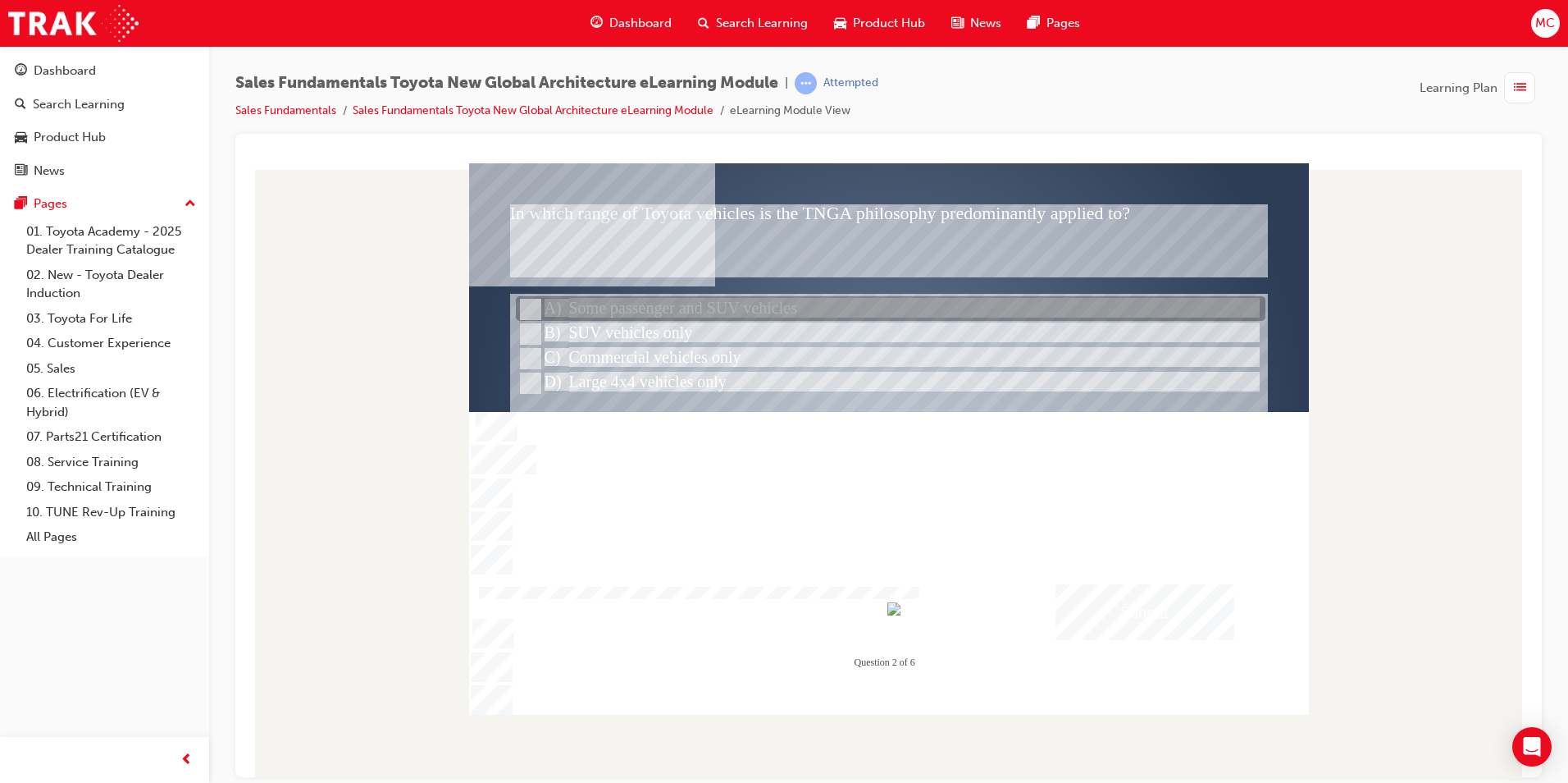
click at [527, 312] on input "Some passenger and SUV vehicles" at bounding box center [529, 309] width 18 height 18
radio input "true"
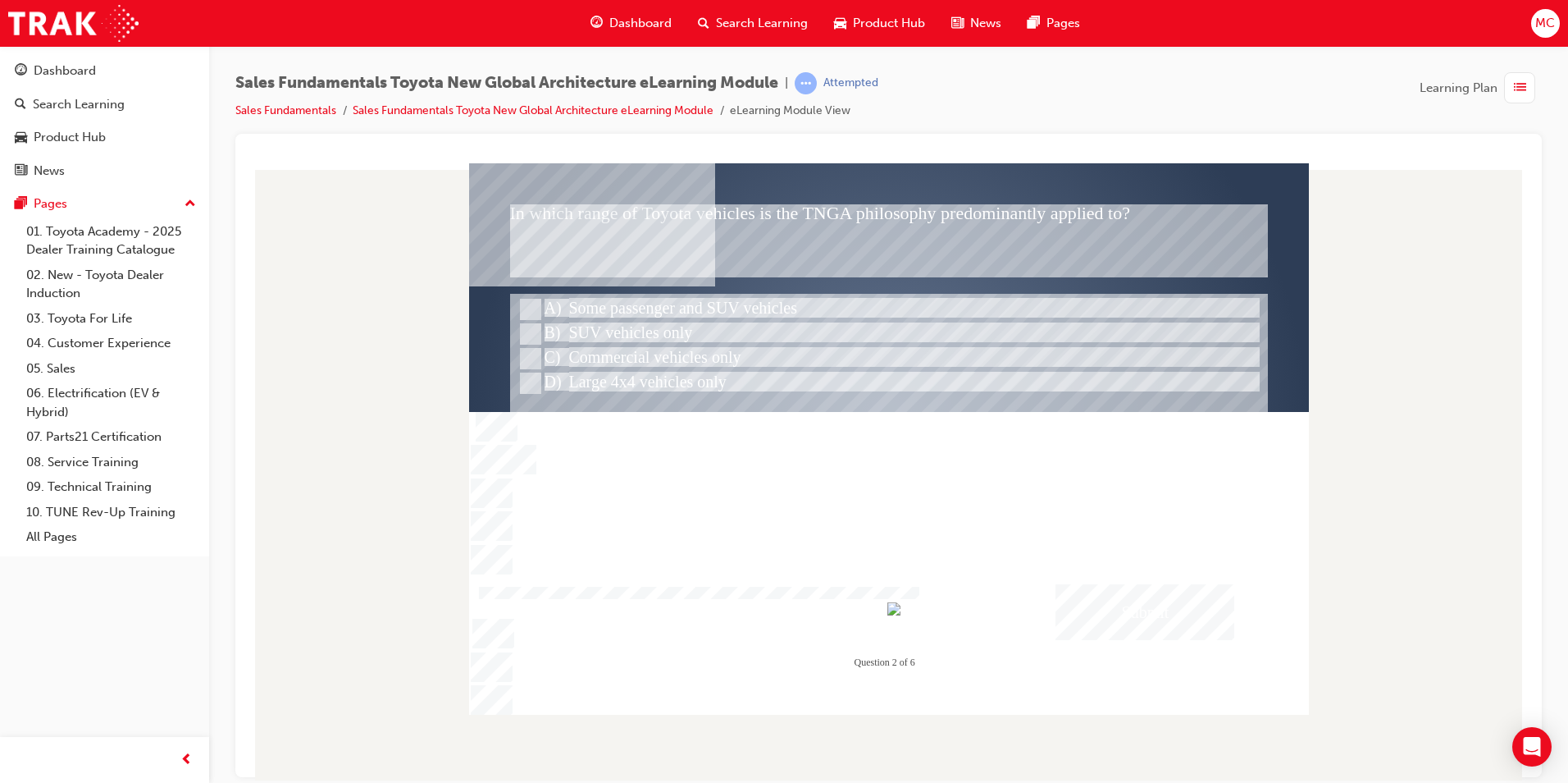
click at [1152, 622] on div "Submit" at bounding box center [1145, 611] width 179 height 55
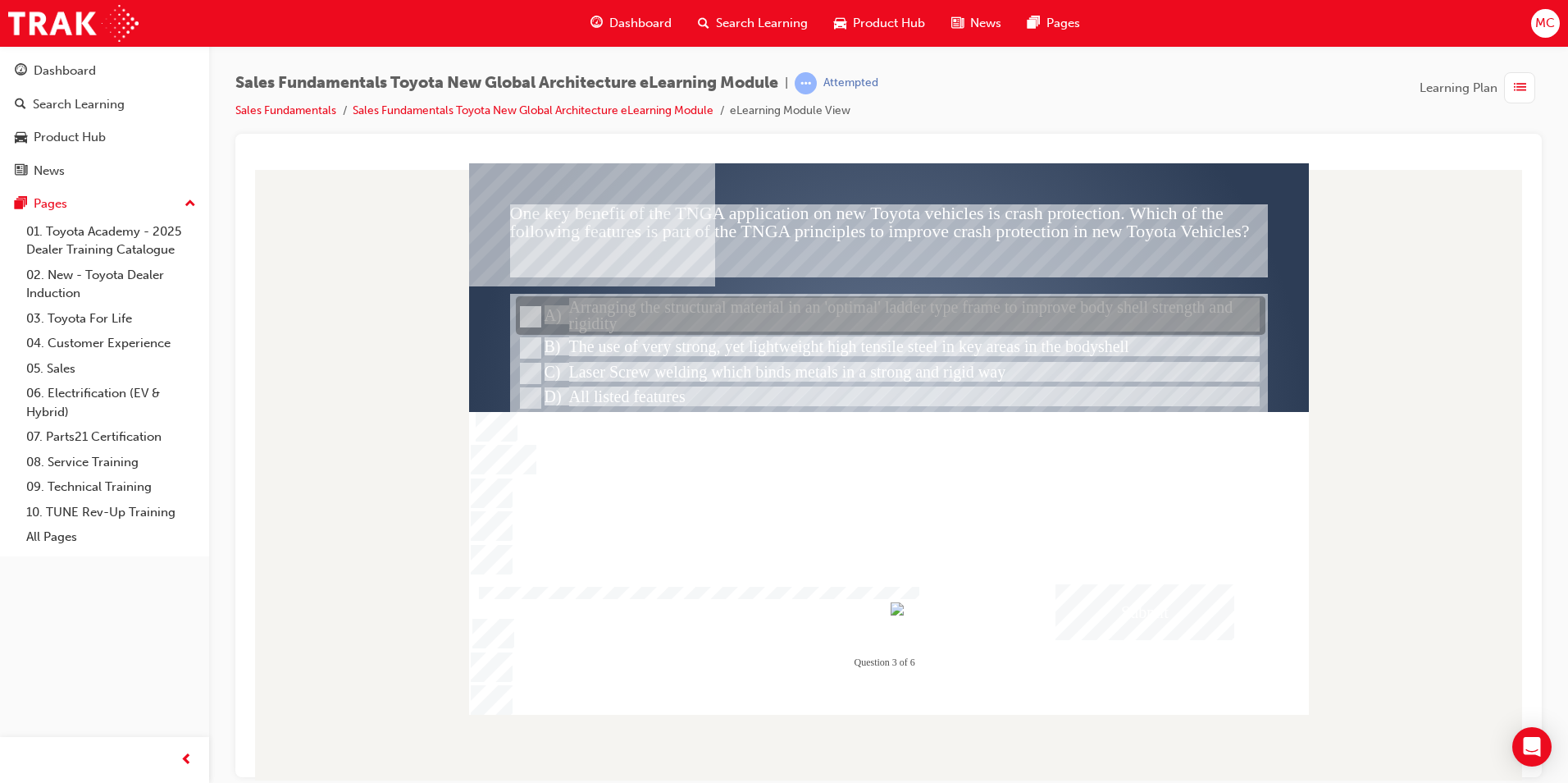
click at [528, 313] on input "Arranging the structural material in an" at bounding box center [529, 317] width 18 height 18
radio input "true"
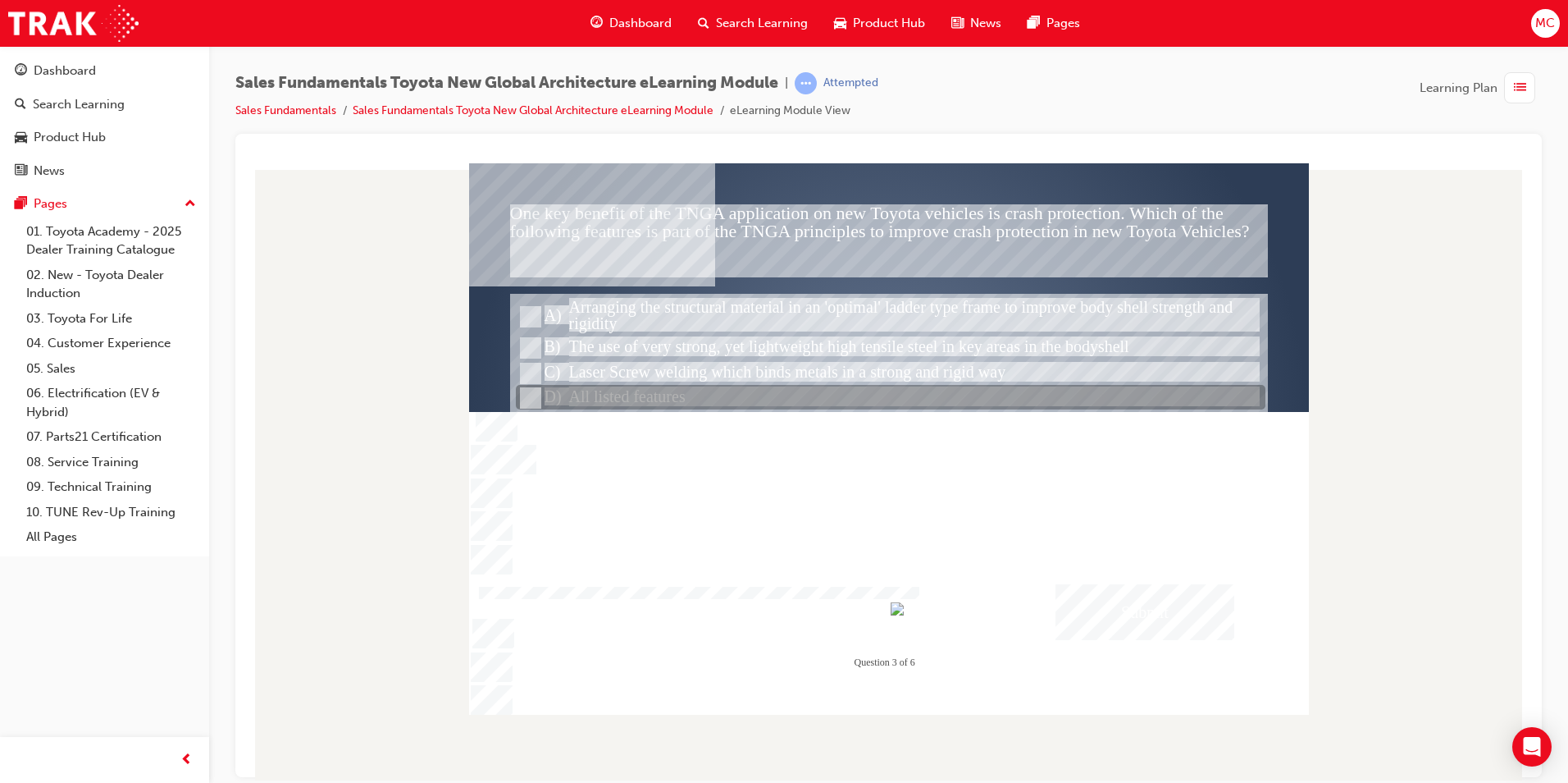
click at [520, 393] on input "All listed features" at bounding box center [529, 398] width 18 height 18
radio input "true"
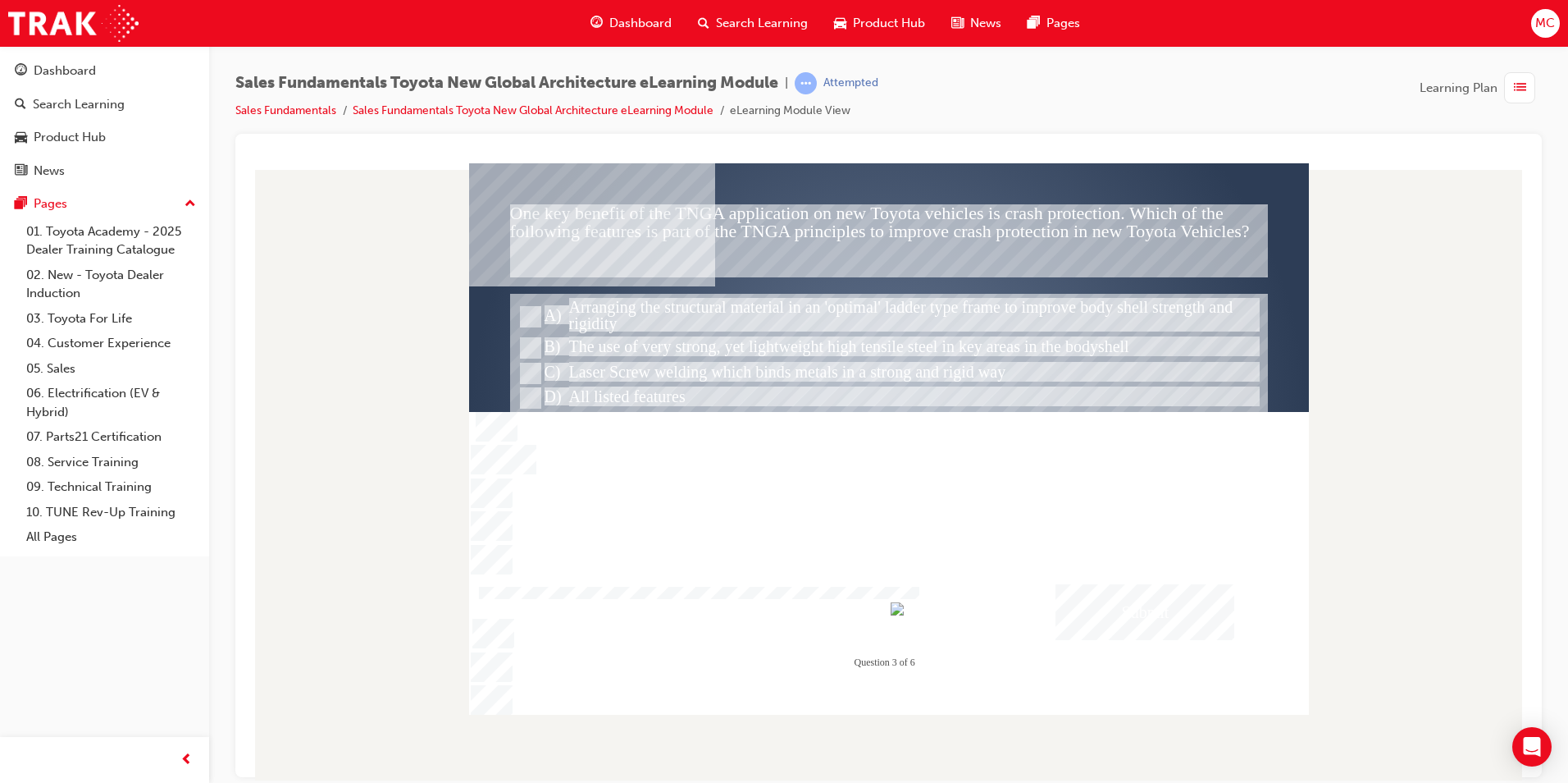
click at [1132, 601] on div "Submit" at bounding box center [1145, 611] width 179 height 55
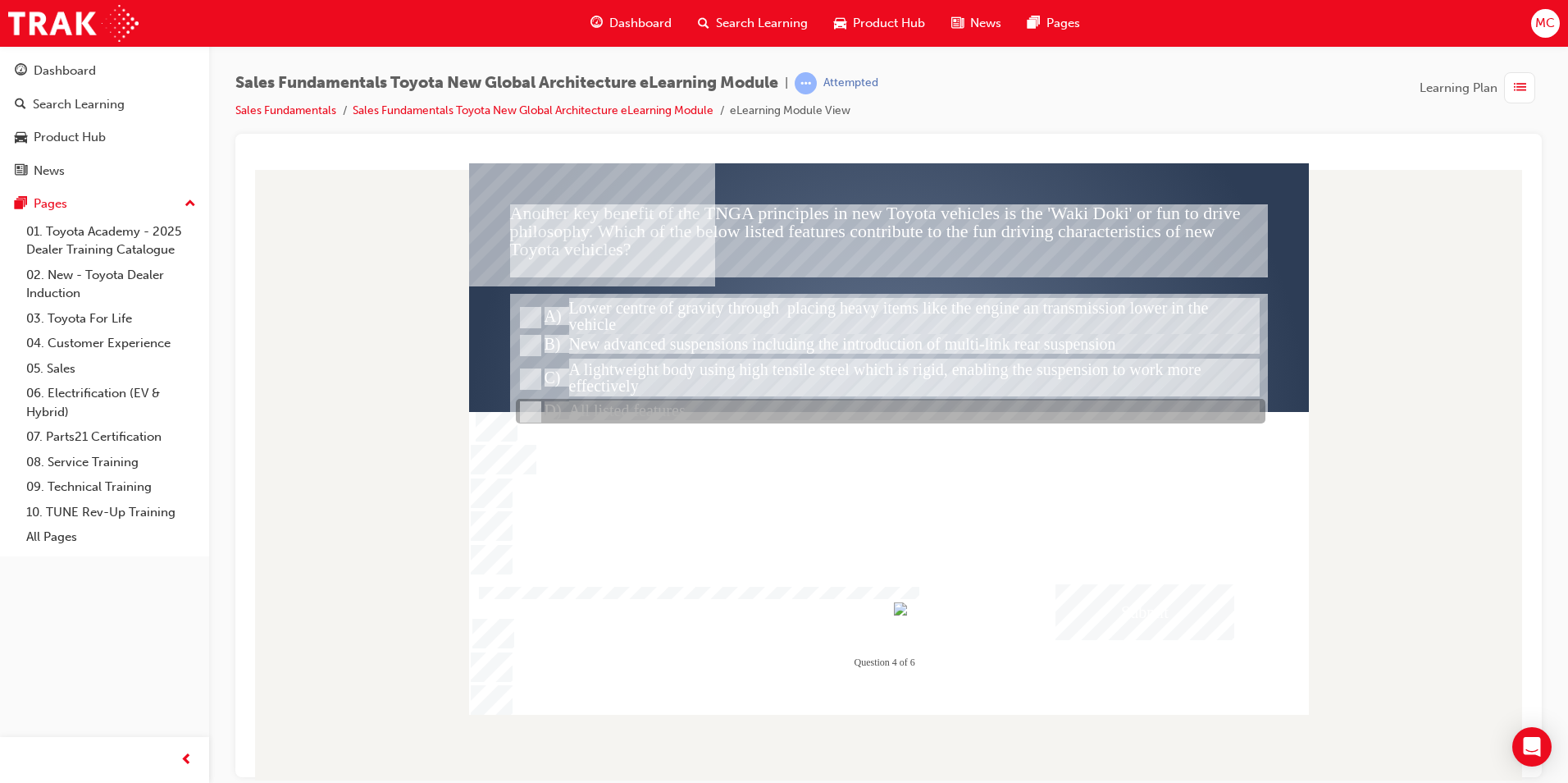
click at [529, 408] on input "All listed features" at bounding box center [529, 412] width 18 height 18
radio input "true"
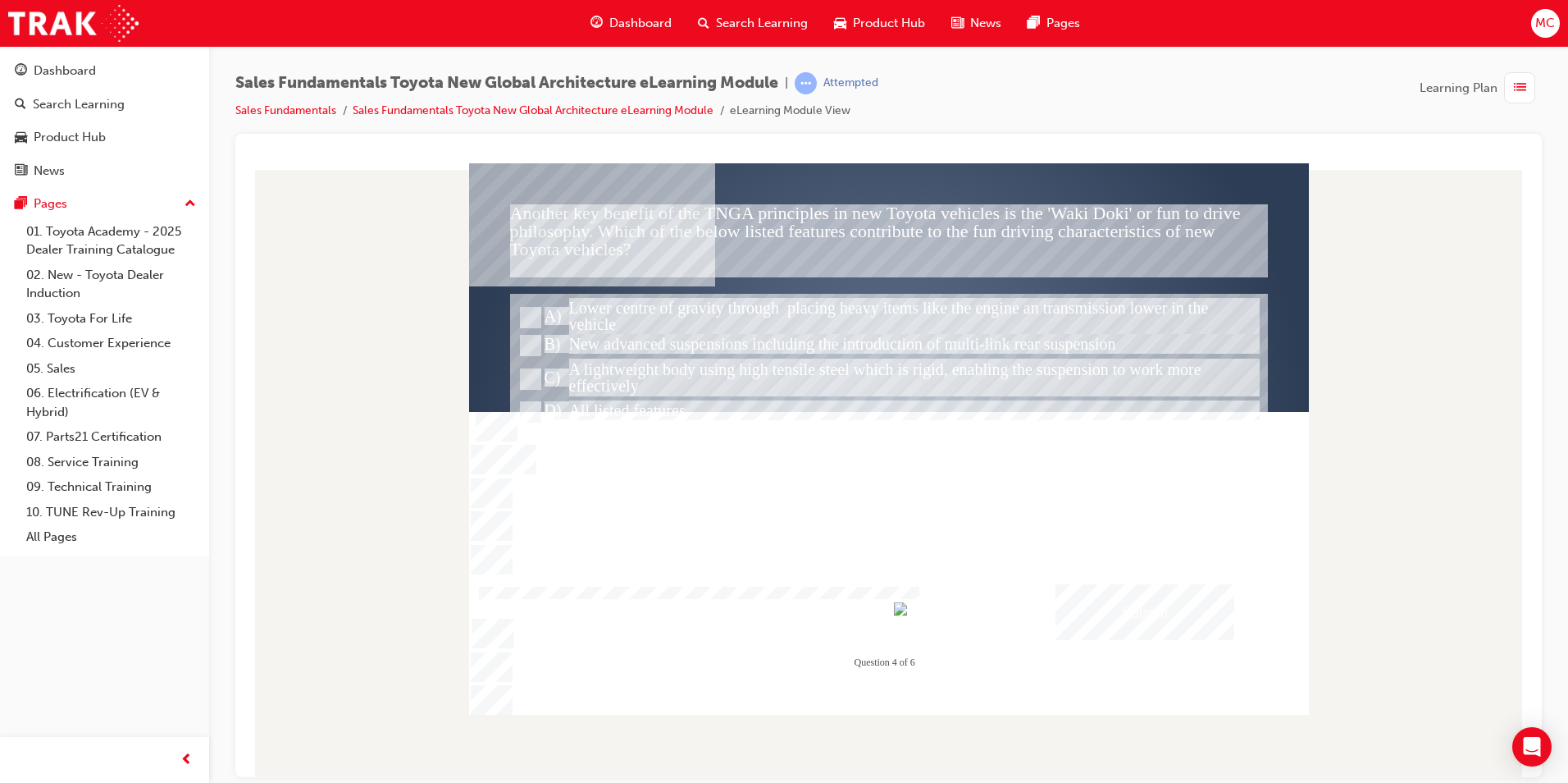
click at [1167, 620] on div "Submit" at bounding box center [1145, 611] width 179 height 55
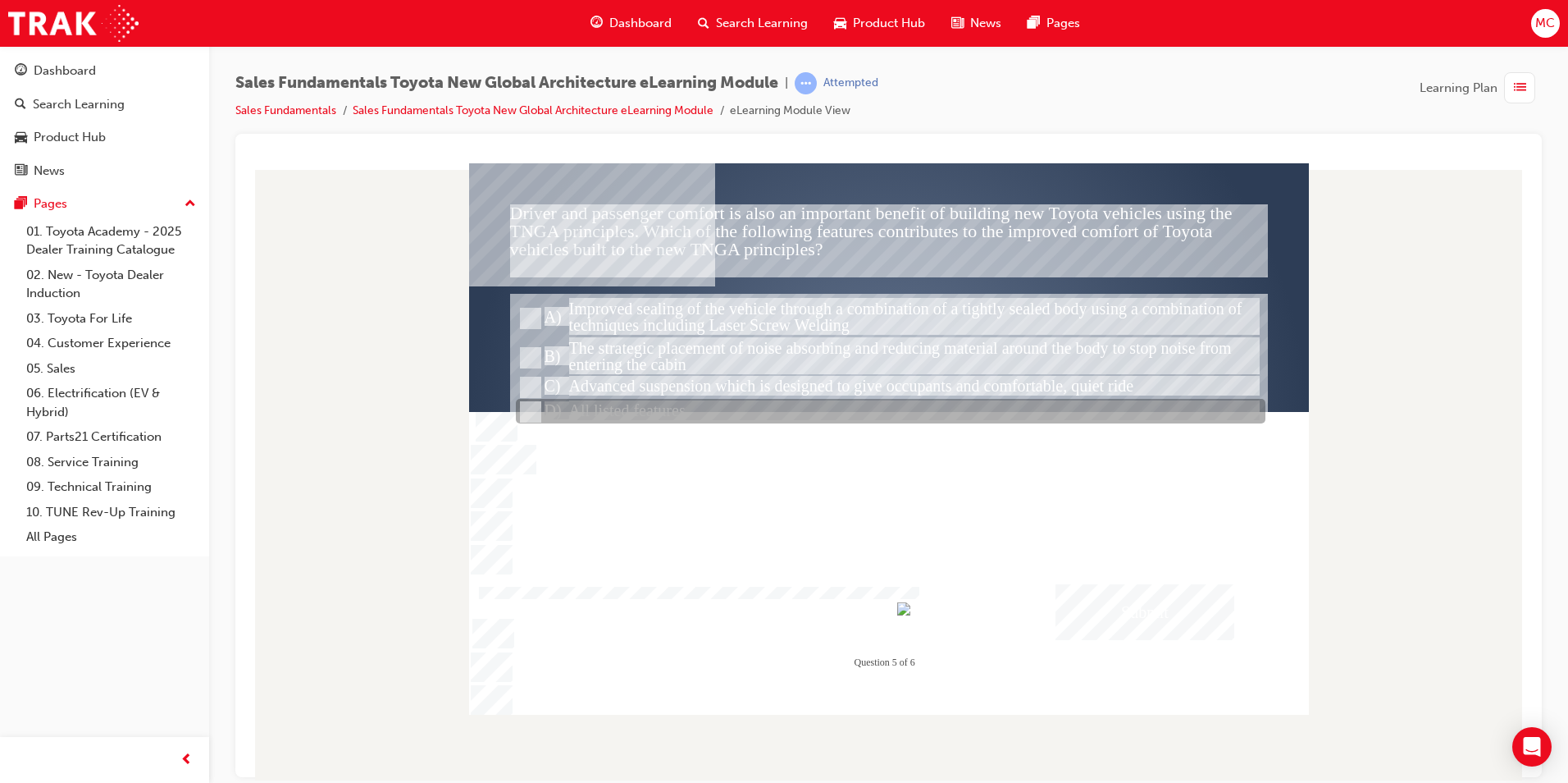
click at [521, 413] on input "All listed features" at bounding box center [529, 412] width 18 height 18
radio input "true"
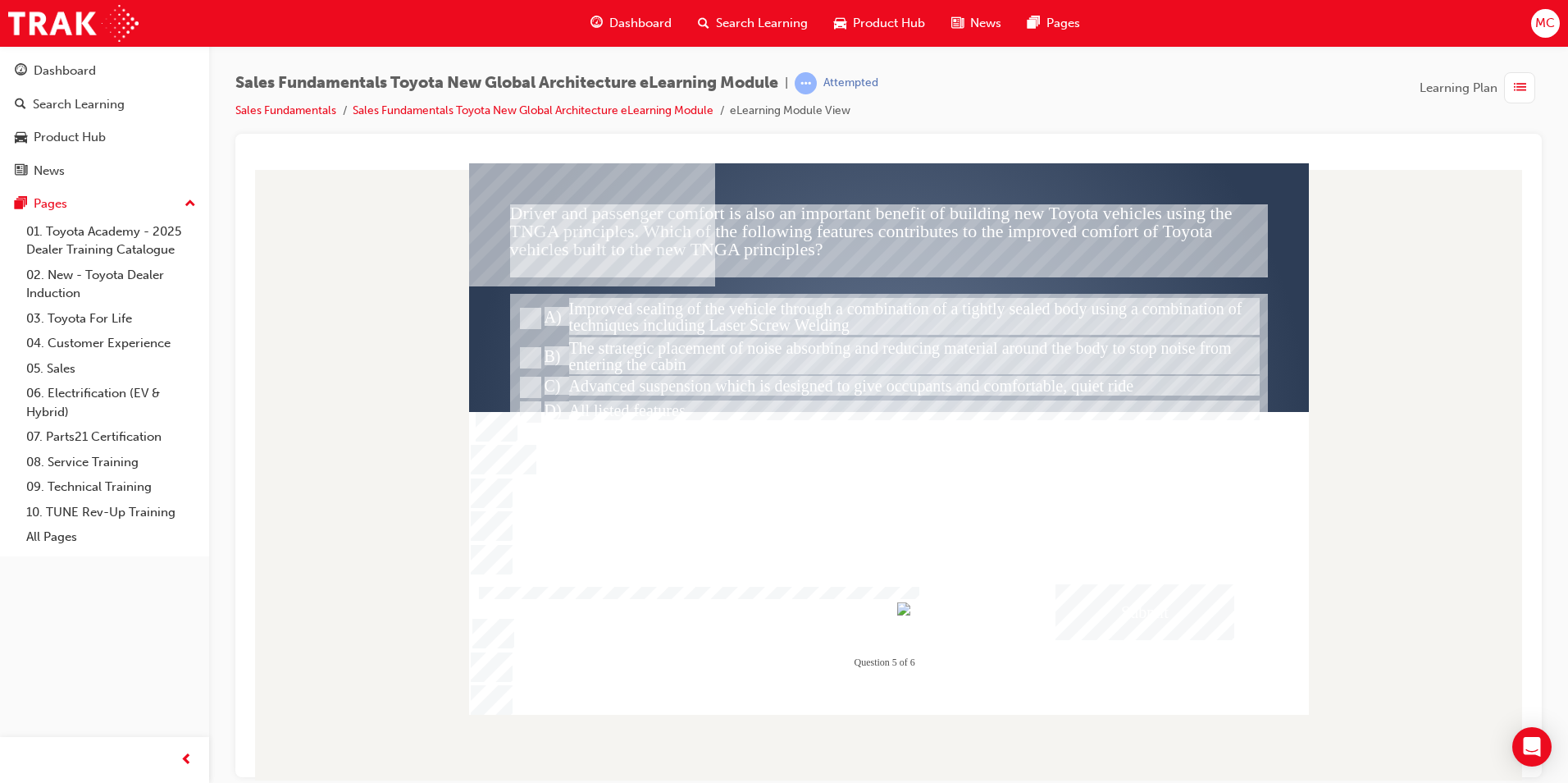
click at [1148, 610] on div "Submit" at bounding box center [1145, 611] width 179 height 55
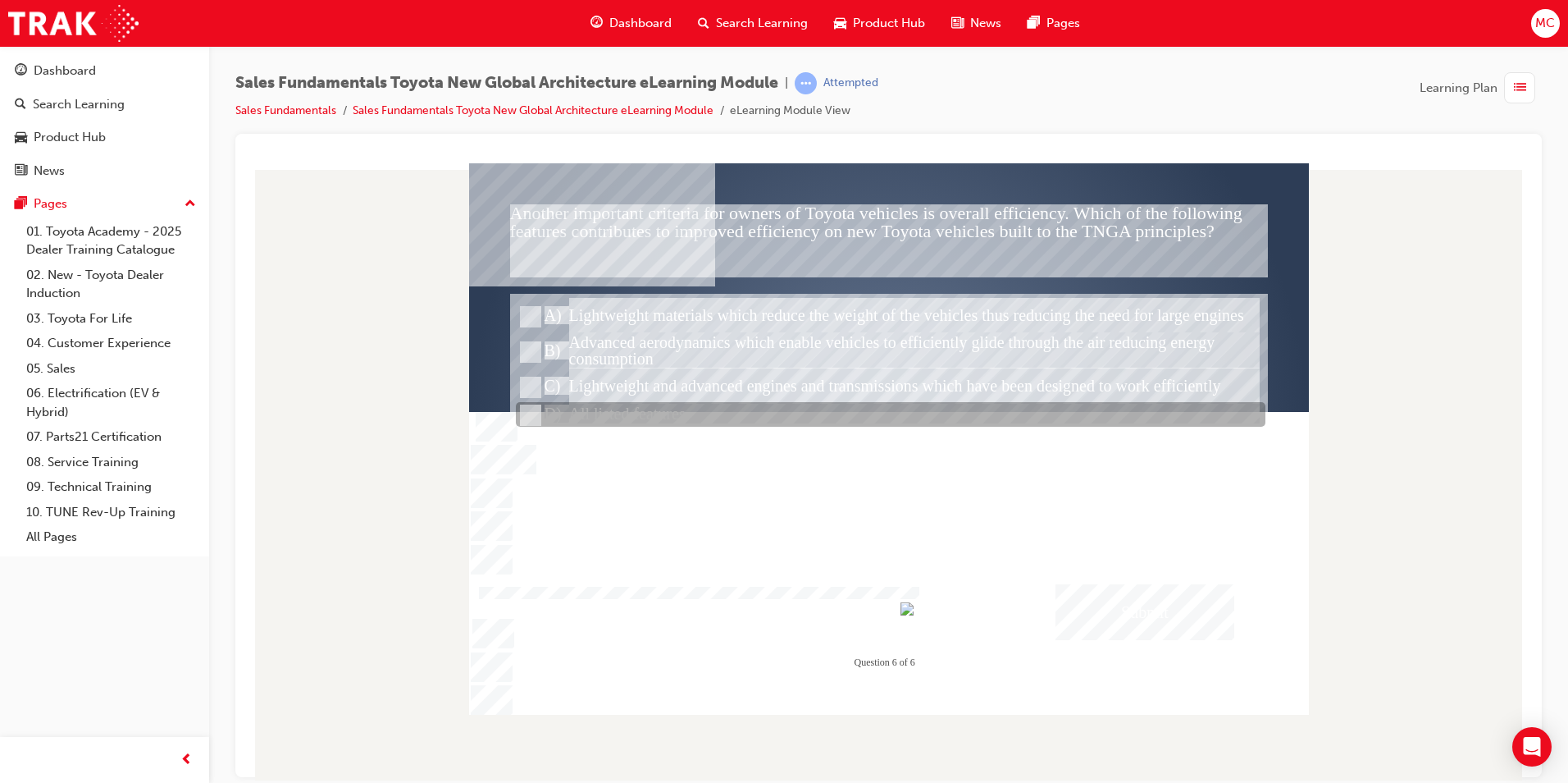
click at [592, 408] on div at bounding box center [891, 415] width 749 height 25
radio input "true"
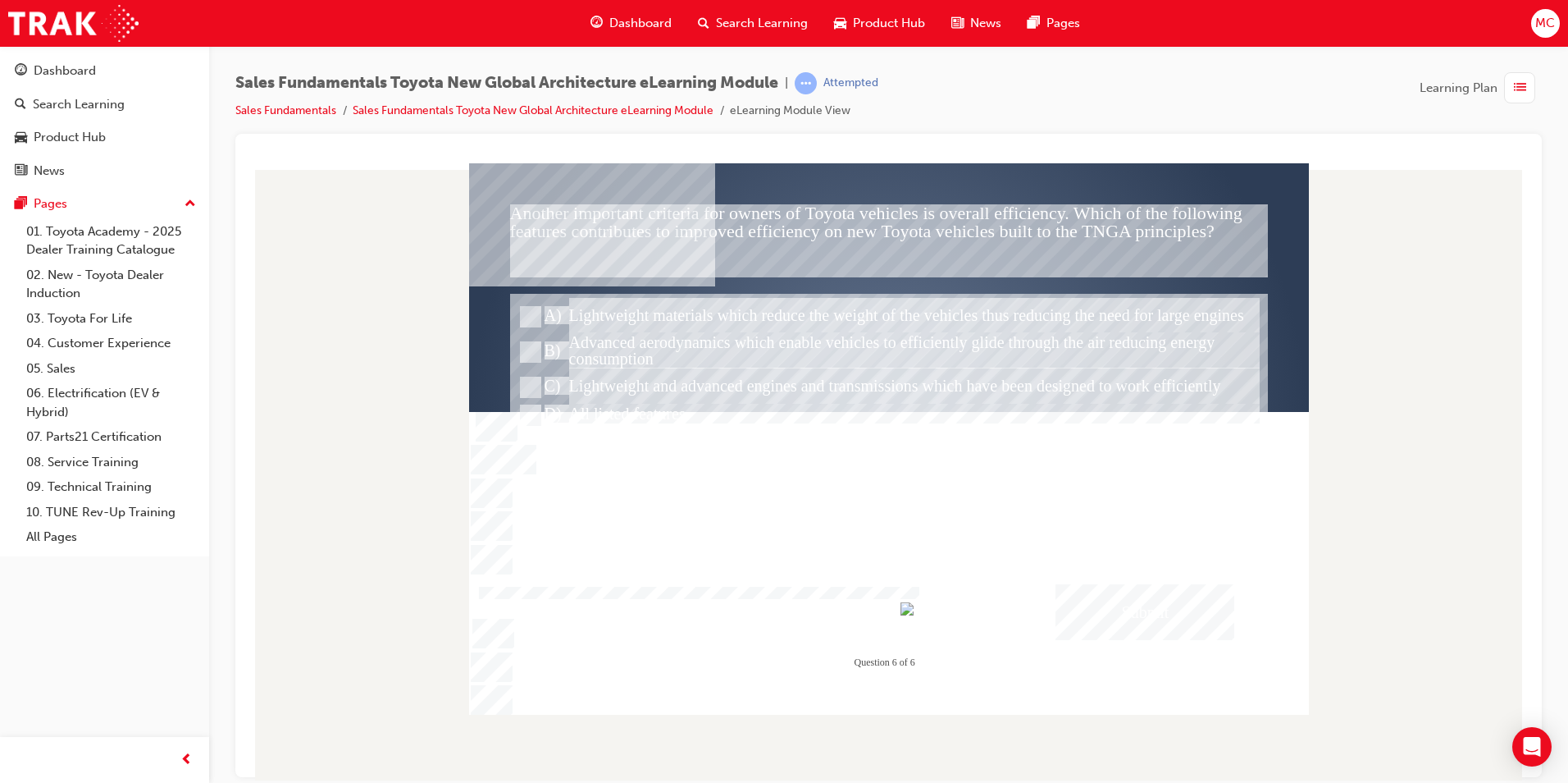
click at [1113, 605] on div "Submit" at bounding box center [1145, 611] width 179 height 55
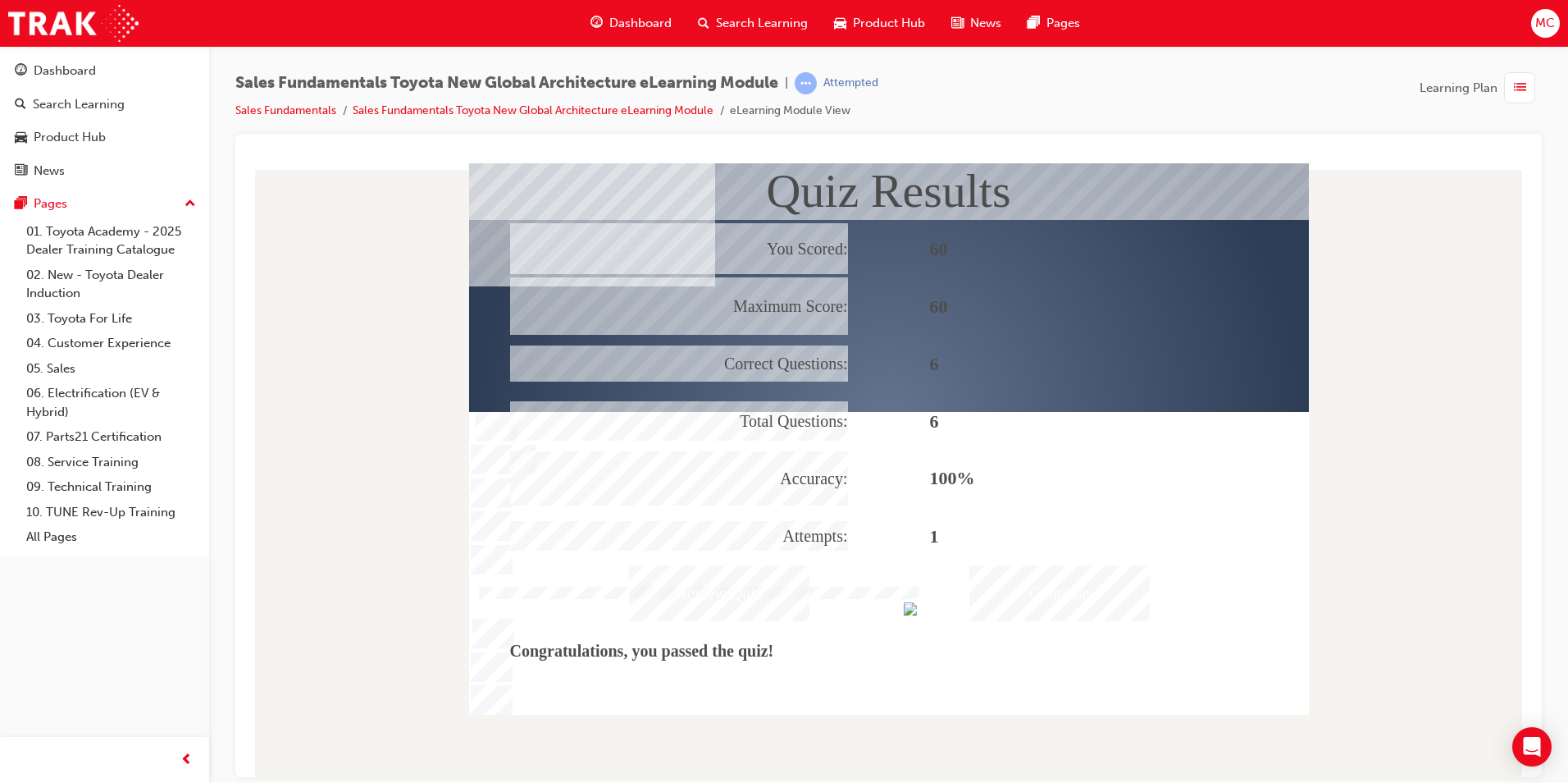
click at [1087, 605] on div "Continue" at bounding box center [1059, 592] width 180 height 55
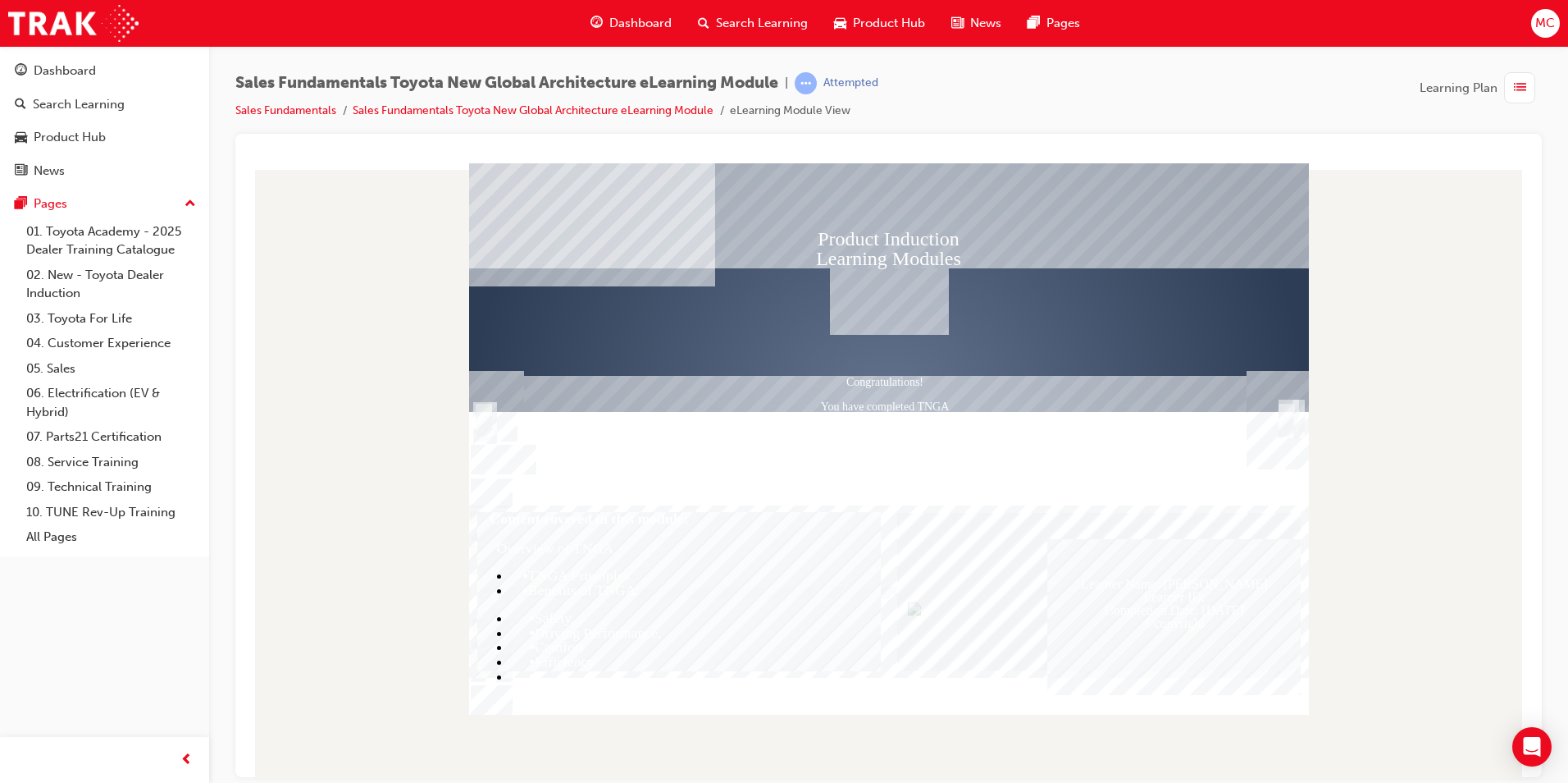
click at [1296, 415] on div "Text" at bounding box center [1278, 419] width 63 height 99
click at [1285, 420] on div "Trigger this button to exit" at bounding box center [1287, 438] width 17 height 35
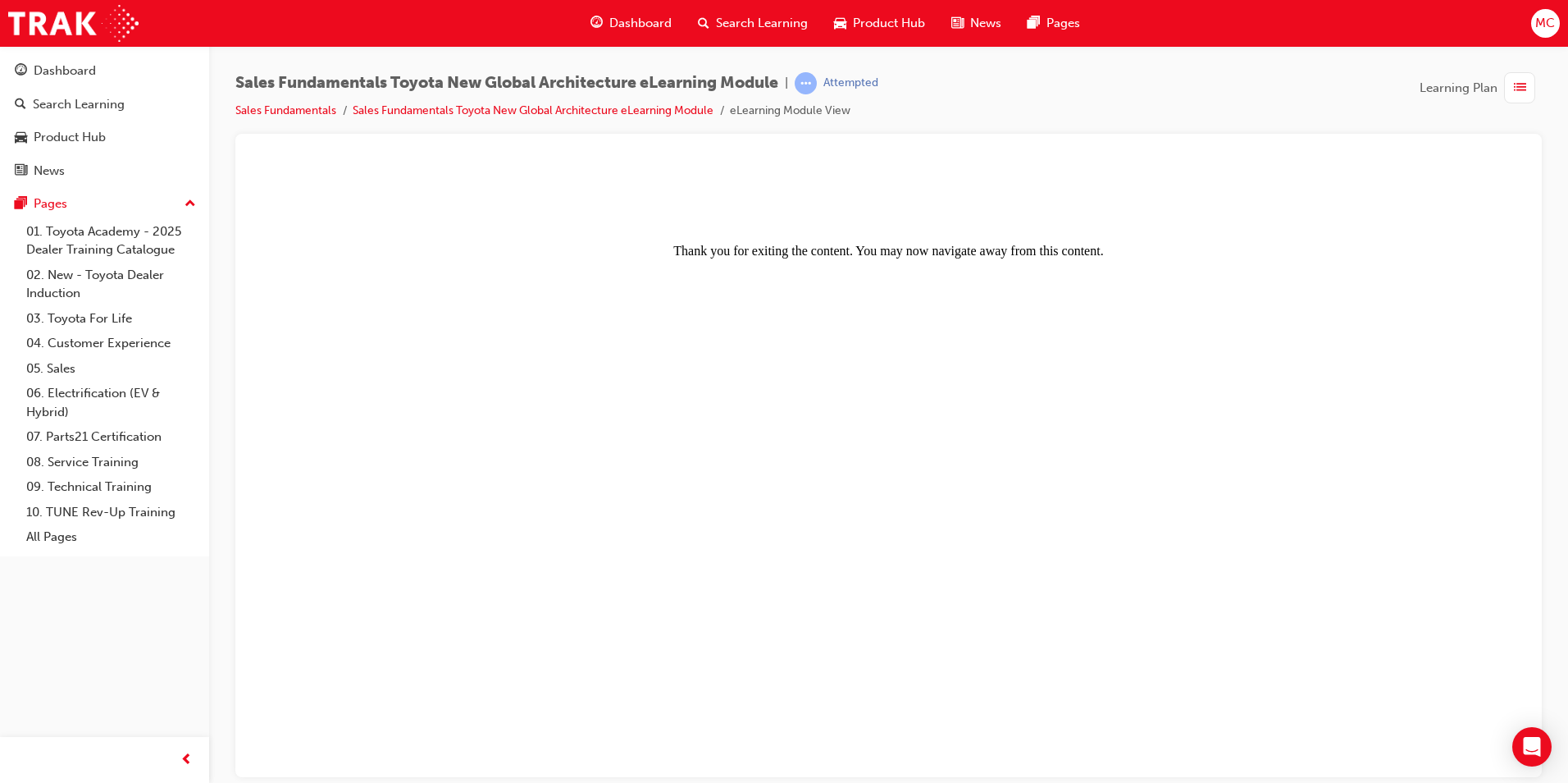
click at [270, 121] on div "Sales Fundamentals Toyota New Global Architecture eLearning Module | Attempted …" at bounding box center [888, 102] width 1306 height 62
click at [283, 114] on link "Sales Fundamentals" at bounding box center [285, 110] width 101 height 14
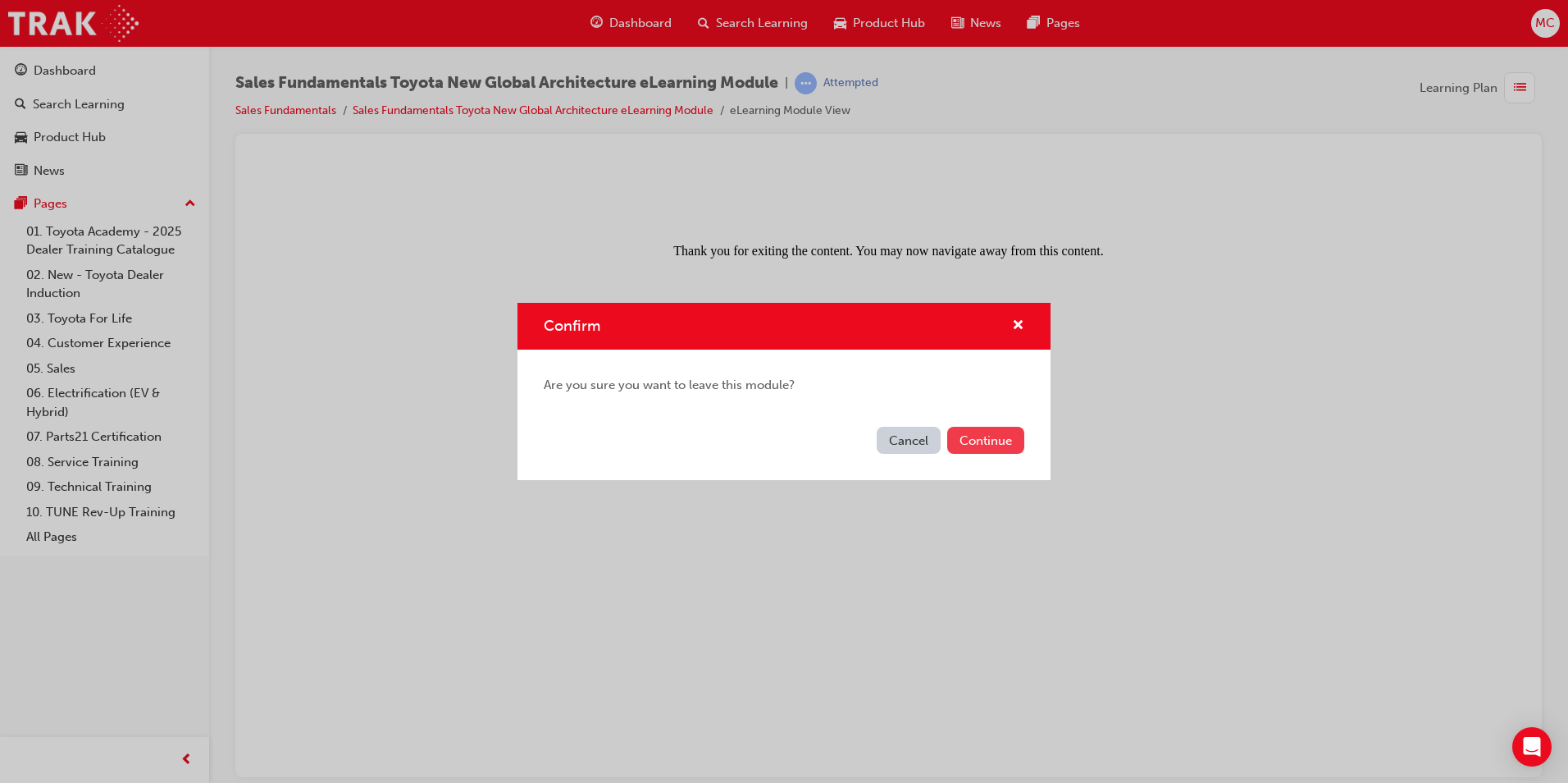
click at [971, 440] on button "Continue" at bounding box center [986, 440] width 78 height 27
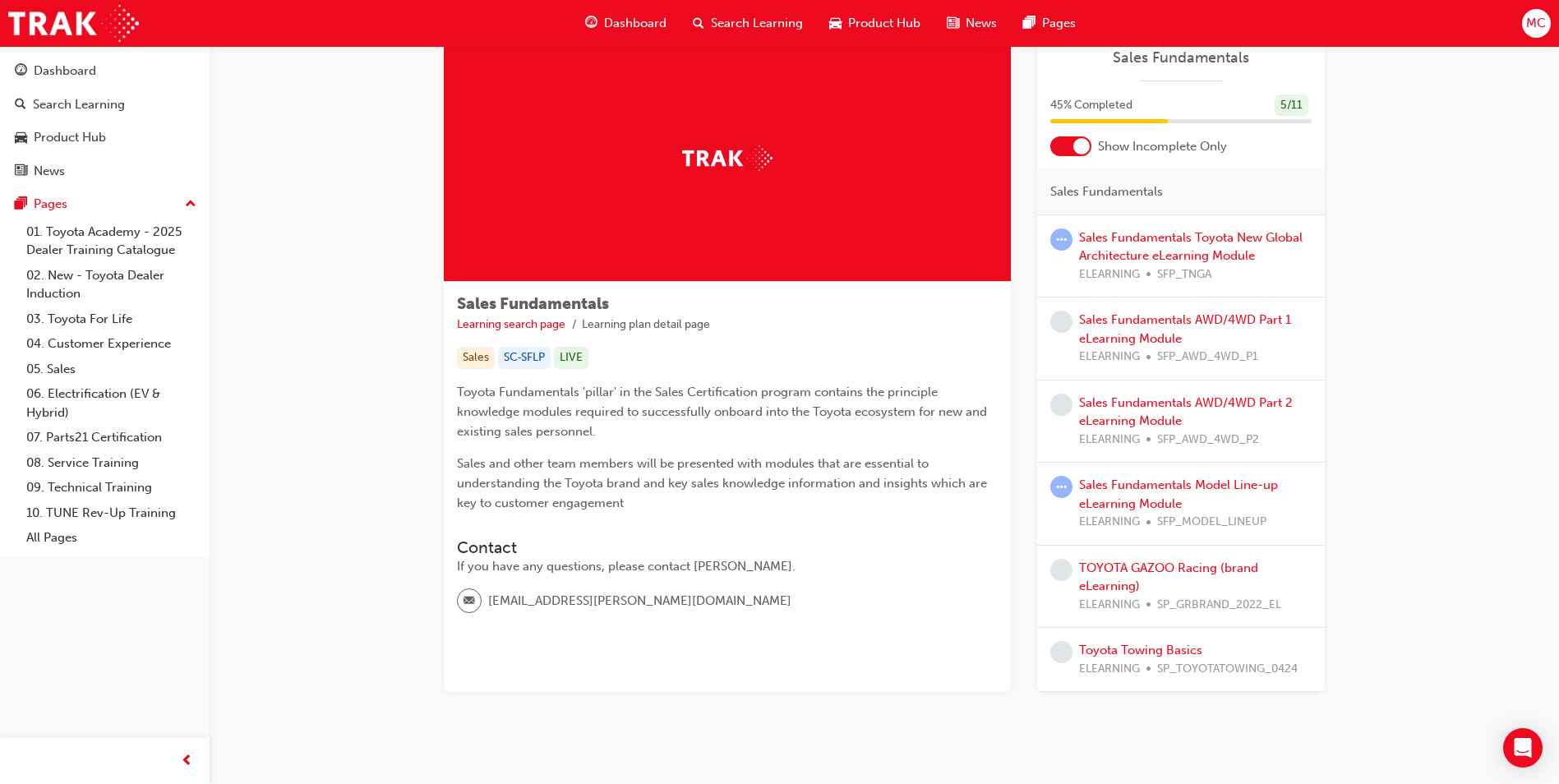
scroll to position [78, 0]
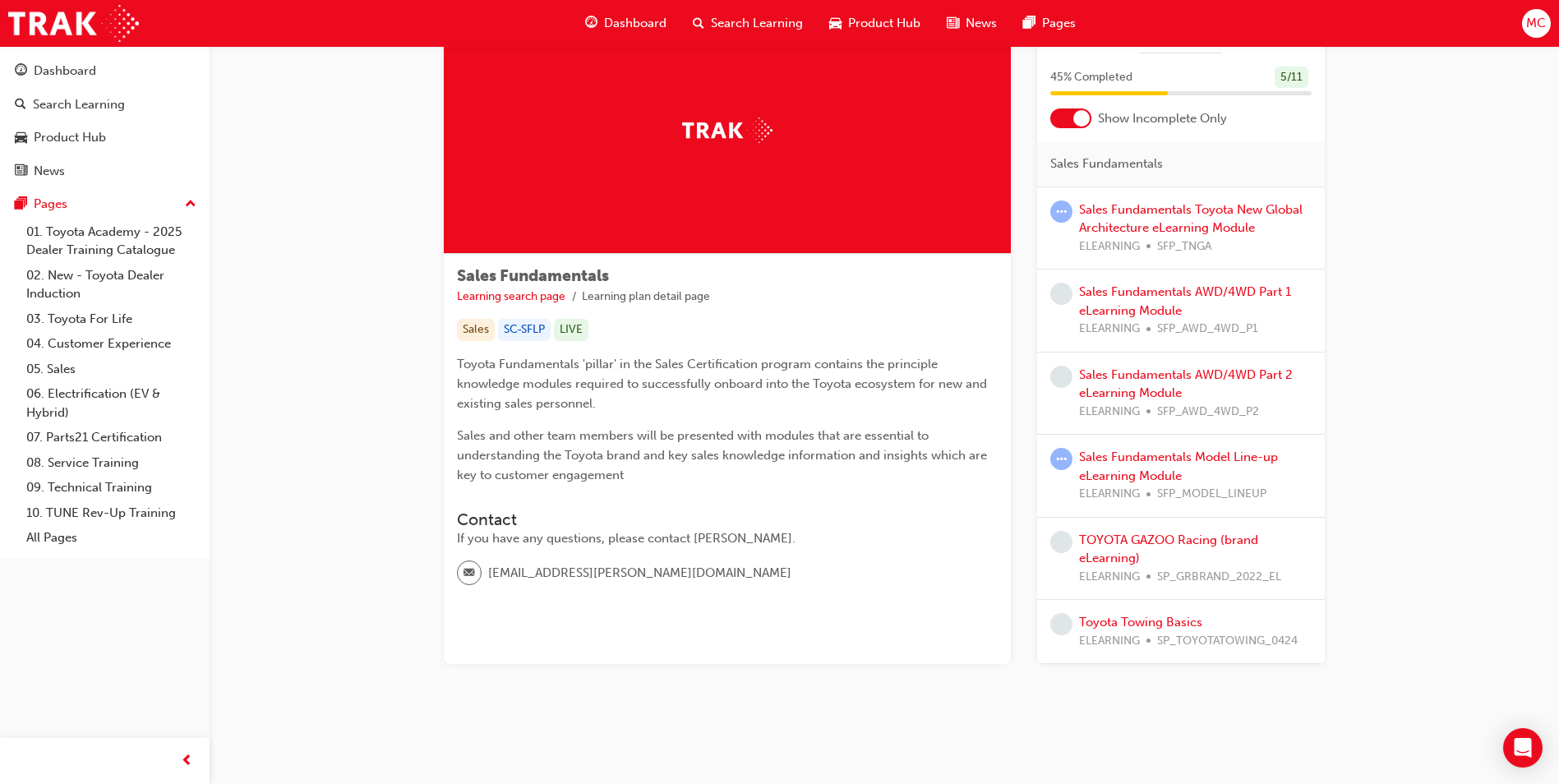
click at [61, 87] on button "Dashboard Search Learning Product Hub News Pages" at bounding box center [104, 120] width 196 height 136
click at [66, 80] on div "Dashboard" at bounding box center [65, 71] width 63 height 18
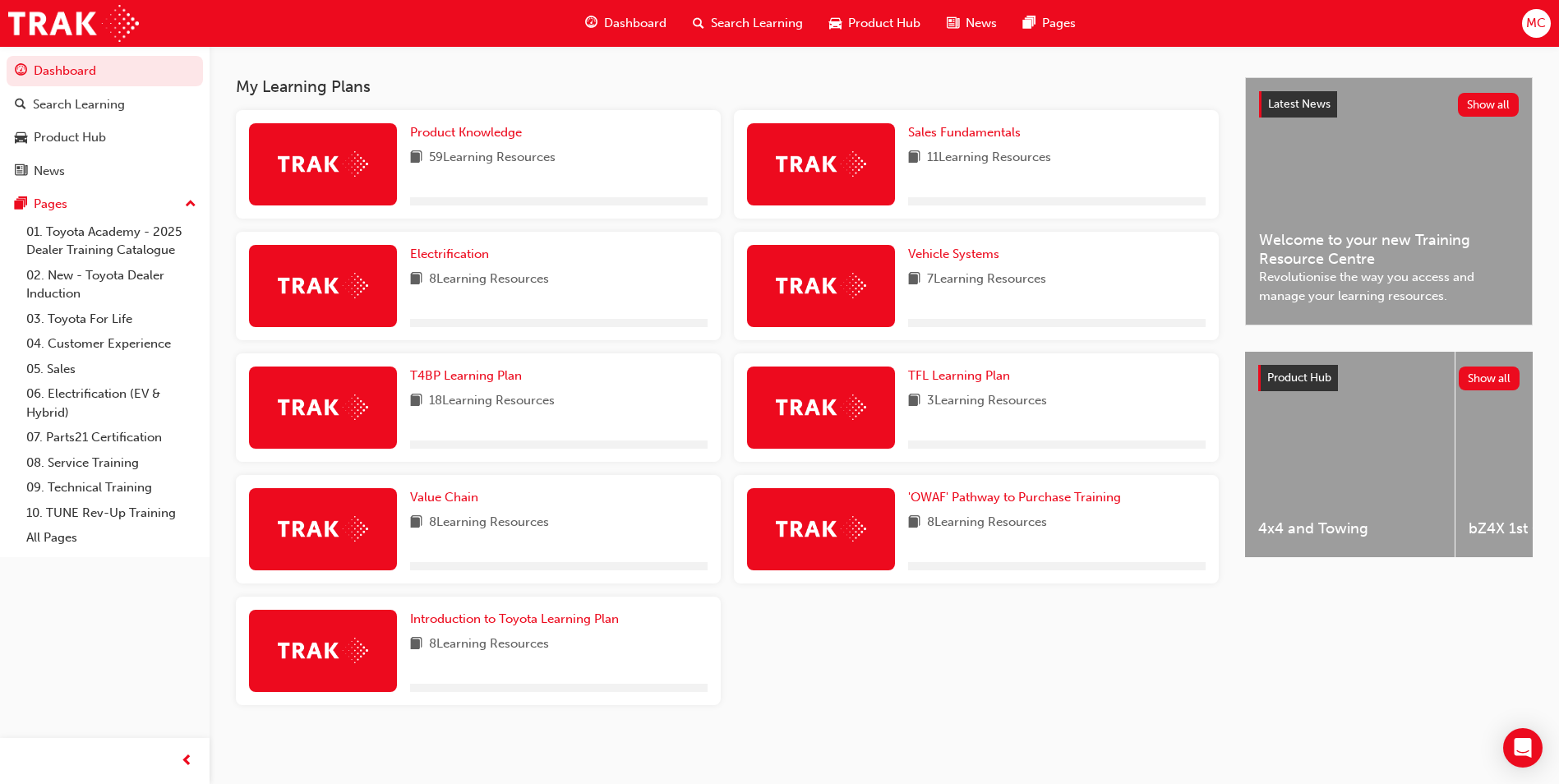
scroll to position [349, 0]
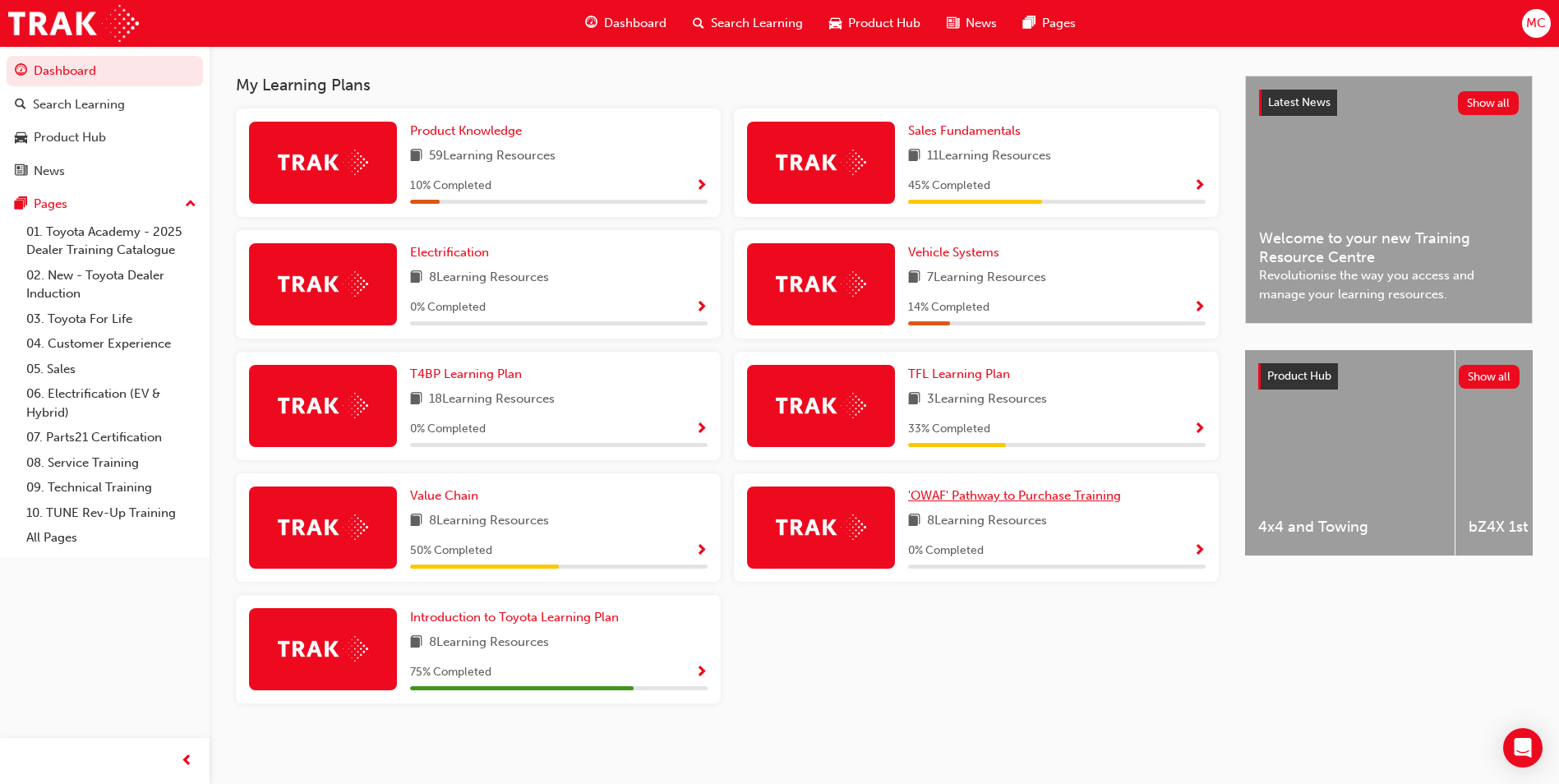
click at [992, 495] on span "'OWAF' Pathway to Purchase Training" at bounding box center [1014, 496] width 213 height 15
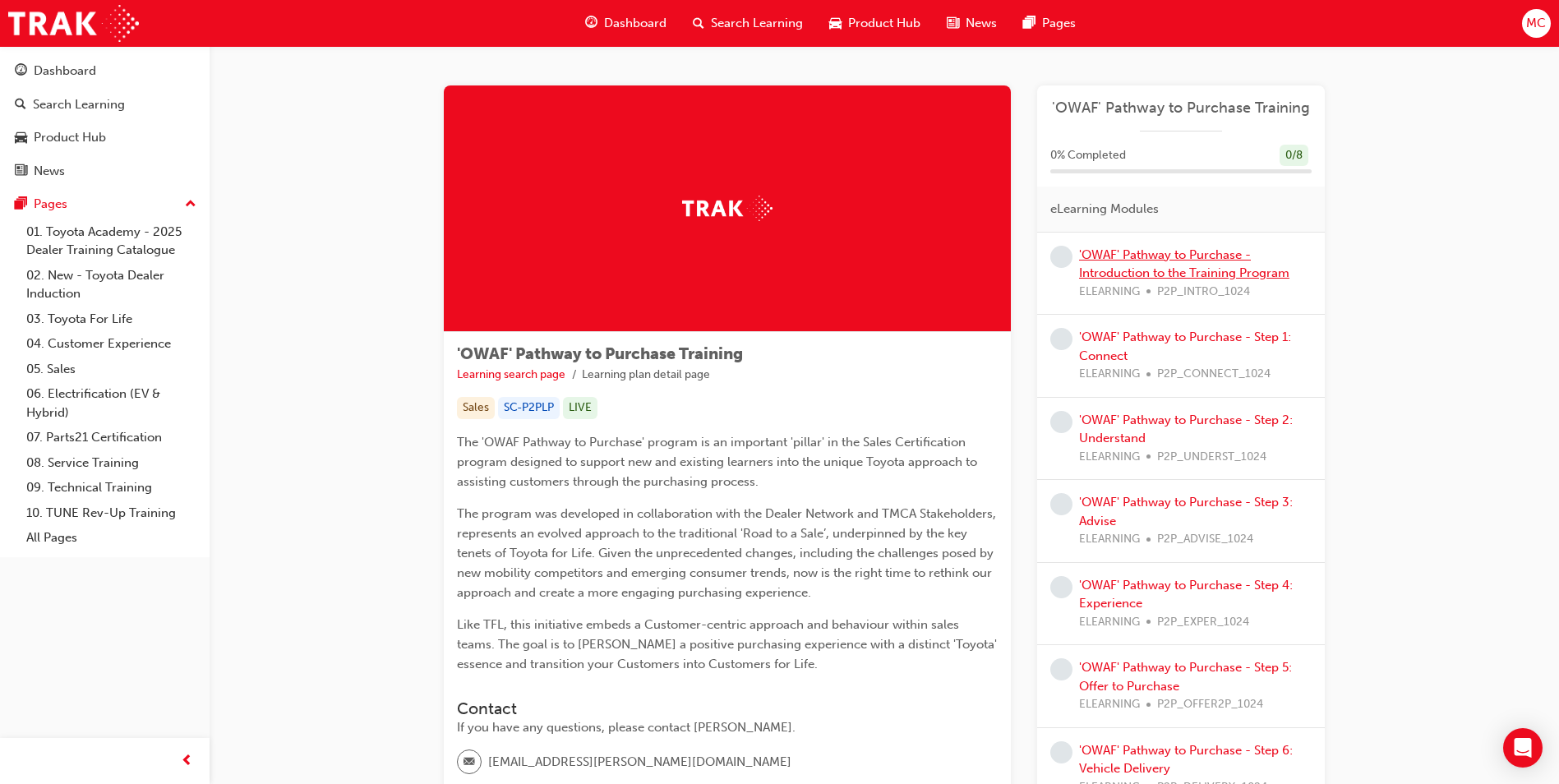
click at [1209, 265] on link "'OWAF' Pathway to Purchase - Introduction to the Training Program" at bounding box center [1184, 263] width 210 height 33
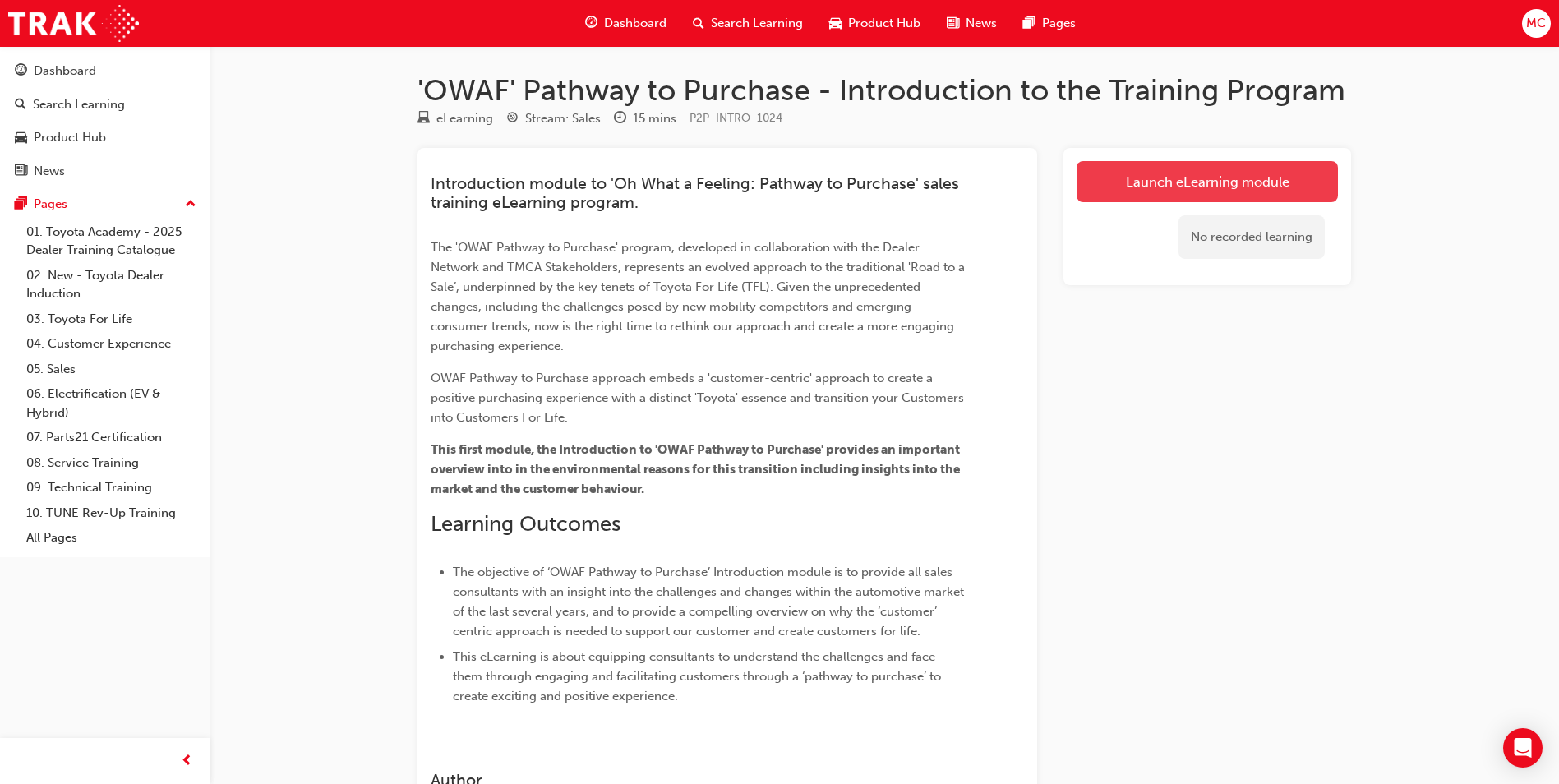
click at [1202, 169] on link "Launch eLearning module" at bounding box center [1207, 181] width 262 height 41
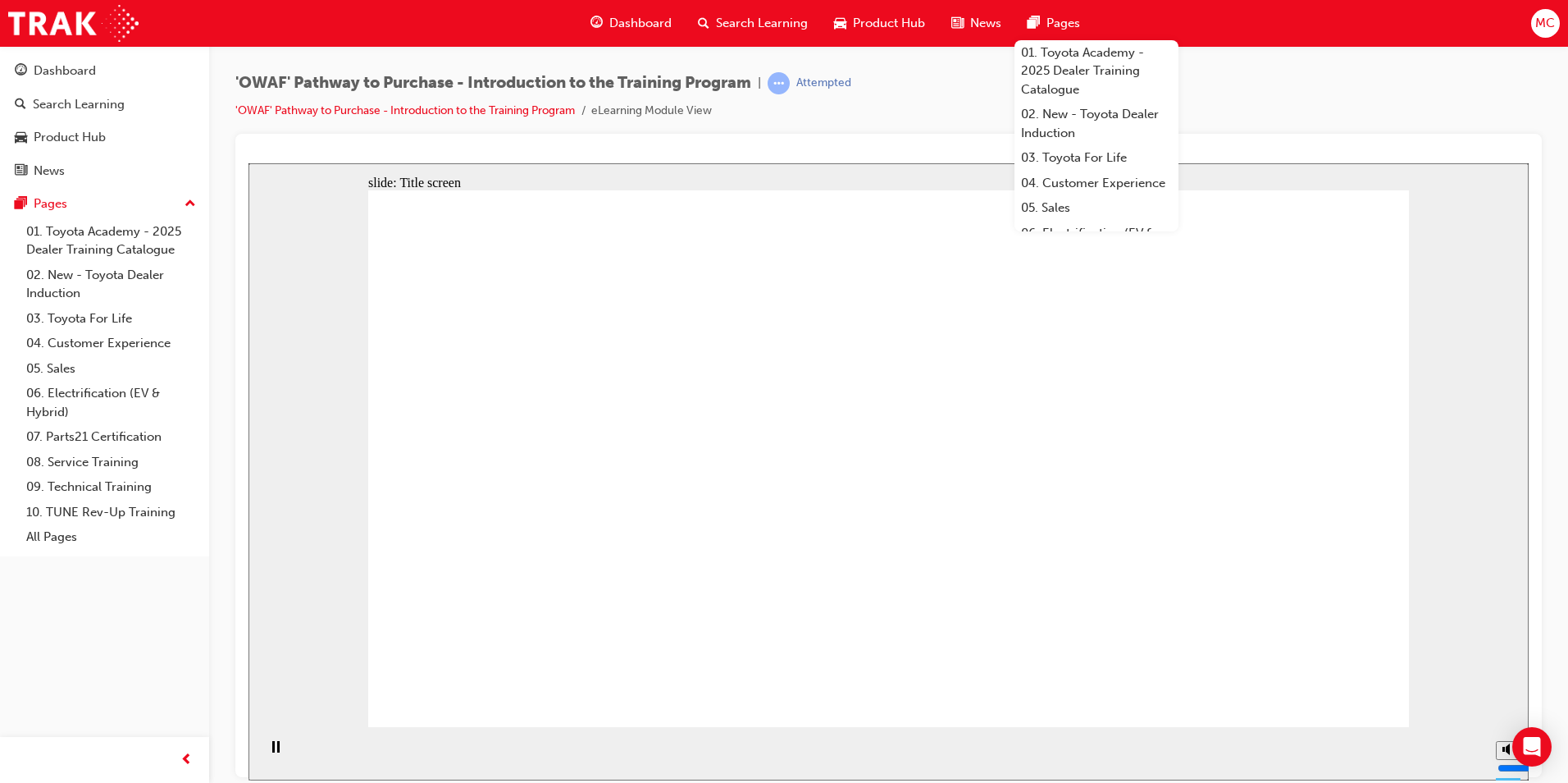
click at [1525, 280] on div "slide: Title screen Oval 1 Rectangle OWAF Pathway to Purchase An introduction W…" at bounding box center [888, 471] width 1280 height 617
click at [1056, 27] on span "Pages" at bounding box center [1063, 23] width 33 height 18
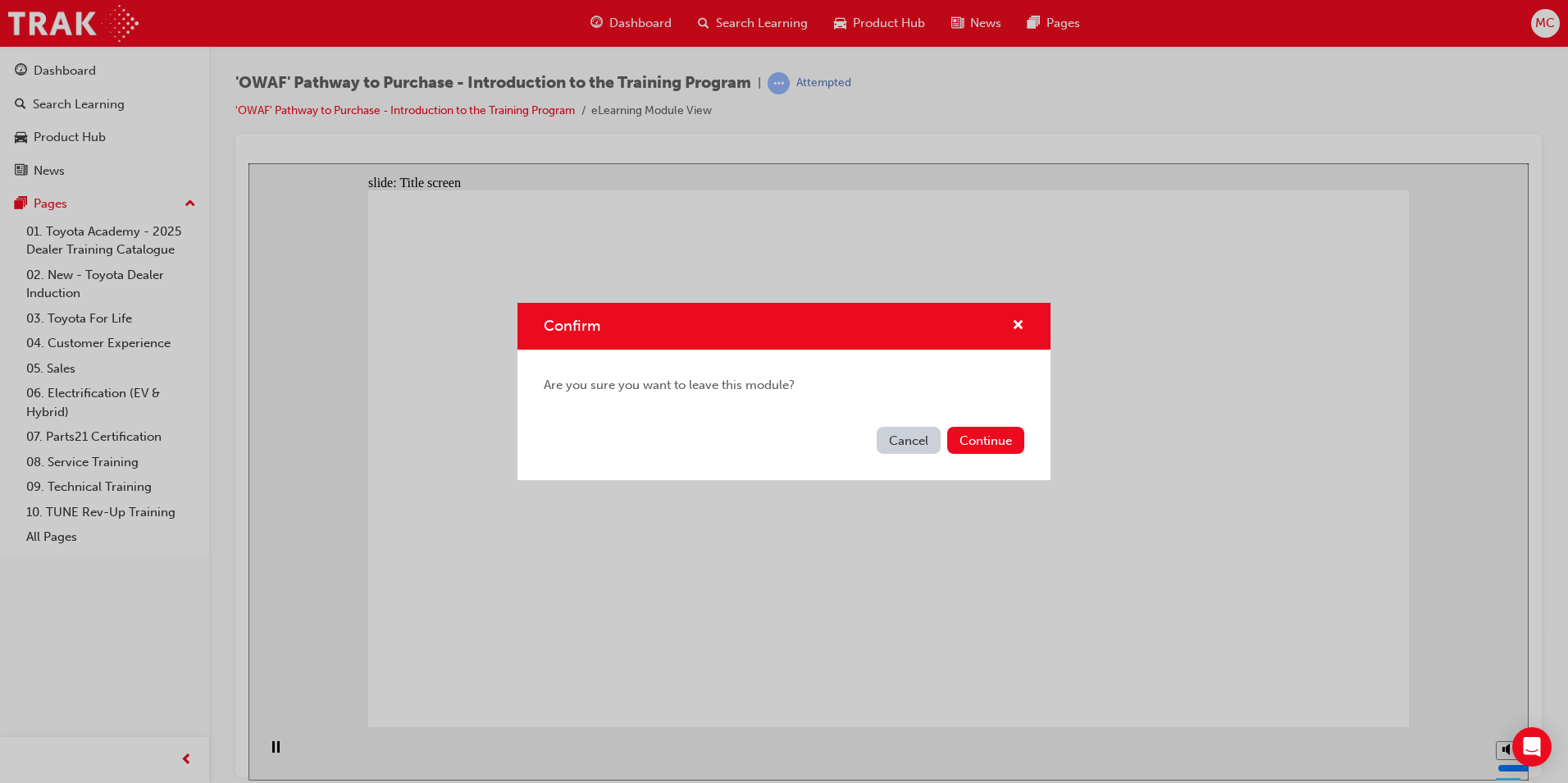
drag, startPoint x: 893, startPoint y: 447, endPoint x: 644, endPoint y: 291, distance: 293.8
click at [893, 447] on button "Cancel" at bounding box center [908, 440] width 64 height 27
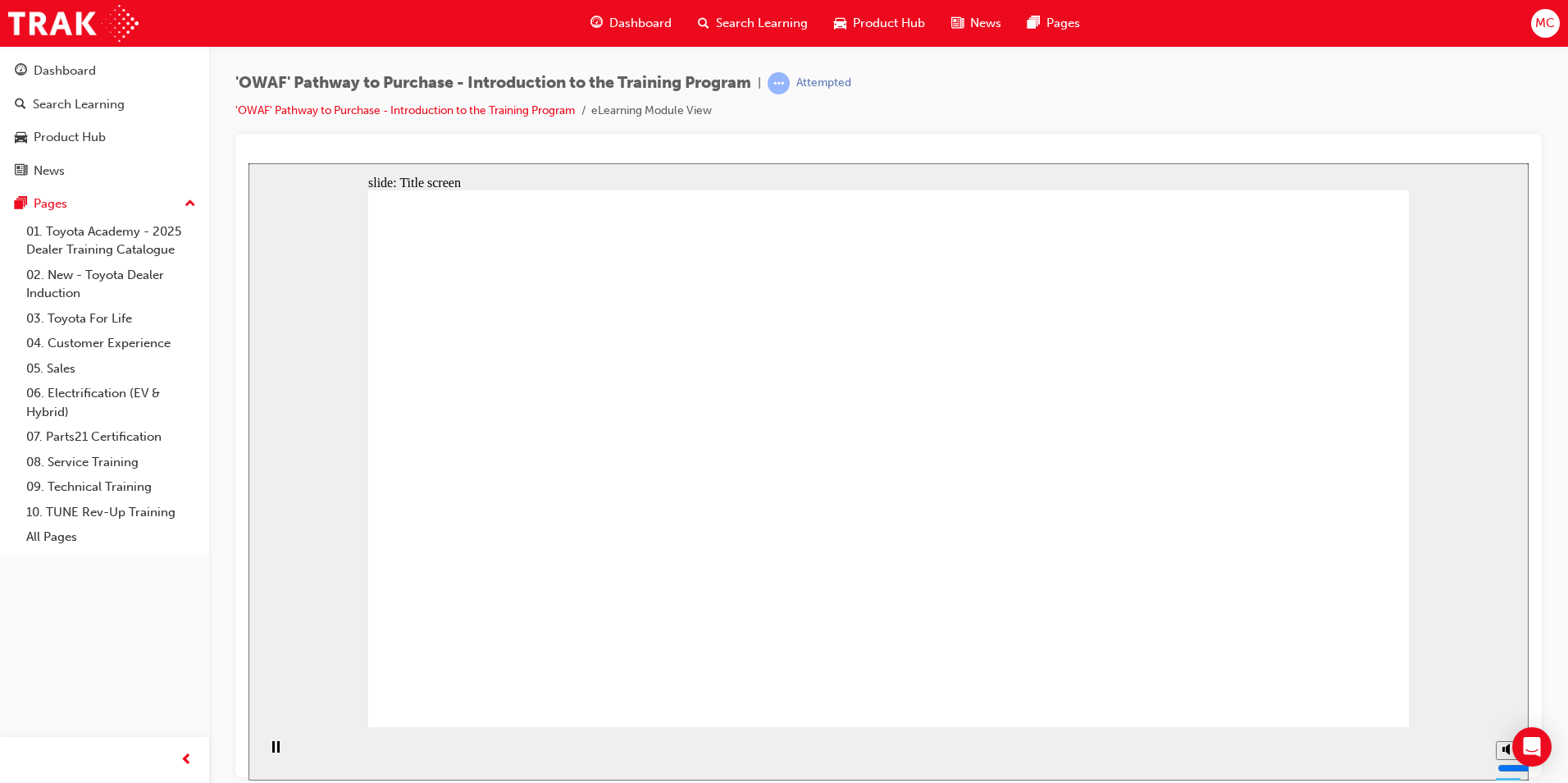
click at [1448, 440] on div "slide: Content Rectangle arrow_red.png BACK NEXT BACK NEXT Back to top Playback…" at bounding box center [888, 471] width 1280 height 617
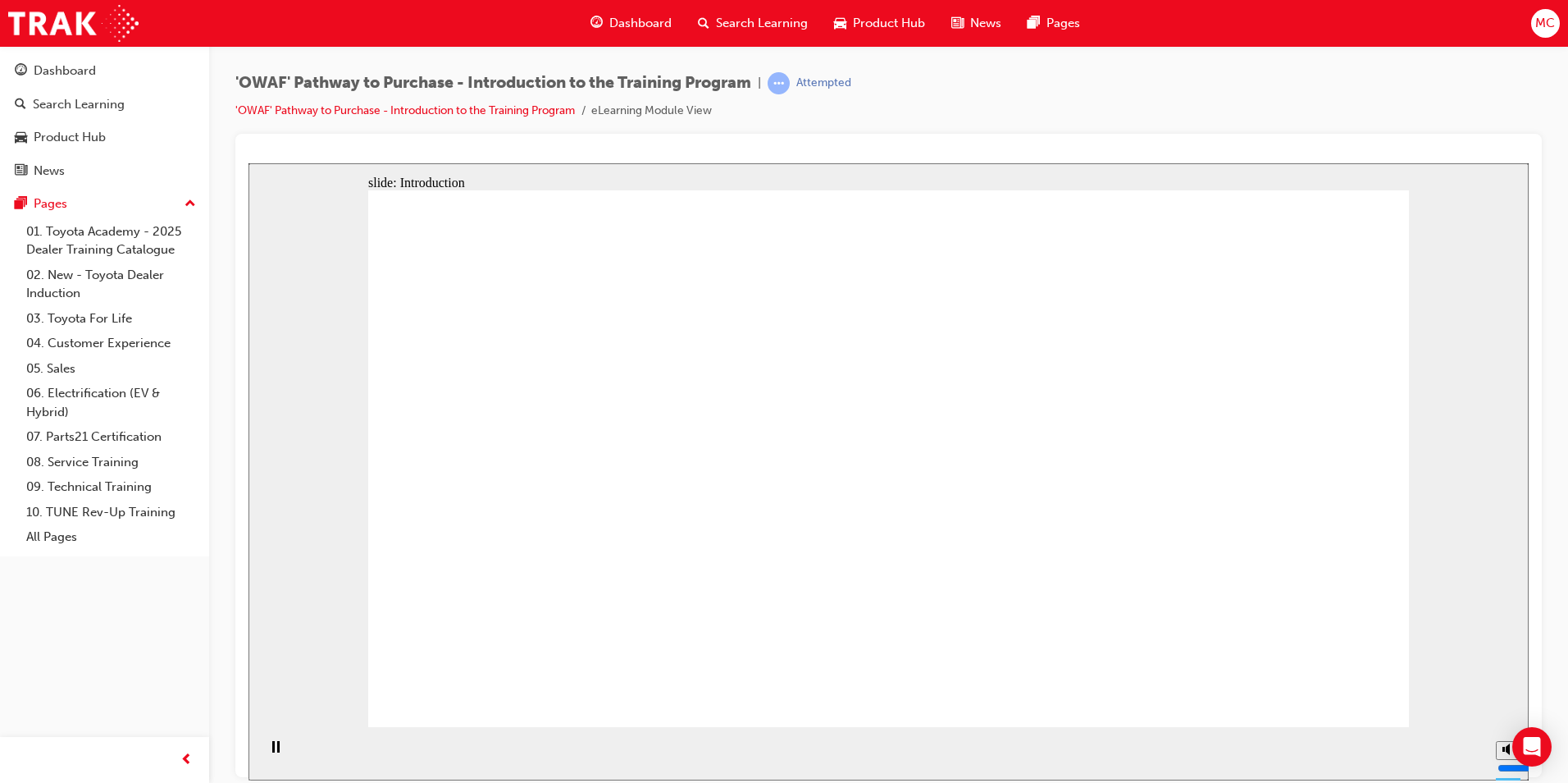
drag, startPoint x: 673, startPoint y: 343, endPoint x: 632, endPoint y: 354, distance: 42.4
drag, startPoint x: 773, startPoint y: 406, endPoint x: 588, endPoint y: 374, distance: 187.7
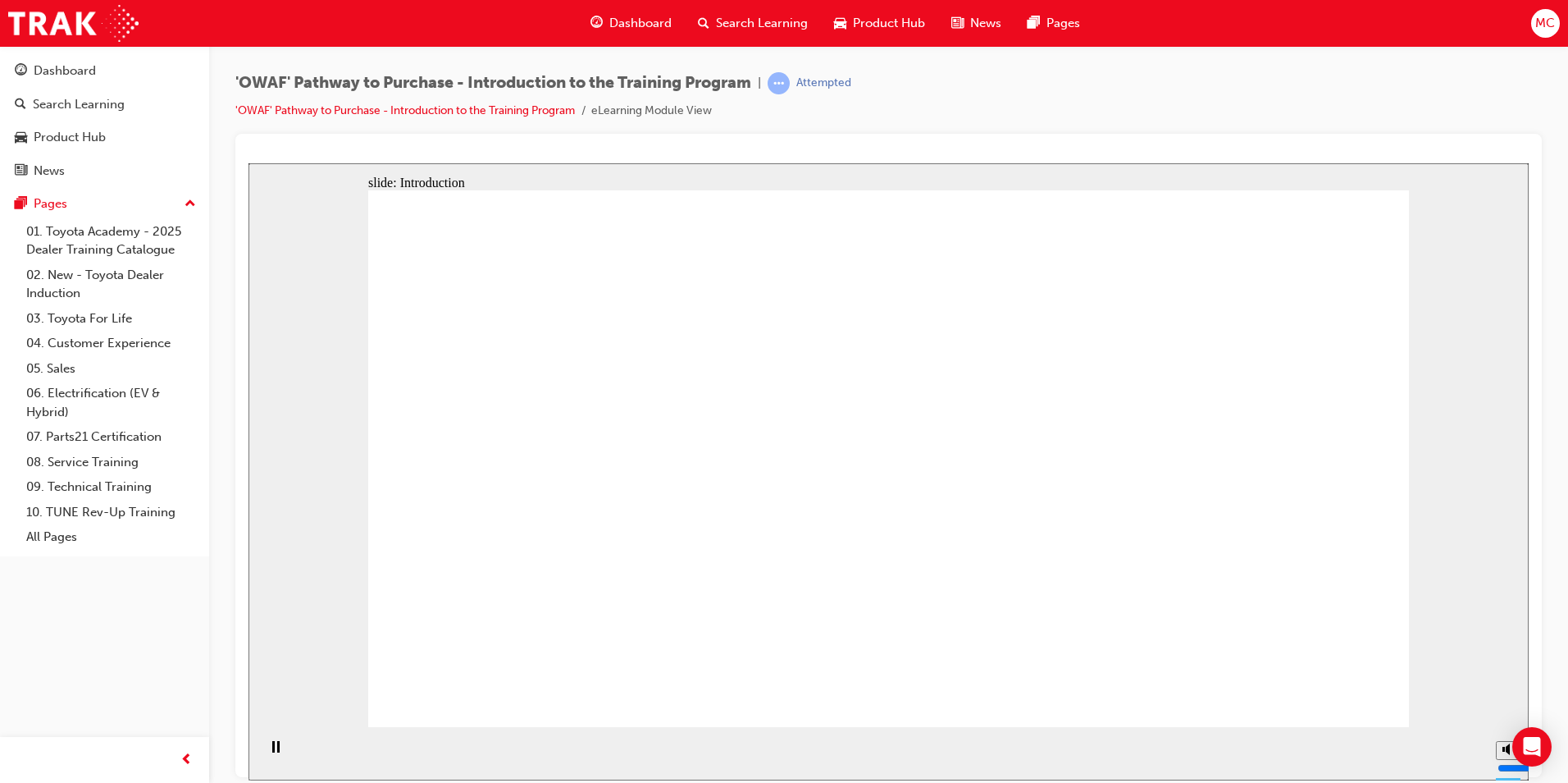
drag, startPoint x: 902, startPoint y: 292, endPoint x: 649, endPoint y: 414, distance: 280.9
drag, startPoint x: 710, startPoint y: 571, endPoint x: 663, endPoint y: 572, distance: 47.0
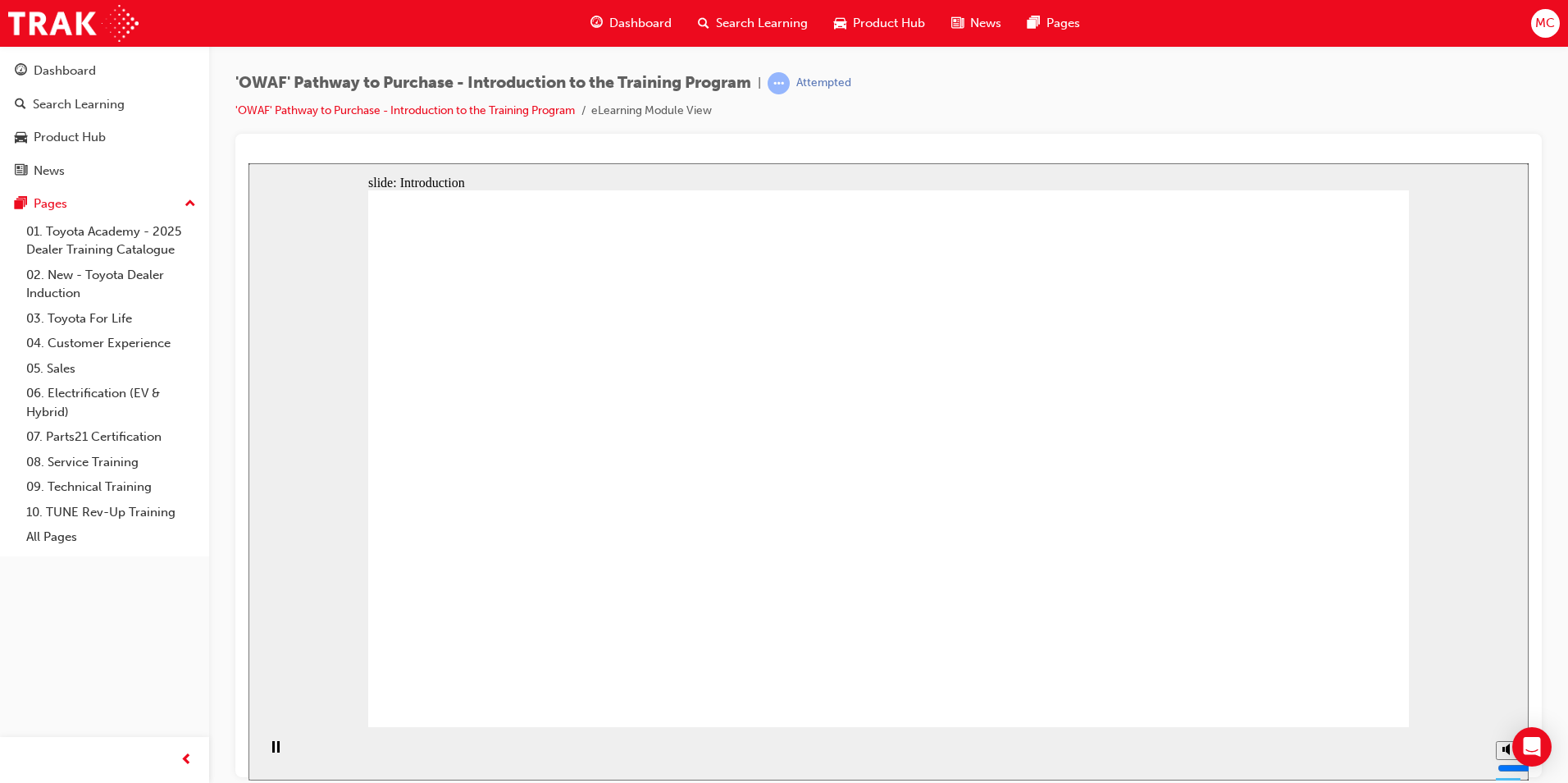
drag, startPoint x: 1007, startPoint y: 585, endPoint x: 809, endPoint y: 563, distance: 199.2
drag, startPoint x: 1015, startPoint y: 402, endPoint x: 636, endPoint y: 405, distance: 379.0
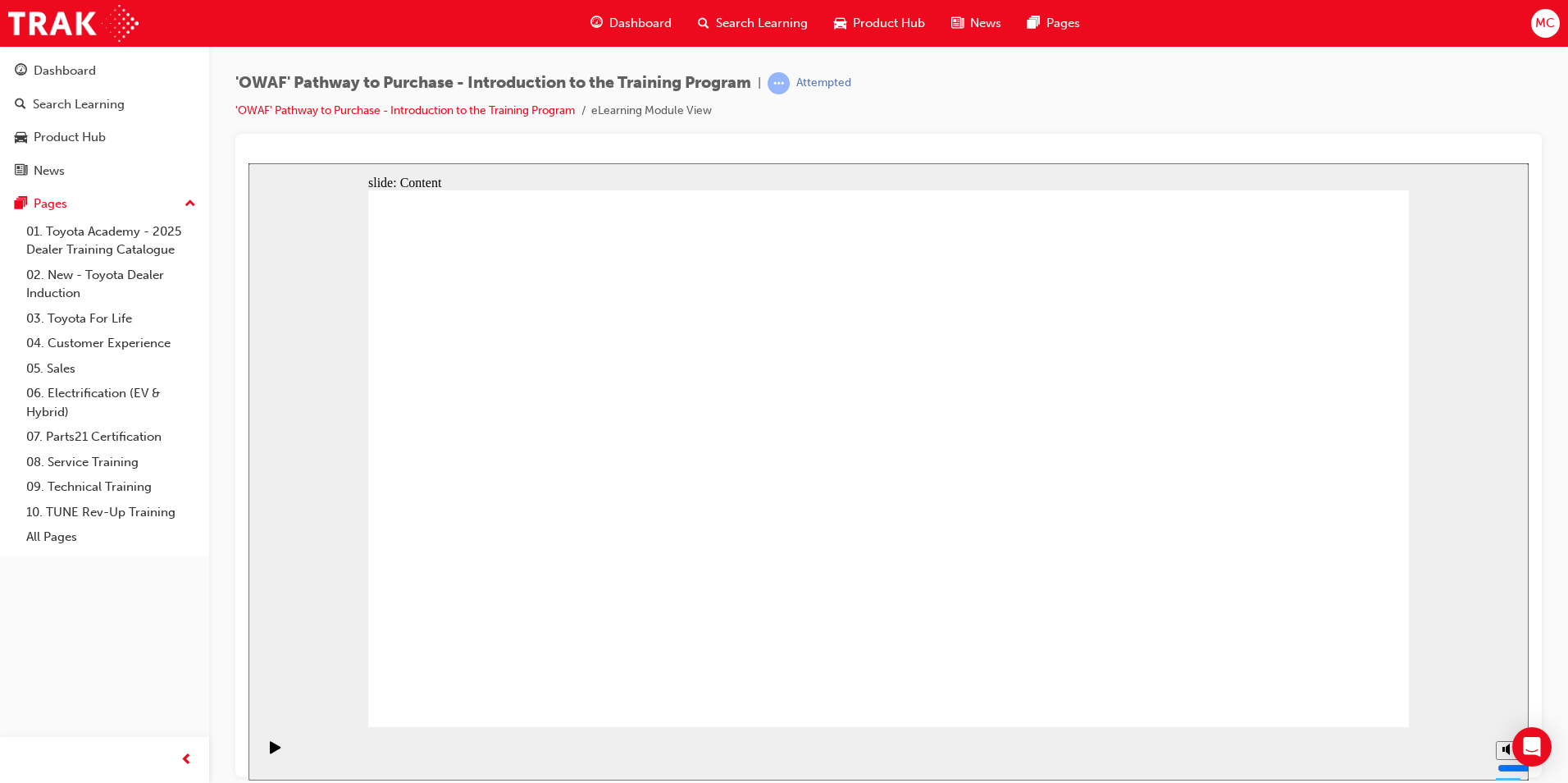
click at [1128, 754] on section "Playback Speed 2 1.75 1.5 1.25" at bounding box center [888, 753] width 1280 height 54
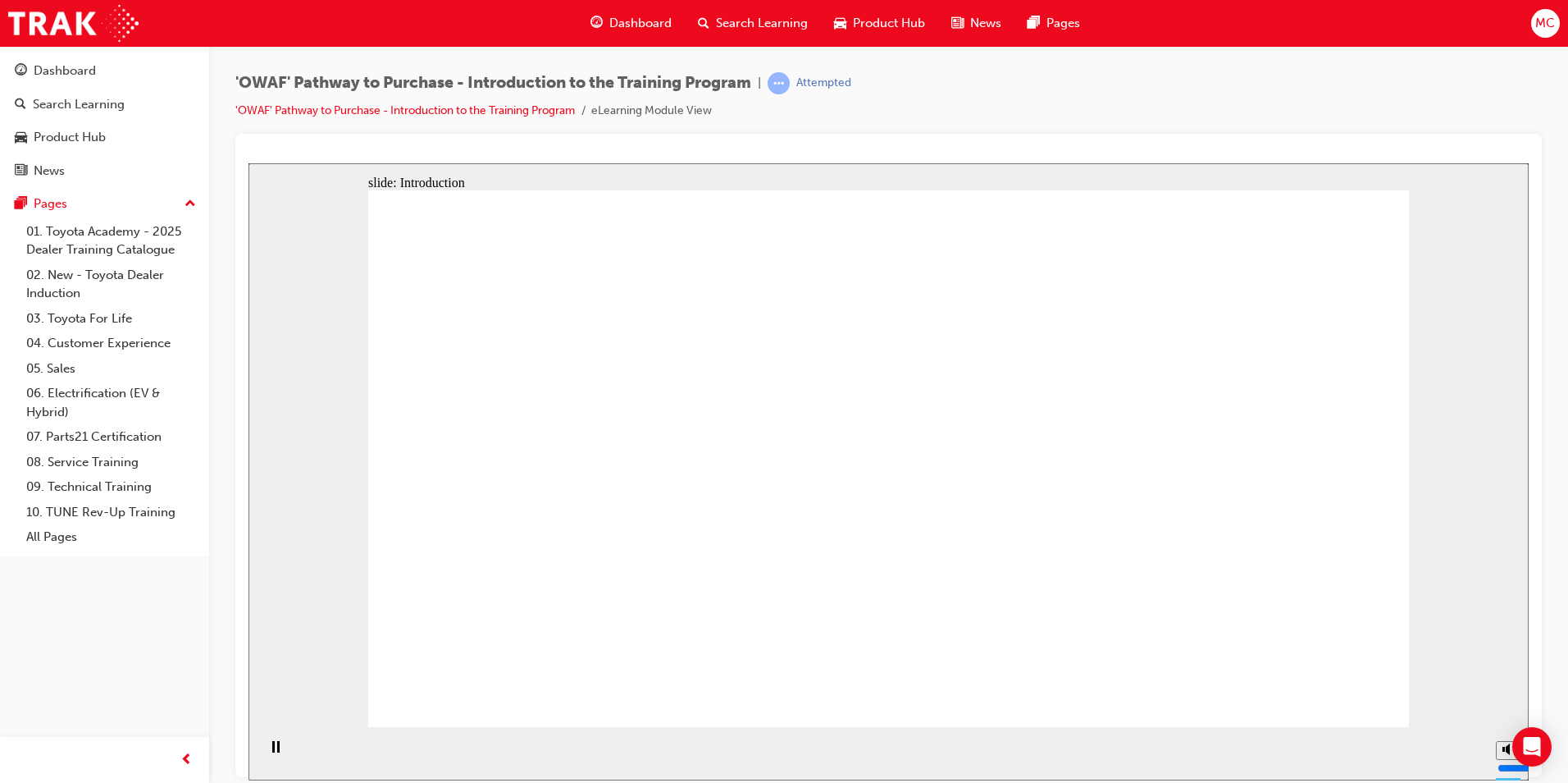
drag, startPoint x: 1011, startPoint y: 372, endPoint x: 1047, endPoint y: 541, distance: 172.8
drag, startPoint x: 1047, startPoint y: 541, endPoint x: 1023, endPoint y: 561, distance: 31.2
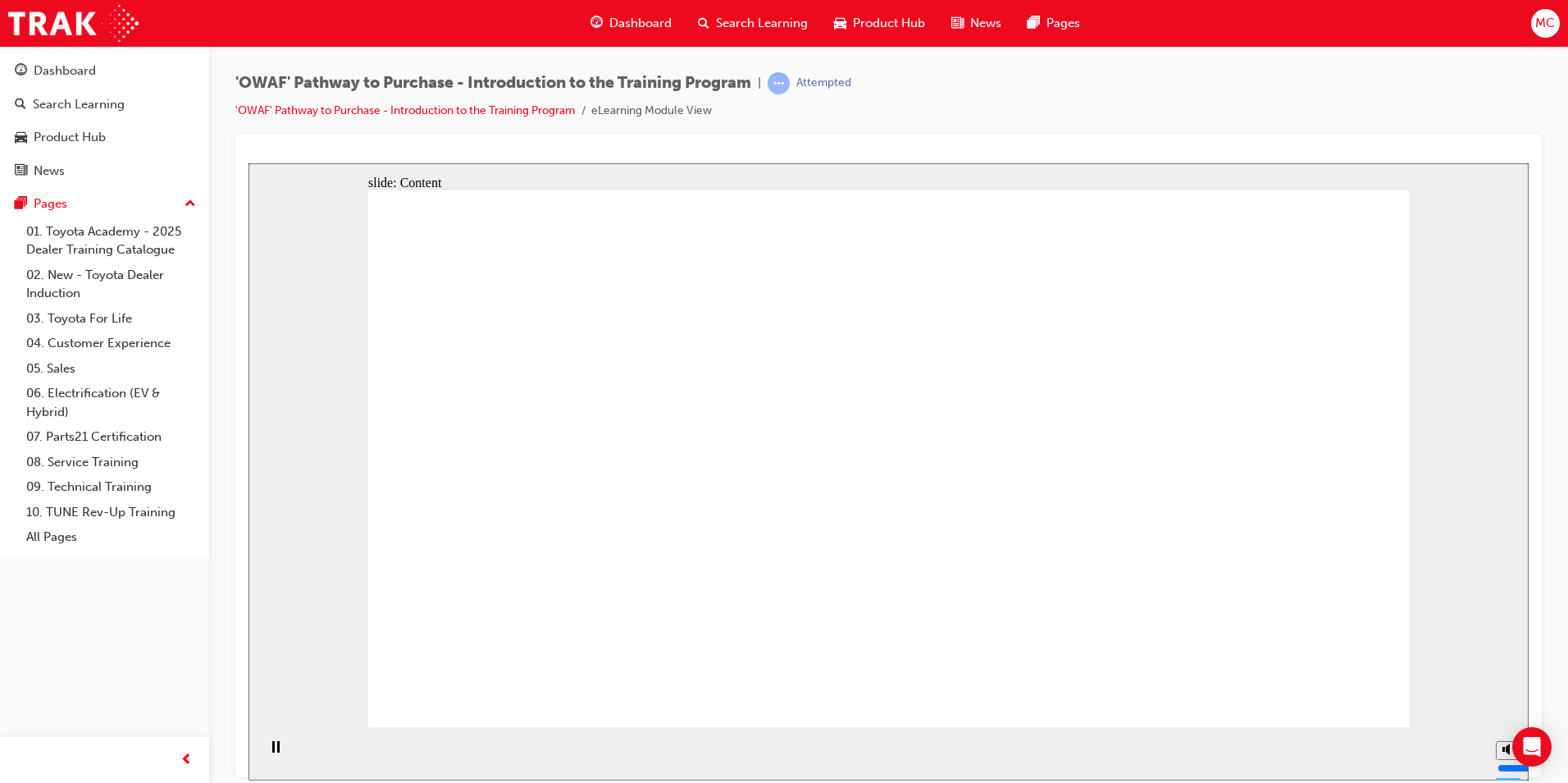
drag, startPoint x: 1230, startPoint y: 496, endPoint x: 1186, endPoint y: 508, distance: 45.6
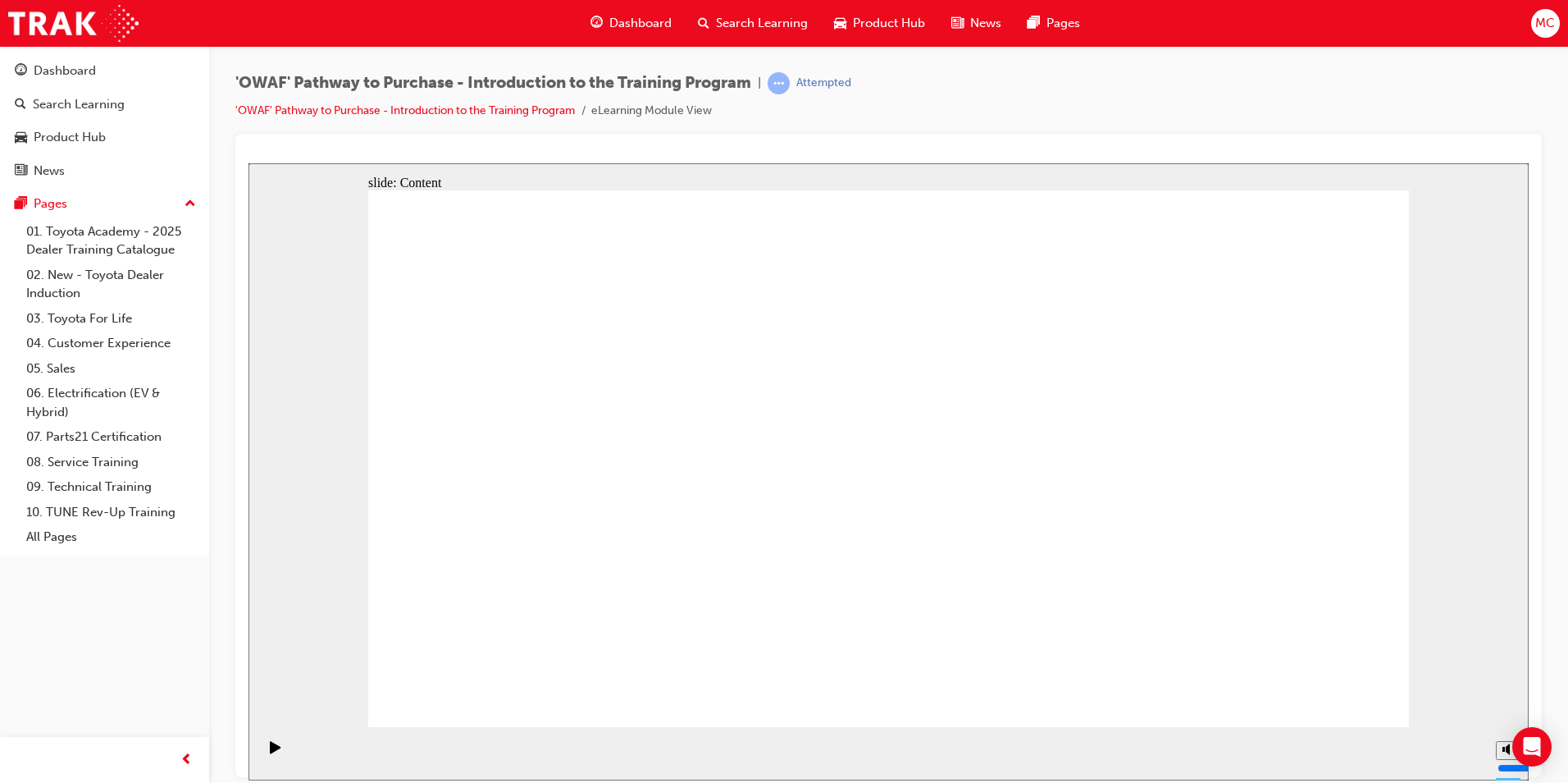
drag, startPoint x: 779, startPoint y: 543, endPoint x: 748, endPoint y: 370, distance: 175.8
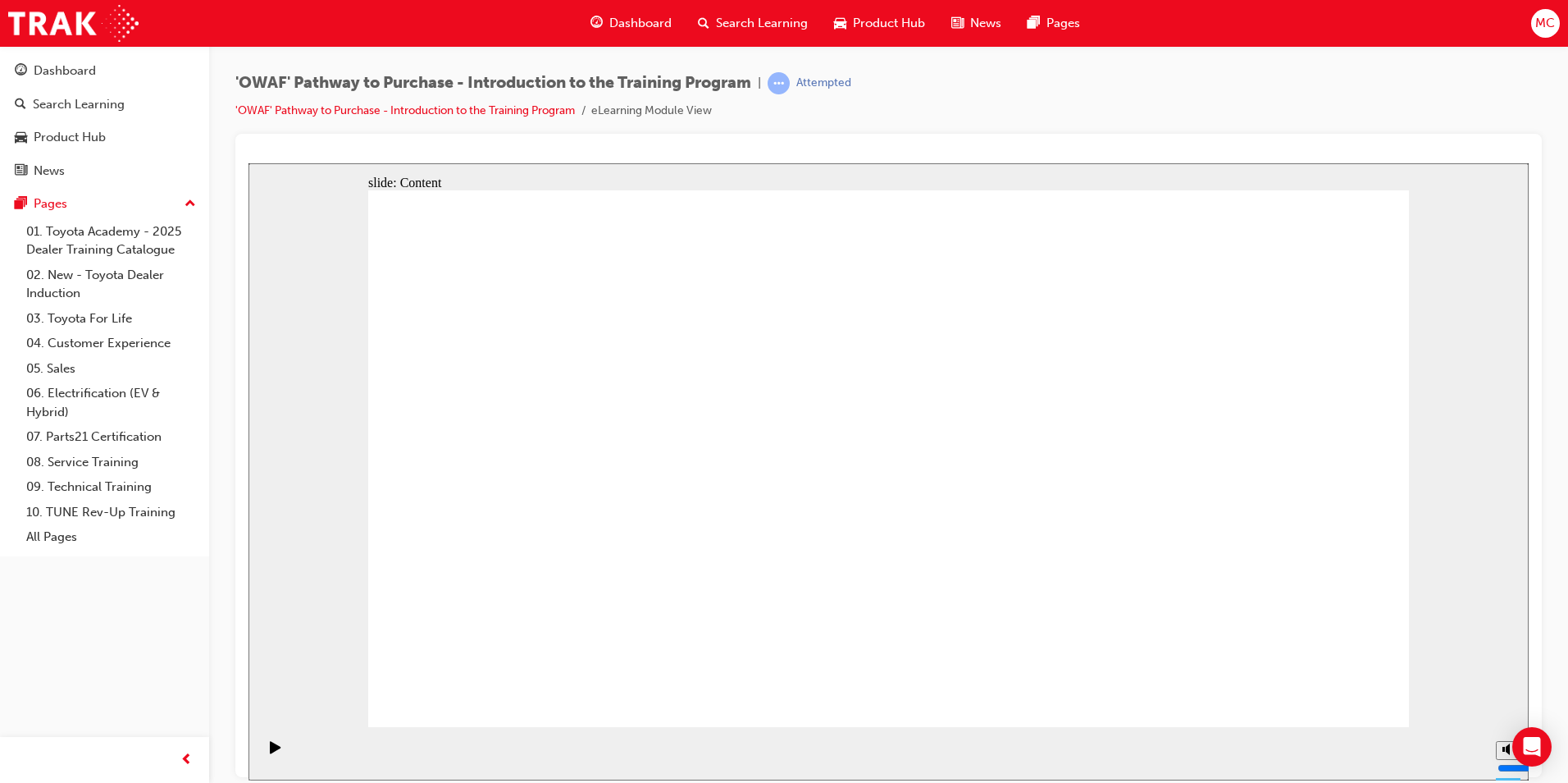
drag, startPoint x: 750, startPoint y: 359, endPoint x: 748, endPoint y: 495, distance: 136.0
drag, startPoint x: 604, startPoint y: 379, endPoint x: 644, endPoint y: 533, distance: 159.1
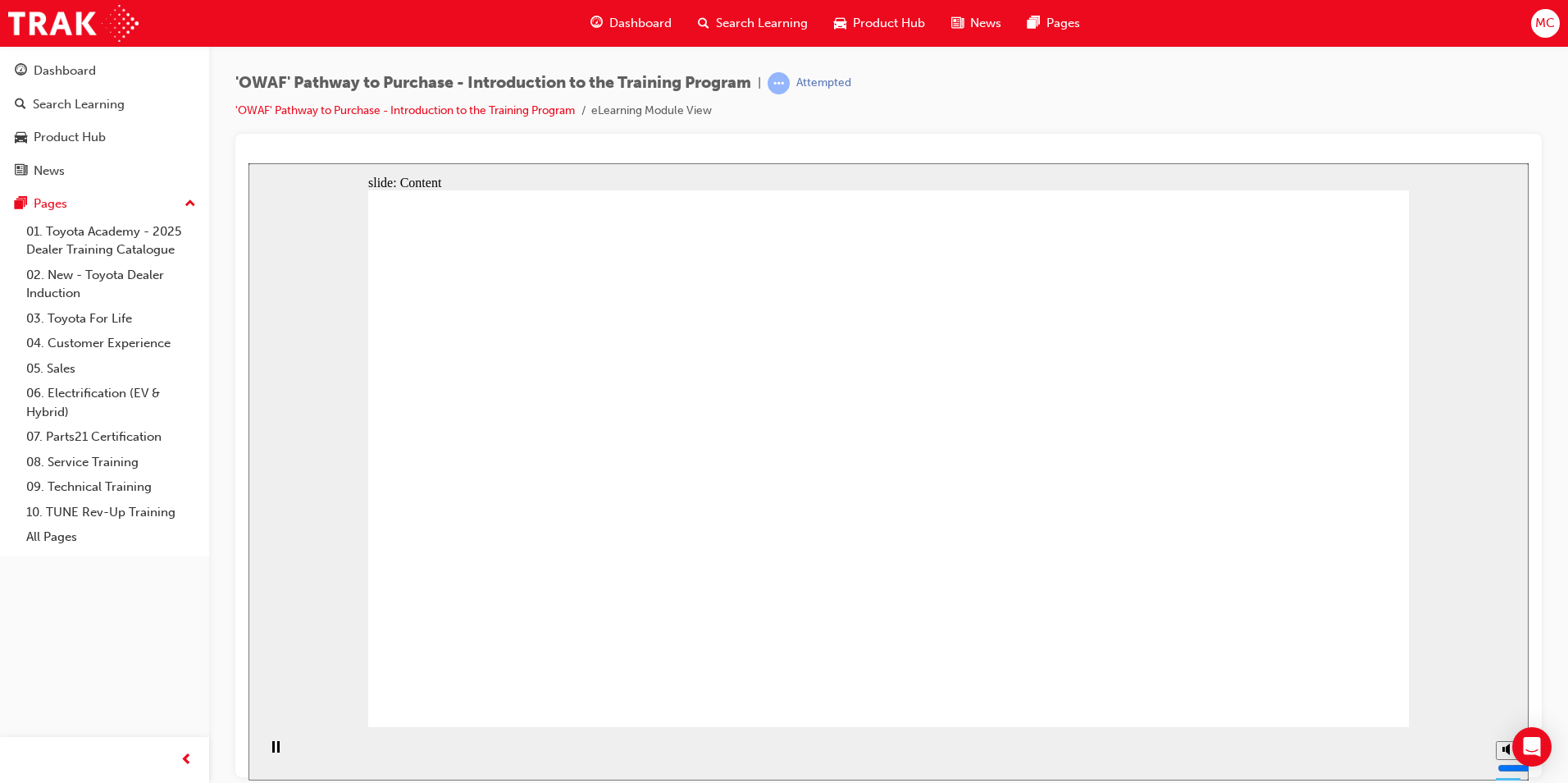
click at [1438, 681] on div "slide: Content Rectangle 1 Group 2 Rectangle 1 Toyota For Life Group 1 Oval 1 L…" at bounding box center [888, 471] width 1280 height 617
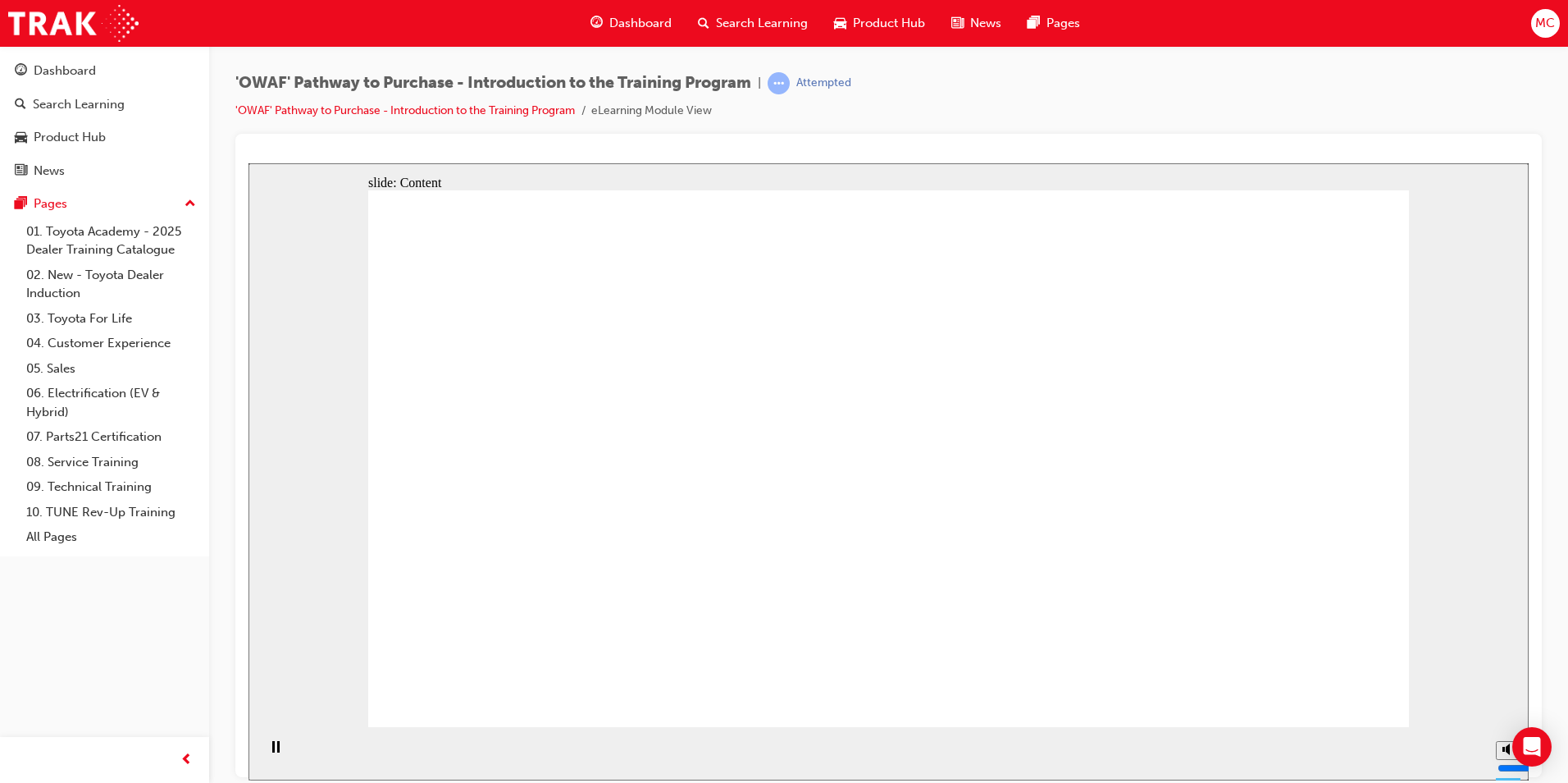
click at [1286, 726] on section "Playback Speed 2 1.75 1.5 1.25 Normal" at bounding box center [888, 753] width 1280 height 54
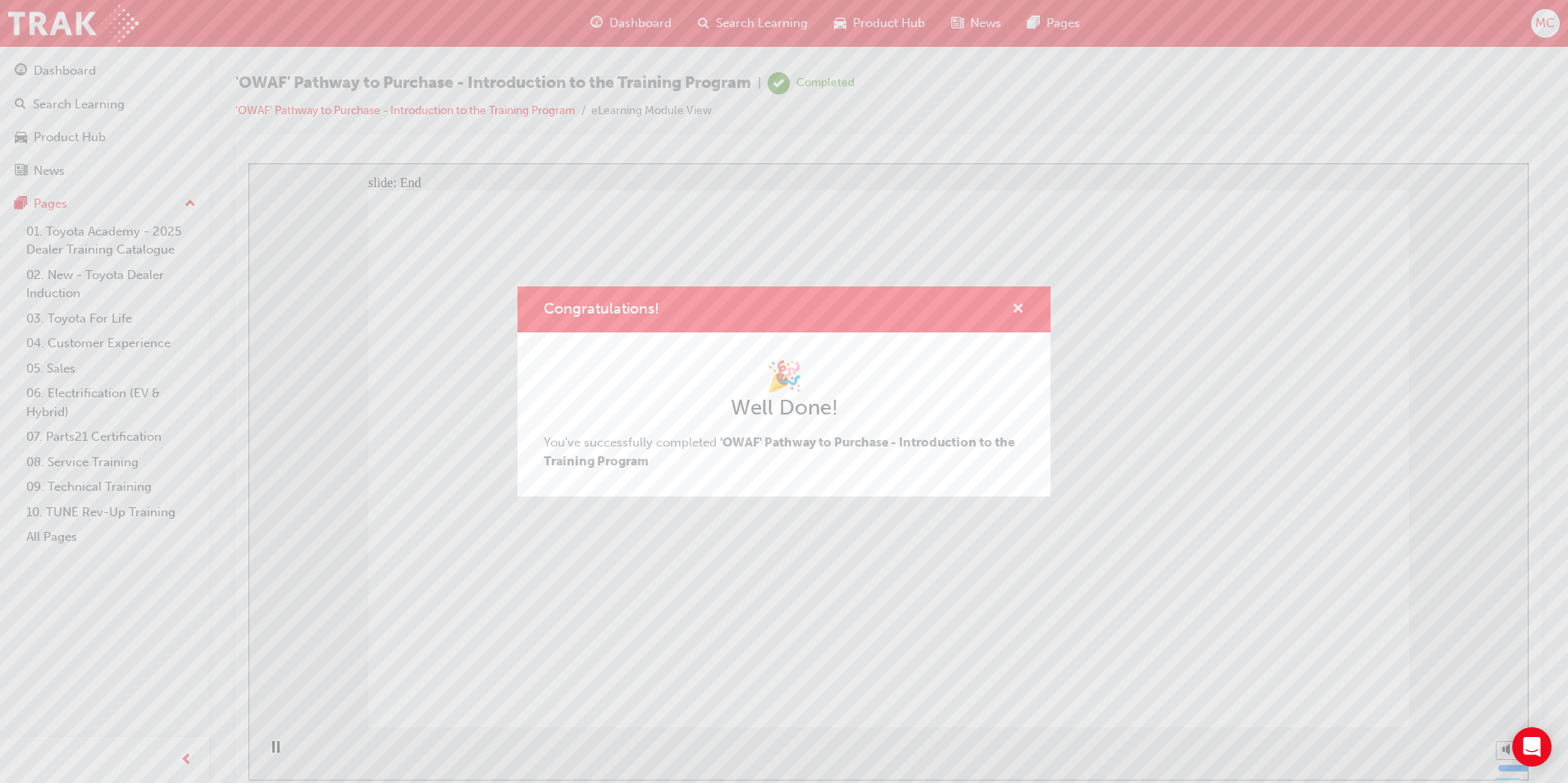
click at [1020, 311] on span "cross-icon" at bounding box center [1017, 310] width 12 height 15
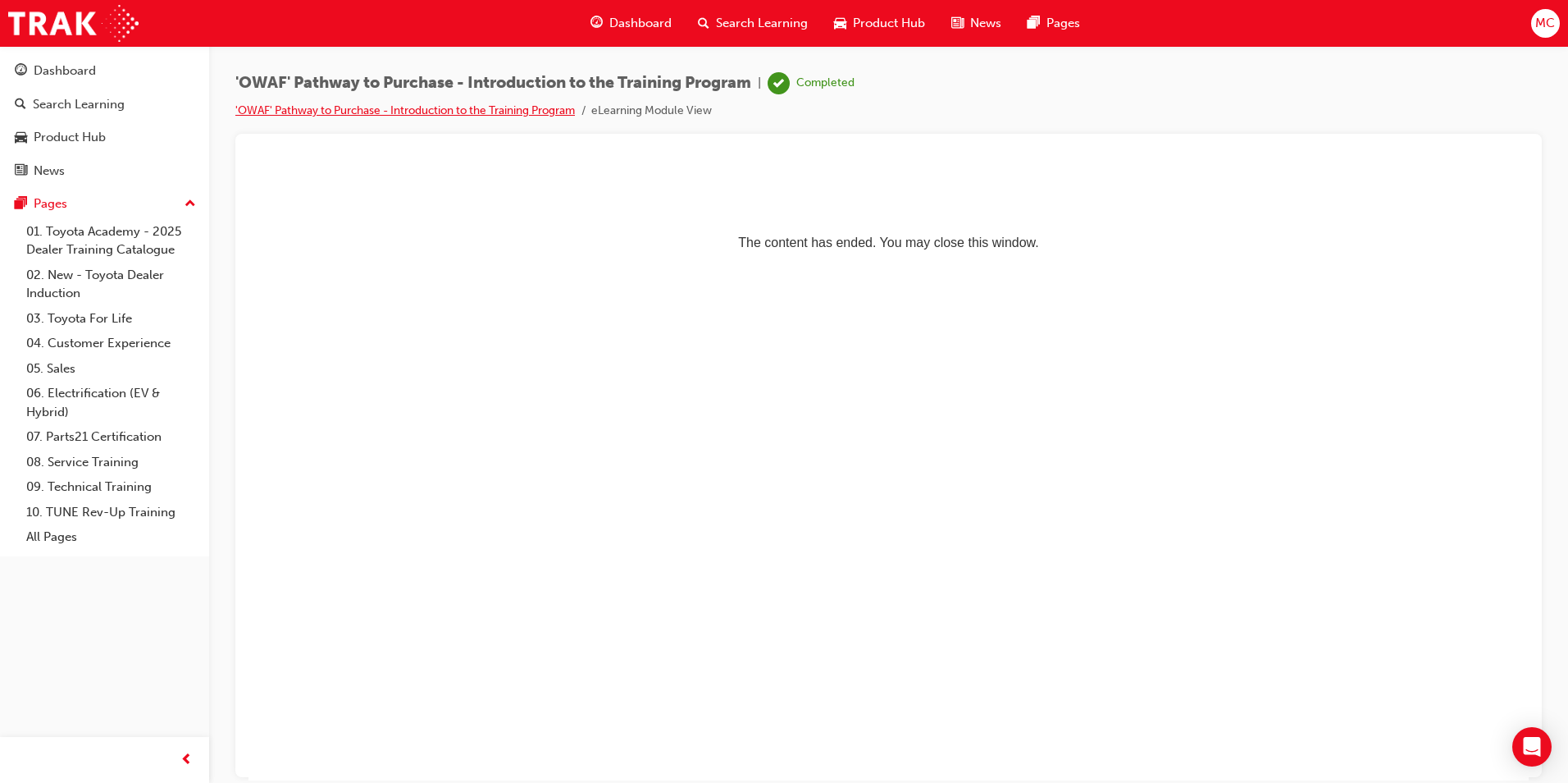
click at [346, 111] on link "'OWAF' Pathway to Purchase - Introduction to the Training Program" at bounding box center [405, 110] width 340 height 14
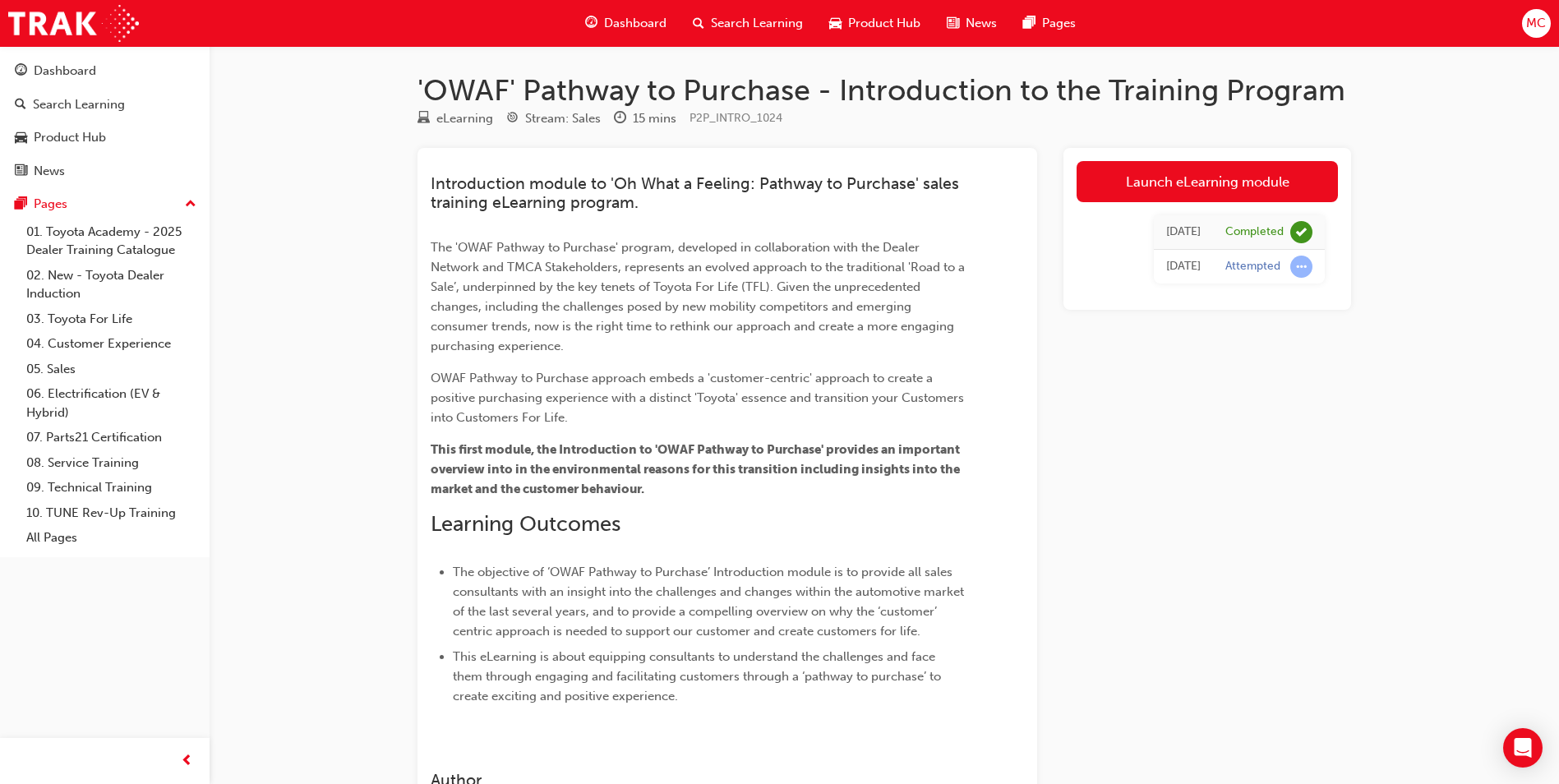
click at [808, 290] on span "The 'OWAF Pathway to Purchase' program, developed in collaboration with the Dea…" at bounding box center [699, 296] width 537 height 114
click at [619, 89] on h1 "'OWAF' Pathway to Purchase - Introduction to the Training Program" at bounding box center [883, 90] width 933 height 36
click at [84, 68] on div "Dashboard" at bounding box center [65, 71] width 63 height 18
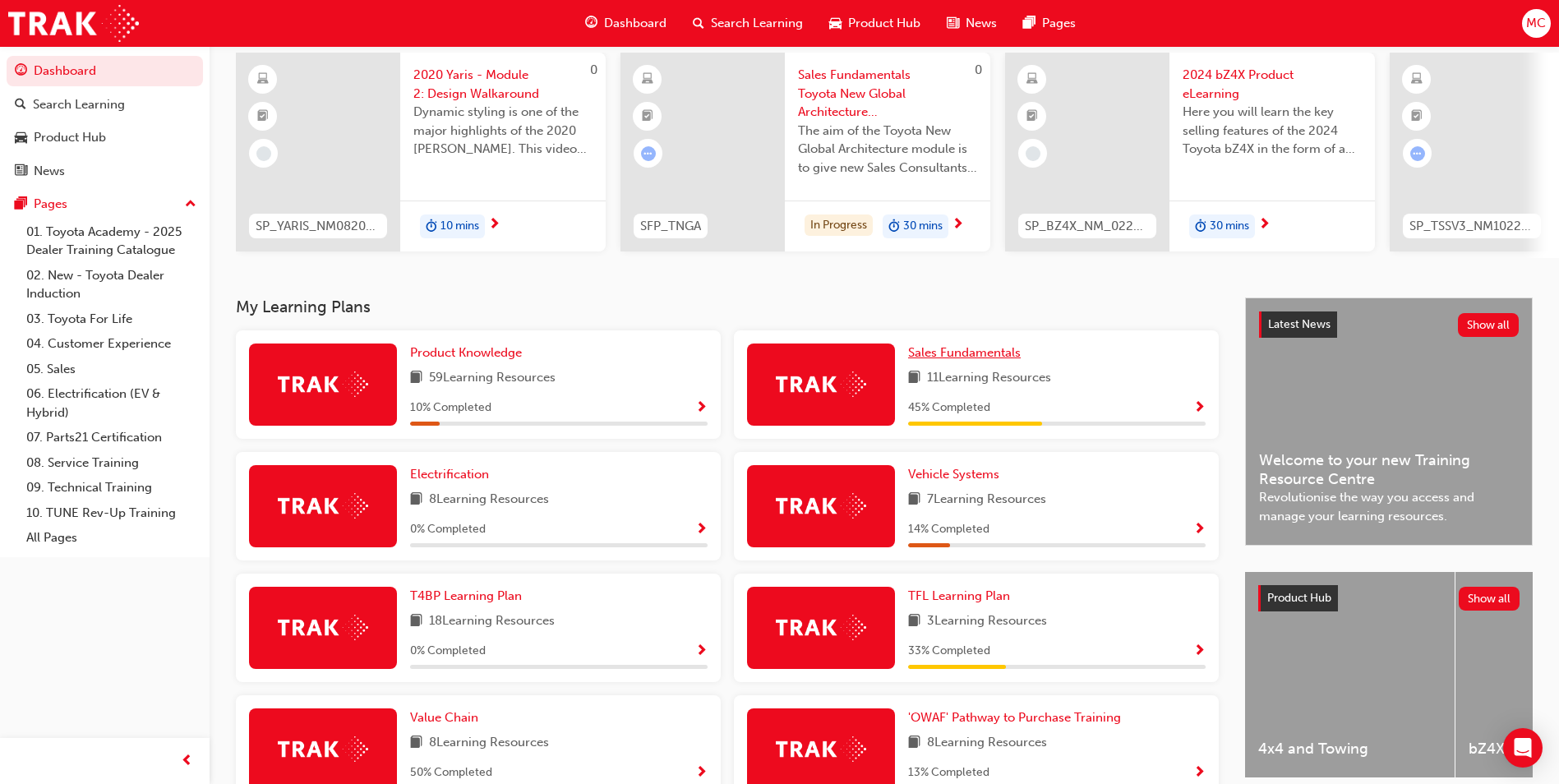
scroll to position [349, 0]
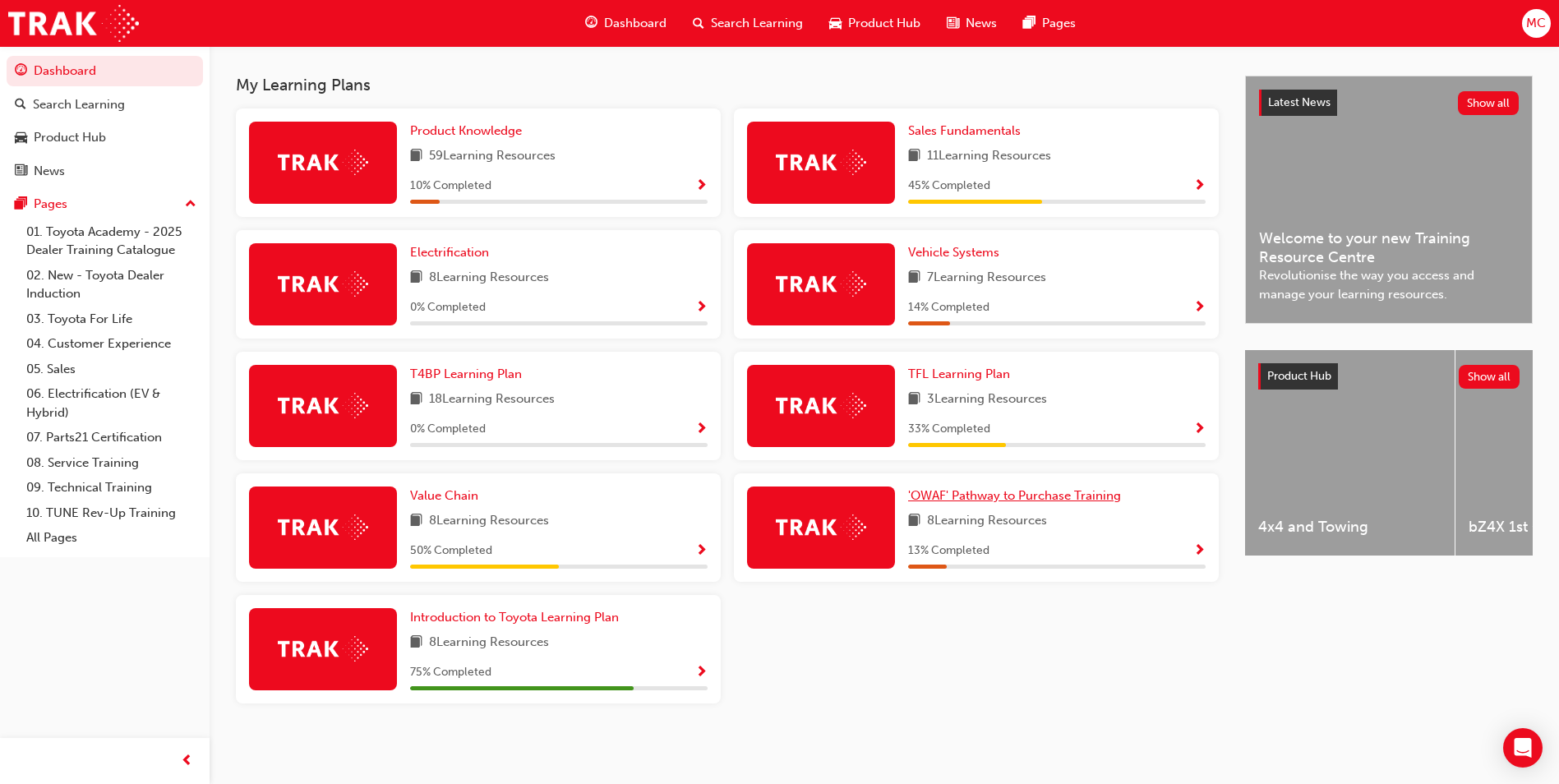
click at [1009, 490] on span "'OWAF' Pathway to Purchase Training" at bounding box center [1014, 496] width 213 height 15
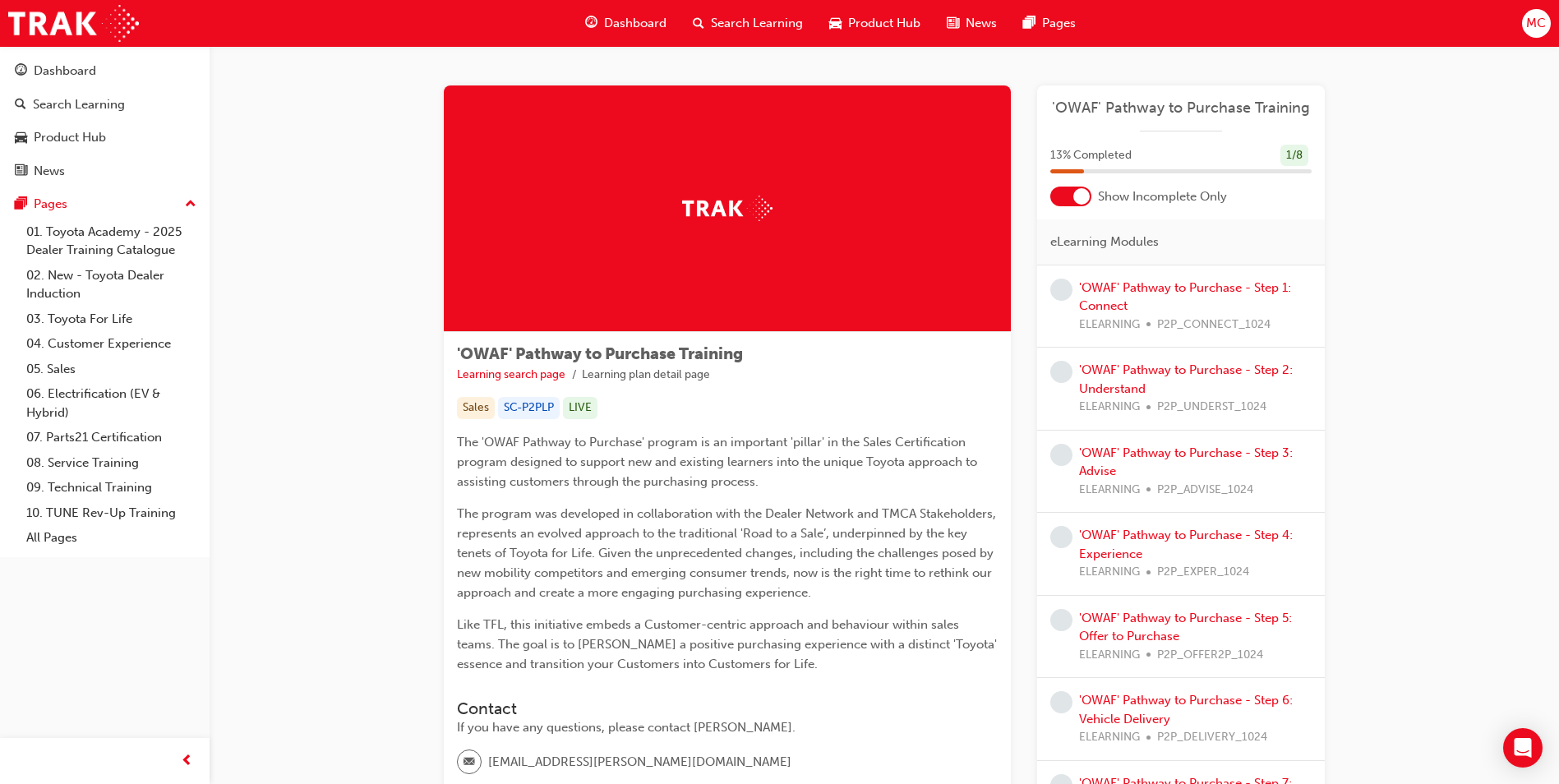
click at [1075, 203] on div at bounding box center [1071, 196] width 41 height 19
click at [1160, 376] on link "'OWAF' Pathway to Purchase - Step 1: Connect" at bounding box center [1185, 379] width 212 height 33
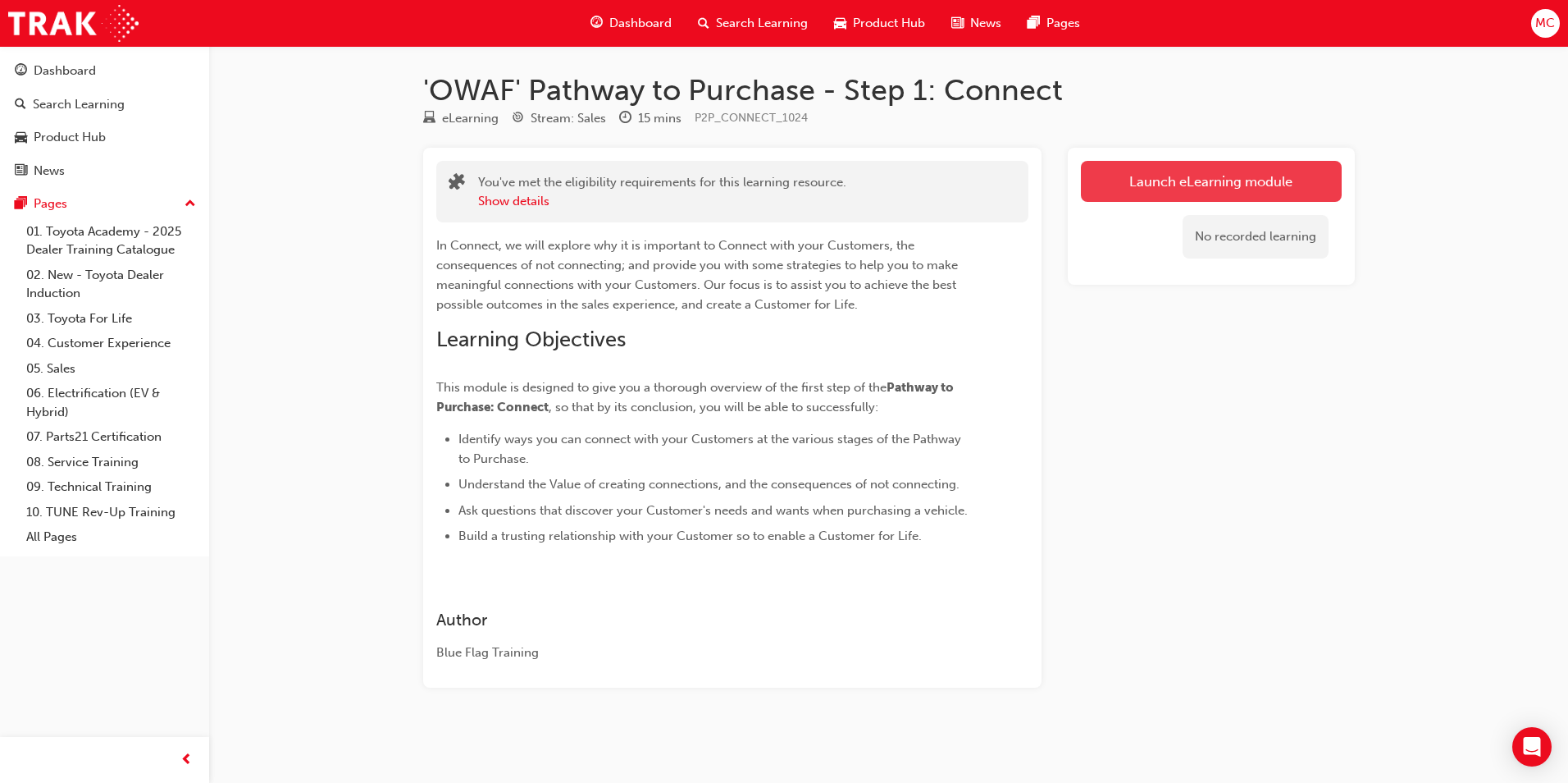
click at [1191, 185] on link "Launch eLearning module" at bounding box center [1211, 181] width 261 height 41
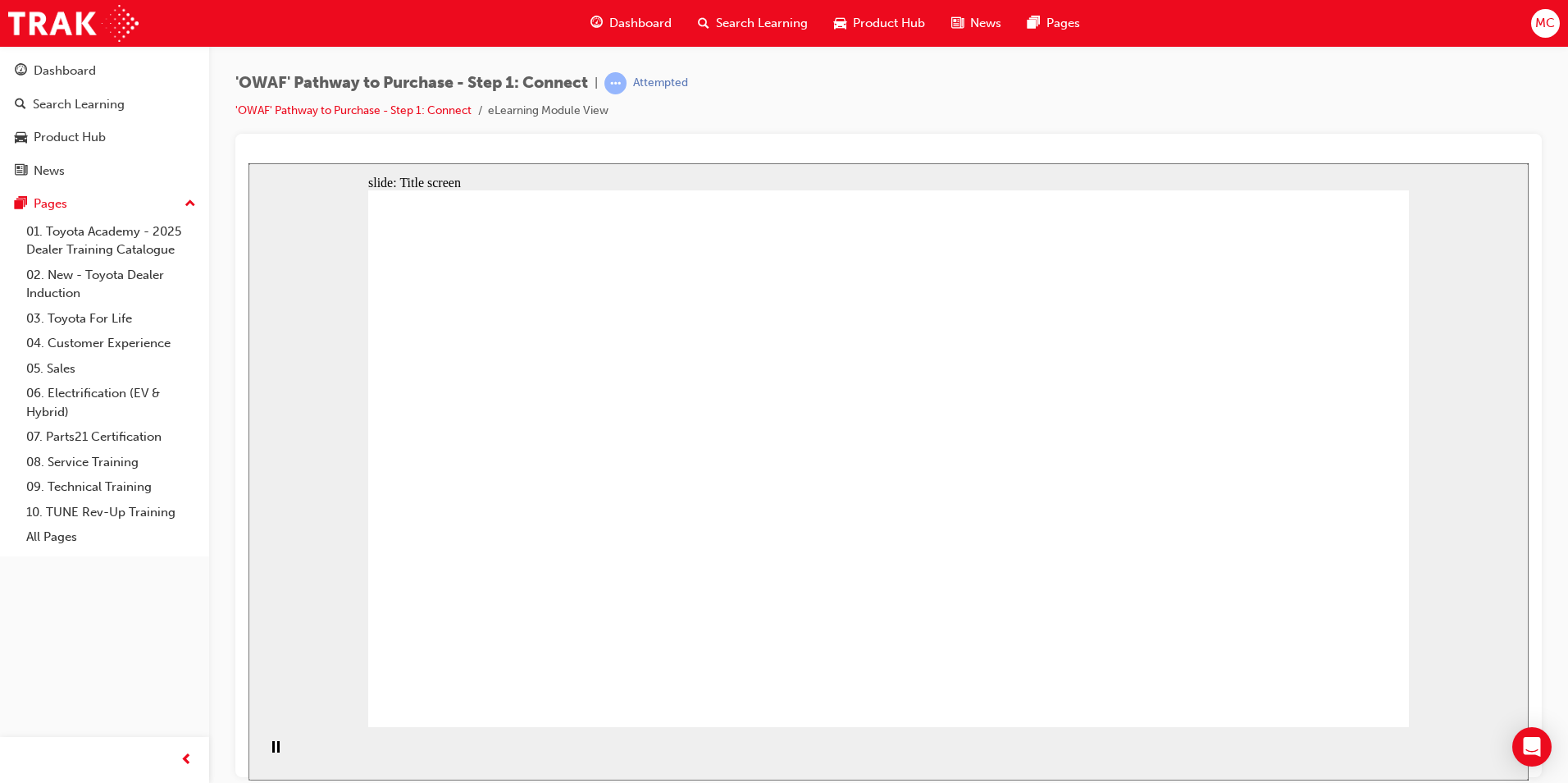
click at [626, 79] on span "learningRecordVerb_ATTEMPT-icon" at bounding box center [616, 83] width 22 height 22
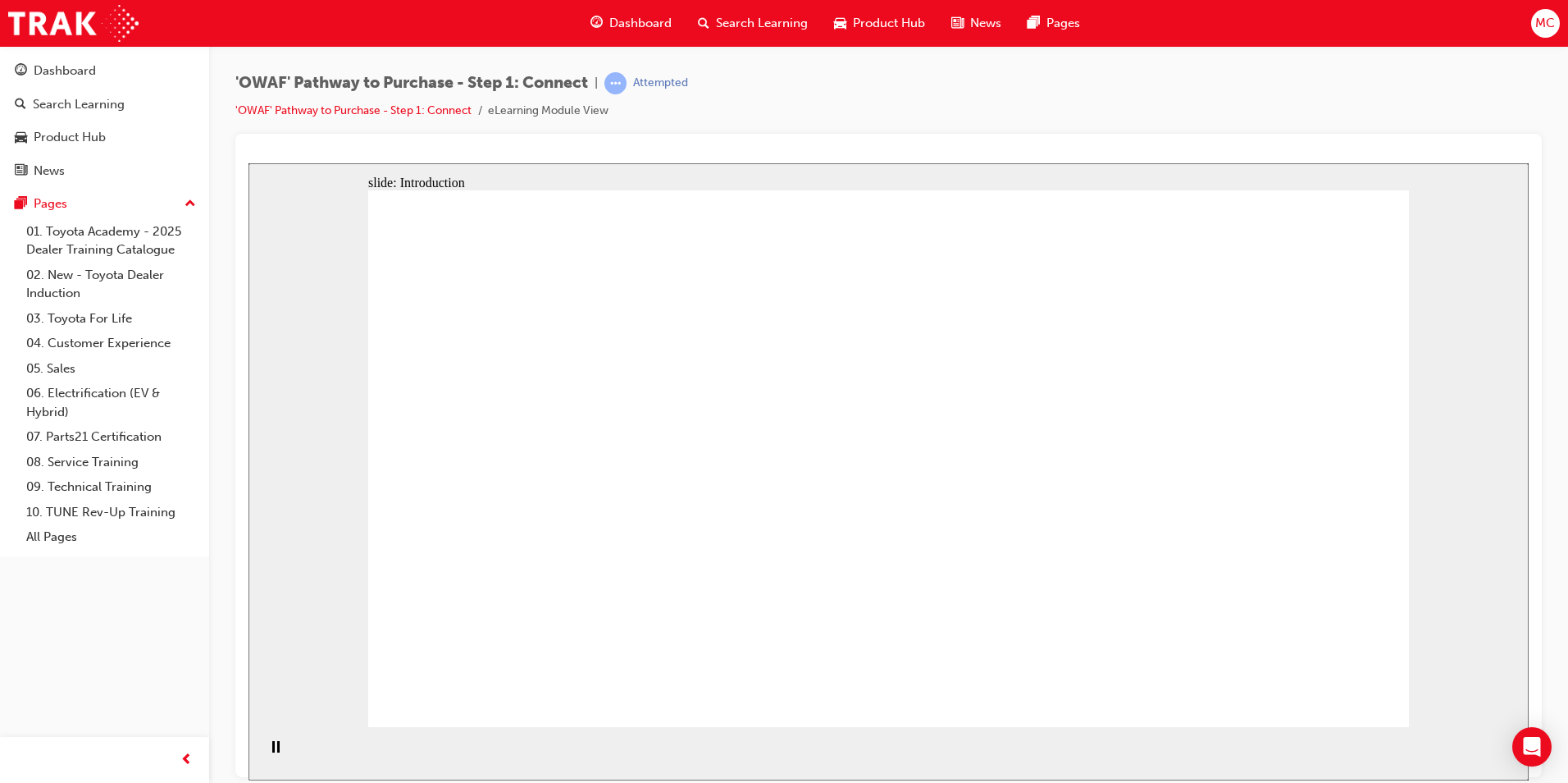
drag, startPoint x: 959, startPoint y: 595, endPoint x: 896, endPoint y: 484, distance: 127.6
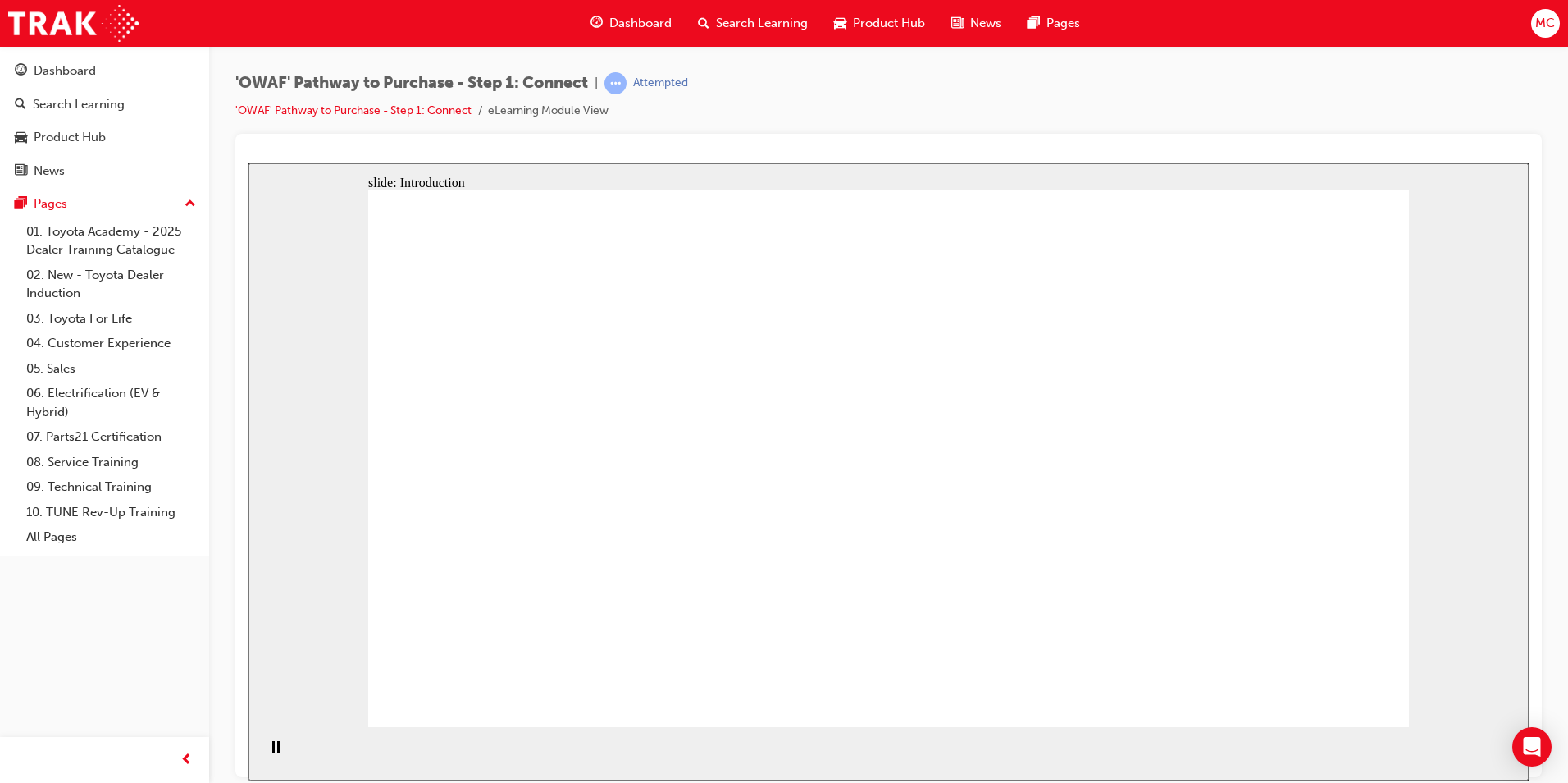
drag, startPoint x: 1029, startPoint y: 312, endPoint x: 1069, endPoint y: 325, distance: 42.1
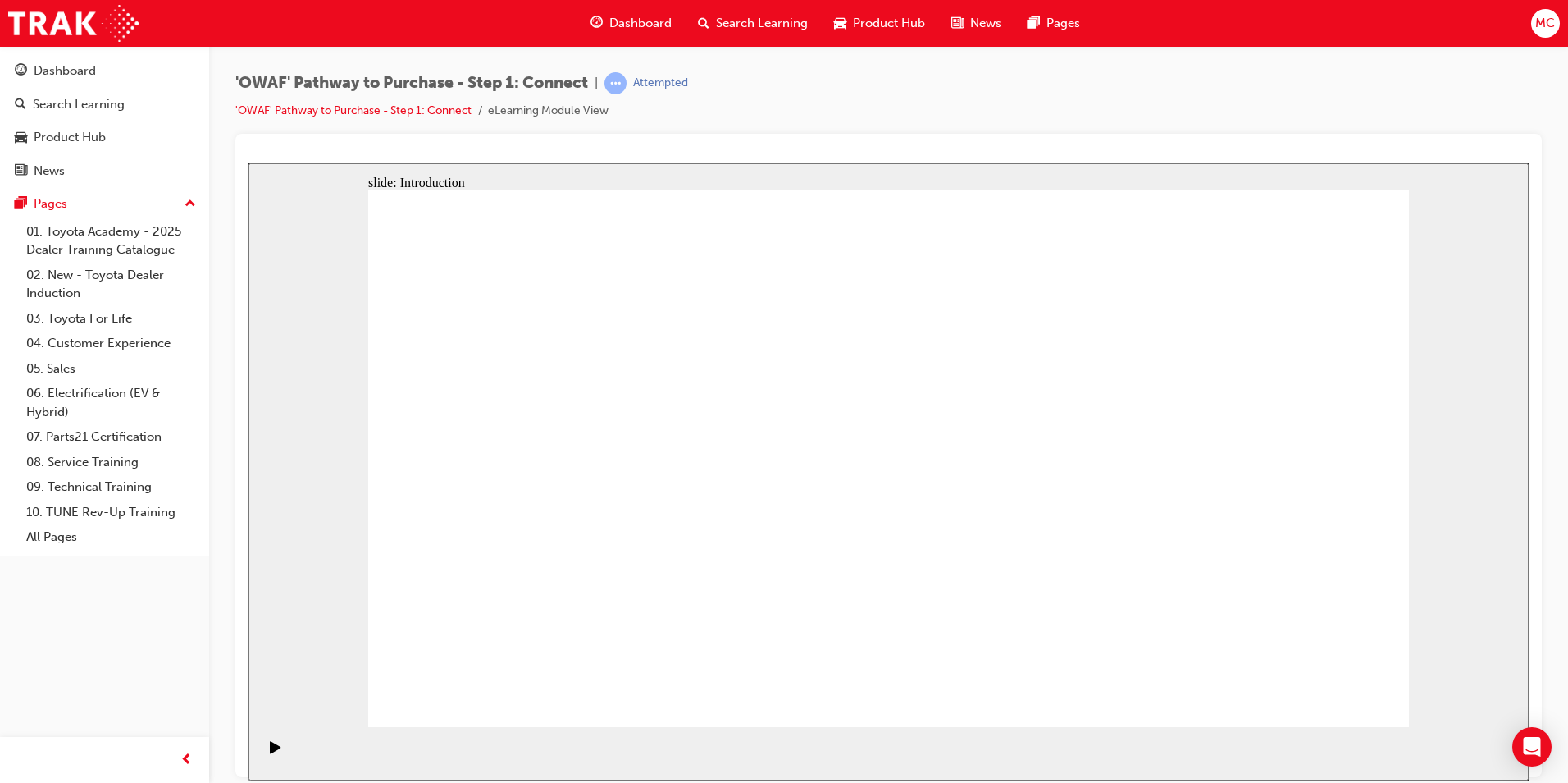
drag, startPoint x: 1328, startPoint y: 673, endPoint x: 1333, endPoint y: 699, distance: 26.5
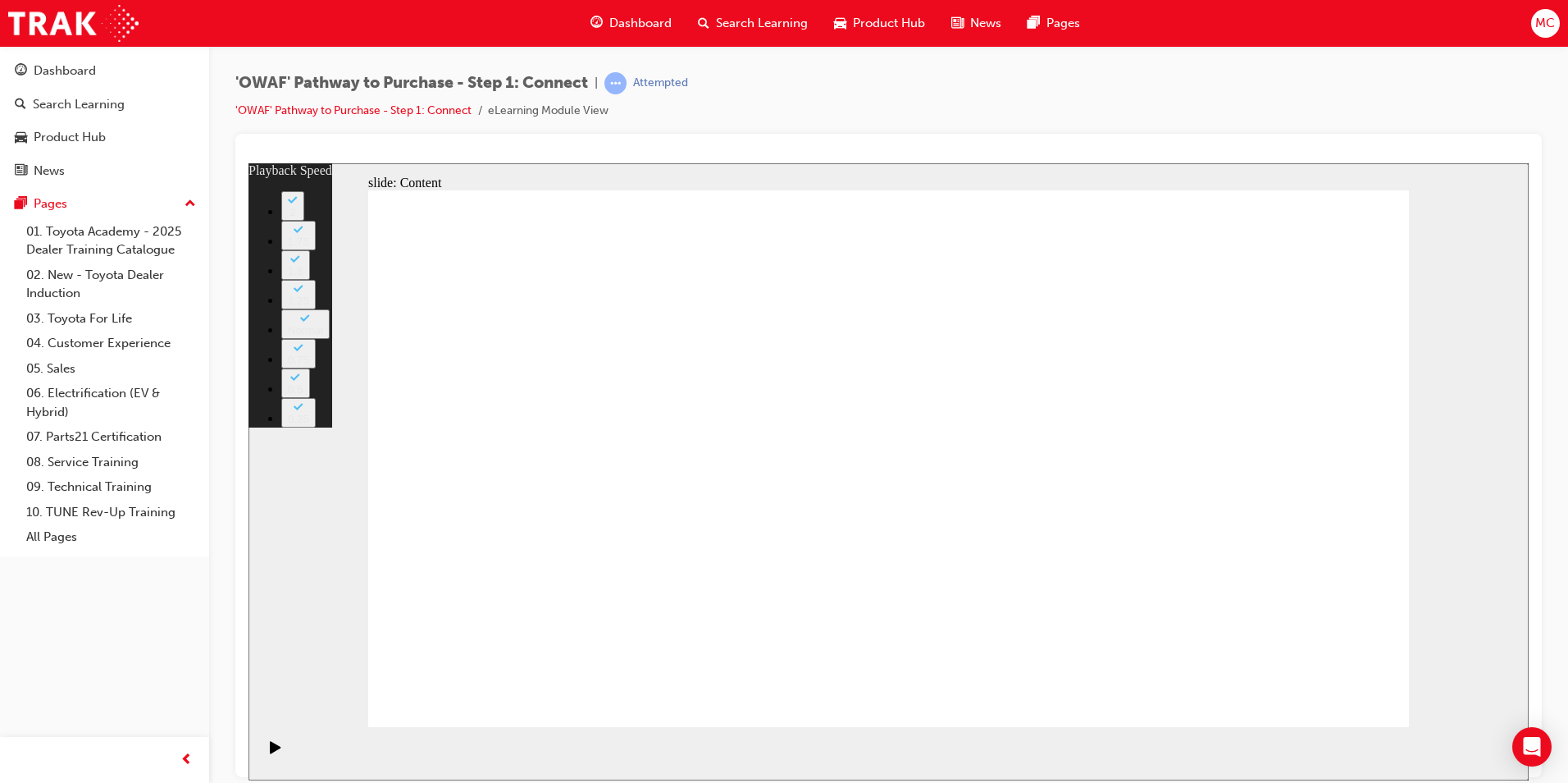
type input "76"
drag, startPoint x: 1335, startPoint y: 681, endPoint x: 1323, endPoint y: 702, distance: 24.2
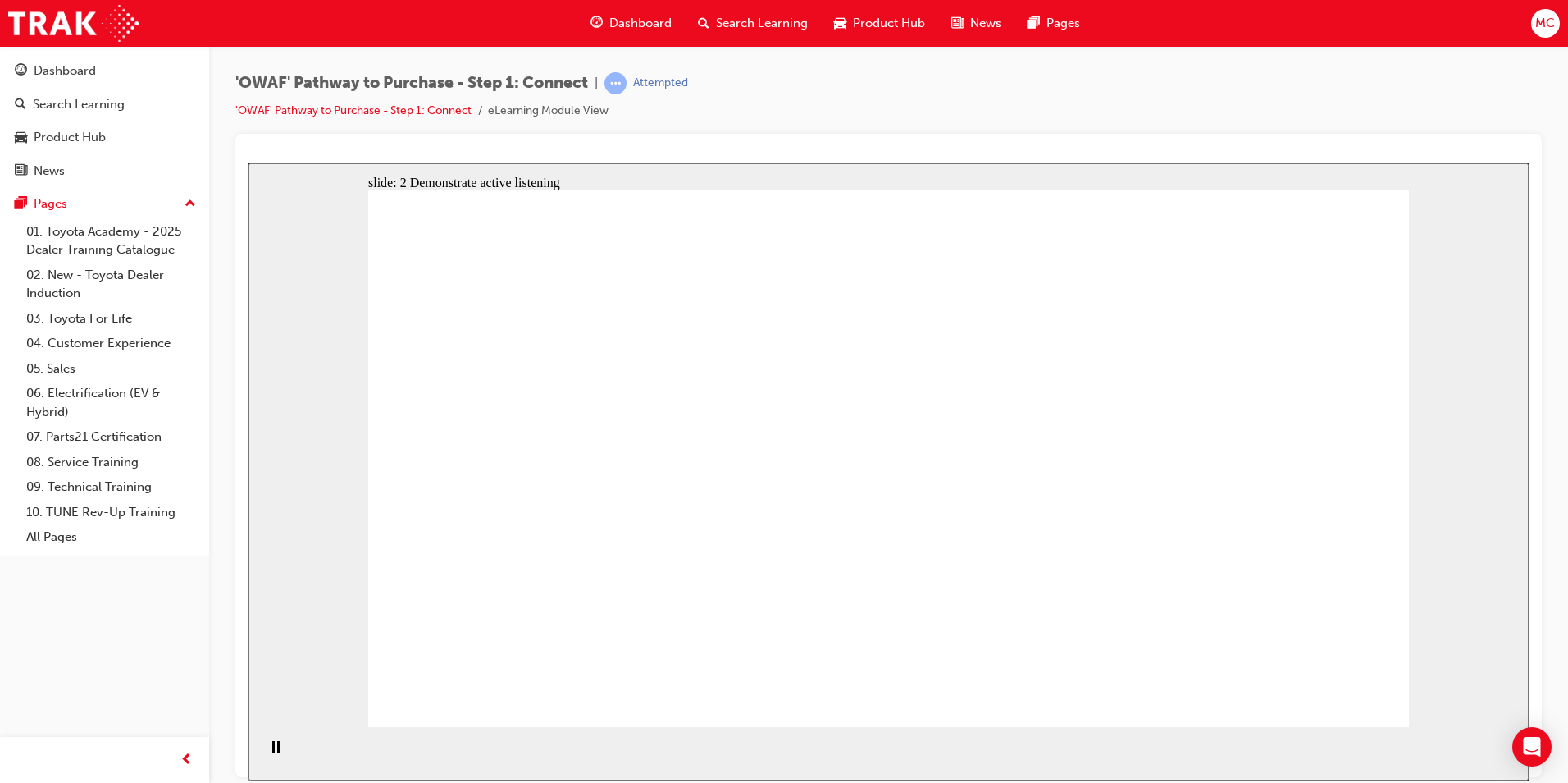
drag, startPoint x: 1328, startPoint y: 244, endPoint x: 1333, endPoint y: 299, distance: 55.2
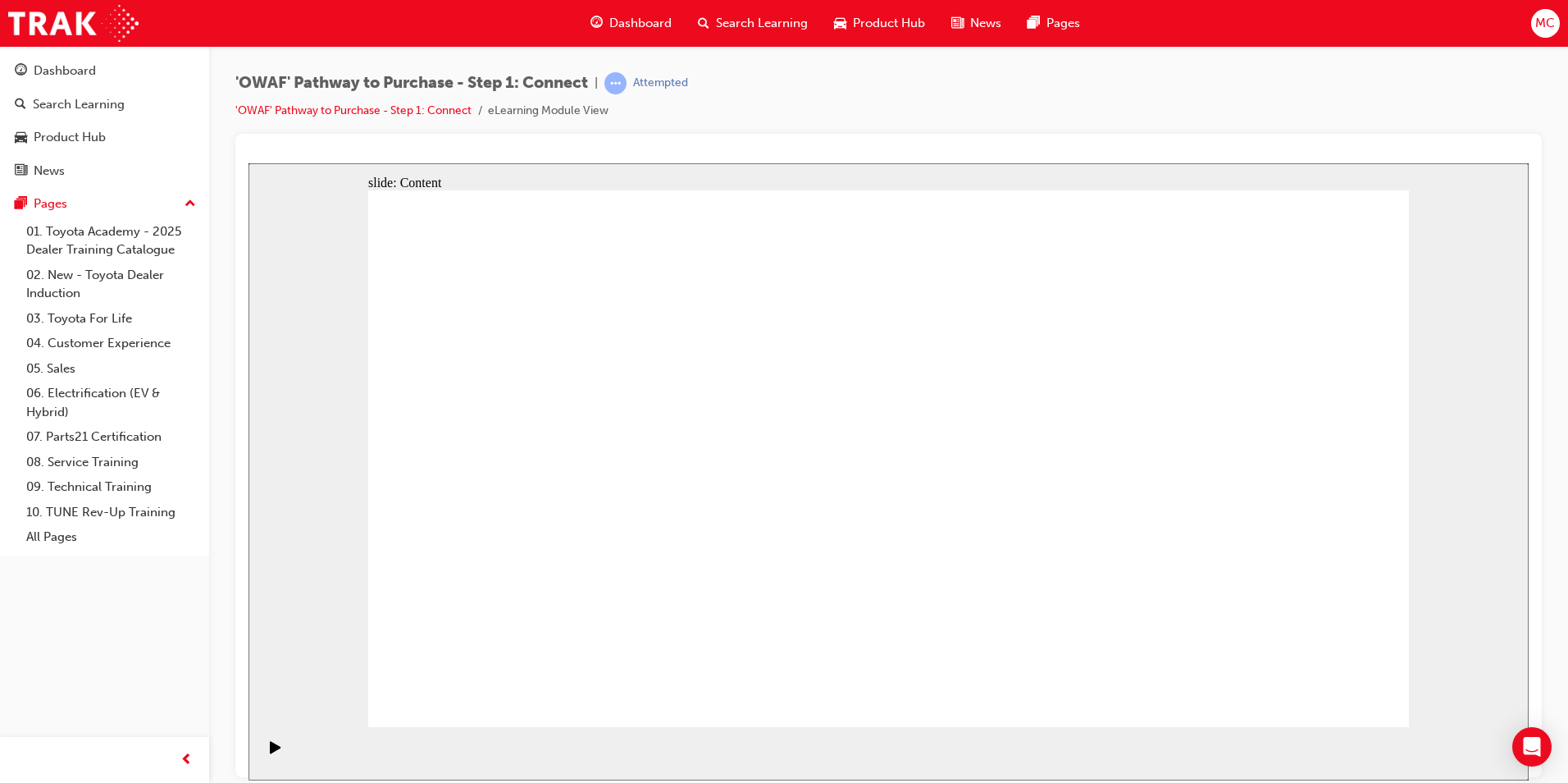
drag, startPoint x: 1032, startPoint y: 279, endPoint x: 545, endPoint y: 632, distance: 601.5
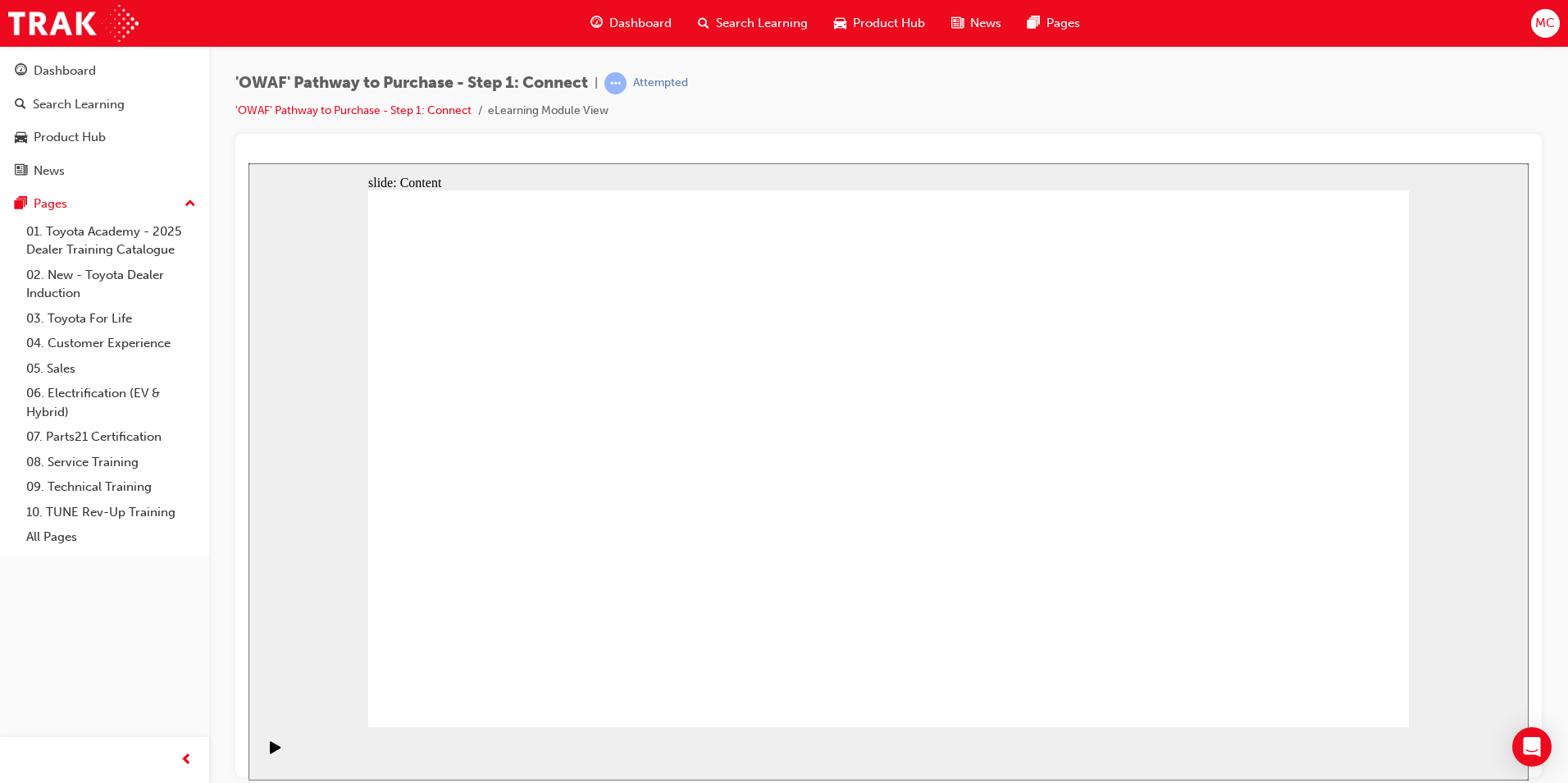
drag, startPoint x: 1335, startPoint y: 705, endPoint x: 1328, endPoint y: 679, distance: 26.9
drag, startPoint x: 1323, startPoint y: 677, endPoint x: 1313, endPoint y: 685, distance: 12.8
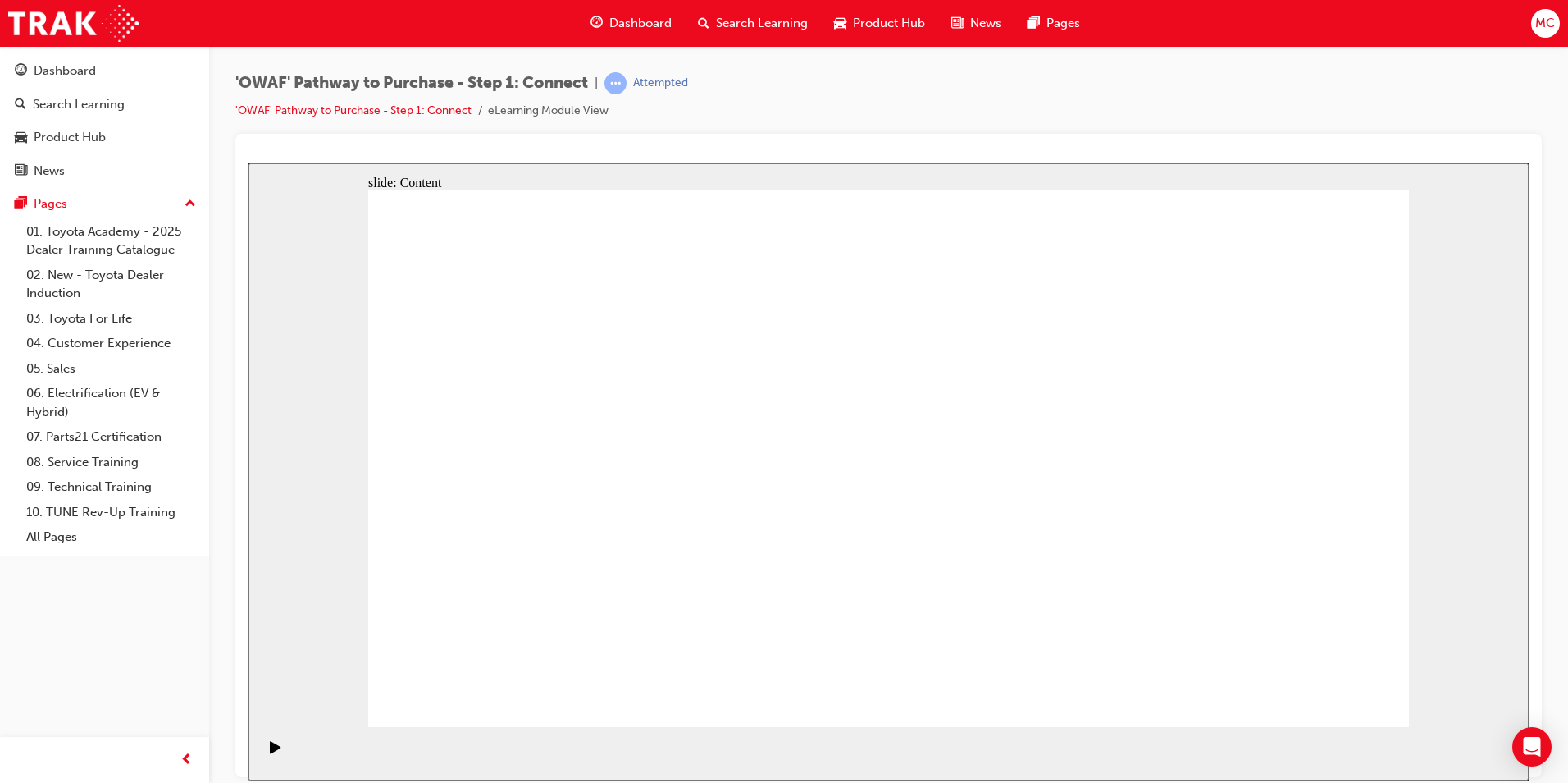
drag, startPoint x: 940, startPoint y: 279, endPoint x: 976, endPoint y: 267, distance: 37.9
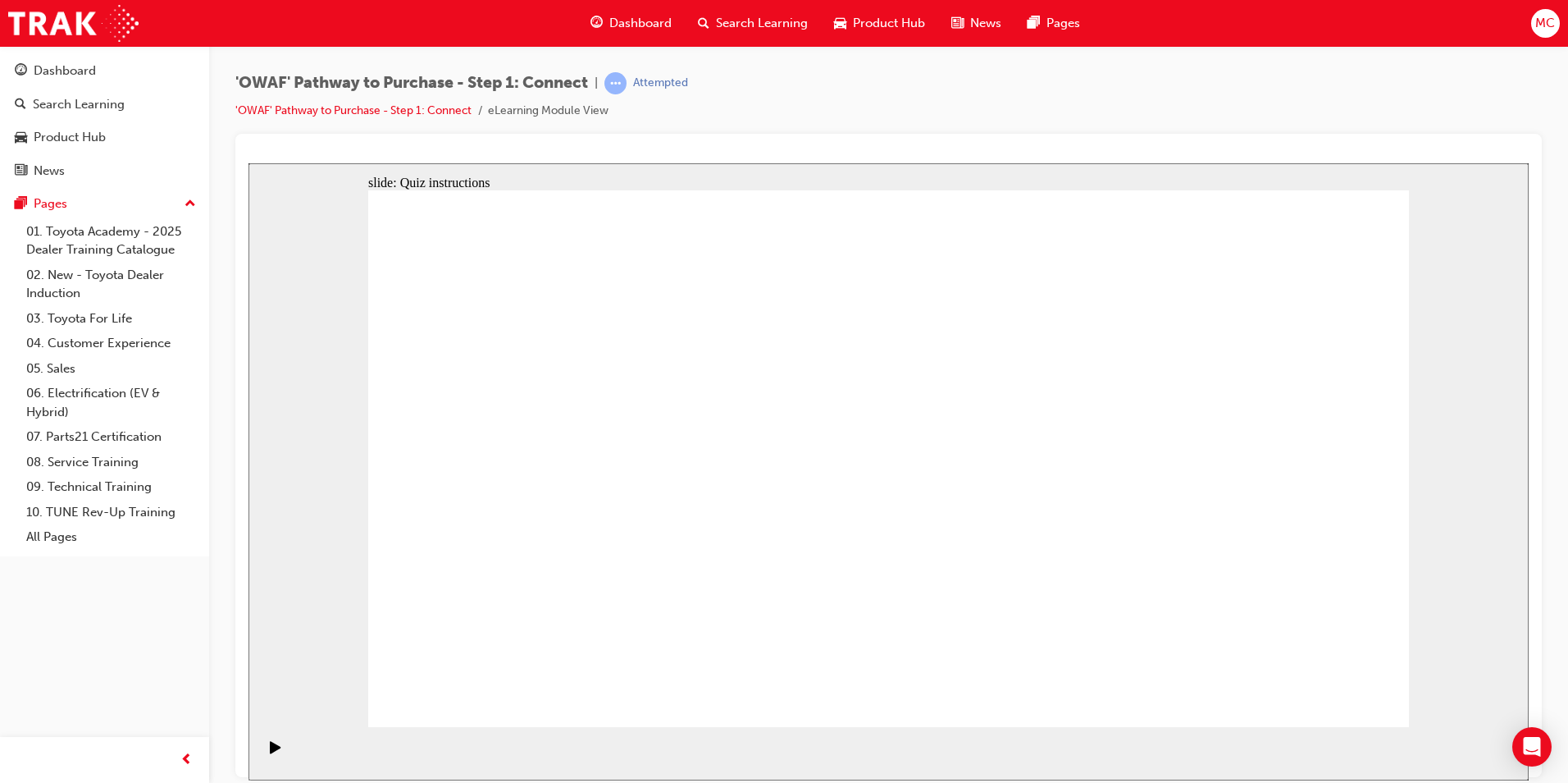
drag, startPoint x: 685, startPoint y: 629, endPoint x: 1190, endPoint y: 276, distance: 616.1
drag, startPoint x: 933, startPoint y: 532, endPoint x: 1275, endPoint y: 353, distance: 386.0
drag, startPoint x: 609, startPoint y: 518, endPoint x: 1284, endPoint y: 495, distance: 675.4
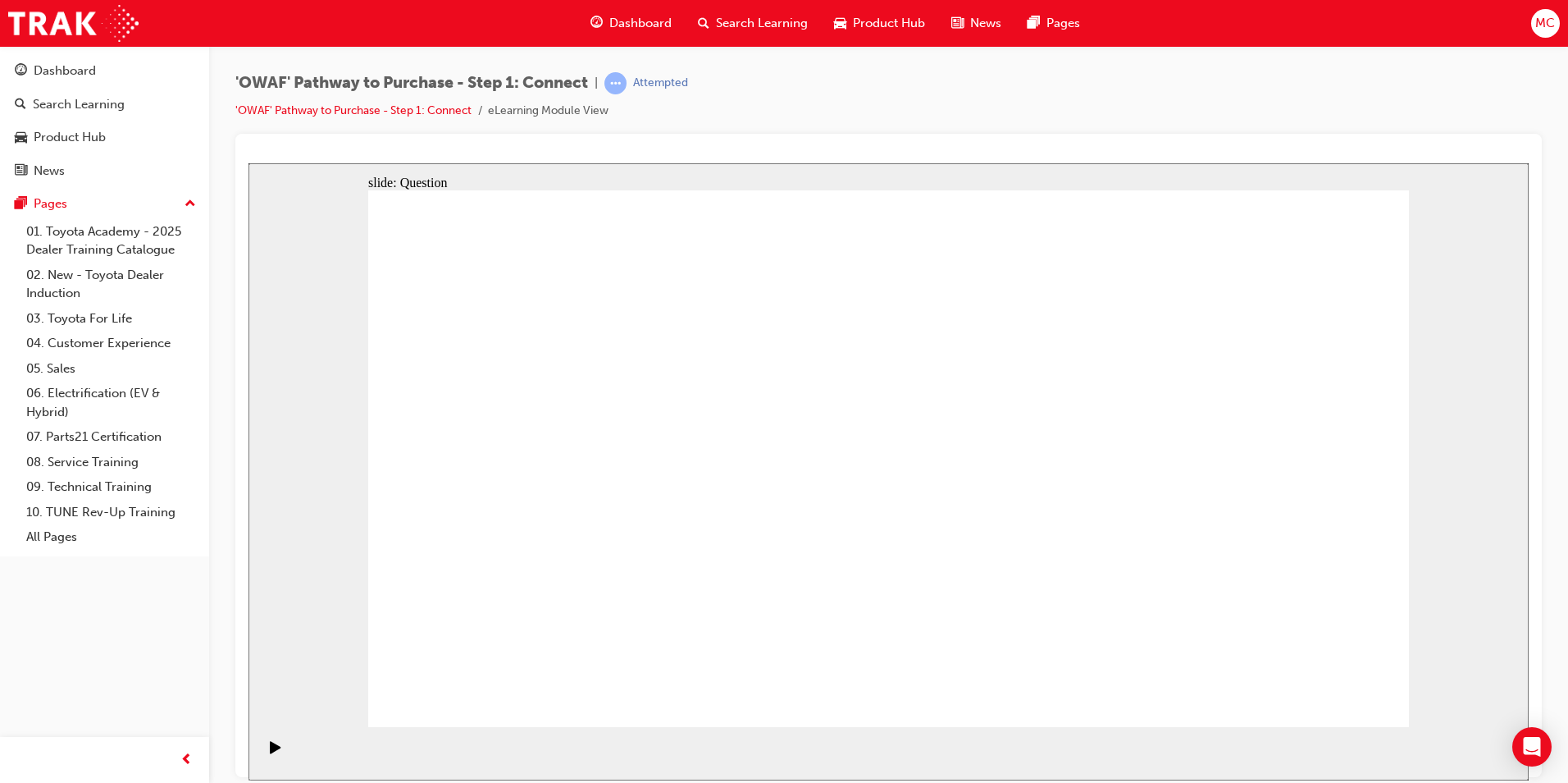
drag, startPoint x: 715, startPoint y: 525, endPoint x: 1227, endPoint y: 620, distance: 520.7
drag, startPoint x: 843, startPoint y: 517, endPoint x: 1128, endPoint y: 625, distance: 304.8
drag, startPoint x: 573, startPoint y: 618, endPoint x: 1011, endPoint y: 347, distance: 515.1
drag, startPoint x: 504, startPoint y: 520, endPoint x: 999, endPoint y: 490, distance: 495.9
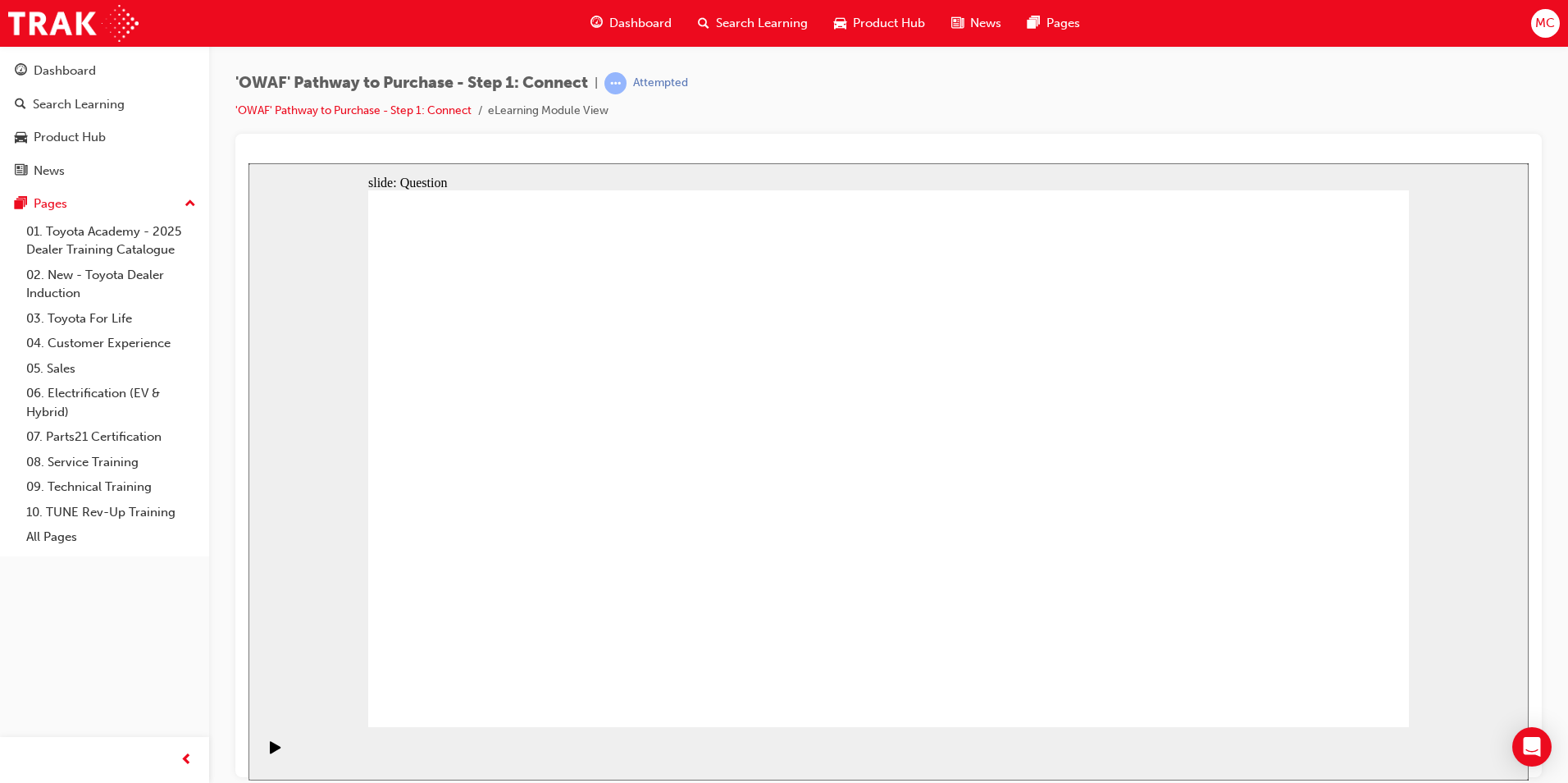
drag, startPoint x: 1202, startPoint y: 593, endPoint x: 868, endPoint y: 560, distance: 335.6
drag, startPoint x: 1212, startPoint y: 577, endPoint x: 606, endPoint y: 554, distance: 606.4
drag, startPoint x: 1236, startPoint y: 535, endPoint x: 939, endPoint y: 549, distance: 297.3
drag, startPoint x: 1237, startPoint y: 535, endPoint x: 919, endPoint y: 527, distance: 318.1
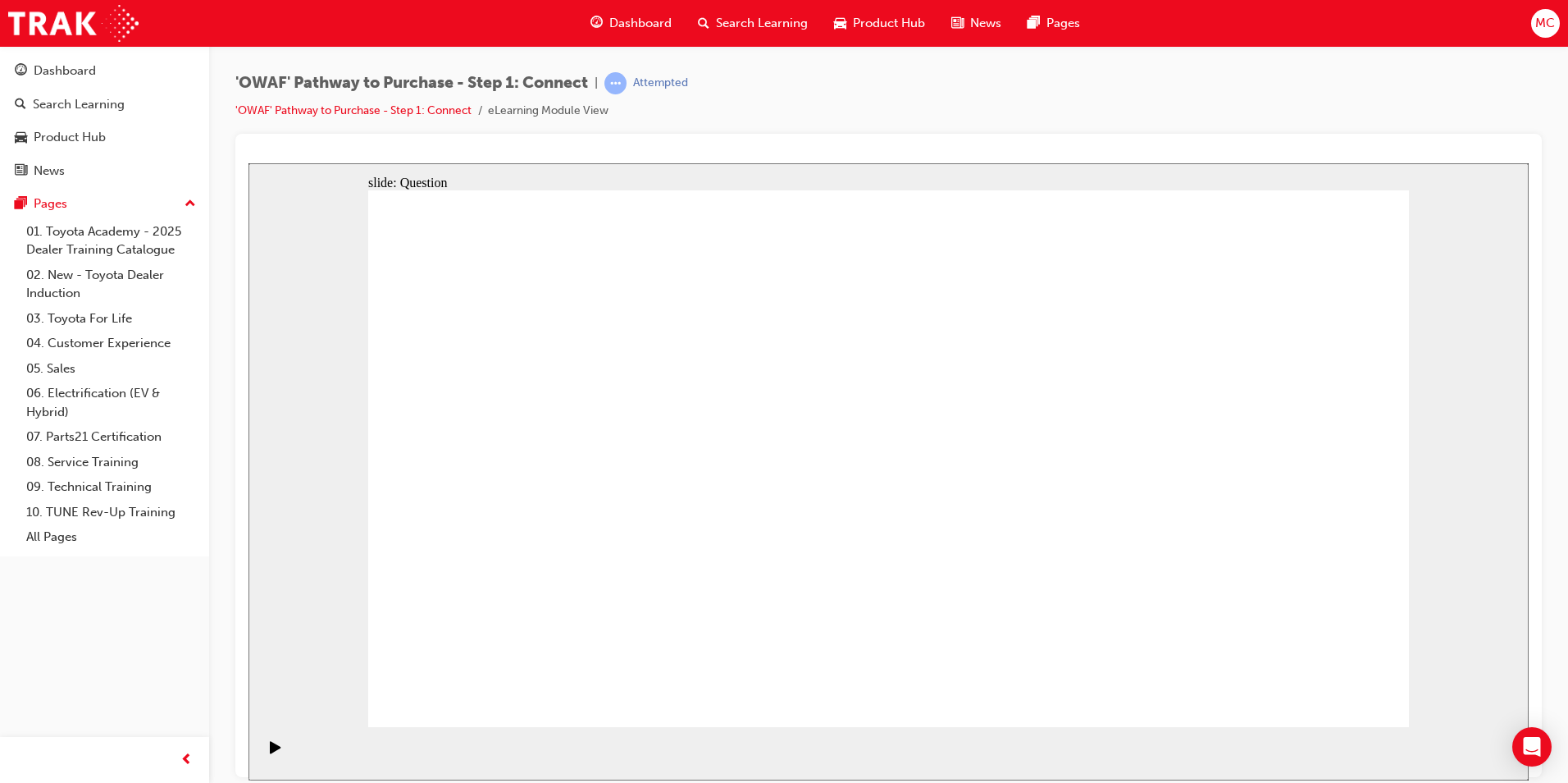
drag, startPoint x: 1236, startPoint y: 576, endPoint x: 930, endPoint y: 598, distance: 306.8
drag, startPoint x: 960, startPoint y: 556, endPoint x: 581, endPoint y: 595, distance: 381.0
drag, startPoint x: 1270, startPoint y: 569, endPoint x: 640, endPoint y: 541, distance: 630.6
drag, startPoint x: 1188, startPoint y: 528, endPoint x: 474, endPoint y: 537, distance: 714.1
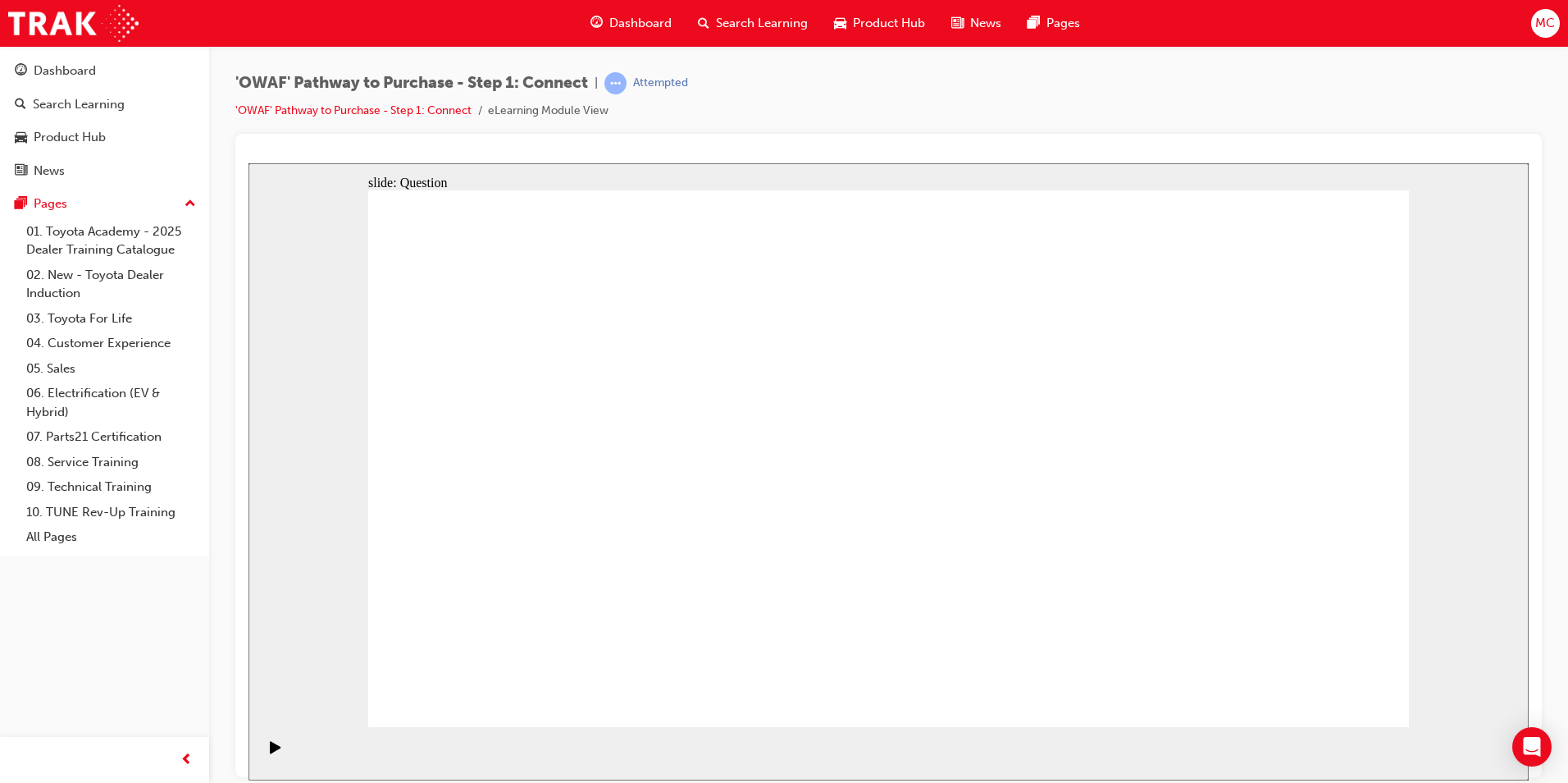
radio input "true"
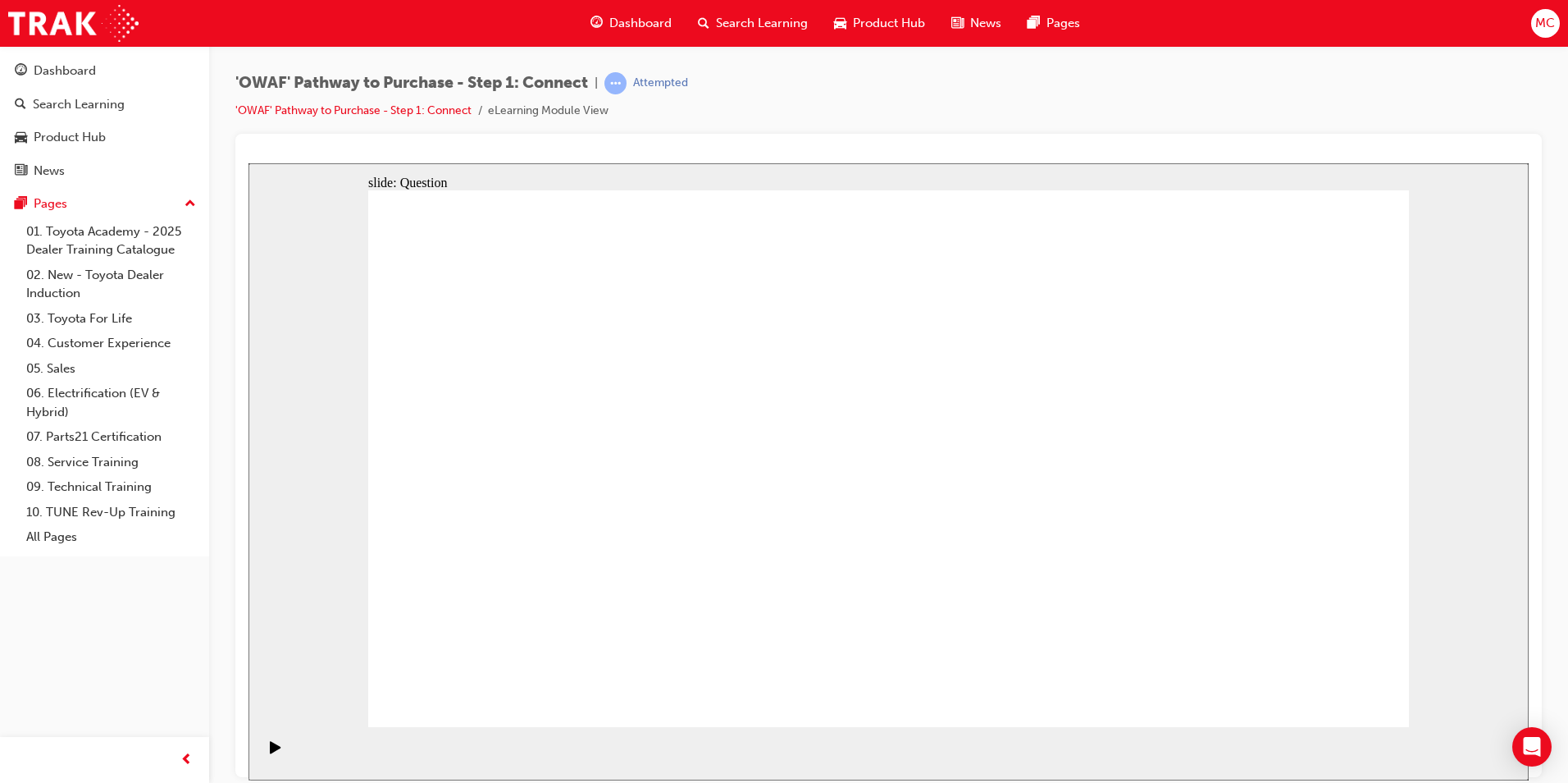
checkbox input "true"
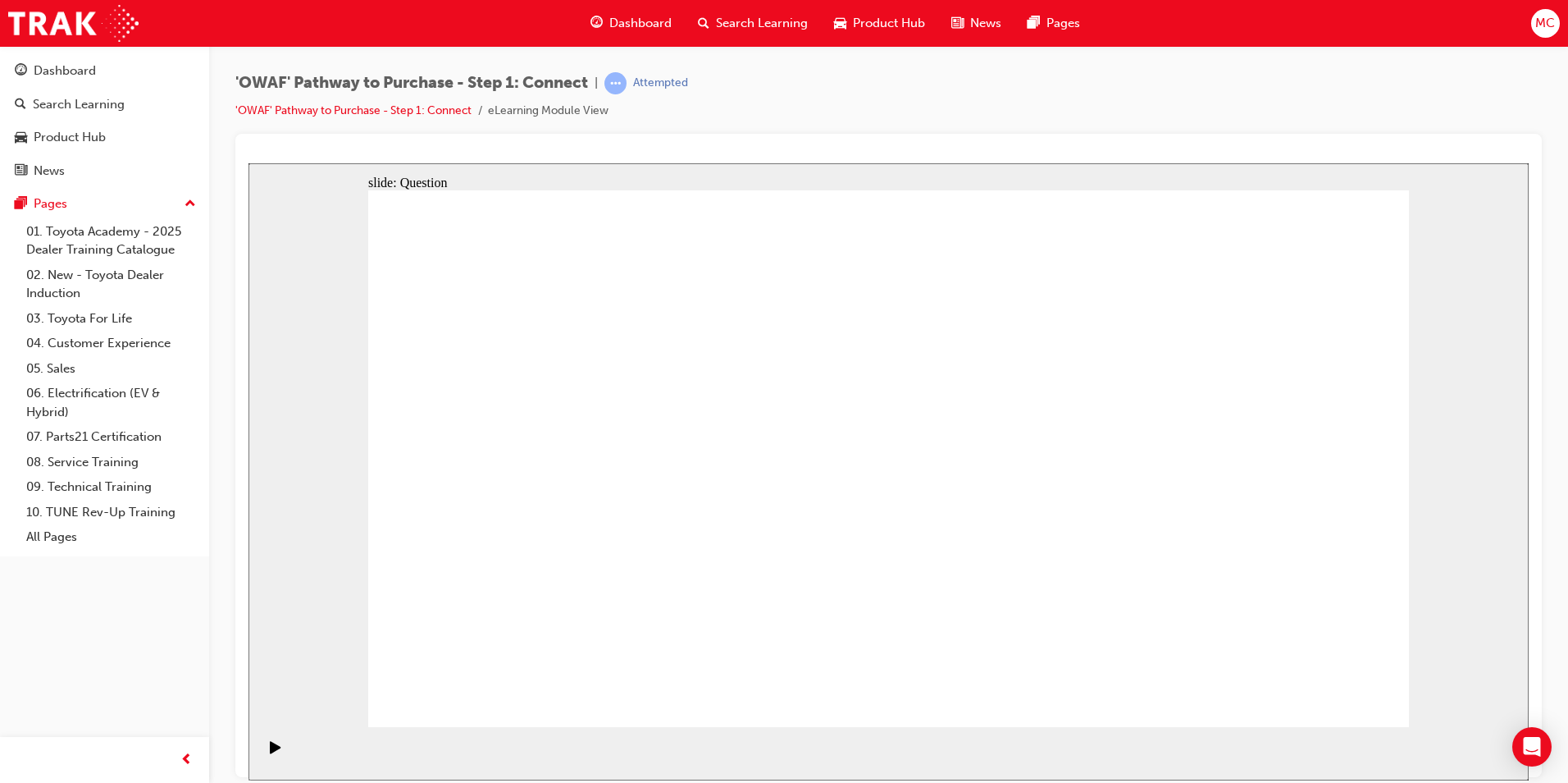
checkbox input "true"
drag, startPoint x: 600, startPoint y: 636, endPoint x: 960, endPoint y: 403, distance: 428.8
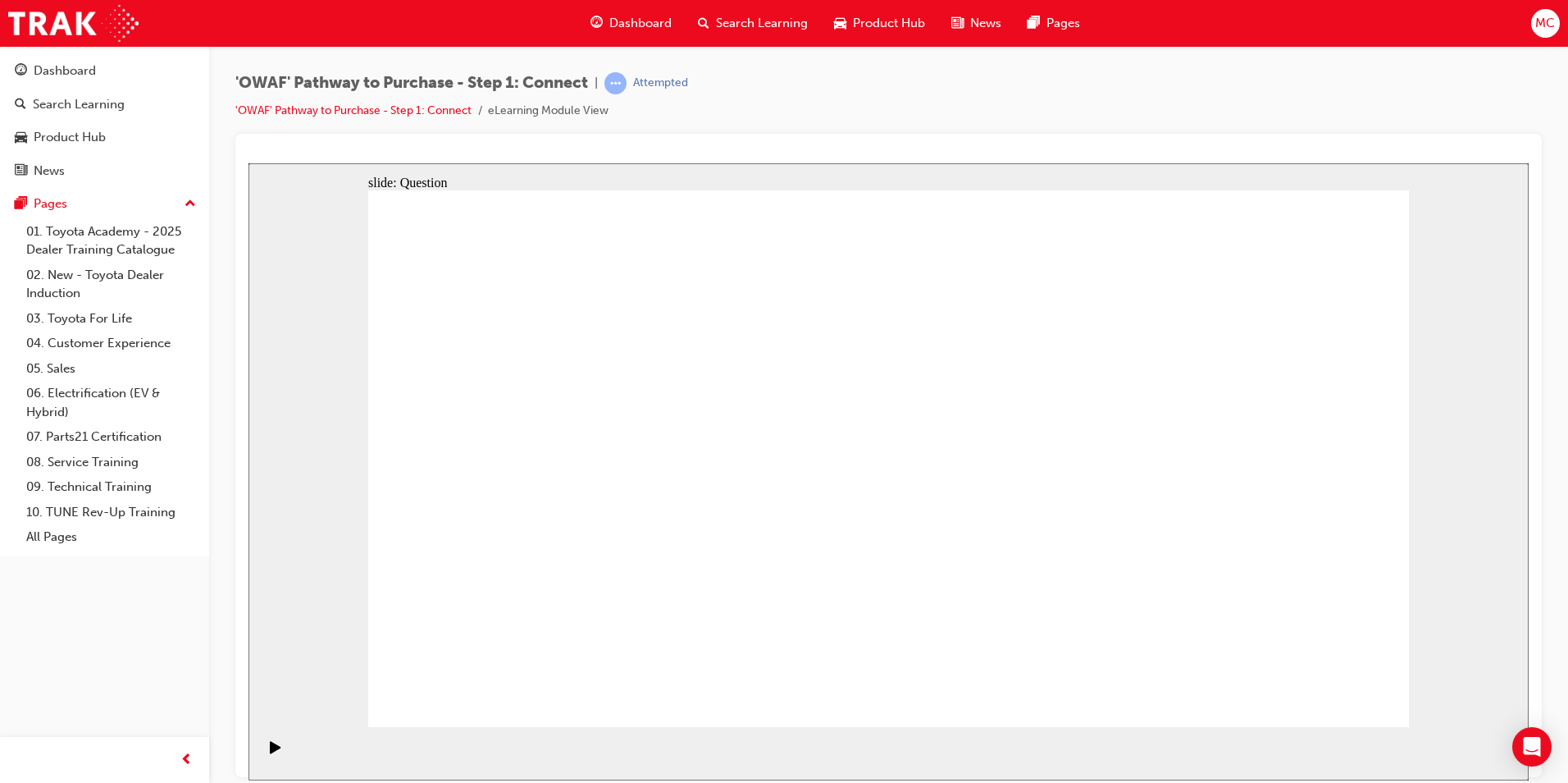
drag, startPoint x: 756, startPoint y: 682, endPoint x: 1153, endPoint y: 393, distance: 491.0
drag, startPoint x: 930, startPoint y: 618, endPoint x: 537, endPoint y: 449, distance: 427.8
drag, startPoint x: 1130, startPoint y: 574, endPoint x: 771, endPoint y: 452, distance: 379.2
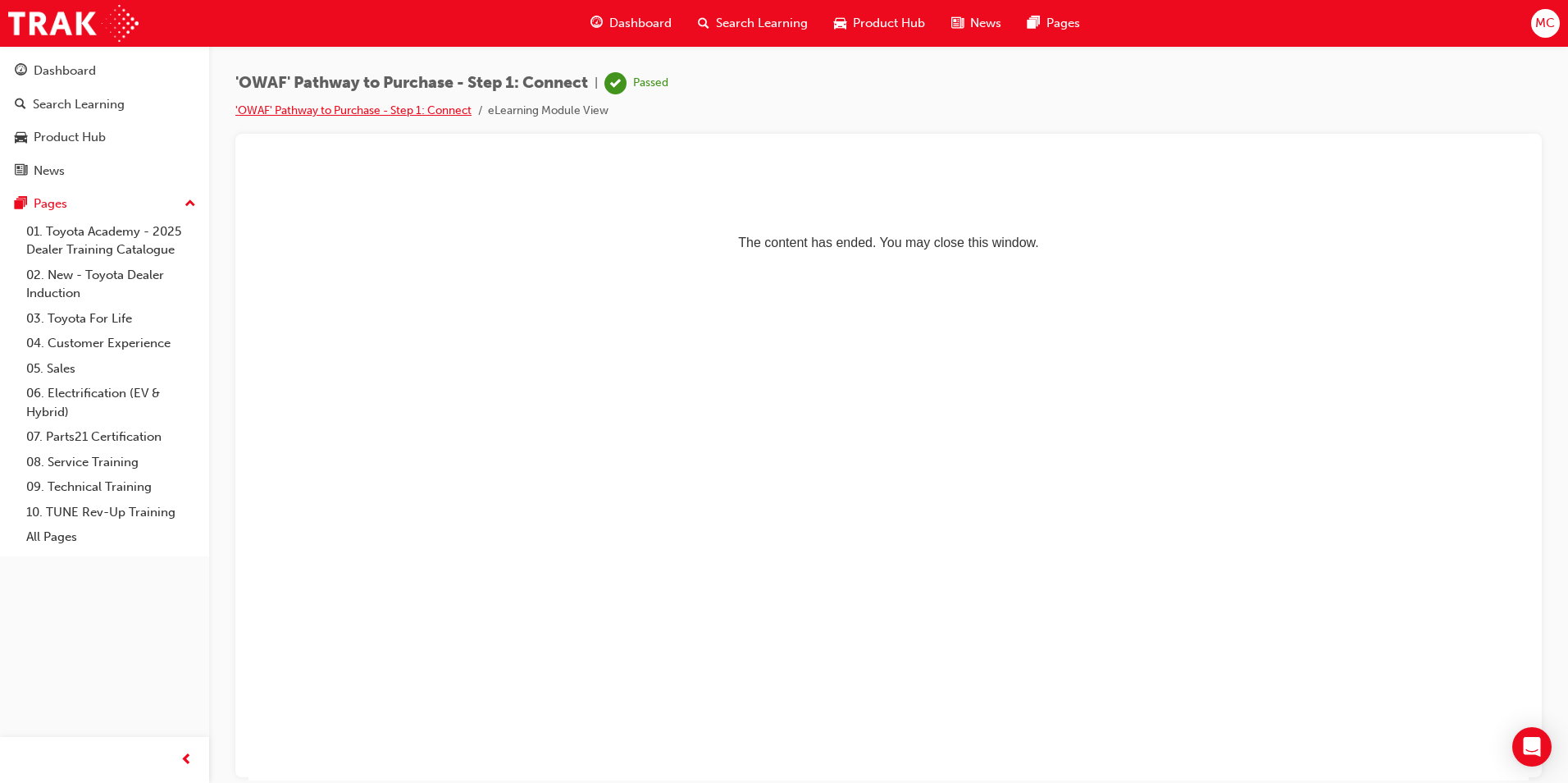
click at [343, 112] on link "'OWAF' Pathway to Purchase - Step 1: Connect" at bounding box center [353, 110] width 236 height 14
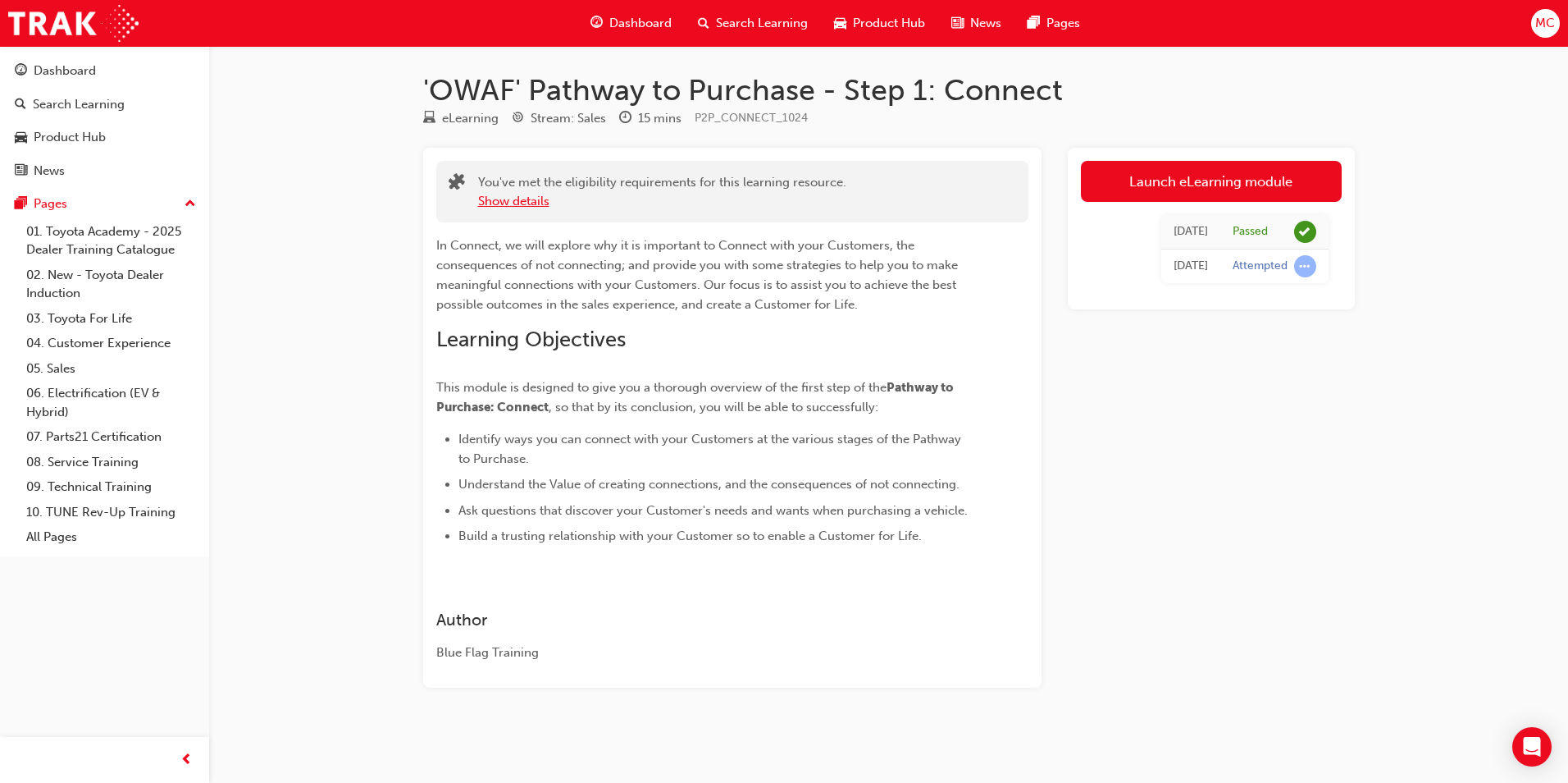
click at [490, 206] on button "Show details" at bounding box center [513, 201] width 71 height 18
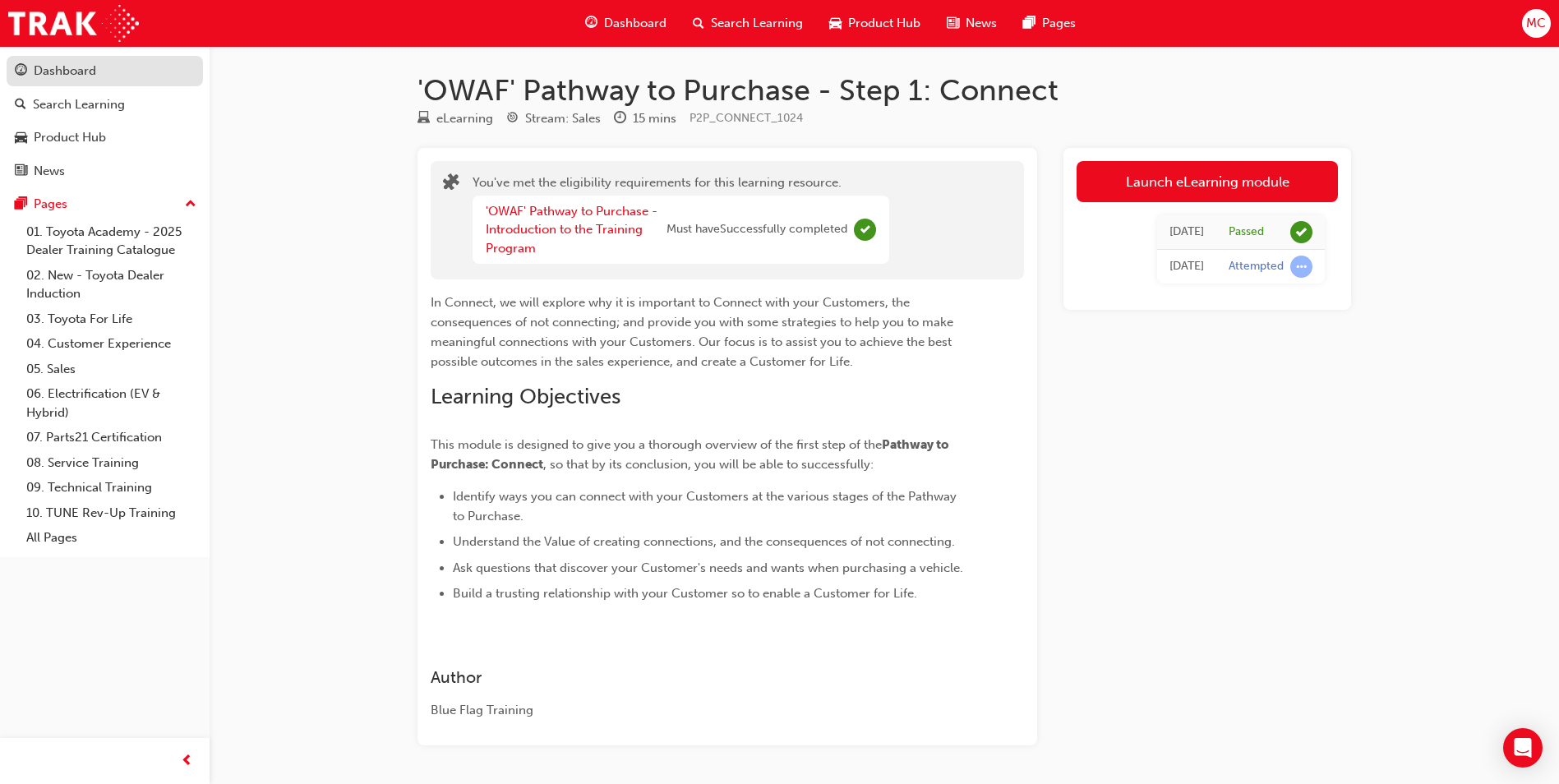
click at [93, 77] on div "Dashboard" at bounding box center [65, 71] width 63 height 18
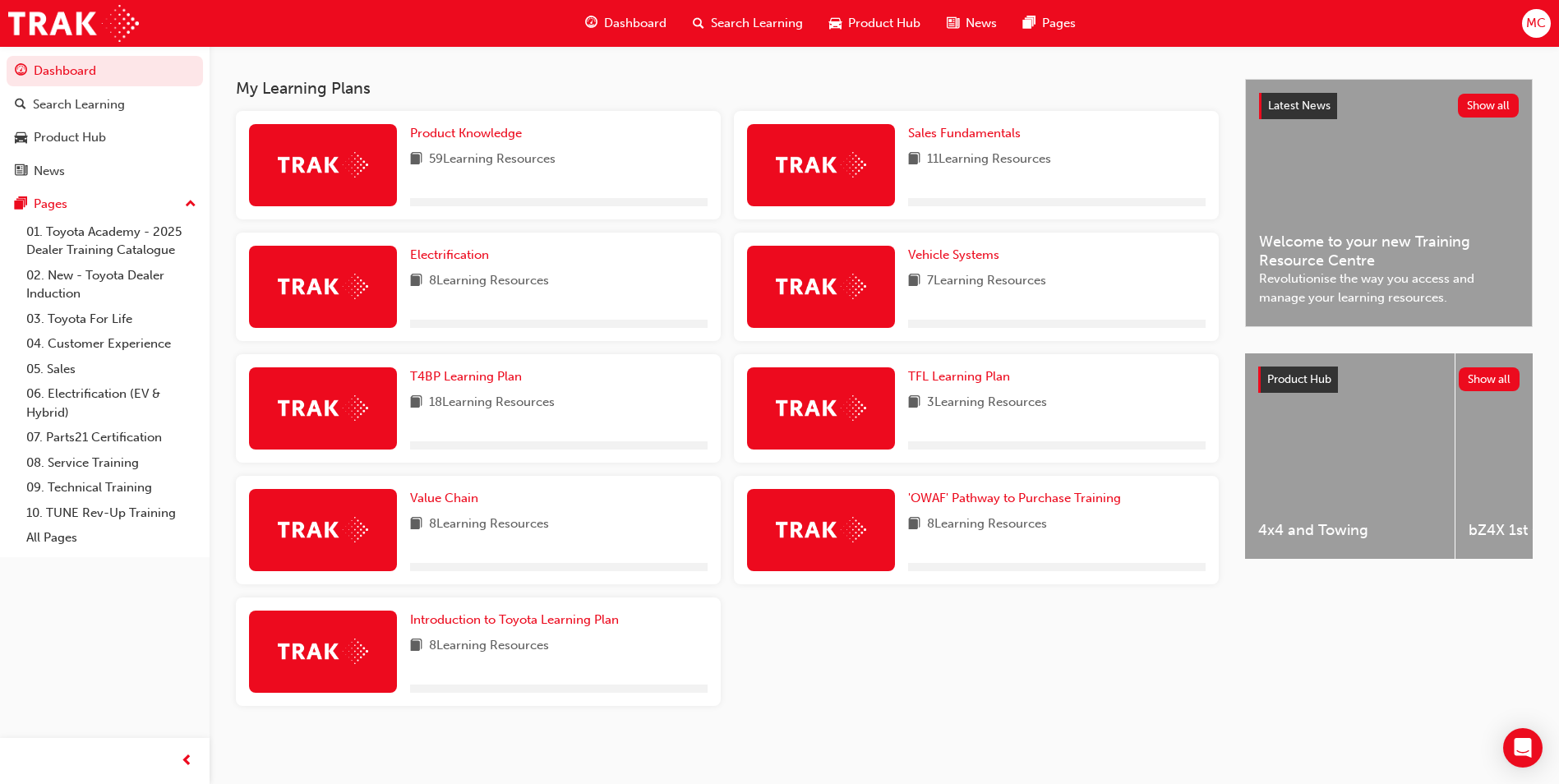
scroll to position [284, 0]
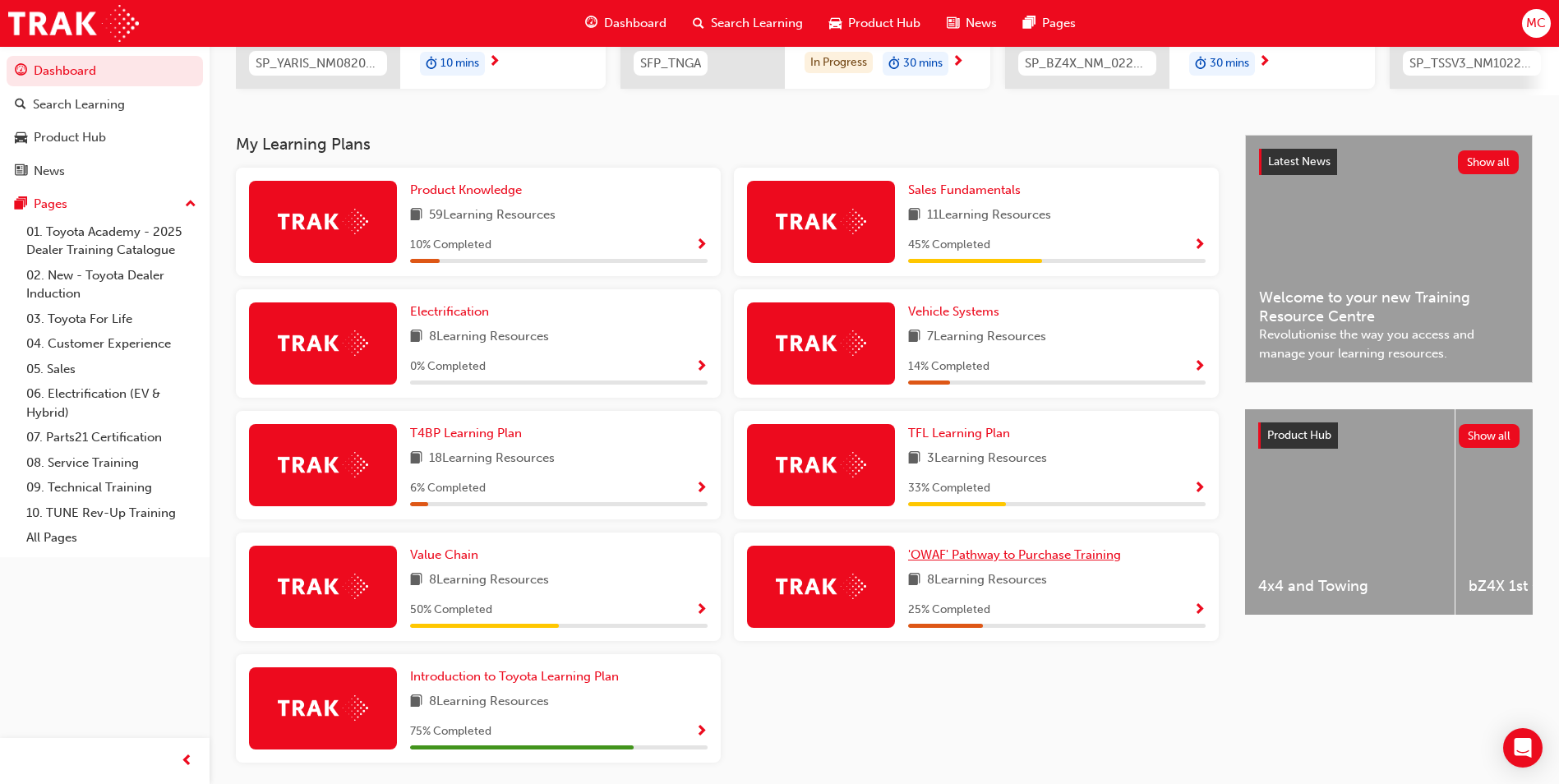
click at [1007, 557] on span "'OWAF' Pathway to Purchase Training" at bounding box center [1014, 555] width 213 height 15
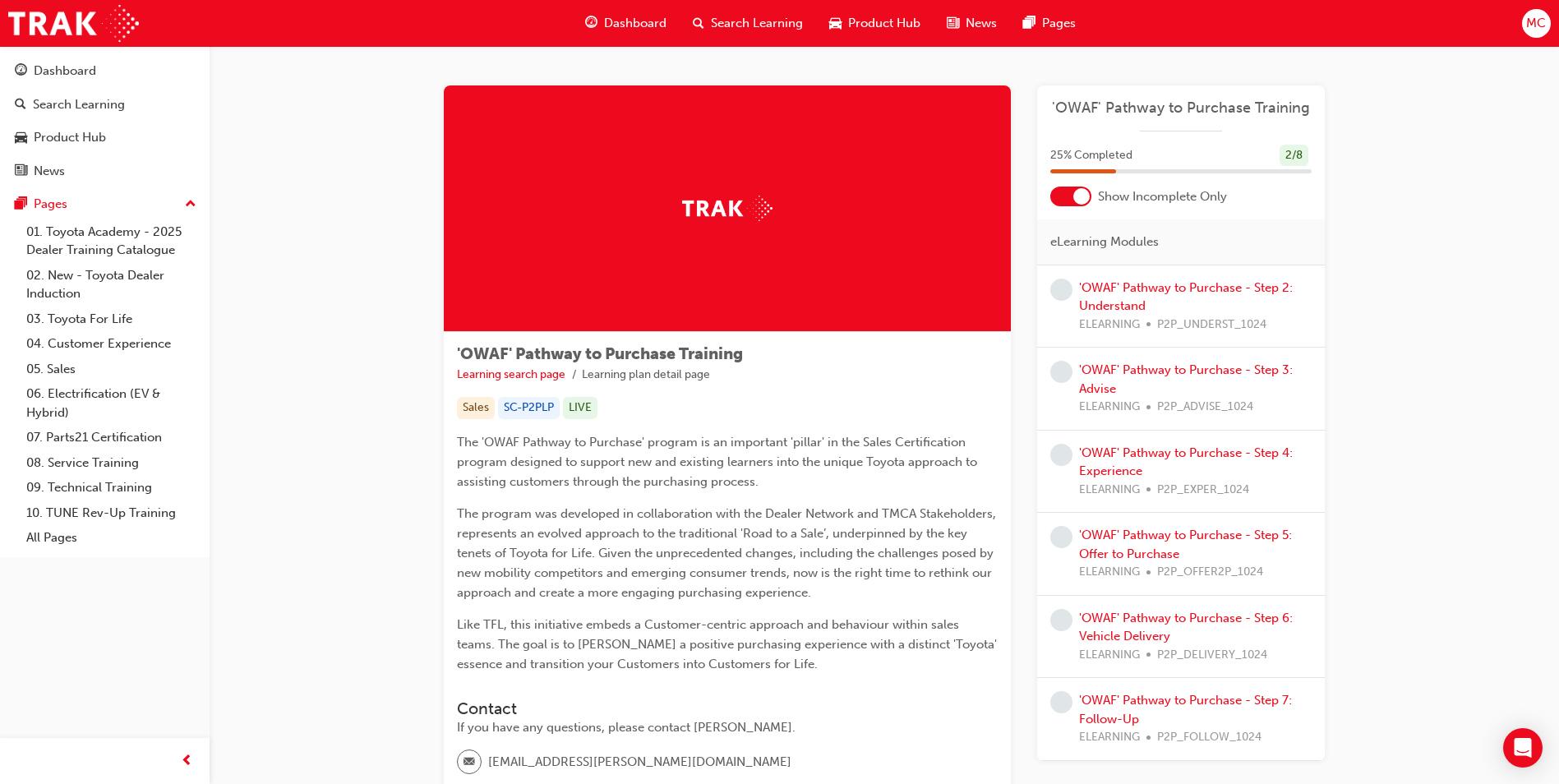
click at [1178, 295] on div "'OWAF' Pathway to Purchase - Step 2: Understand ELEARNING P2P_UNDERST_1024" at bounding box center [1195, 306] width 232 height 55
click at [1161, 284] on link "'OWAF' Pathway to Purchase - Step 2: Understand" at bounding box center [1185, 297] width 214 height 33
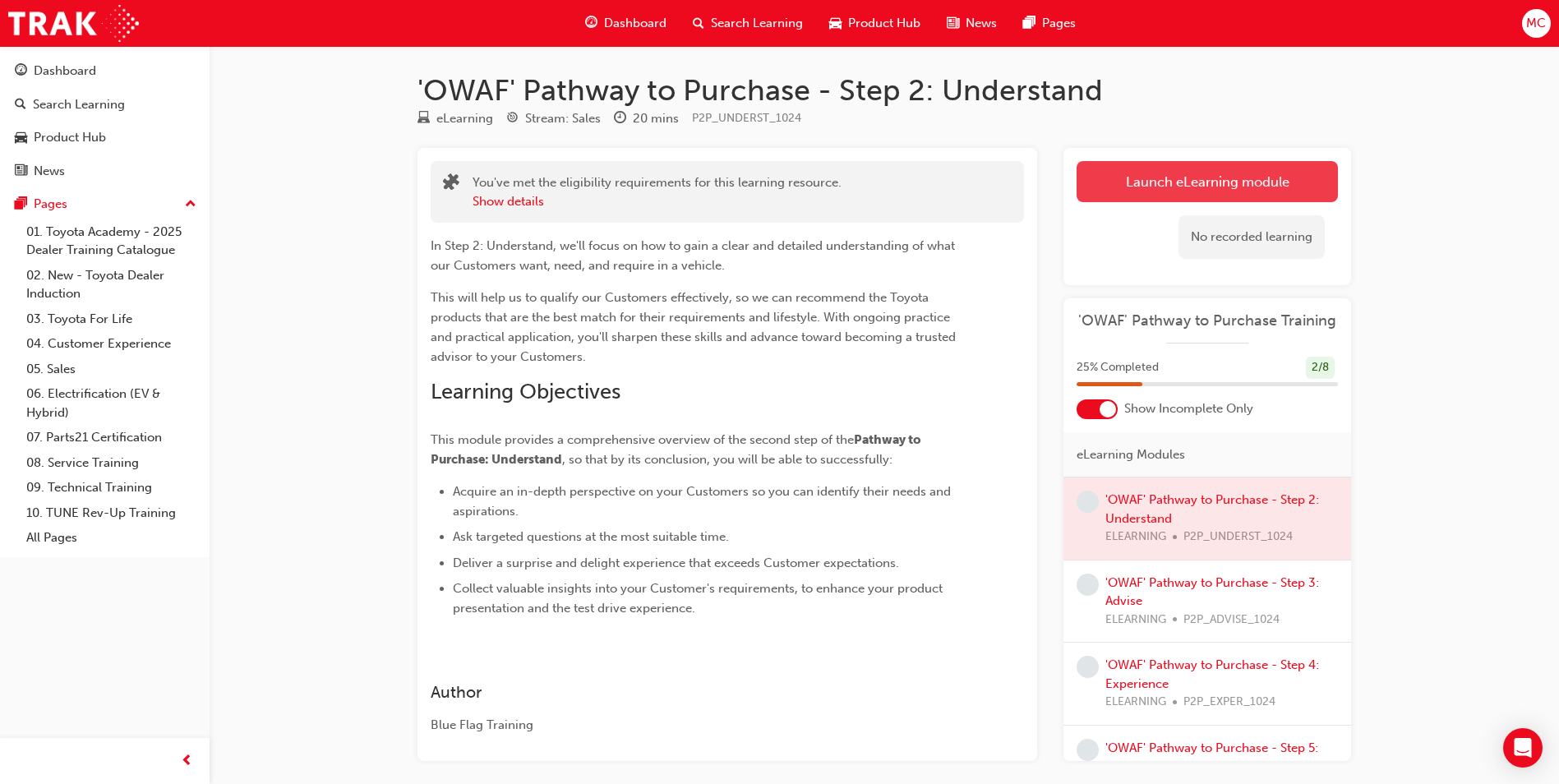
click at [1211, 193] on link "Launch eLearning module" at bounding box center [1207, 181] width 262 height 41
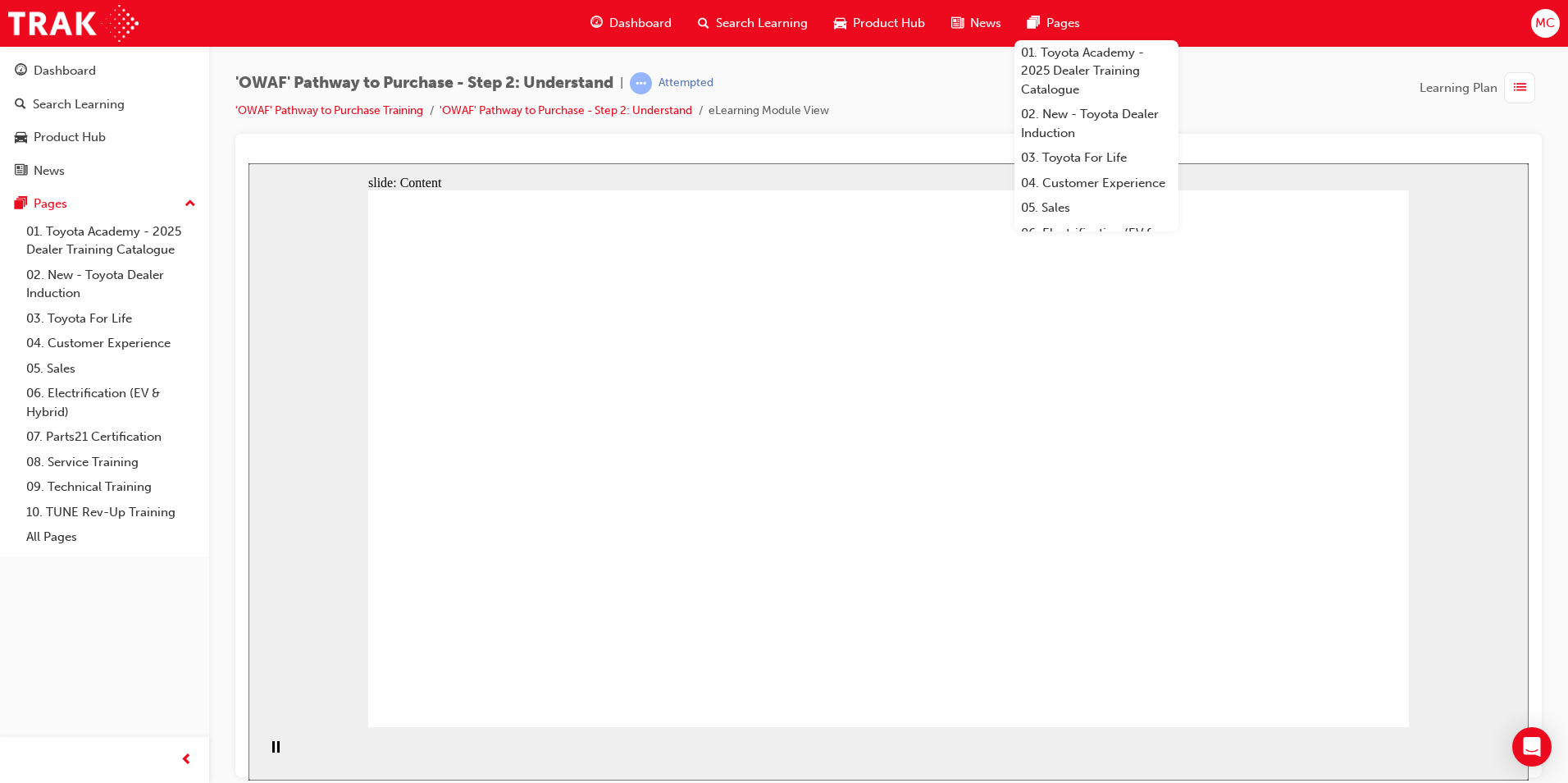
click at [1448, 313] on div "slide: Content Rectangle 1 Introduction Mastering effective questioning and act…" at bounding box center [888, 471] width 1280 height 617
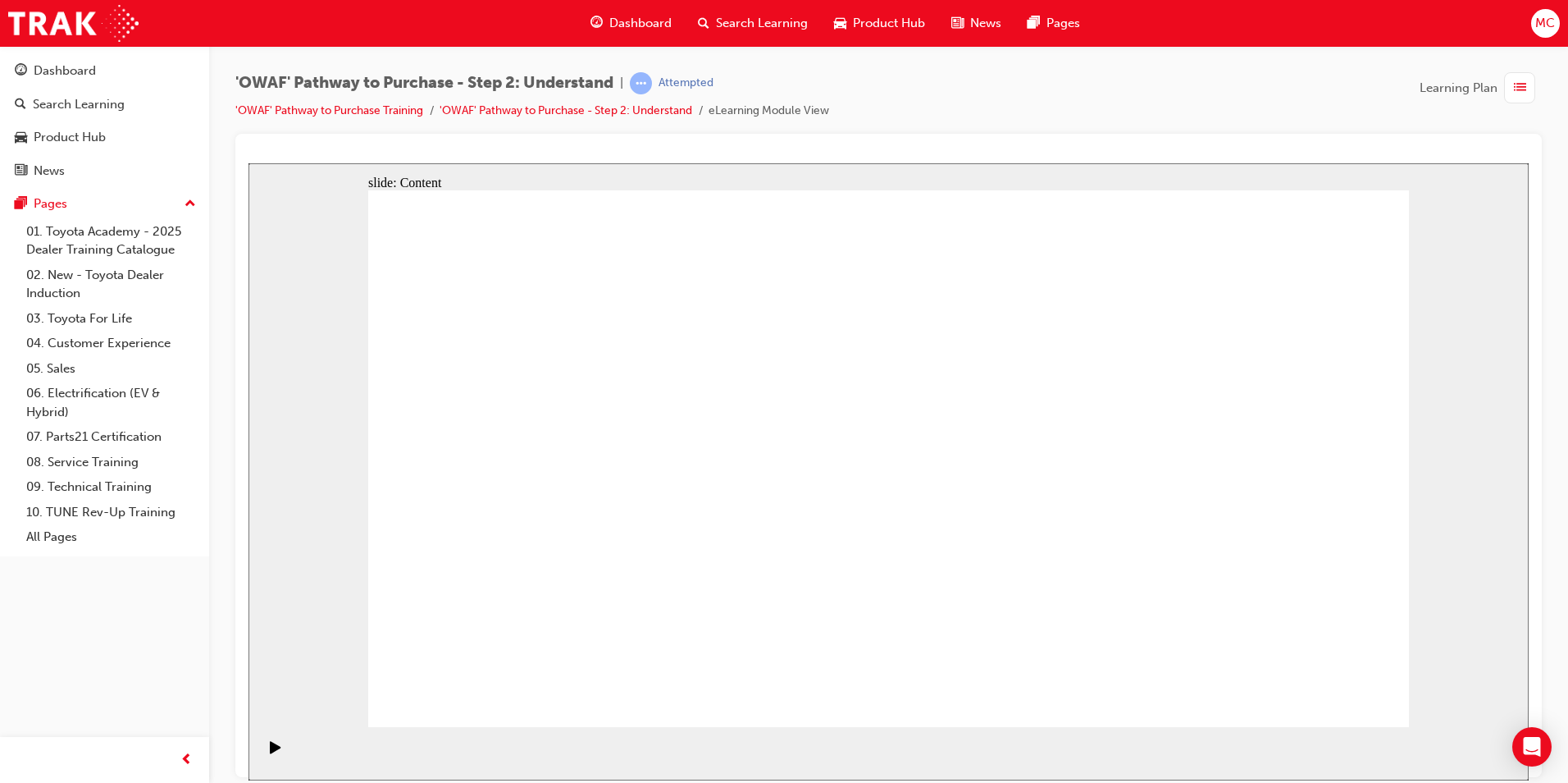
drag, startPoint x: 429, startPoint y: 451, endPoint x: 519, endPoint y: 409, distance: 99.3
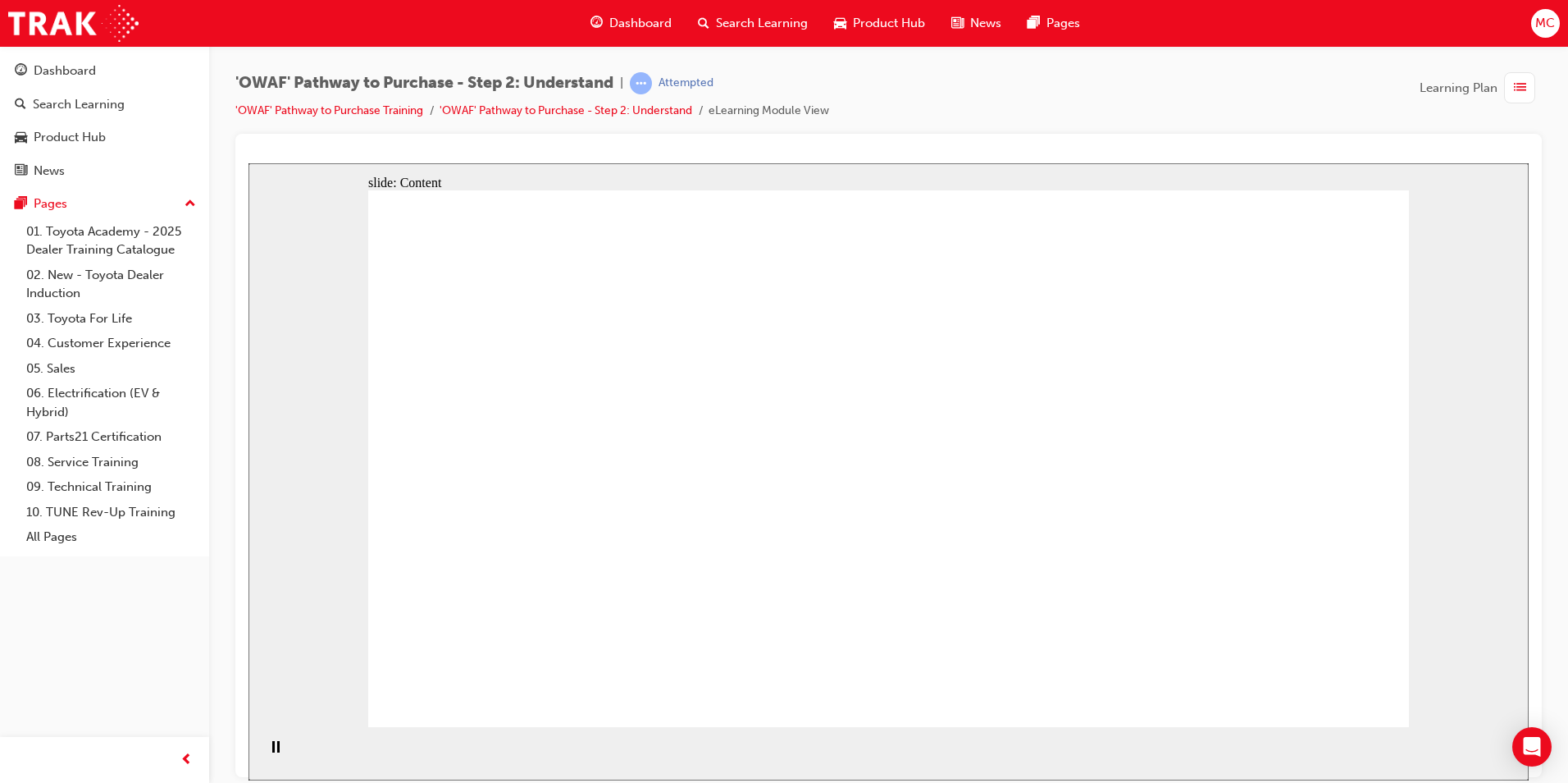
click at [1313, 112] on div "'OWAF' Pathway to Purchase - Step 2: Understand | Attempted 'OWAF' Pathway to P…" at bounding box center [888, 102] width 1306 height 62
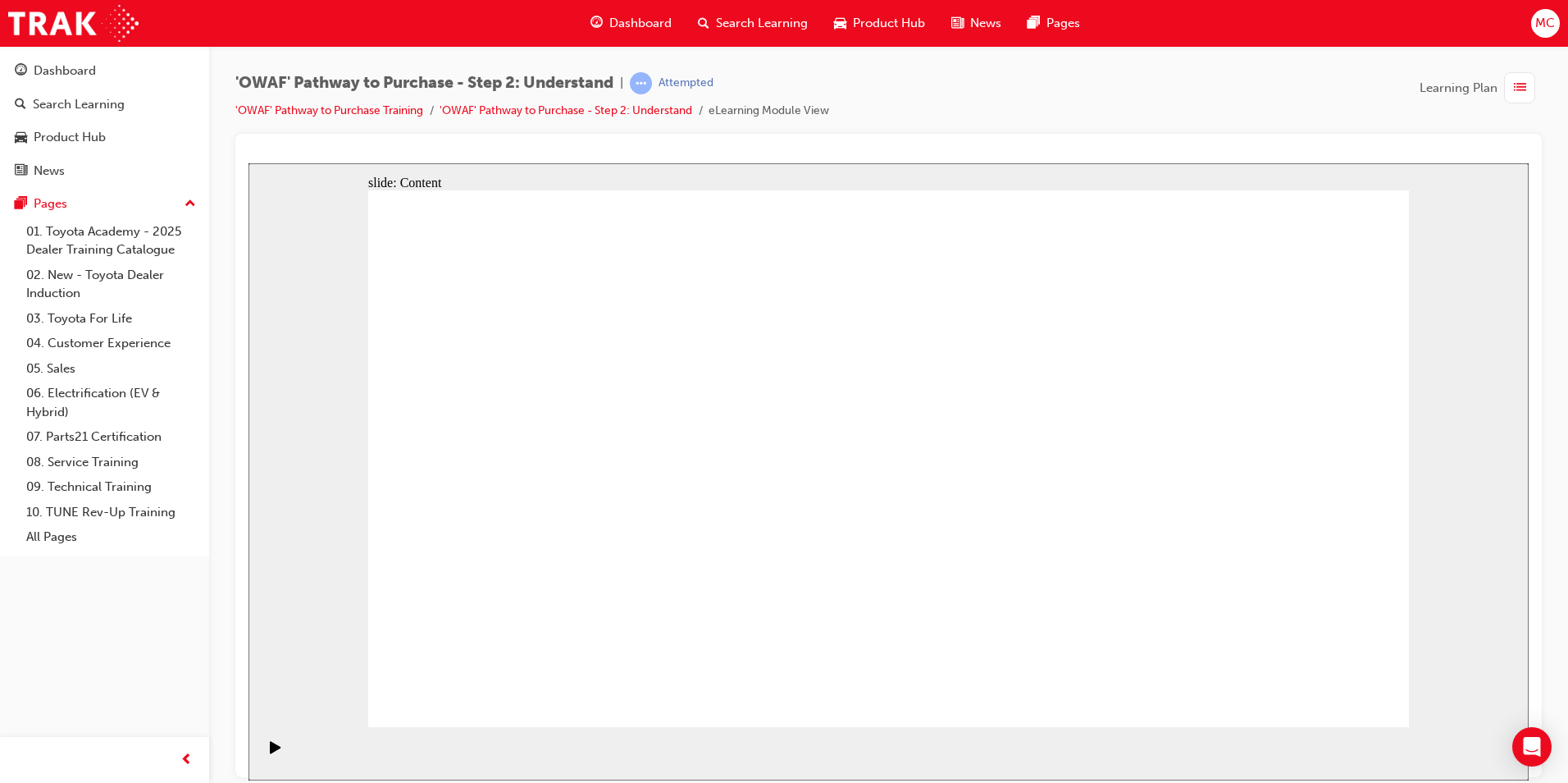
drag, startPoint x: 1326, startPoint y: 699, endPoint x: 1333, endPoint y: 681, distance: 19.3
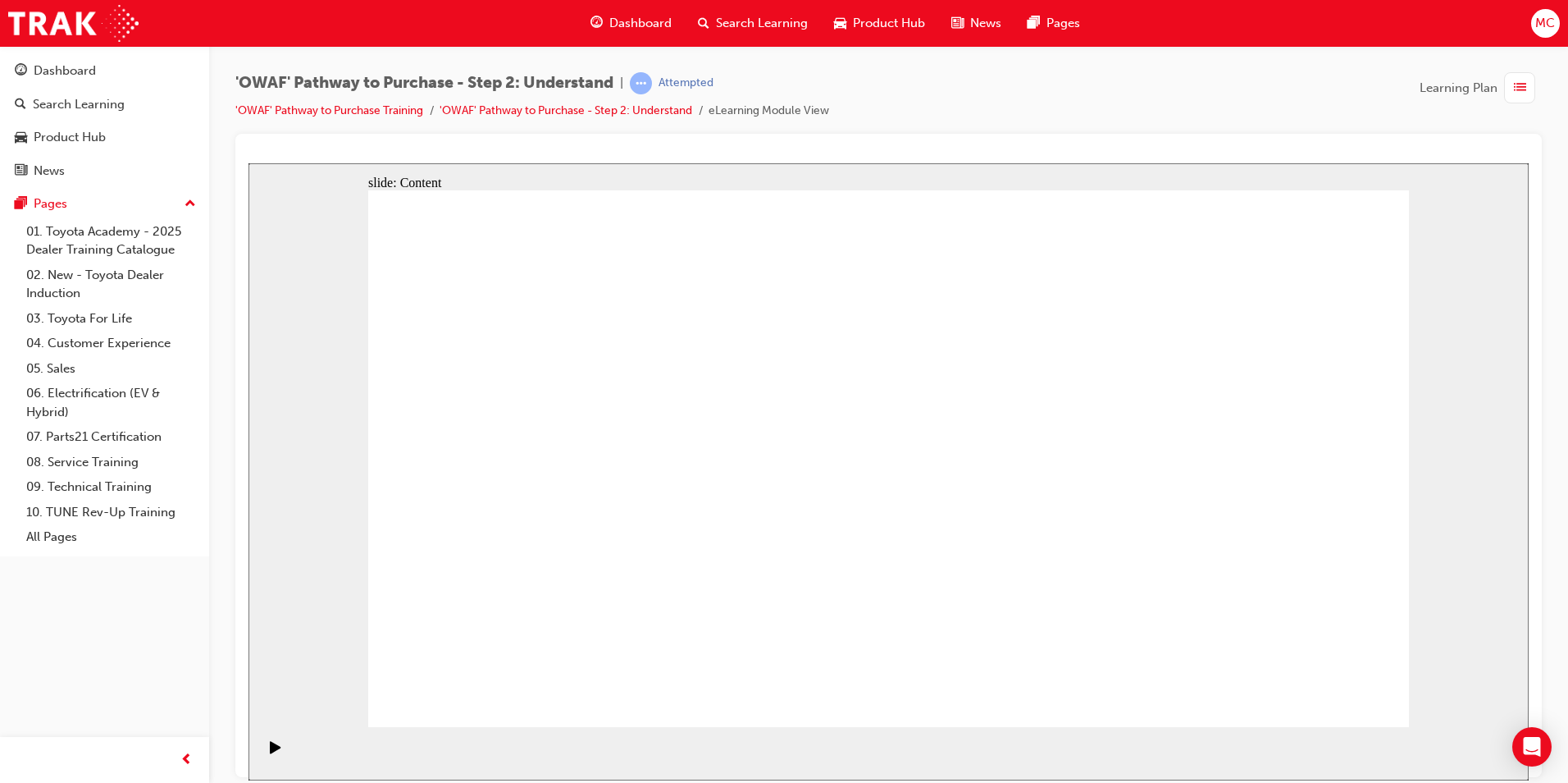
drag, startPoint x: 1335, startPoint y: 703, endPoint x: 1355, endPoint y: 679, distance: 31.2
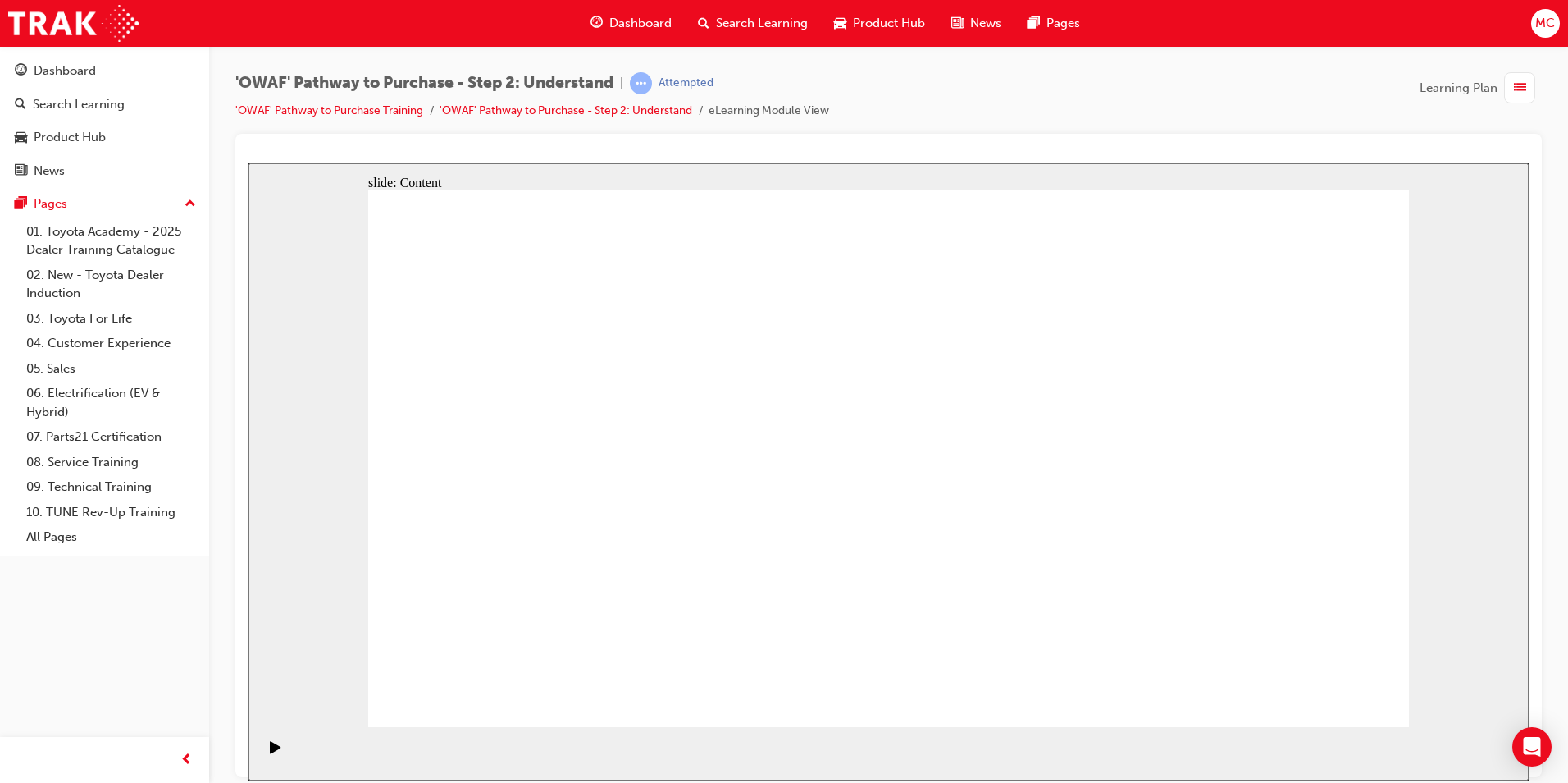
drag, startPoint x: 581, startPoint y: 421, endPoint x: 693, endPoint y: 391, distance: 115.9
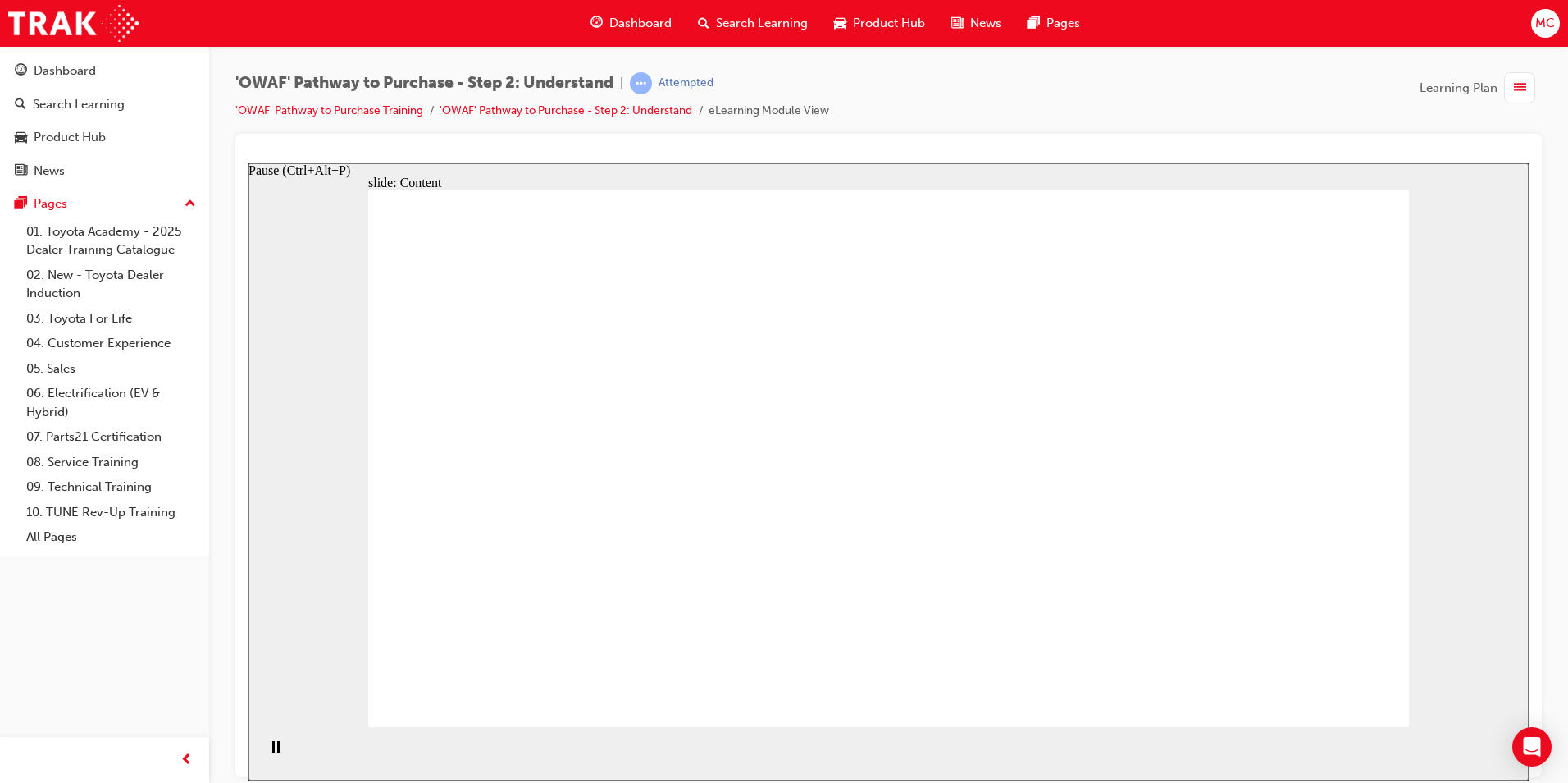
click at [277, 752] on rect "Pause (Ctrl+Alt+P)" at bounding box center [278, 745] width 3 height 11
drag, startPoint x: 1394, startPoint y: 709, endPoint x: 1406, endPoint y: 707, distance: 12.2
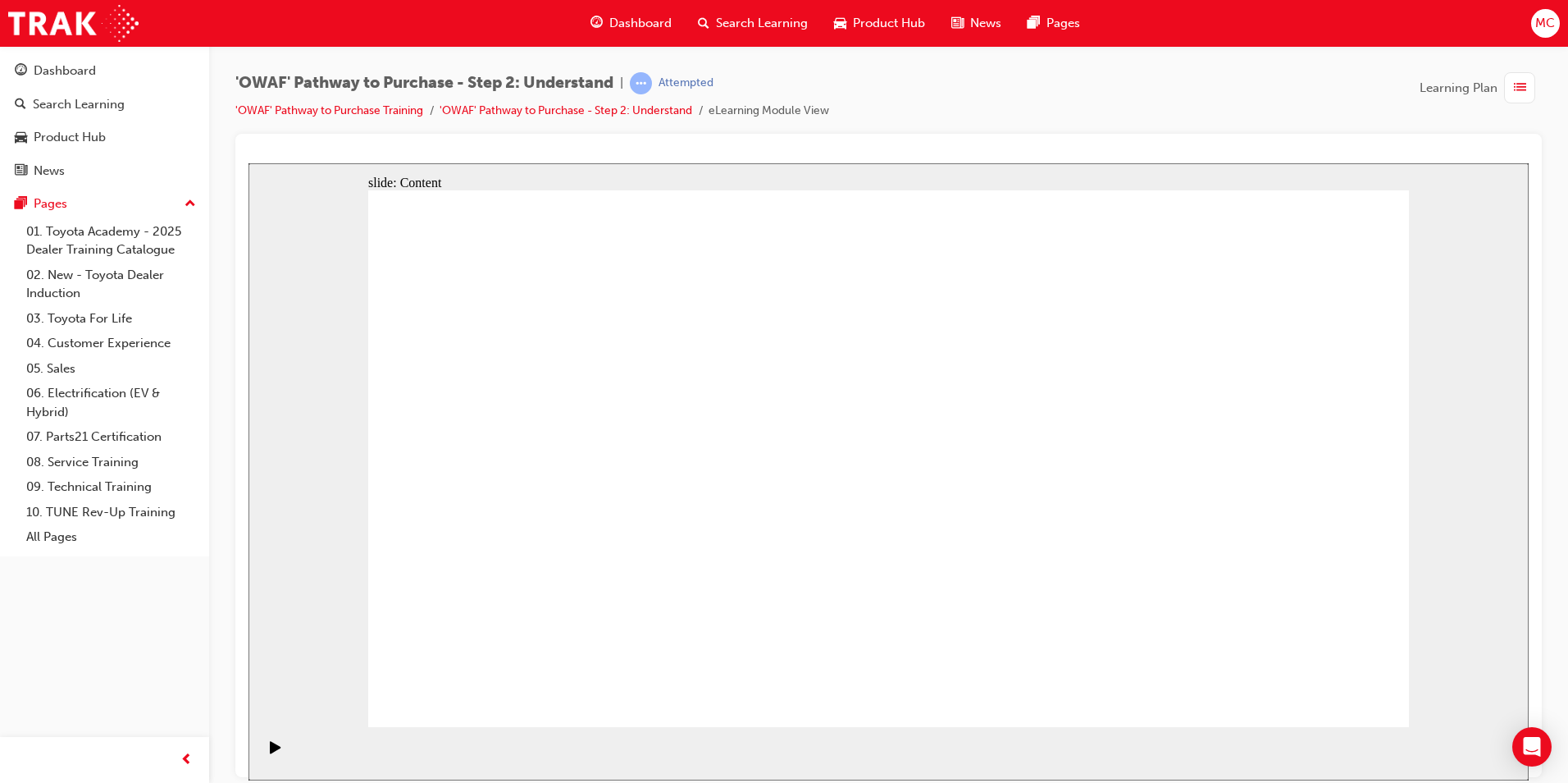
click at [1475, 771] on section "Playback Speed 2 1.75 1.5 1.25" at bounding box center [888, 753] width 1280 height 54
click at [272, 753] on icon "Play (Ctrl+Alt+P)" at bounding box center [275, 746] width 11 height 13
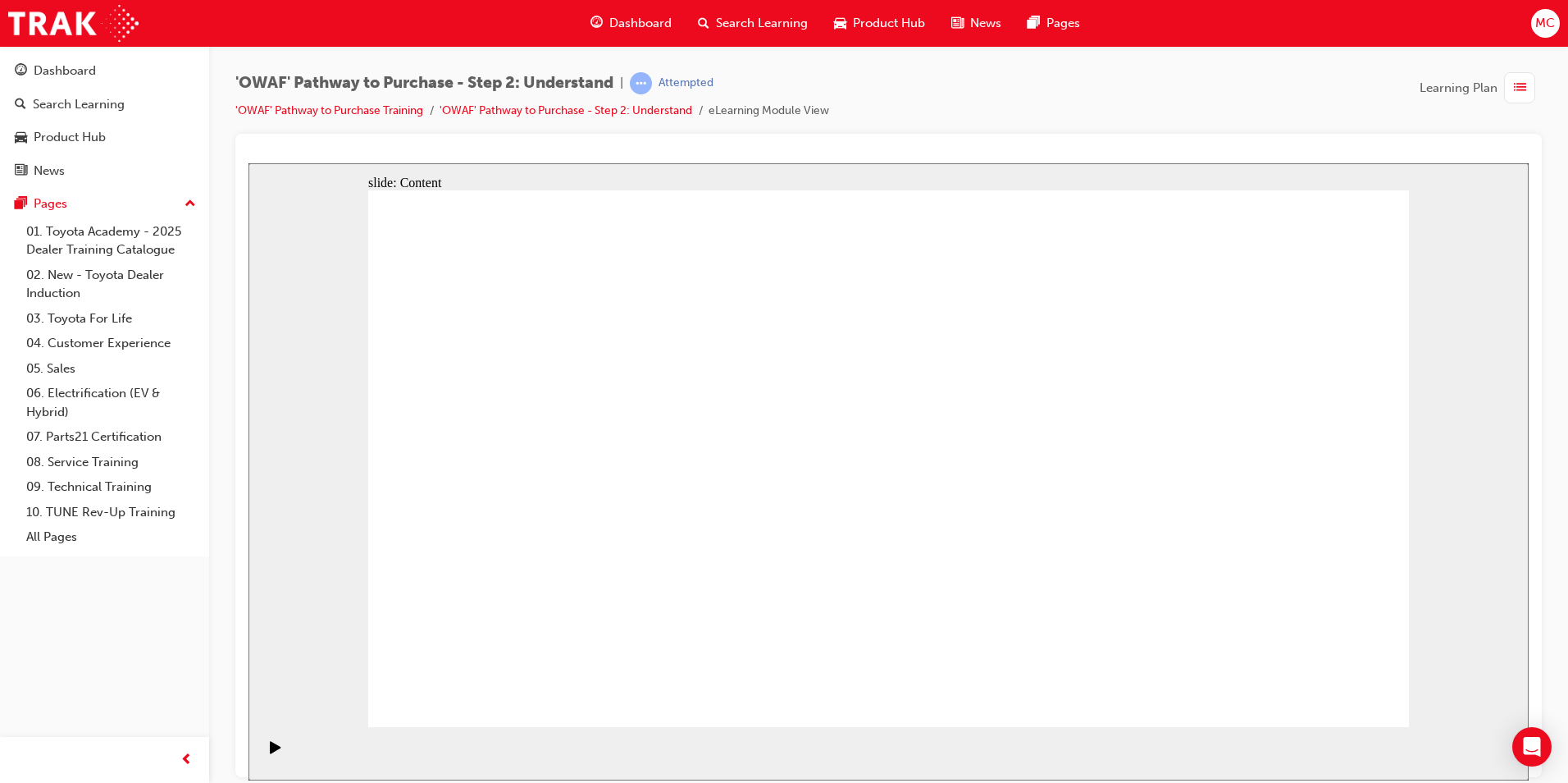
drag, startPoint x: 1318, startPoint y: 705, endPoint x: 1299, endPoint y: 688, distance: 25.5
drag, startPoint x: 1309, startPoint y: 673, endPoint x: 1343, endPoint y: 705, distance: 46.7
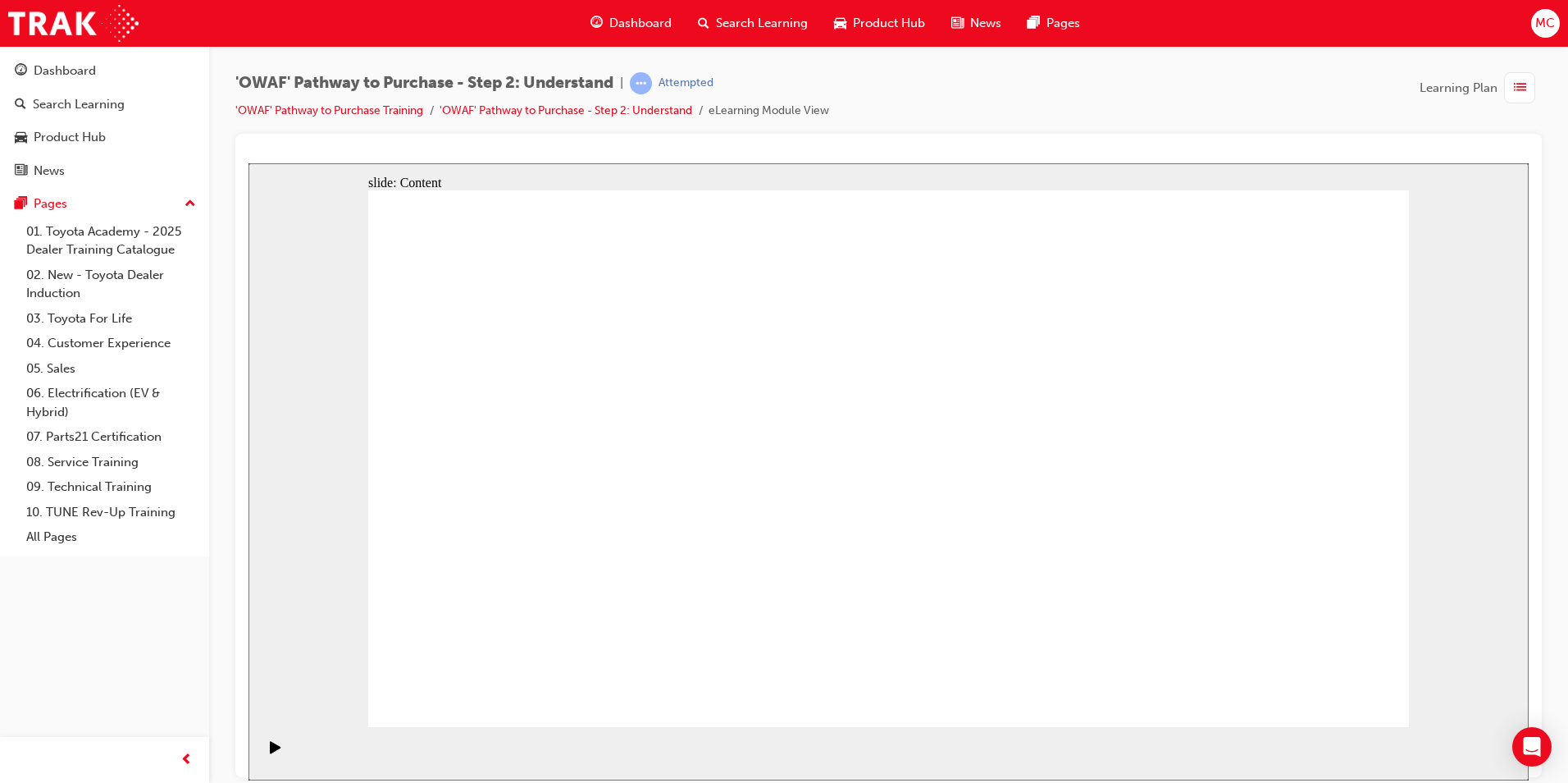
drag, startPoint x: 1323, startPoint y: 698, endPoint x: 1313, endPoint y: 689, distance: 13.5
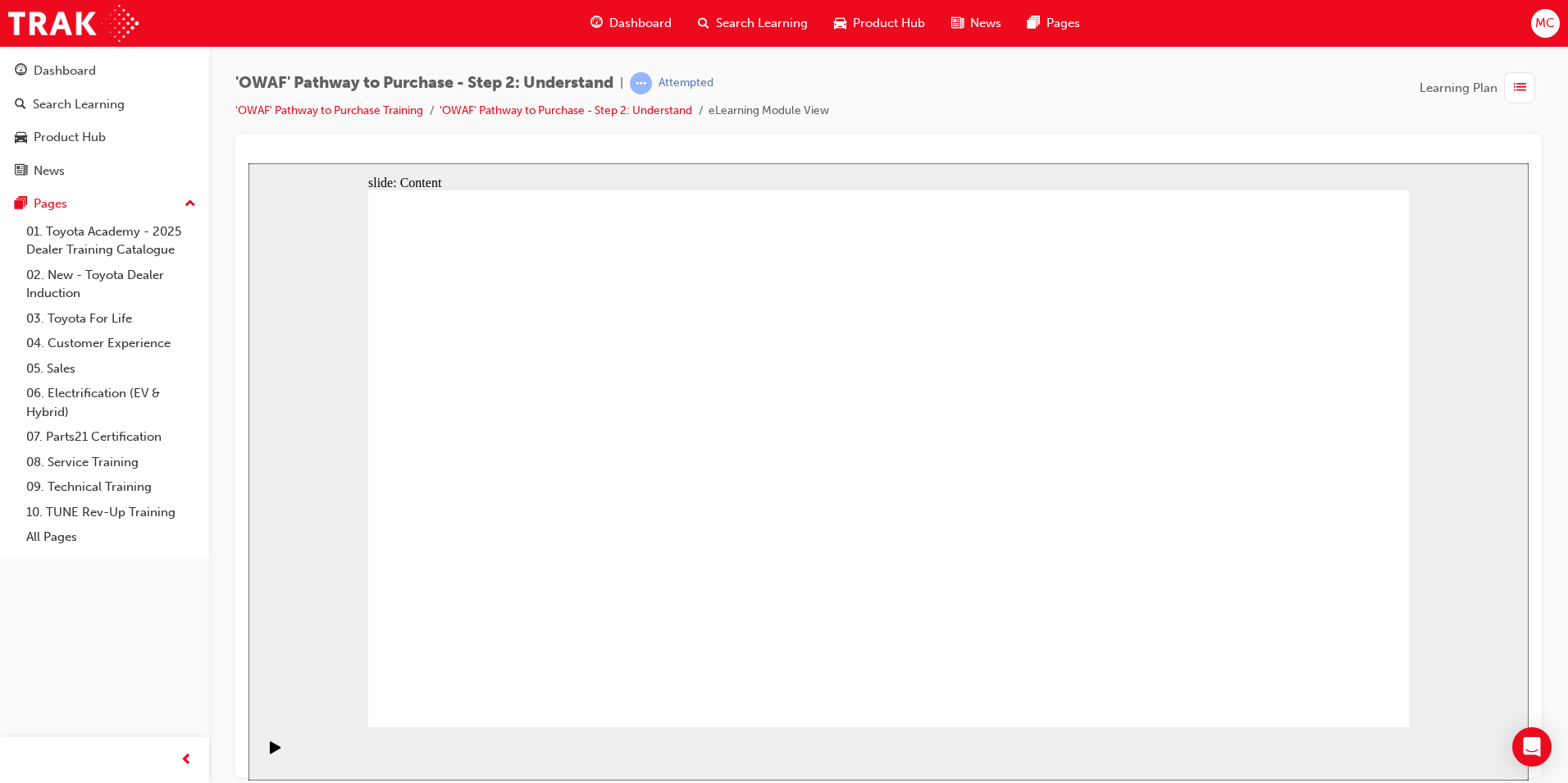
drag, startPoint x: 1259, startPoint y: 293, endPoint x: 1256, endPoint y: 225, distance: 68.1
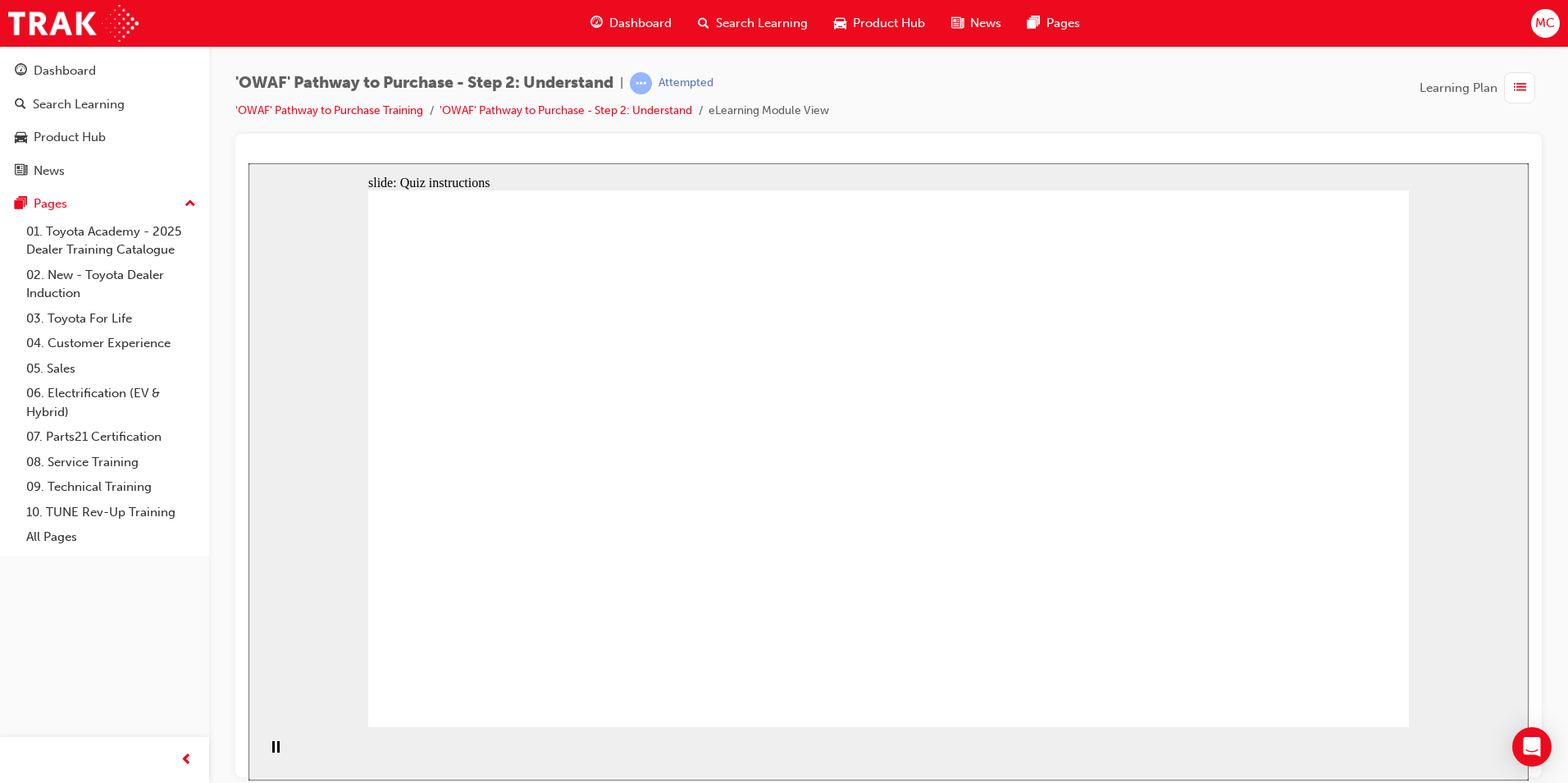
drag, startPoint x: 1196, startPoint y: 508, endPoint x: 1183, endPoint y: 496, distance: 17.7
click at [70, 62] on div "Dashboard" at bounding box center [65, 71] width 63 height 18
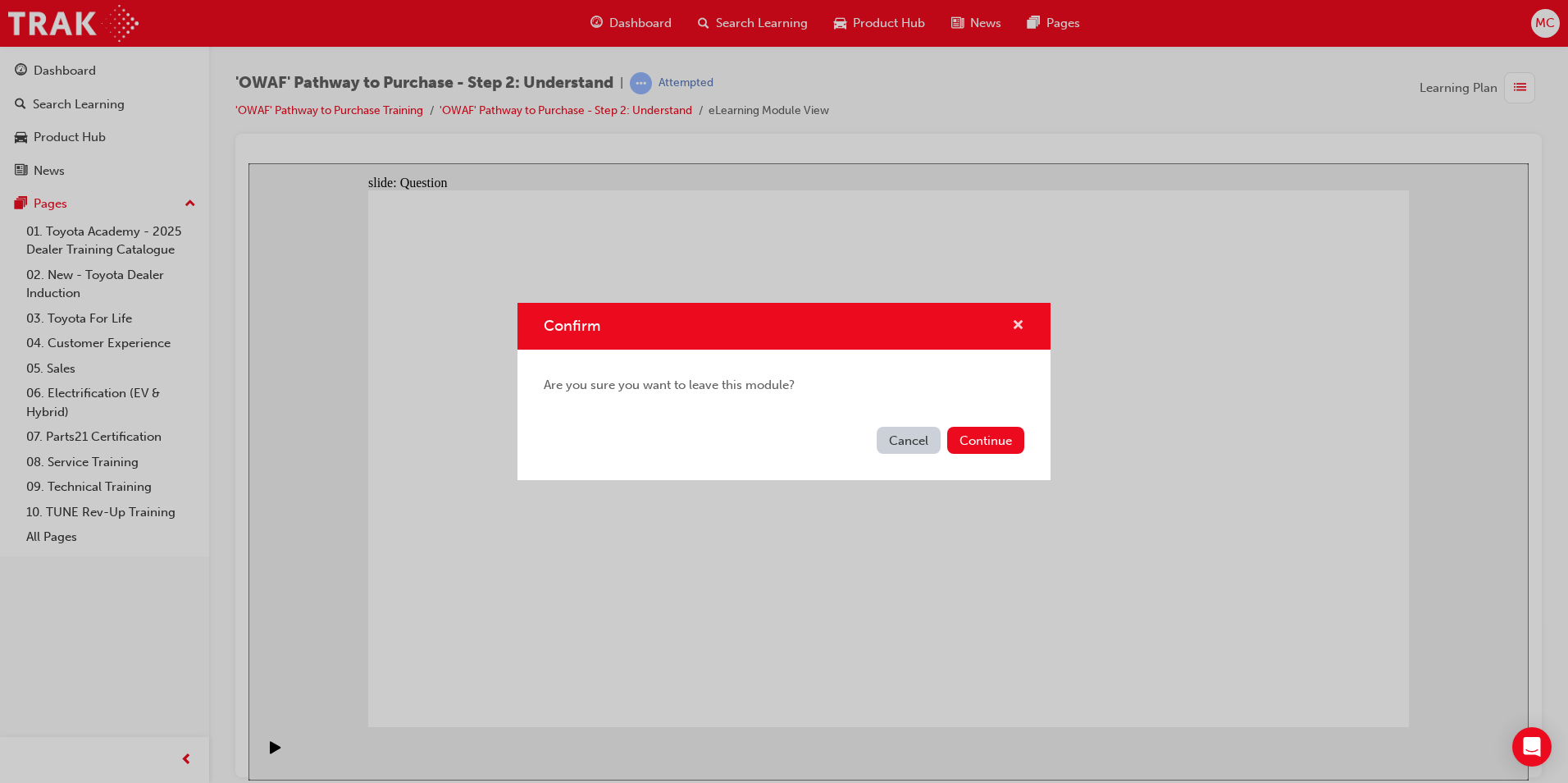
drag, startPoint x: 1016, startPoint y: 323, endPoint x: 697, endPoint y: 63, distance: 411.5
click at [1016, 323] on span "cross-icon" at bounding box center [1017, 327] width 12 height 15
